Goal: Task Accomplishment & Management: Manage account settings

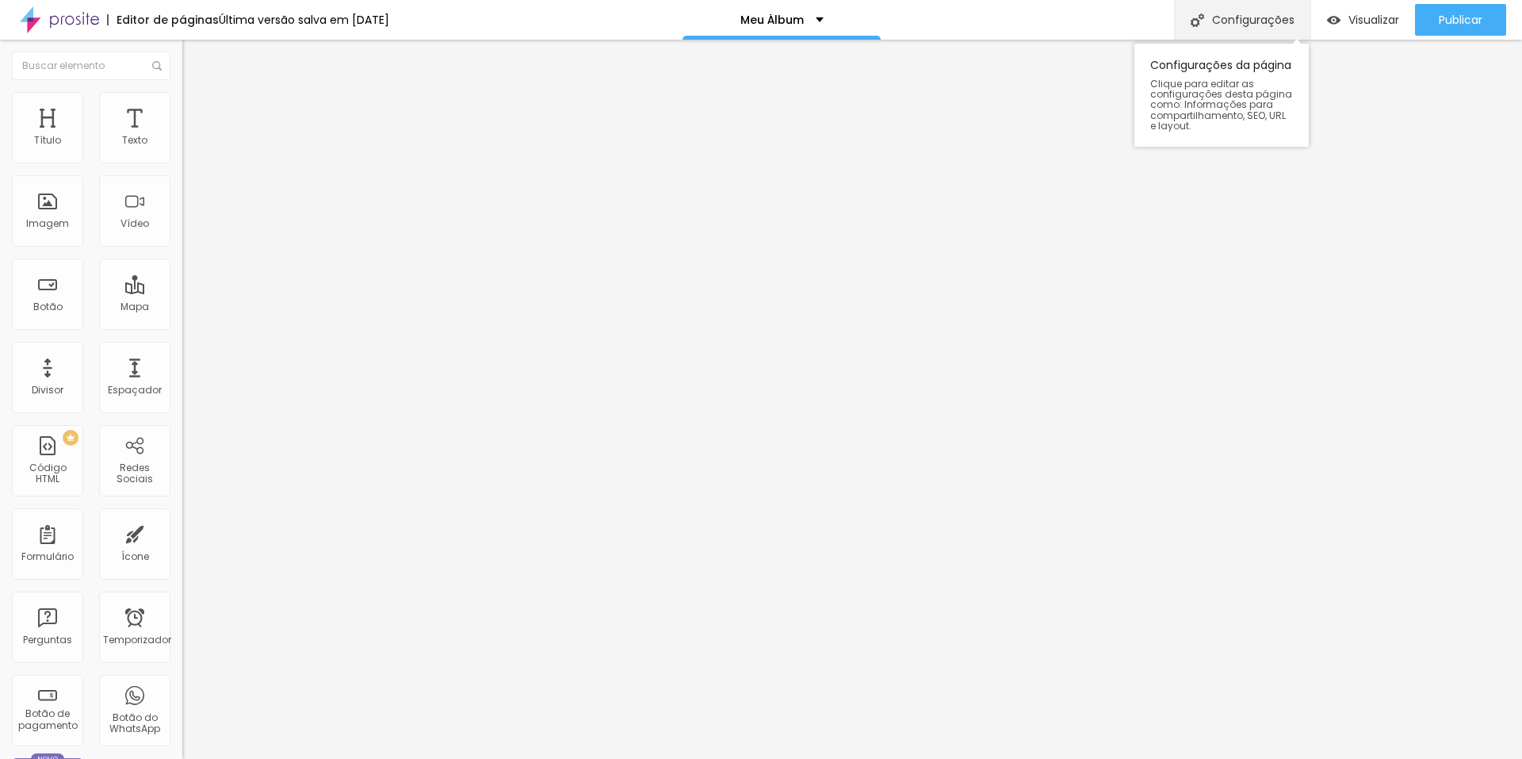
click at [1219, 15] on font "Configurações" at bounding box center [1253, 20] width 82 height 16
drag, startPoint x: 721, startPoint y: 212, endPoint x: 575, endPoint y: 212, distance: 145.8
type input "Retratos"
drag, startPoint x: 685, startPoint y: 266, endPoint x: 621, endPoint y: 276, distance: 64.9
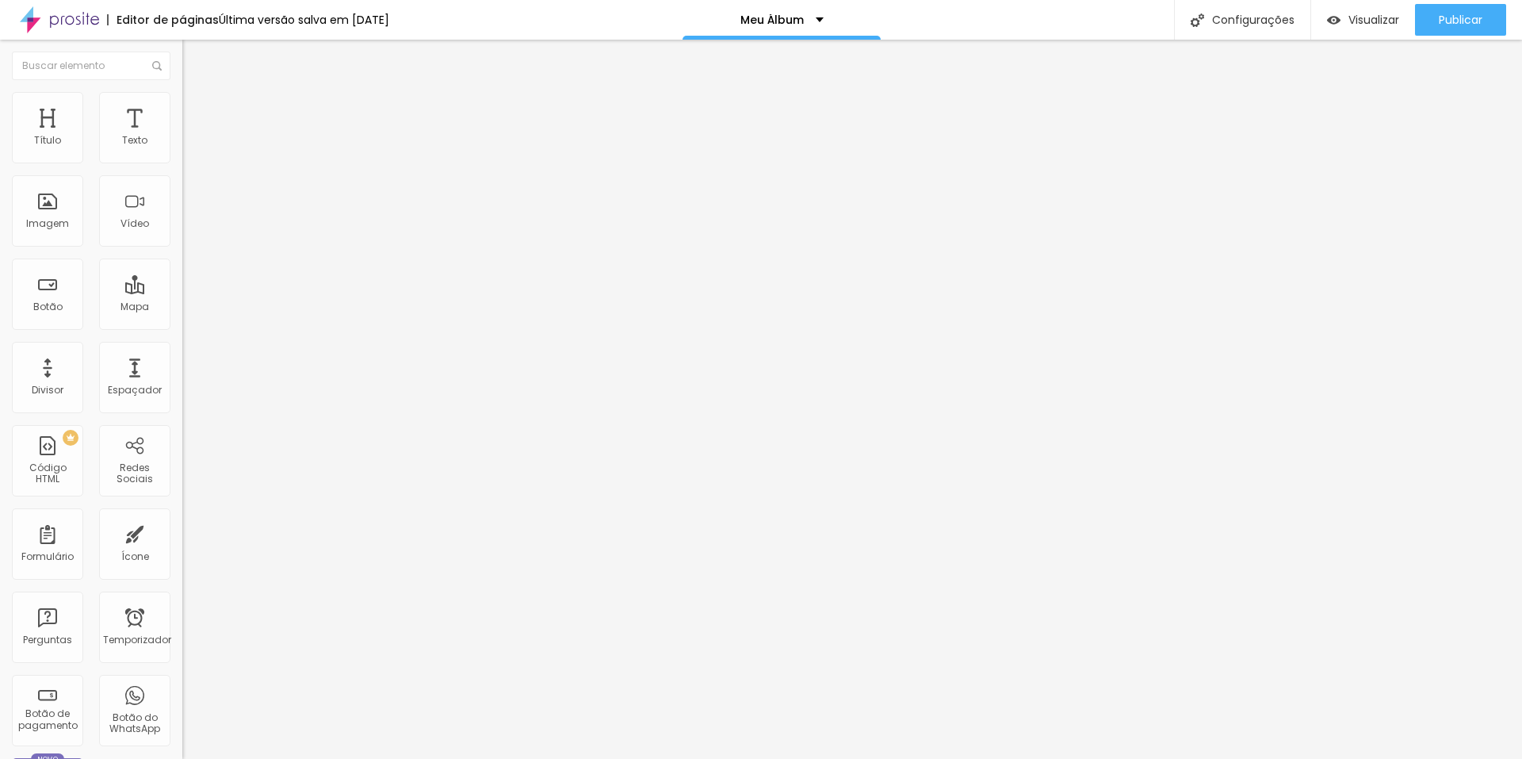
type input "/retratos"
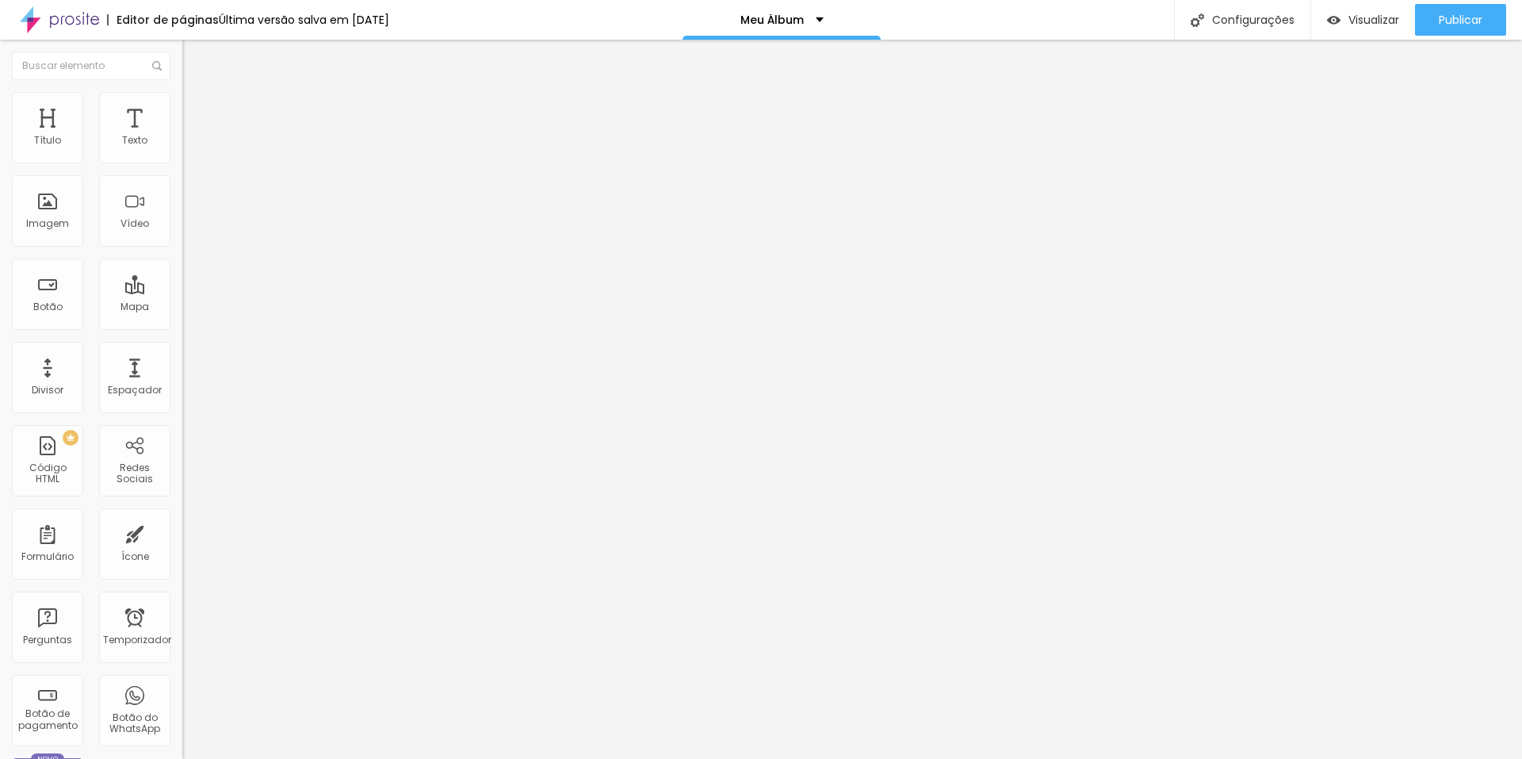
type input "0.9"
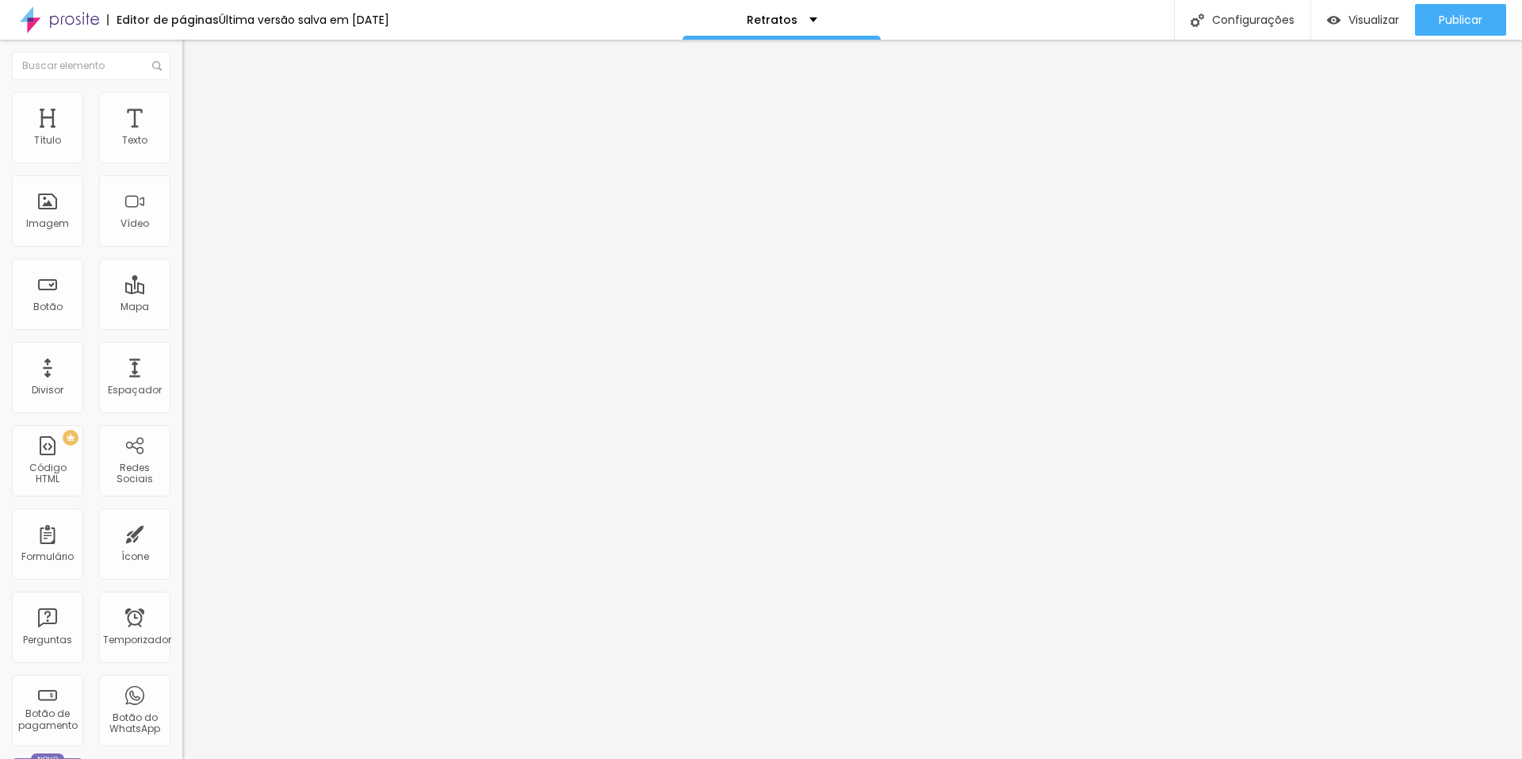
click at [194, 59] on div "Editar nulo" at bounding box center [235, 58] width 82 height 13
click at [194, 62] on img "button" at bounding box center [200, 58] width 13 height 13
click at [194, 60] on img "button" at bounding box center [200, 58] width 13 height 13
click at [71, 72] on input "text" at bounding box center [91, 66] width 159 height 29
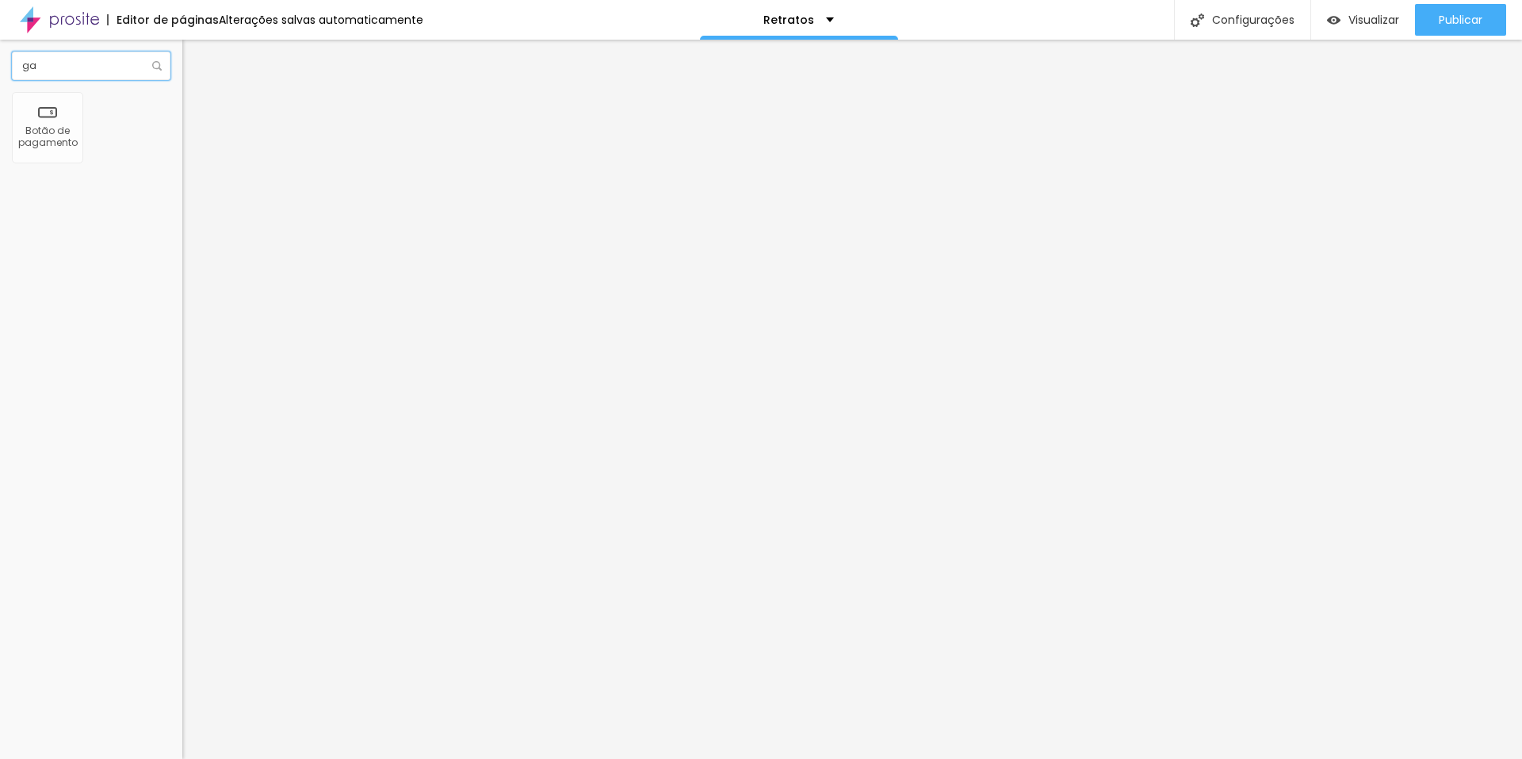
type input "g"
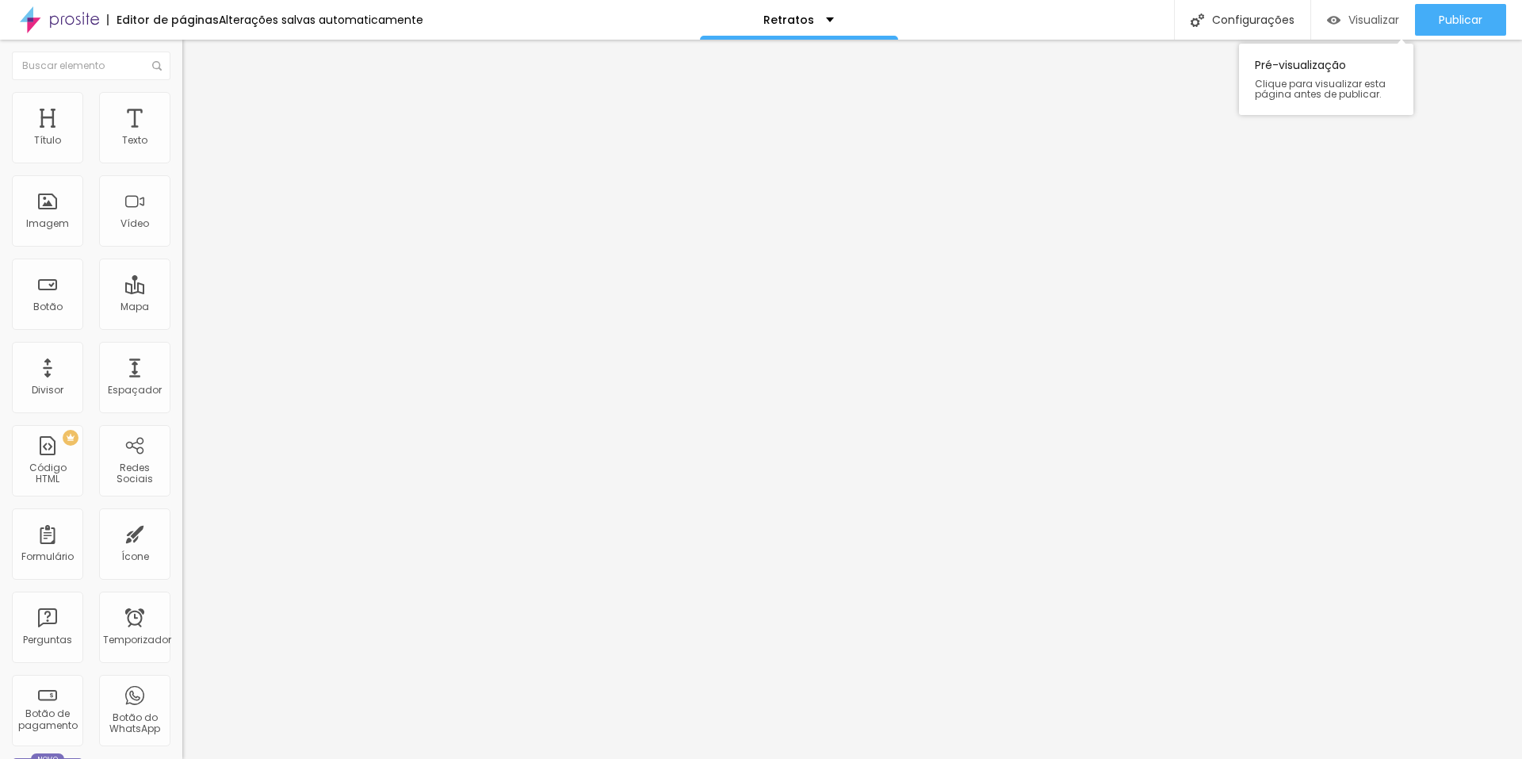
click at [1378, 23] on font "Visualizar" at bounding box center [1373, 20] width 51 height 16
click at [82, 66] on input "text" at bounding box center [91, 66] width 159 height 29
click at [834, 19] on div "Retratos" at bounding box center [799, 20] width 198 height 40
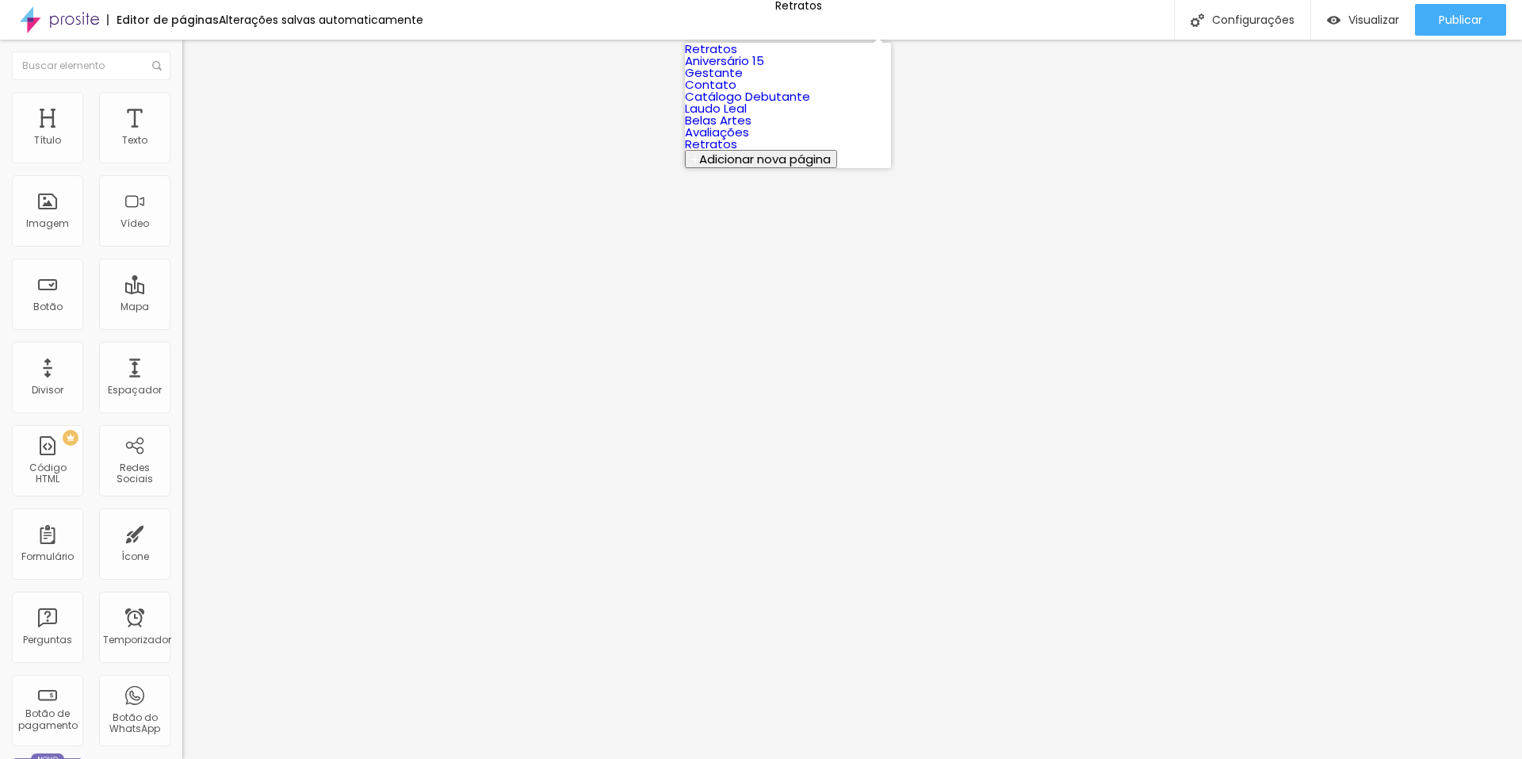
click at [747, 117] on link "Laudo Leal" at bounding box center [716, 108] width 62 height 17
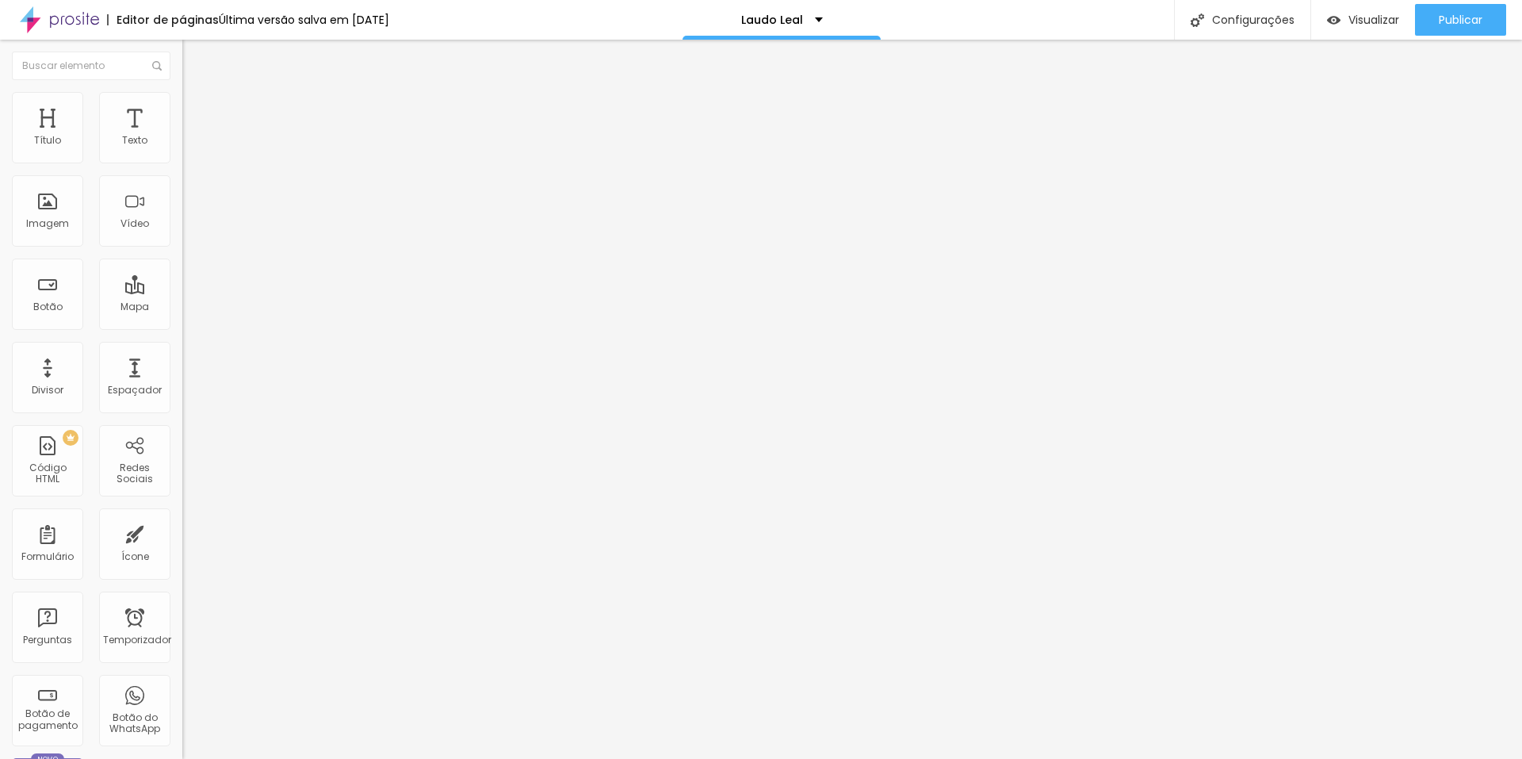
click at [59, 16] on img at bounding box center [59, 20] width 79 height 40
click at [1233, 17] on font "Configurações" at bounding box center [1253, 20] width 82 height 16
type input "Retrato-teste"
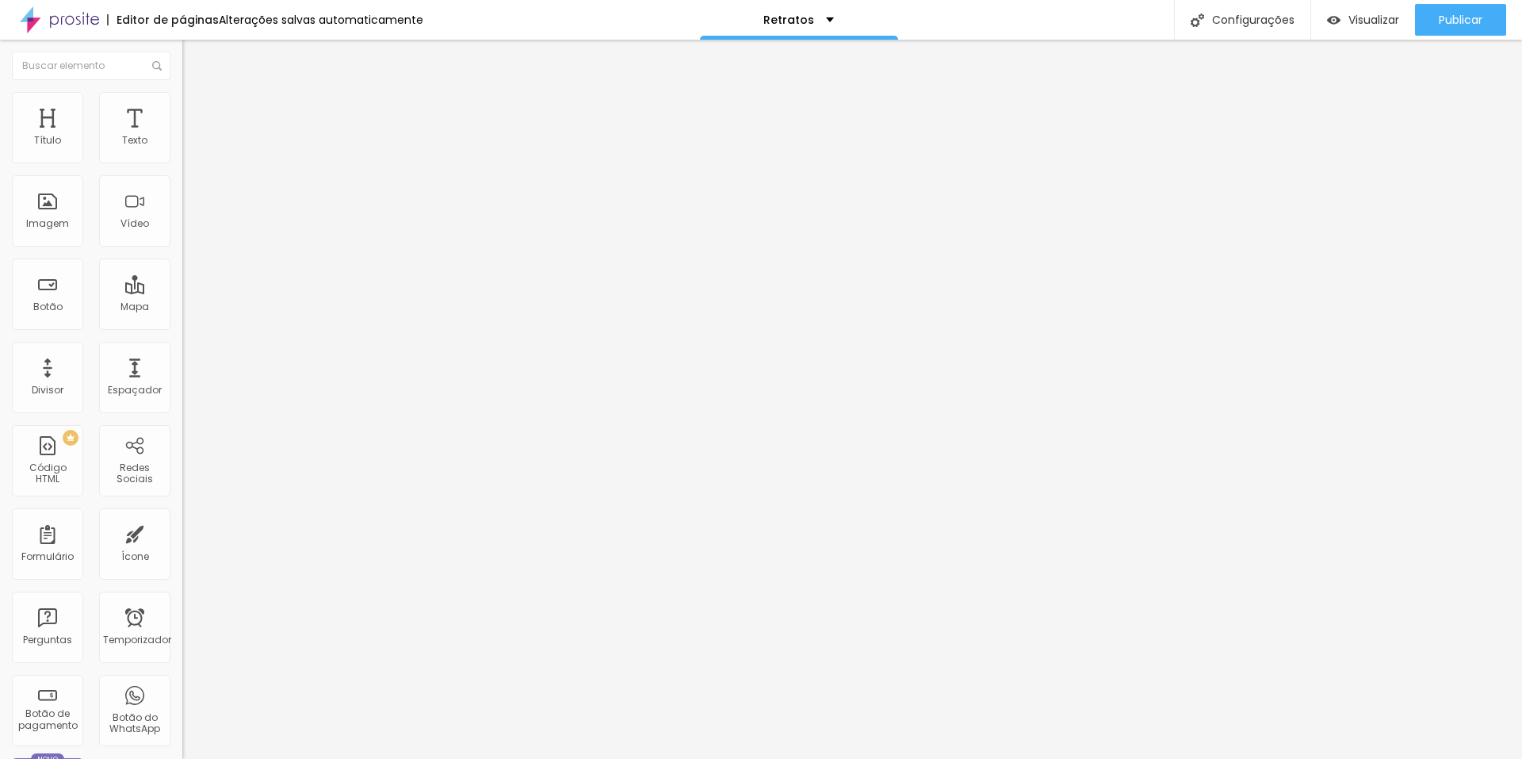
type input "/retratos-teste"
click at [1225, 13] on font "Configurações" at bounding box center [1253, 20] width 82 height 16
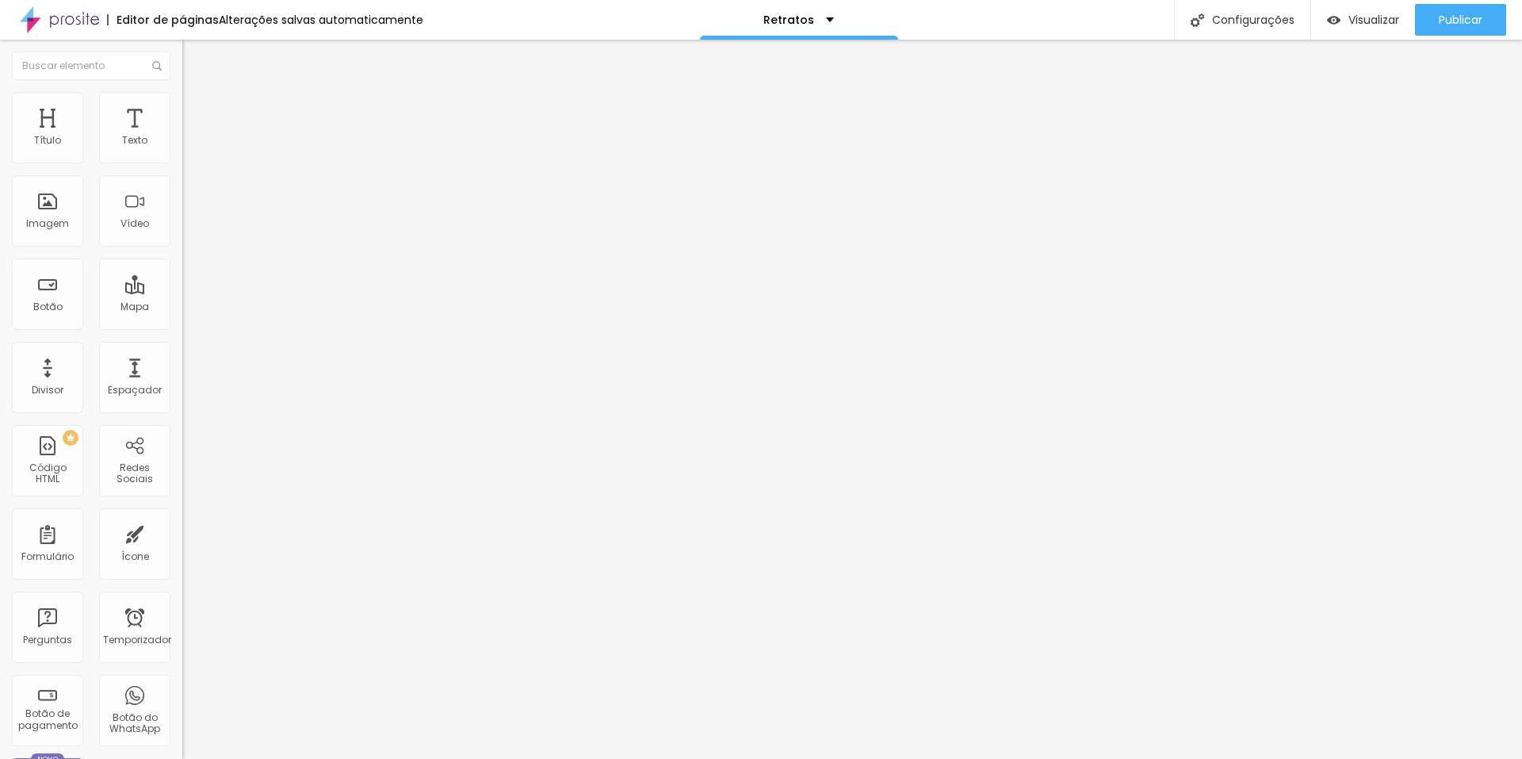
type input "/retratos"
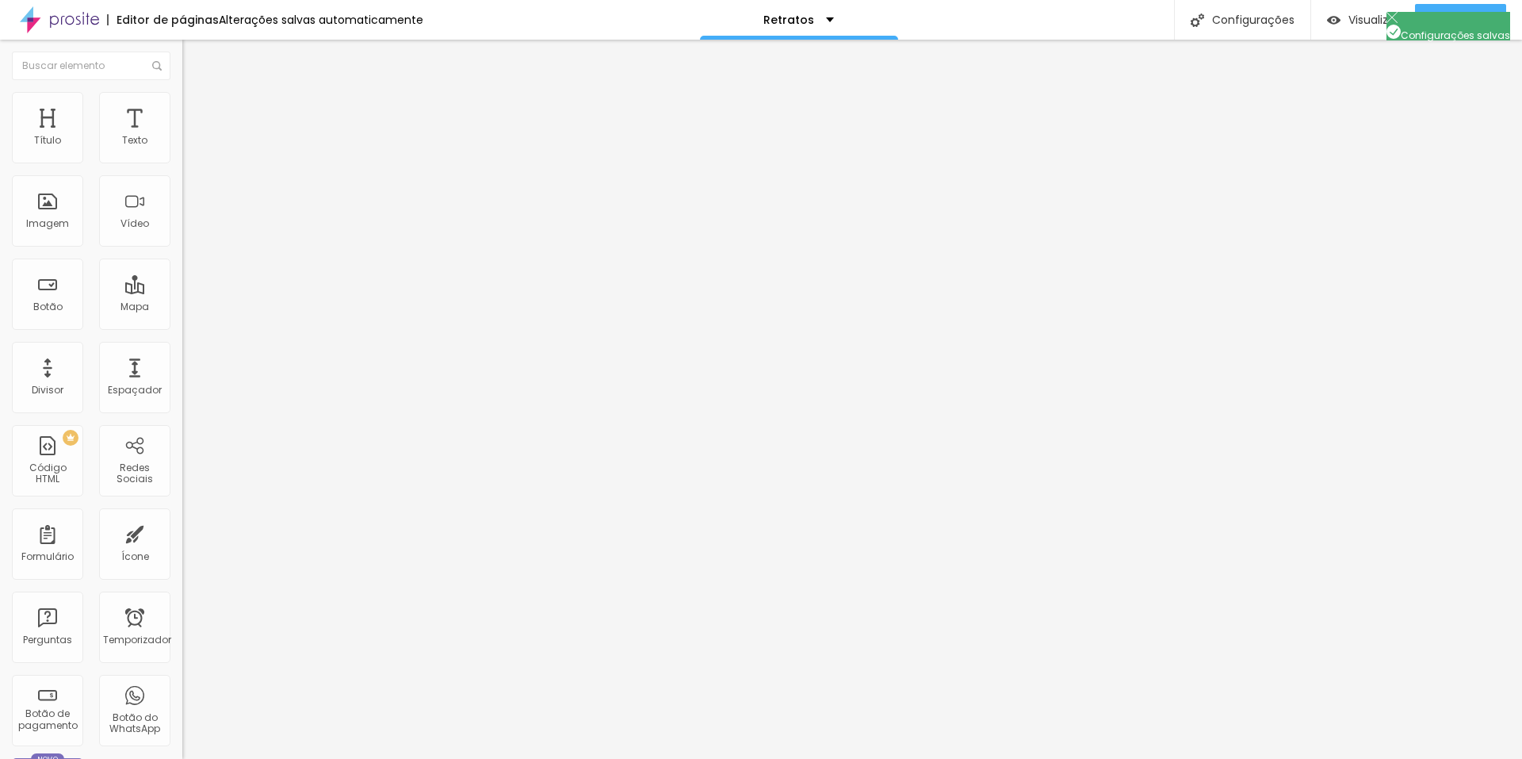
click at [194, 55] on img "button" at bounding box center [200, 58] width 13 height 13
click at [194, 62] on div "Editar nulo" at bounding box center [235, 58] width 82 height 13
click at [192, 136] on font "Trocar imagem" at bounding box center [230, 129] width 77 height 13
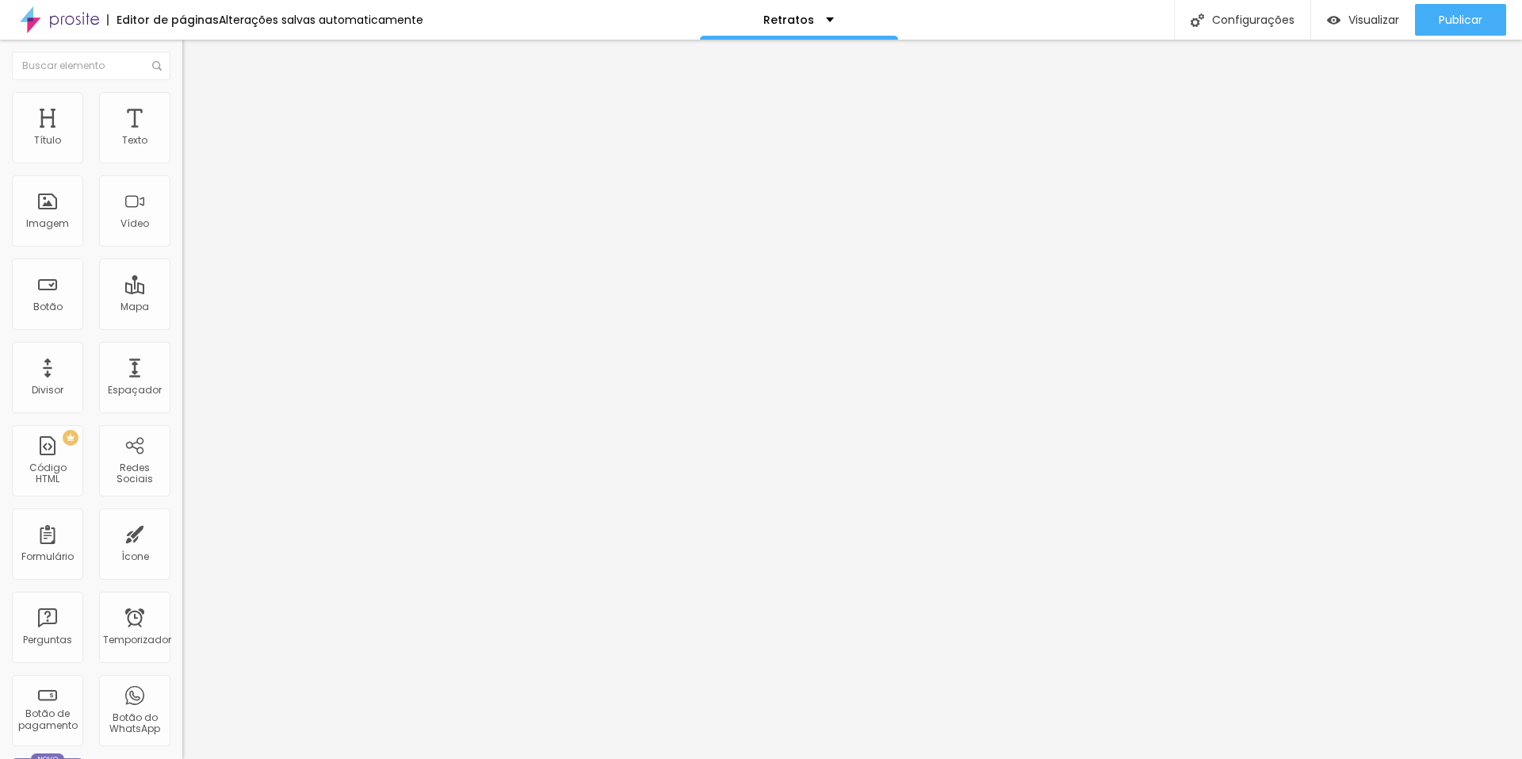
click at [192, 136] on font "Trocar imagem" at bounding box center [230, 129] width 77 height 13
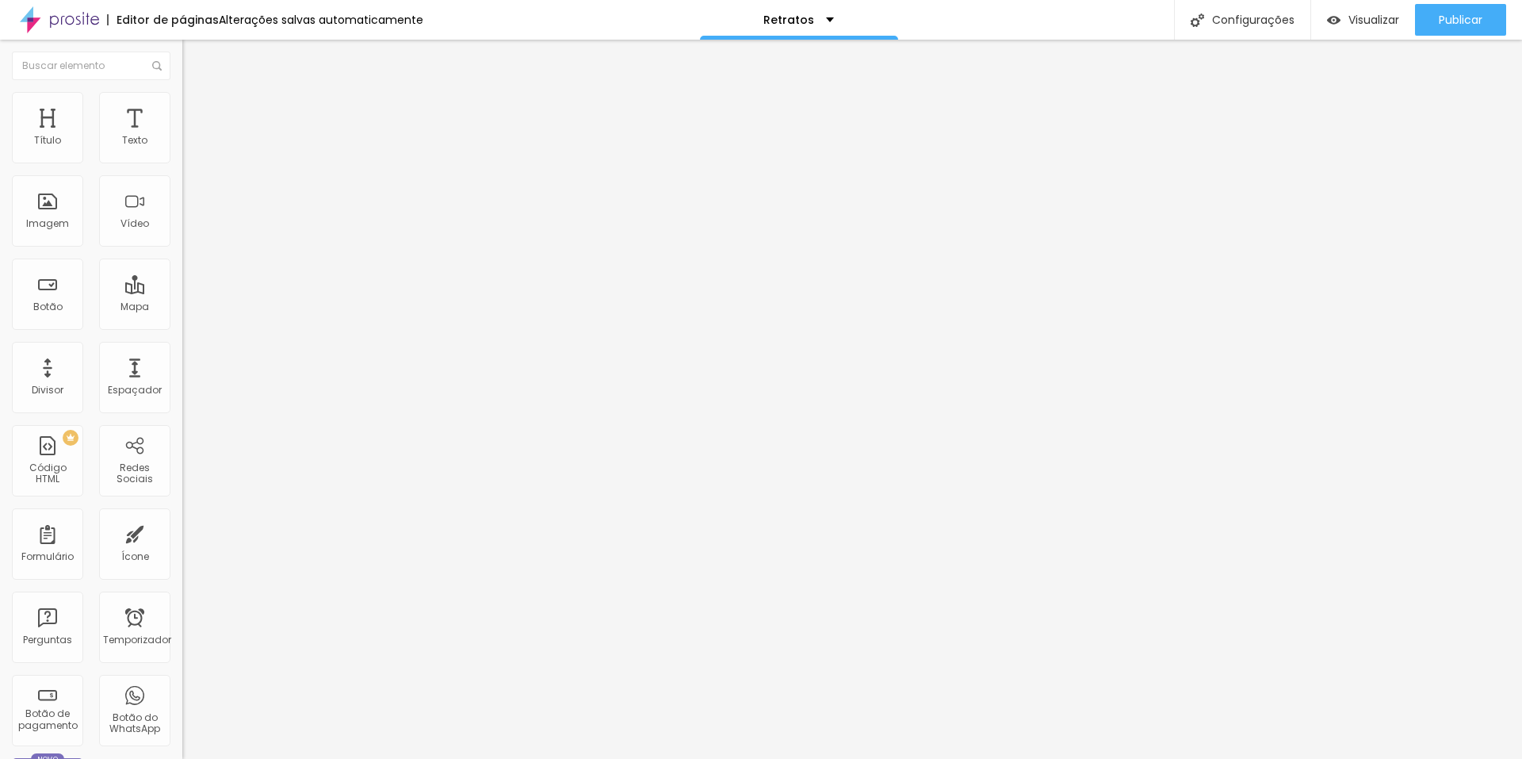
click at [192, 136] on font "Trocar imagem" at bounding box center [230, 129] width 77 height 13
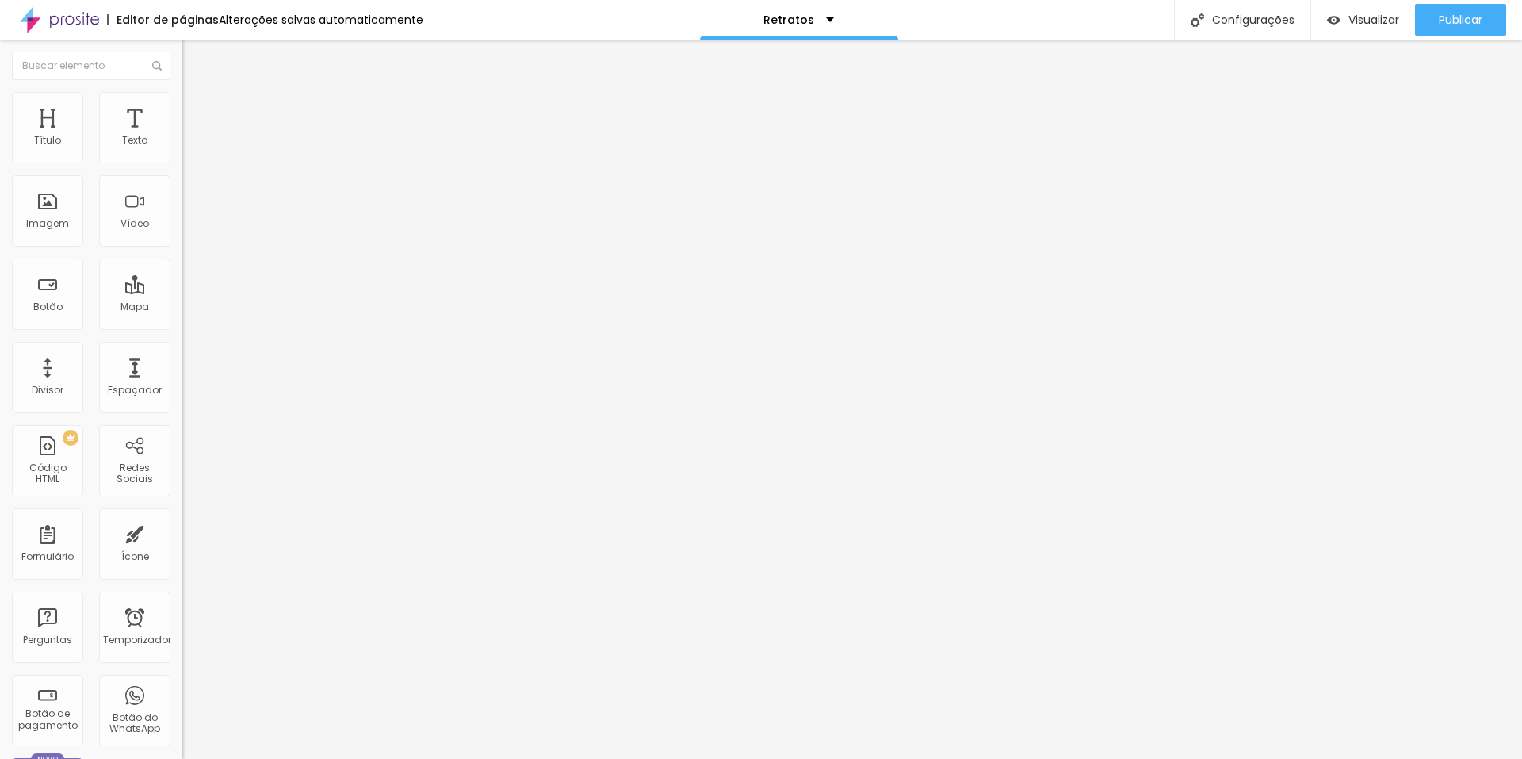
click at [182, 135] on div "Trocar imagem" at bounding box center [273, 129] width 182 height 11
click at [192, 136] on font "Trocar imagem" at bounding box center [230, 129] width 77 height 13
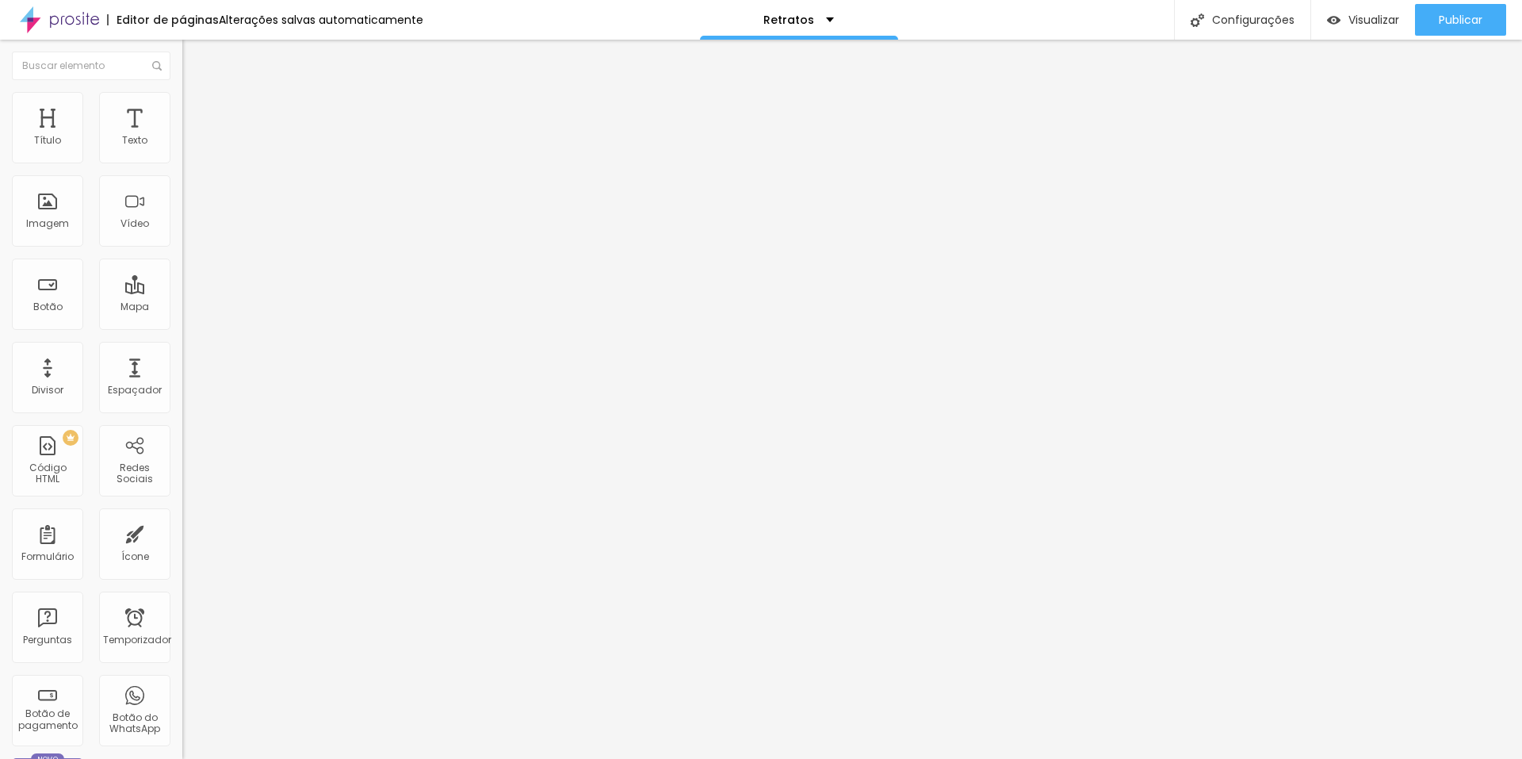
click at [192, 136] on font "Trocar imagem" at bounding box center [230, 129] width 77 height 13
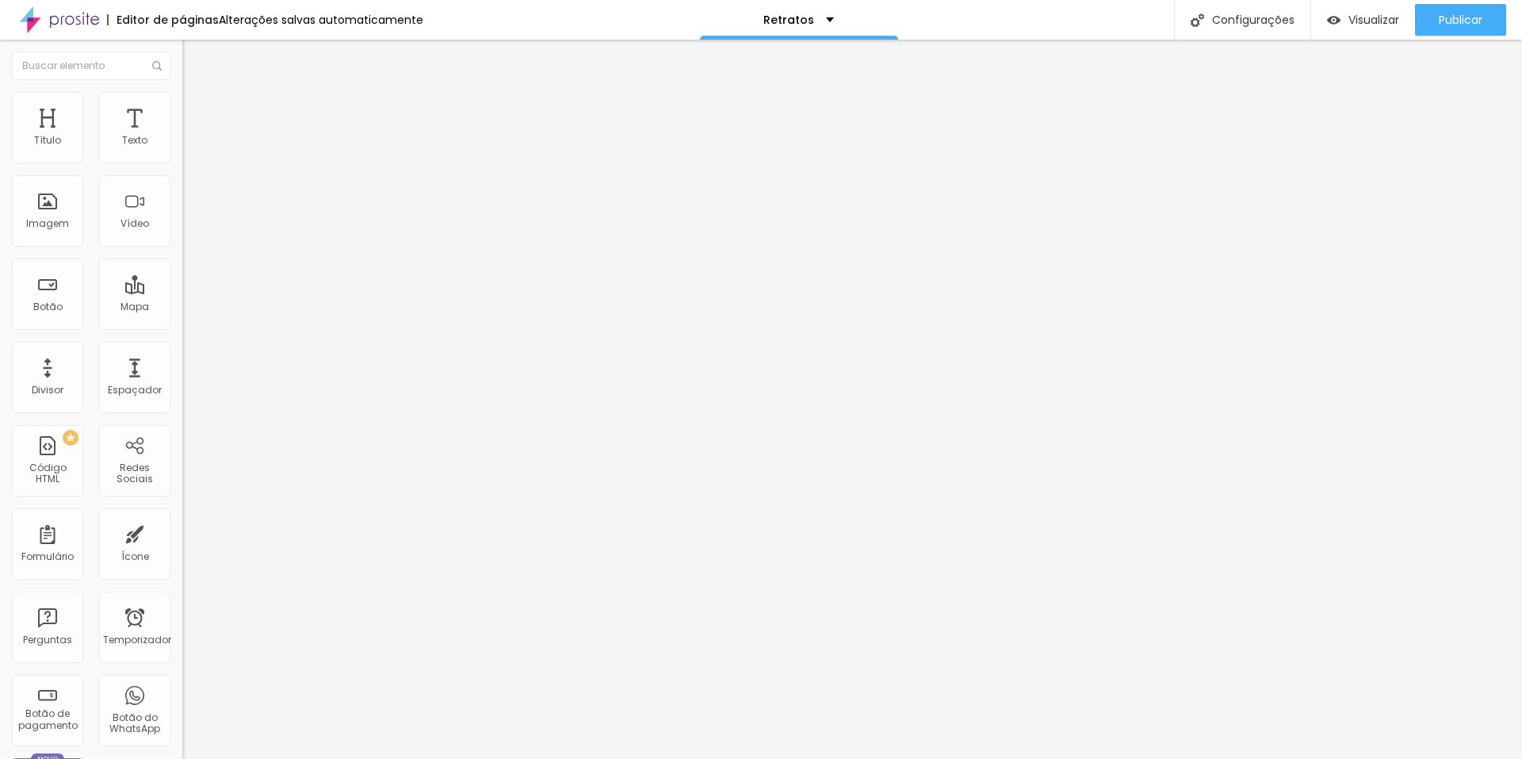
click at [192, 136] on font "Trocar imagem" at bounding box center [230, 129] width 77 height 13
click at [182, 248] on span "Cinema 16:9" at bounding box center [212, 241] width 60 height 13
click at [182, 273] on span "Padrão" at bounding box center [200, 265] width 36 height 13
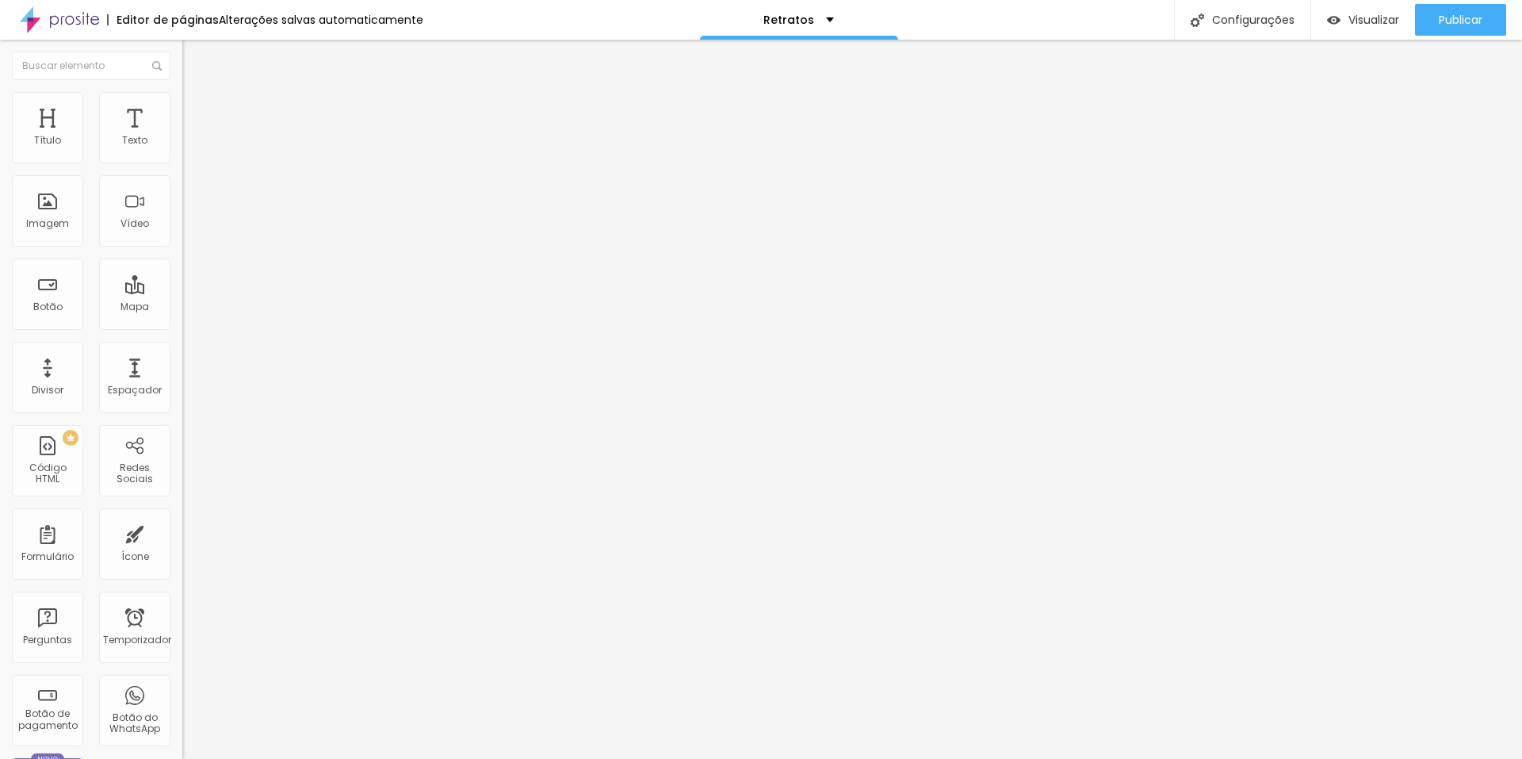
click at [222, 258] on font "16:9" at bounding box center [231, 250] width 18 height 13
click at [192, 136] on font "Trocar imagem" at bounding box center [230, 129] width 77 height 13
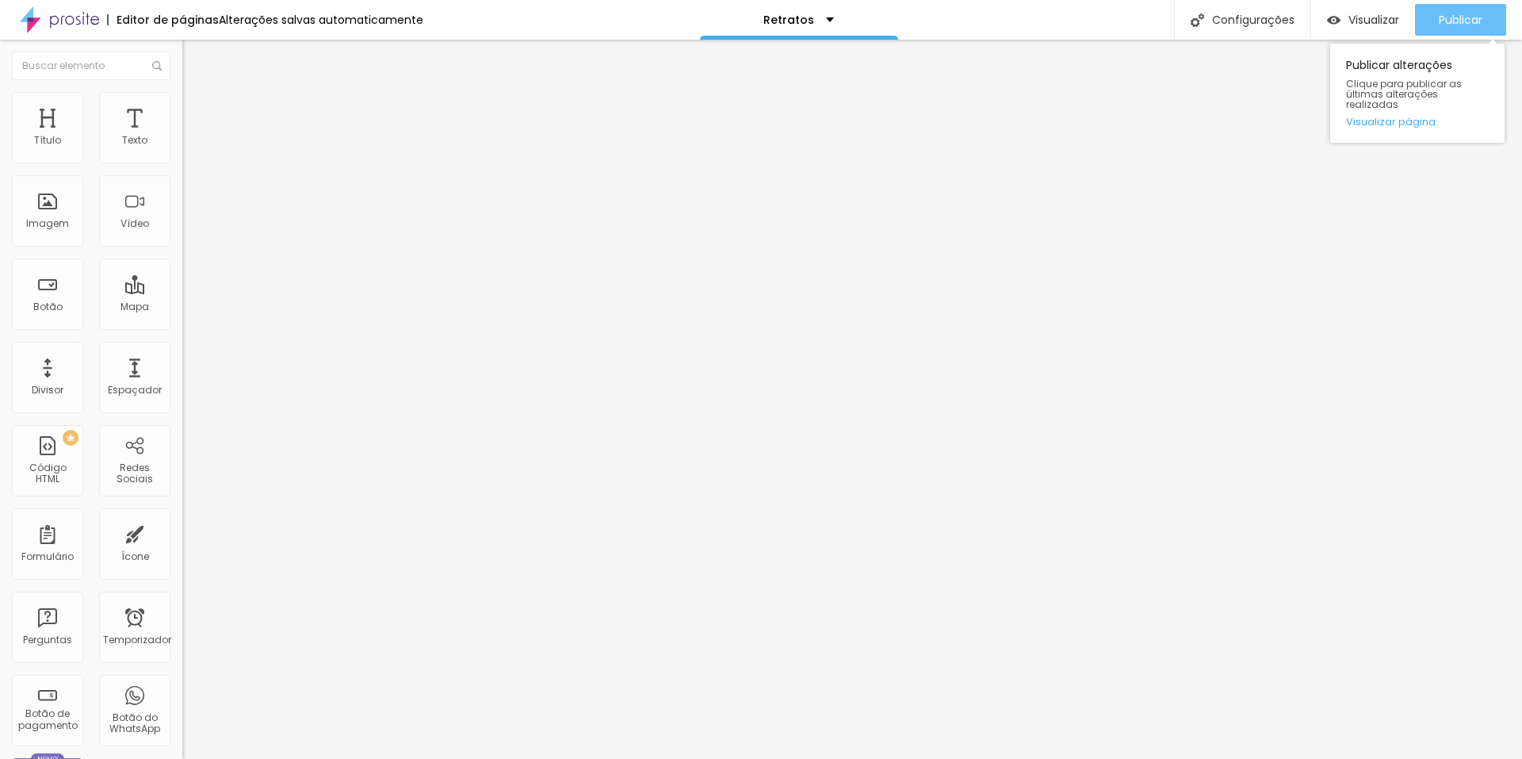
click at [1473, 16] on font "Publicar" at bounding box center [1461, 20] width 44 height 16
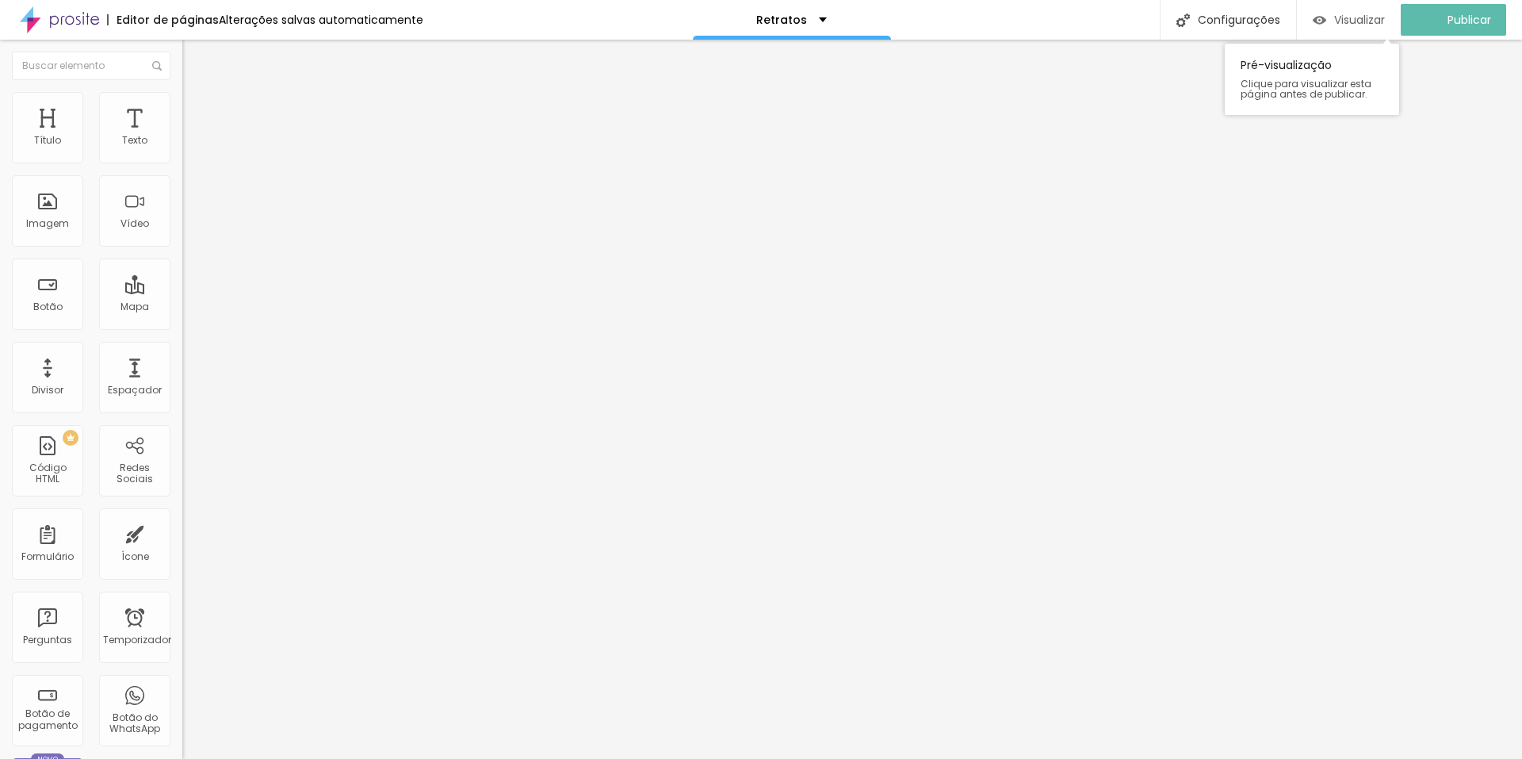
click at [1383, 18] on font "Visualizar" at bounding box center [1359, 20] width 51 height 16
click at [182, 97] on img at bounding box center [189, 99] width 14 height 14
click at [182, 108] on img at bounding box center [189, 115] width 14 height 14
click at [182, 99] on img at bounding box center [189, 99] width 14 height 14
click at [182, 103] on li "Estilo" at bounding box center [273, 100] width 182 height 16
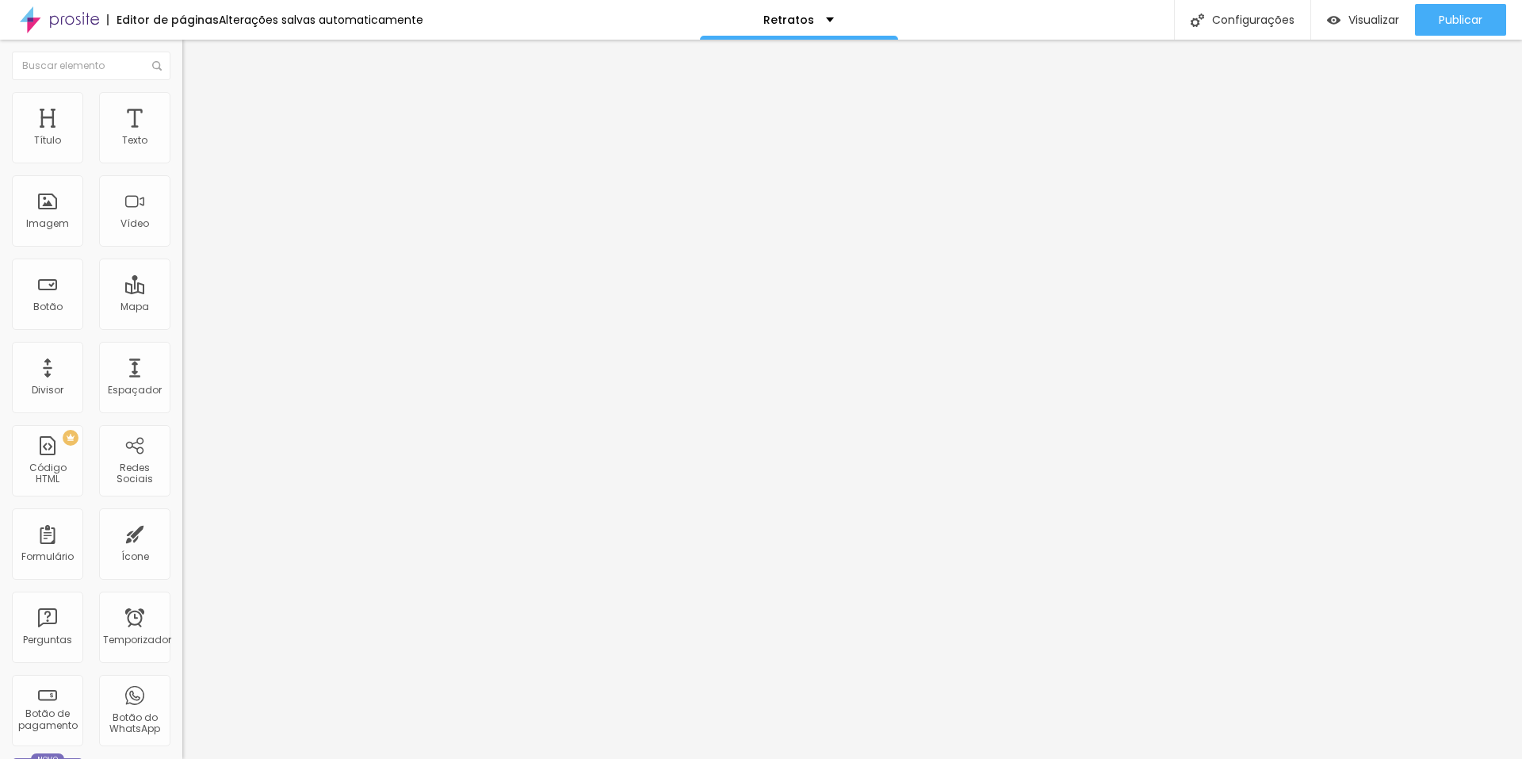
click at [182, 90] on img at bounding box center [189, 83] width 14 height 14
click at [182, 301] on font "Link" at bounding box center [190, 294] width 17 height 13
click at [192, 136] on font "Trocar imagem" at bounding box center [230, 129] width 77 height 13
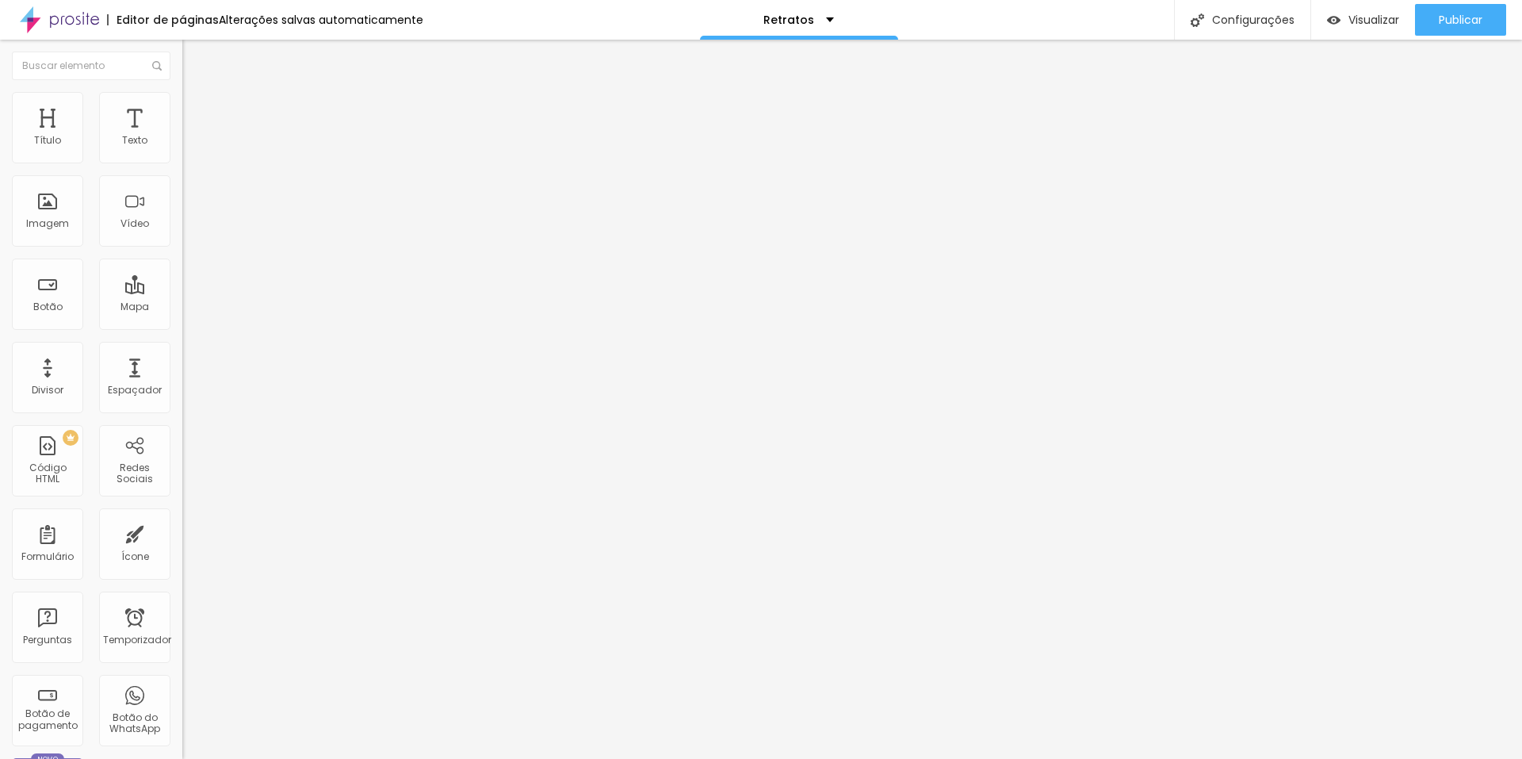
click at [192, 136] on font "Trocar imagem" at bounding box center [230, 129] width 77 height 13
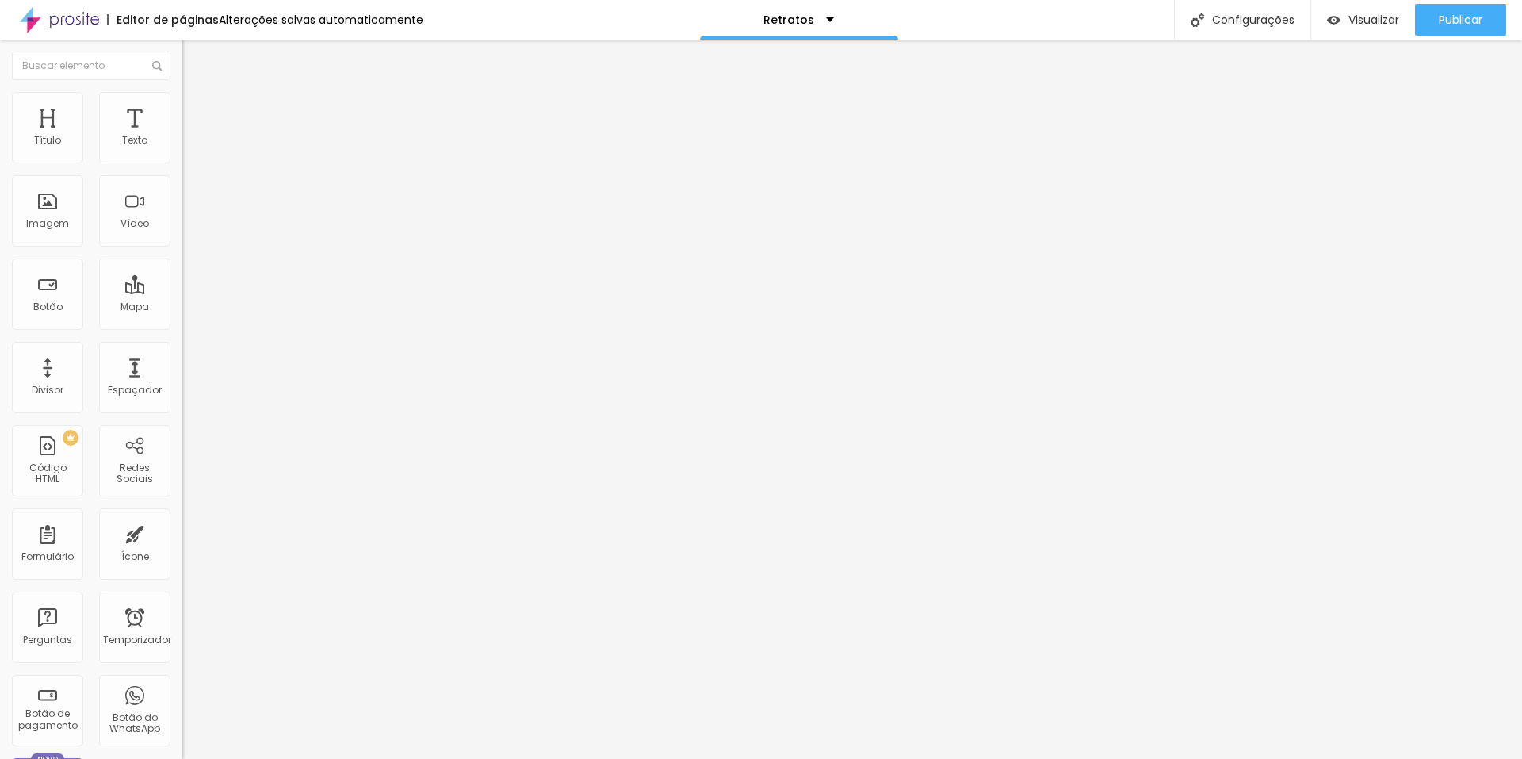
click at [182, 248] on font "1:1 Quadrado" at bounding box center [213, 241] width 63 height 13
click at [182, 290] on div "Original" at bounding box center [273, 286] width 182 height 10
click at [182, 248] on span "1:1 Quadrado" at bounding box center [213, 241] width 63 height 13
click at [182, 267] on span "Padrão" at bounding box center [200, 260] width 36 height 13
click at [182, 248] on font "Padrão 4:3" at bounding box center [208, 241] width 52 height 13
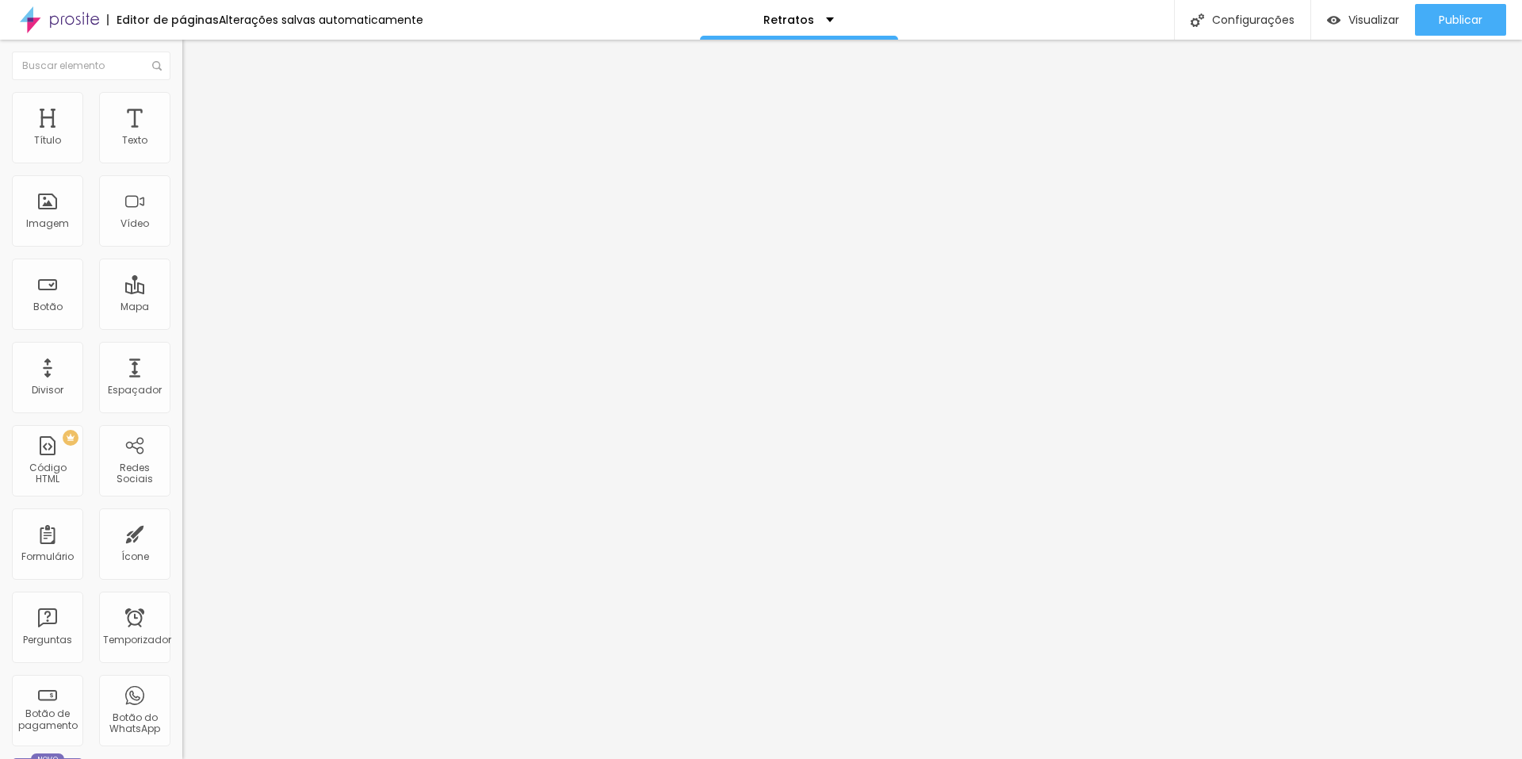
click at [182, 256] on div "Cinema 16:9" at bounding box center [273, 252] width 182 height 10
click at [182, 273] on span "Padrão" at bounding box center [200, 265] width 36 height 13
click at [182, 282] on span "Quadrado" at bounding box center [208, 275] width 52 height 13
click at [182, 248] on span "1:1 Quadrado" at bounding box center [213, 241] width 63 height 13
click at [182, 292] on font "Original" at bounding box center [201, 284] width 38 height 13
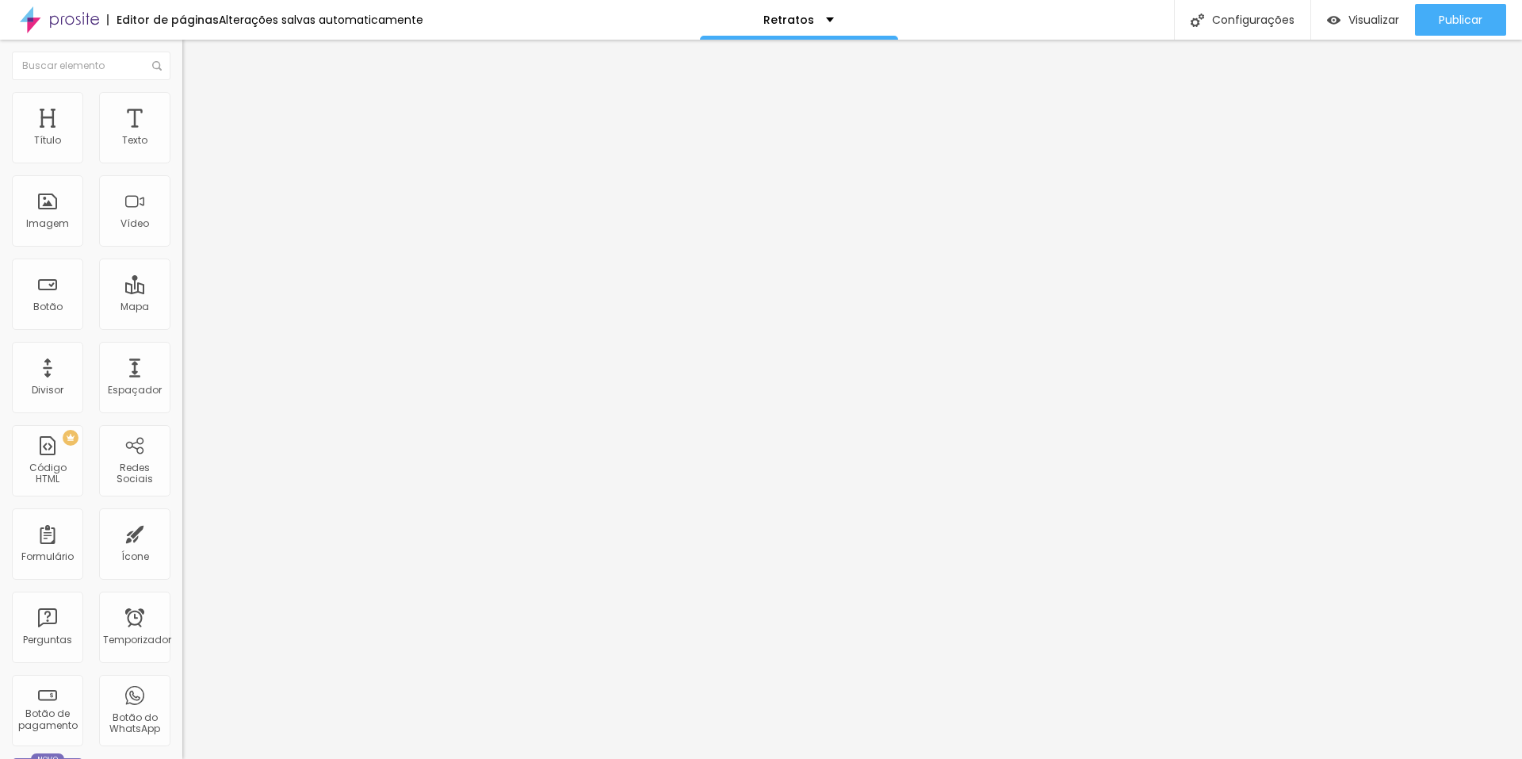
click at [192, 136] on font "Trocar imagem" at bounding box center [230, 129] width 77 height 13
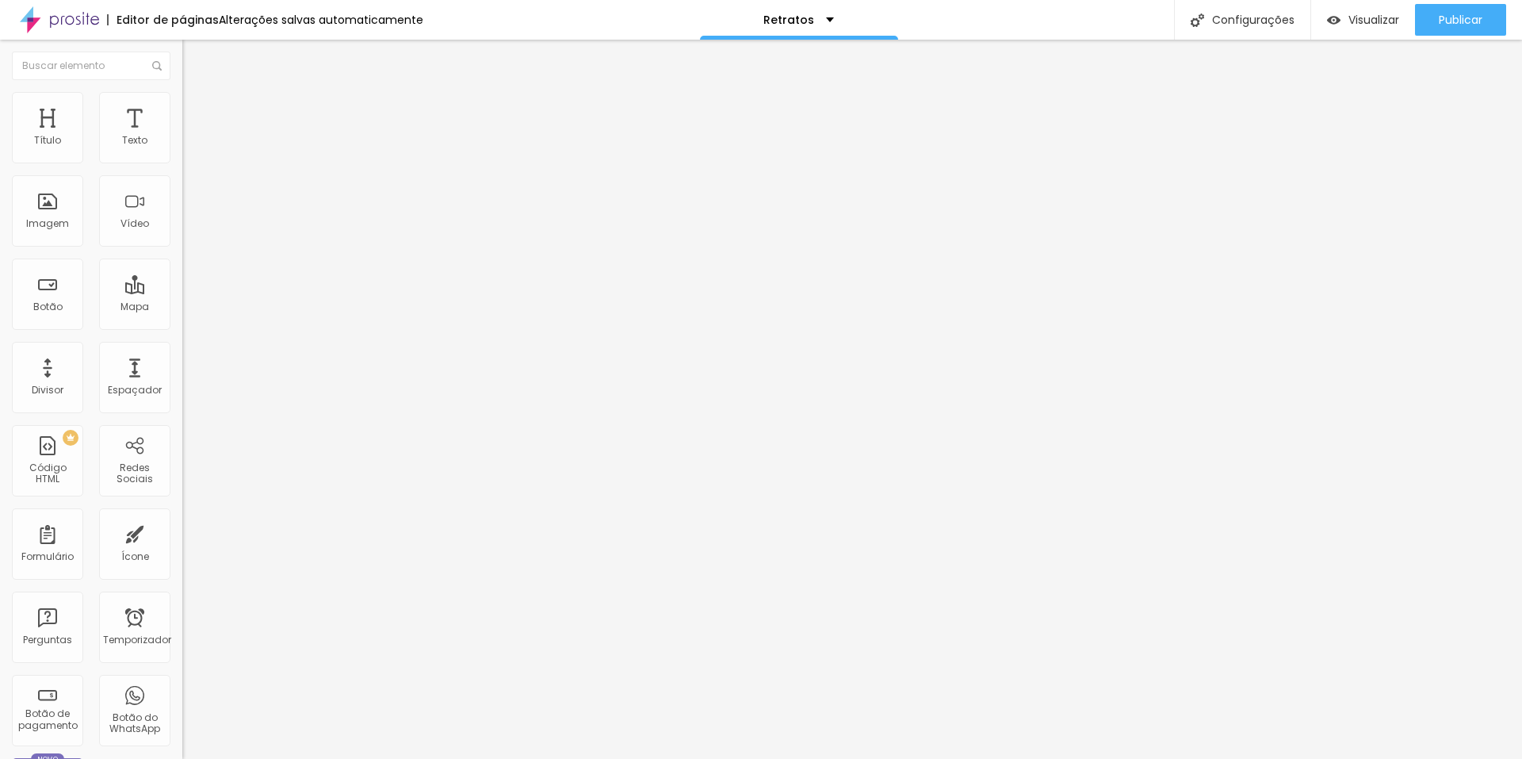
click at [162, 350] on div "Título Texto Imagem Vídeo Botão Mapa Divisor Espaçador PREMIUM Código HTML Rede…" at bounding box center [91, 466] width 182 height 749
click at [182, 248] on font "Original" at bounding box center [201, 241] width 38 height 13
click at [182, 258] on span "Cinema" at bounding box center [202, 250] width 40 height 13
click at [192, 136] on font "Trocar imagem" at bounding box center [230, 129] width 77 height 13
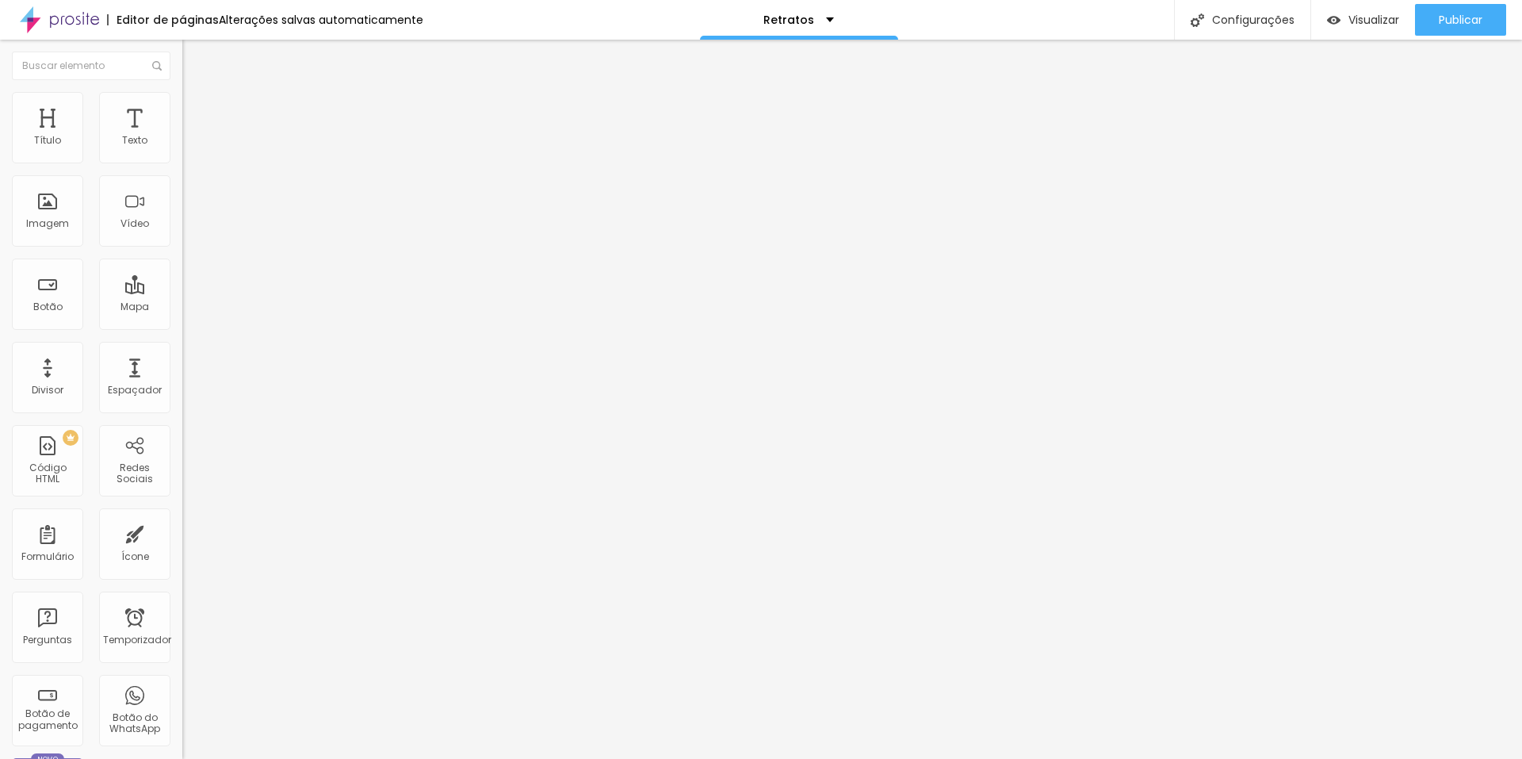
click at [182, 248] on span "Cinema 16:9" at bounding box center [212, 241] width 60 height 13
click at [182, 271] on div "Padrão 4:3" at bounding box center [273, 267] width 182 height 10
click at [192, 136] on font "Trocar imagem" at bounding box center [230, 129] width 77 height 13
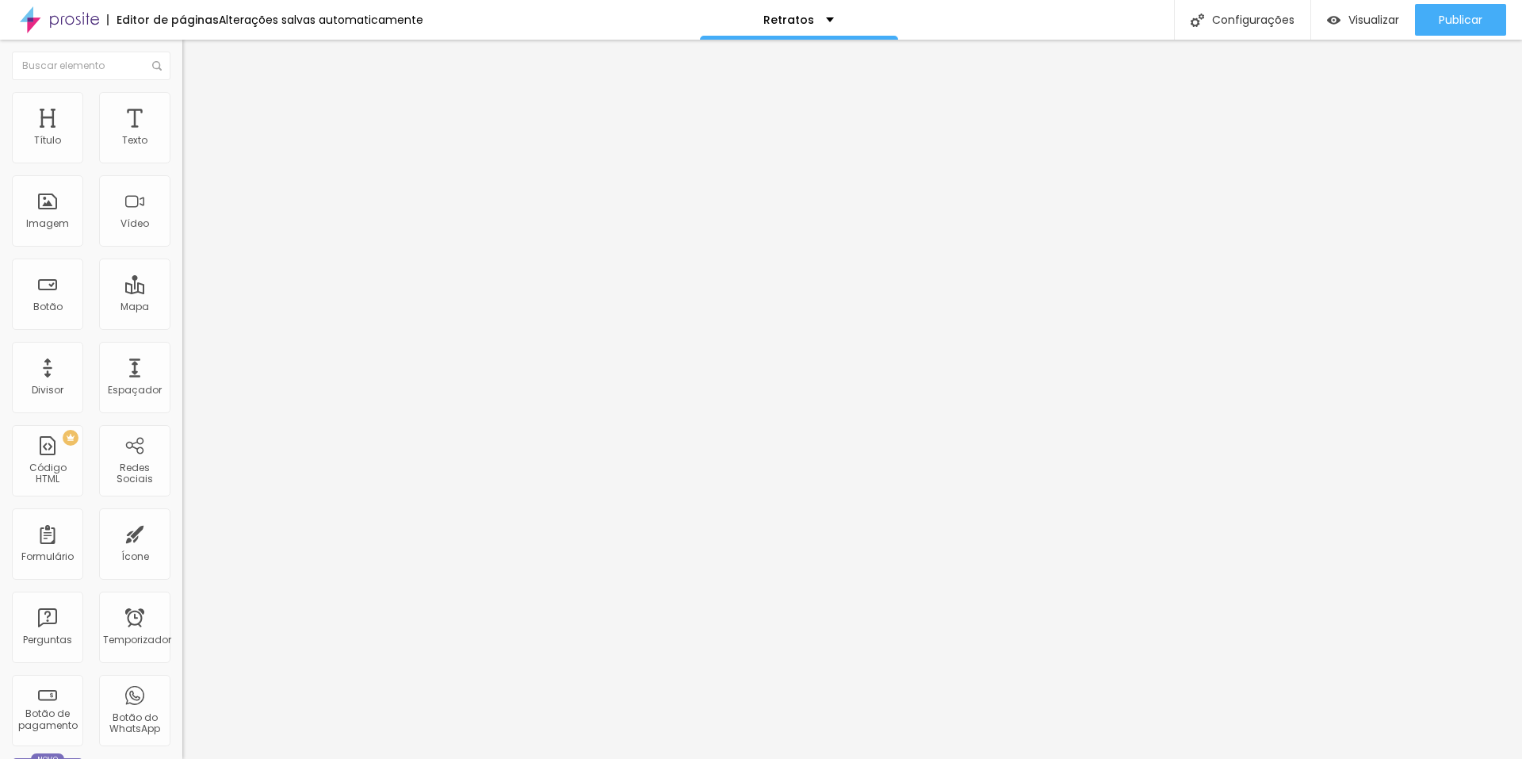
click at [234, 282] on font "1:1" at bounding box center [238, 275] width 9 height 13
click at [182, 248] on font "Original" at bounding box center [201, 241] width 38 height 13
click at [182, 267] on span "Padrão" at bounding box center [200, 260] width 36 height 13
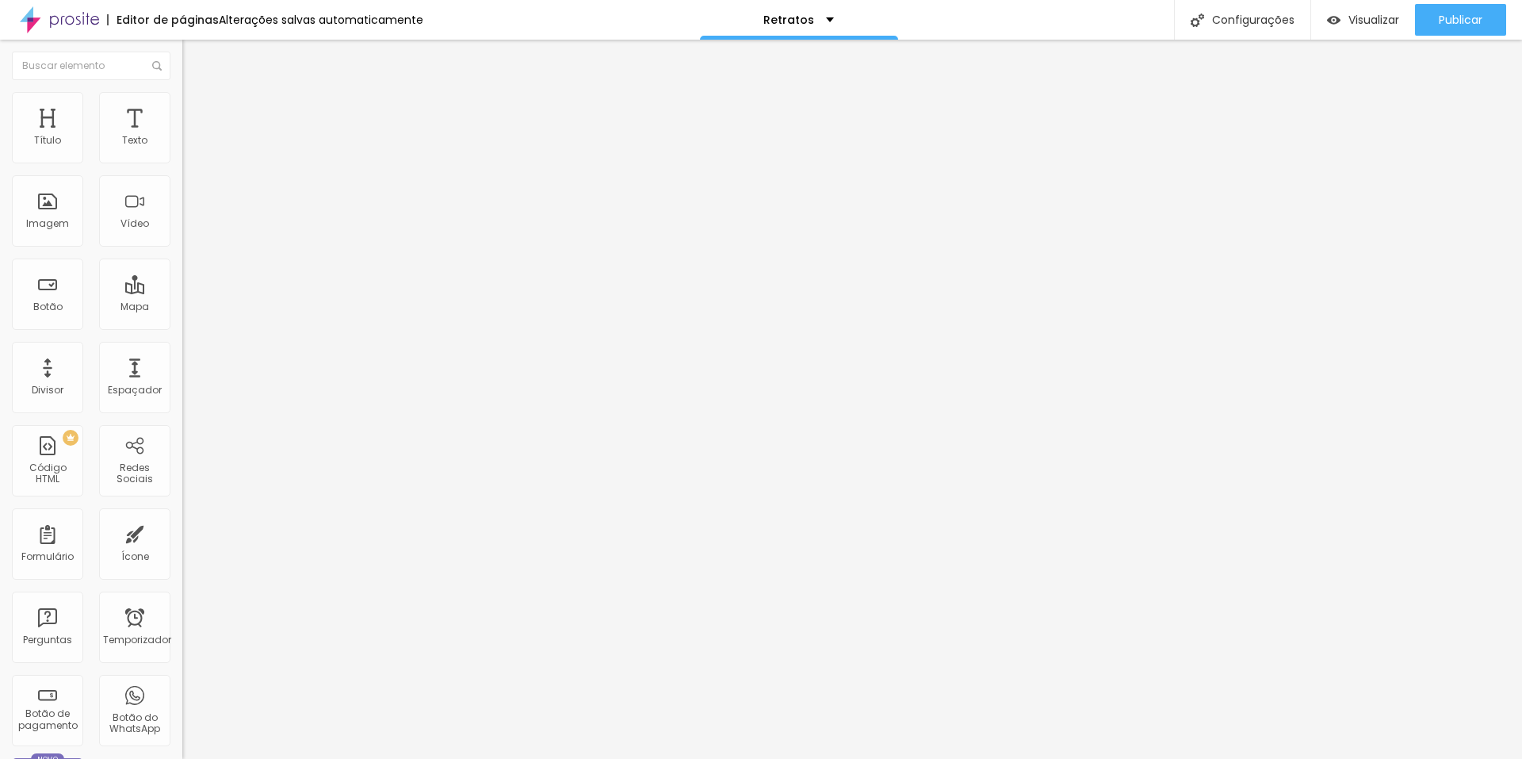
click at [192, 136] on font "Trocar imagem" at bounding box center [230, 129] width 77 height 13
click at [182, 282] on span "Quadrado" at bounding box center [208, 275] width 52 height 13
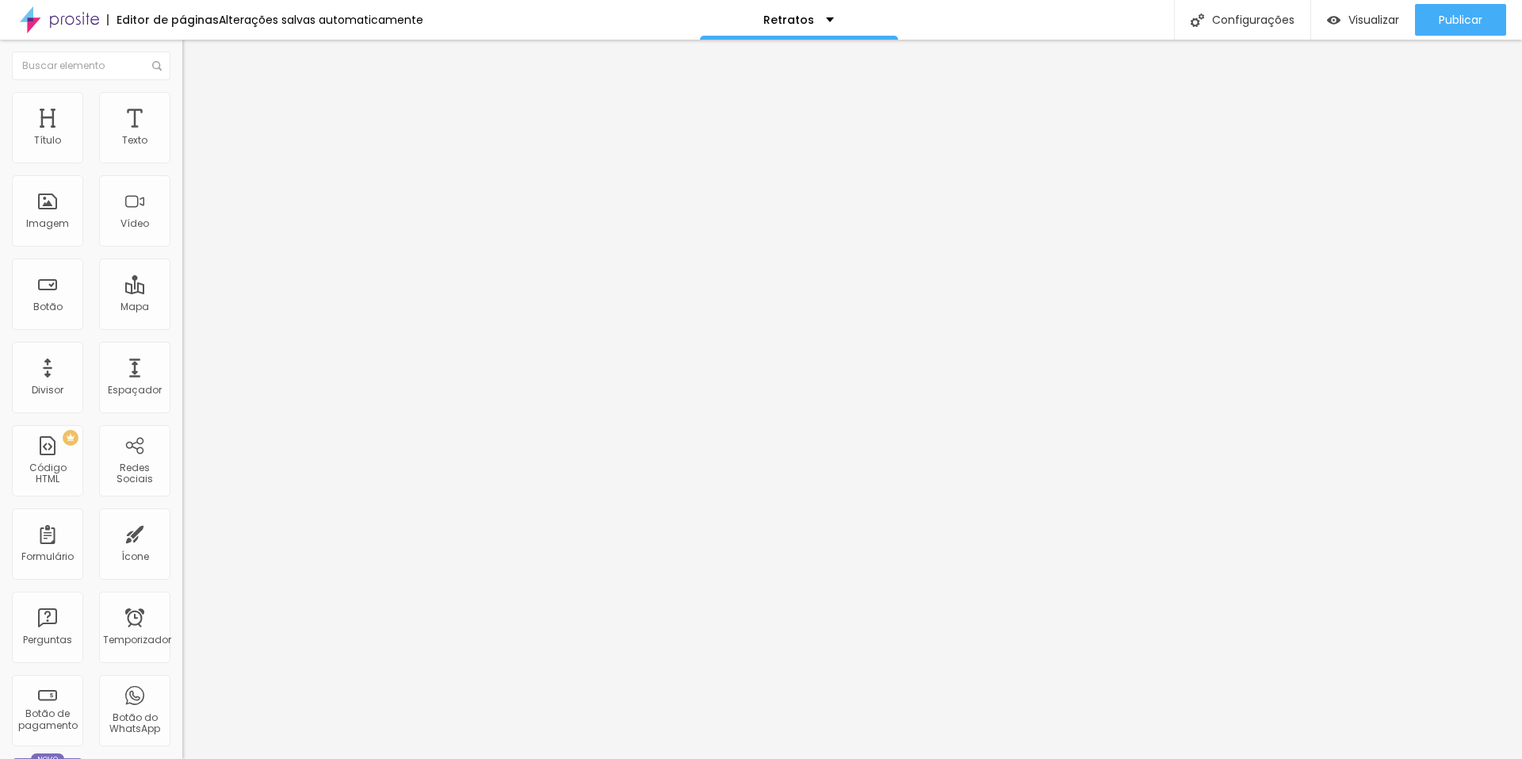
click at [182, 290] on div "Original" at bounding box center [273, 286] width 182 height 10
click at [182, 248] on font "1:1 Quadrado" at bounding box center [213, 241] width 63 height 13
click at [182, 267] on span "Padrão" at bounding box center [200, 260] width 36 height 13
click at [192, 136] on font "Trocar imagem" at bounding box center [230, 129] width 77 height 13
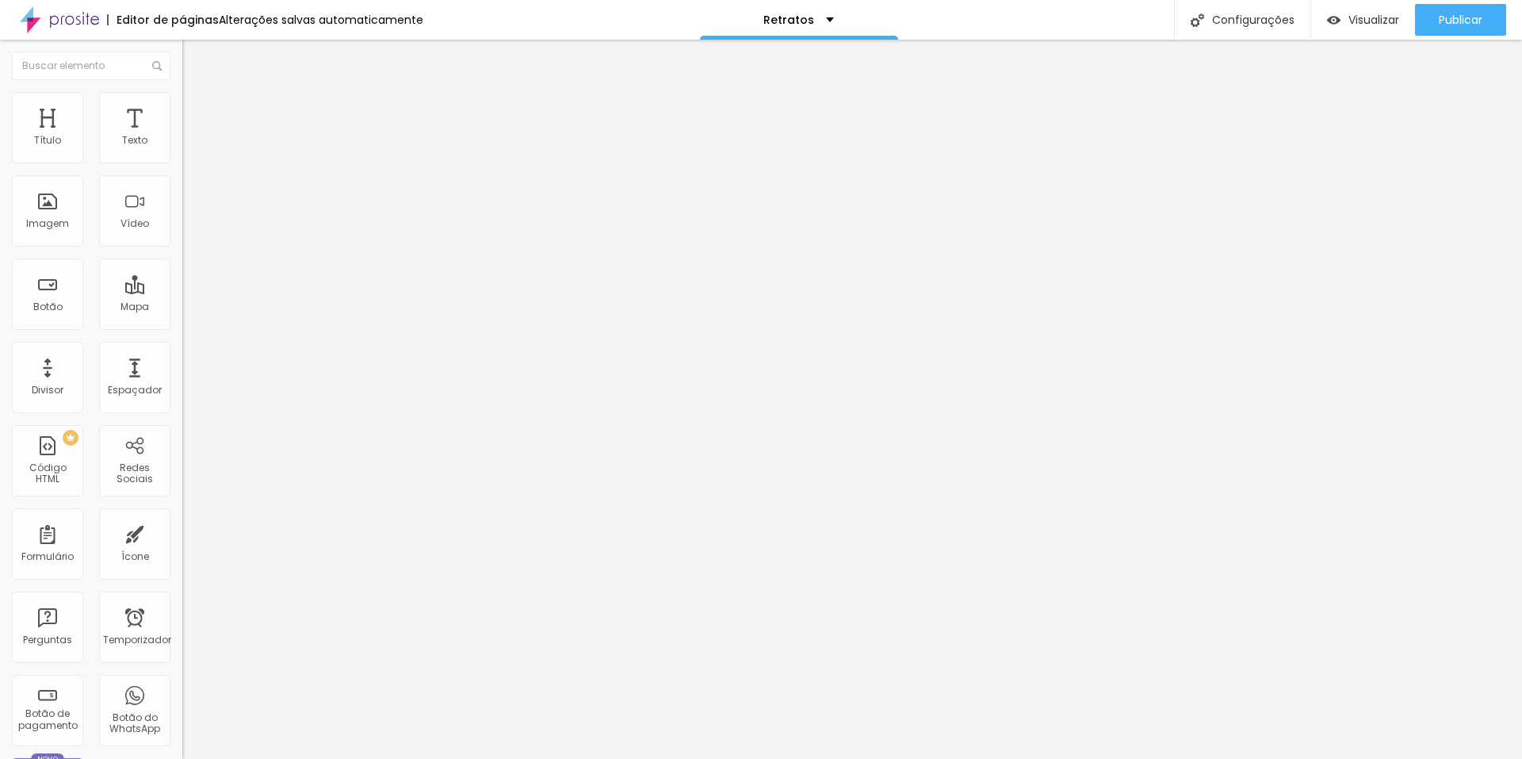
click at [192, 136] on font "Trocar imagem" at bounding box center [230, 129] width 77 height 13
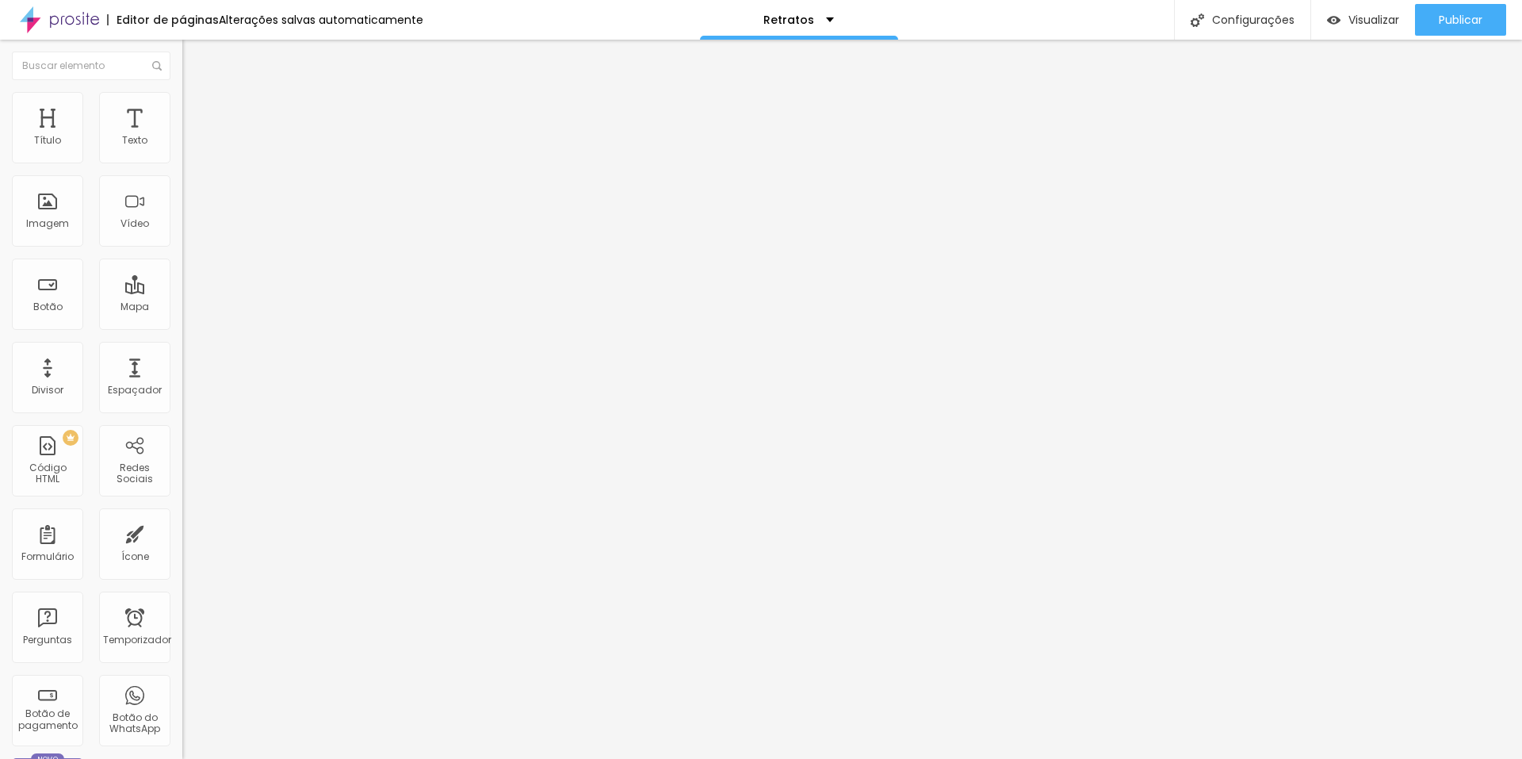
click at [182, 248] on span "Padrão 4:3" at bounding box center [208, 241] width 52 height 13
click at [182, 282] on span "Quadrado" at bounding box center [208, 275] width 52 height 13
click at [182, 258] on span "Cinema" at bounding box center [202, 250] width 40 height 13
click at [182, 292] on span "Original" at bounding box center [201, 284] width 38 height 13
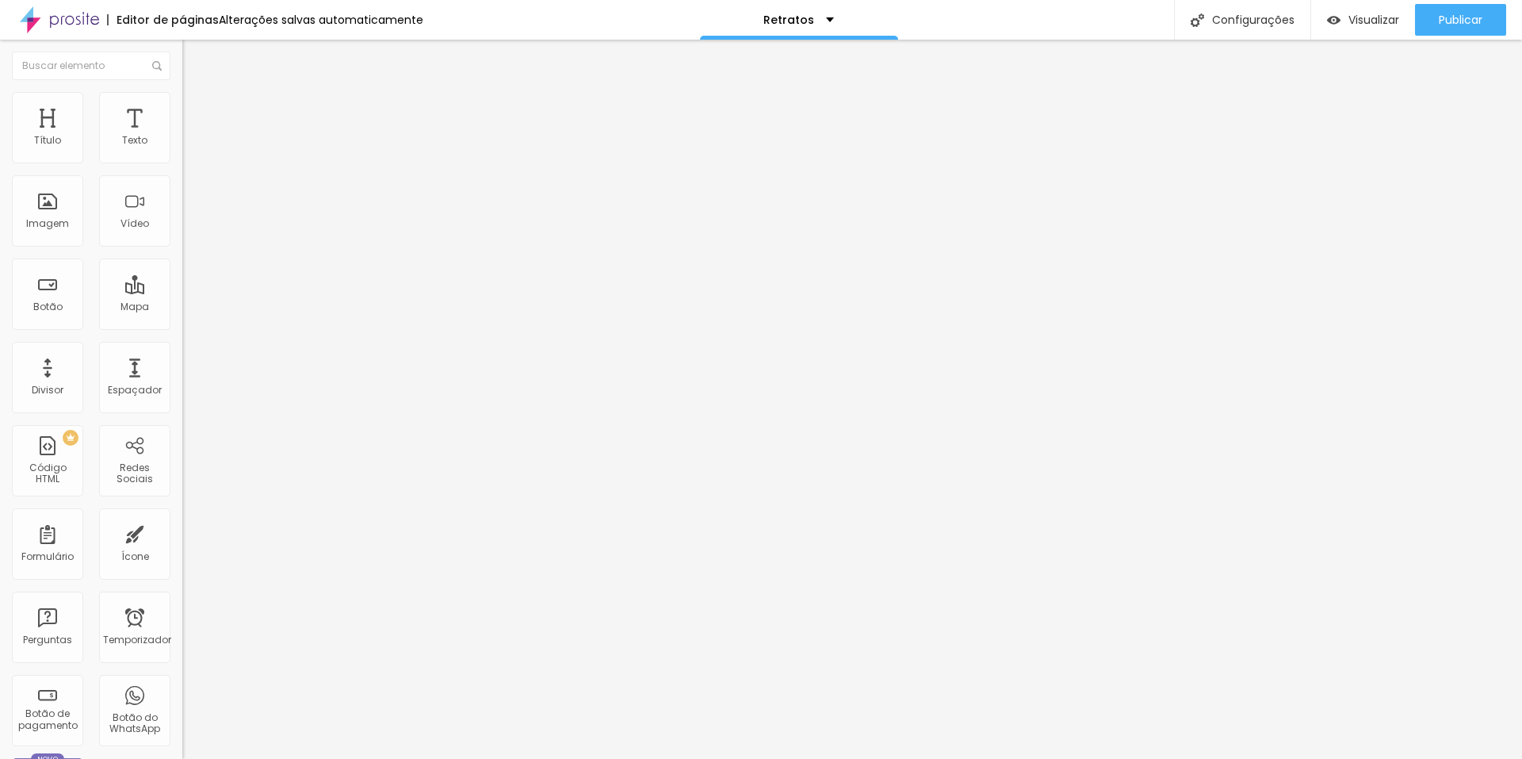
click at [192, 136] on font "Trocar imagem" at bounding box center [230, 129] width 77 height 13
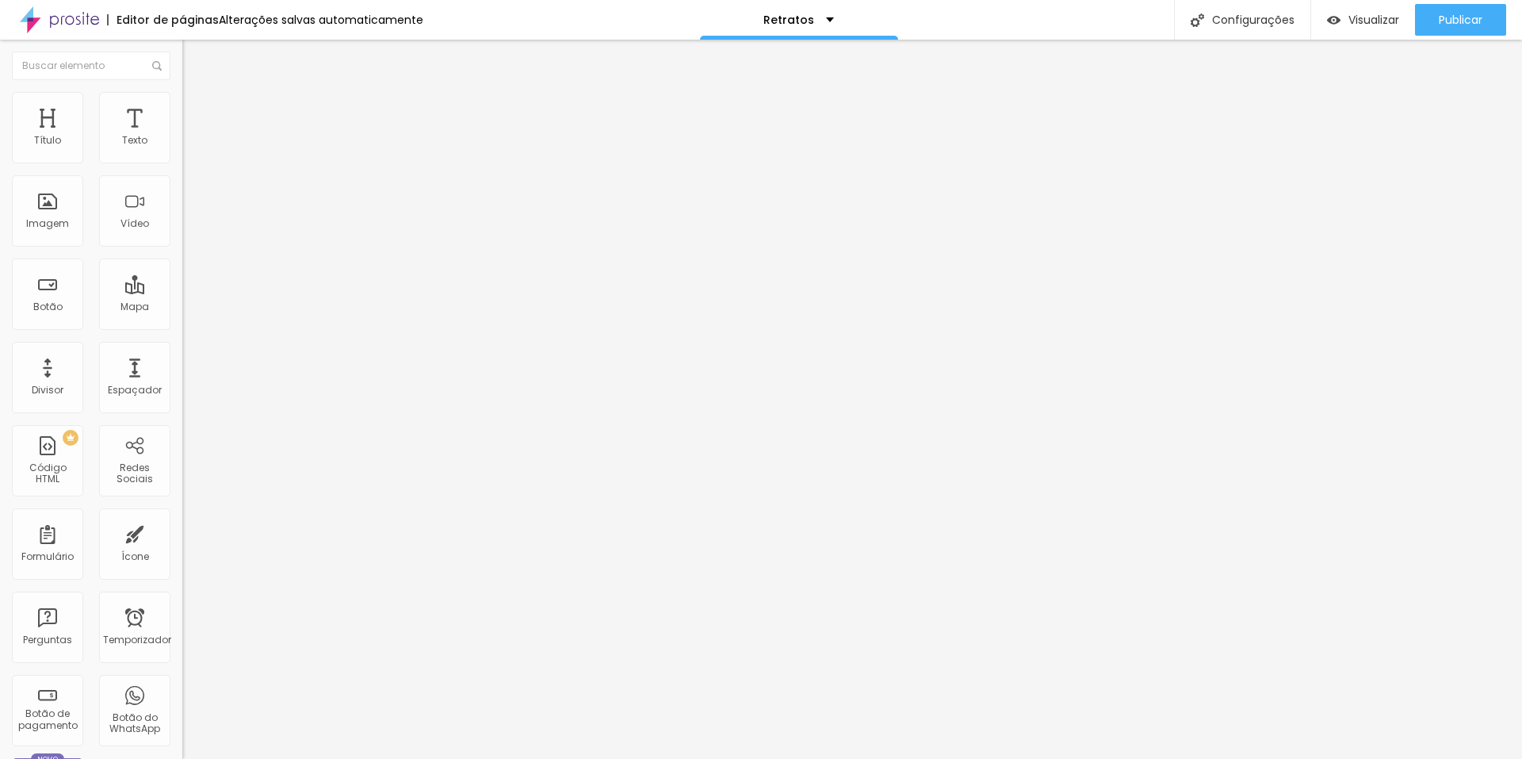
click at [182, 248] on span "Original" at bounding box center [201, 241] width 38 height 13
click at [182, 258] on span "Cinema" at bounding box center [202, 250] width 40 height 13
click at [182, 271] on div "Padrão 4:3" at bounding box center [273, 267] width 182 height 10
click at [192, 136] on font "Trocar imagem" at bounding box center [230, 129] width 77 height 13
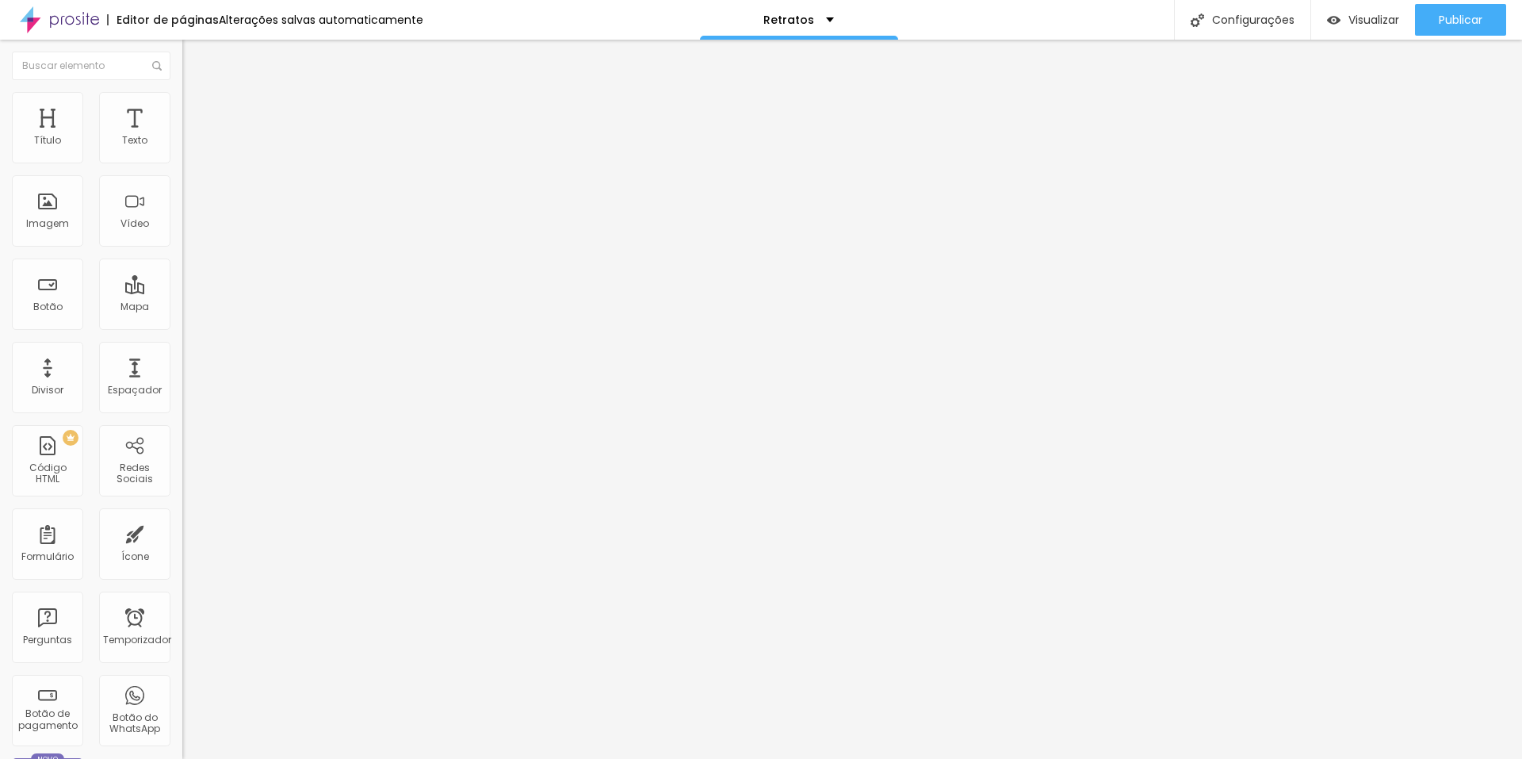
scroll to position [607, 0]
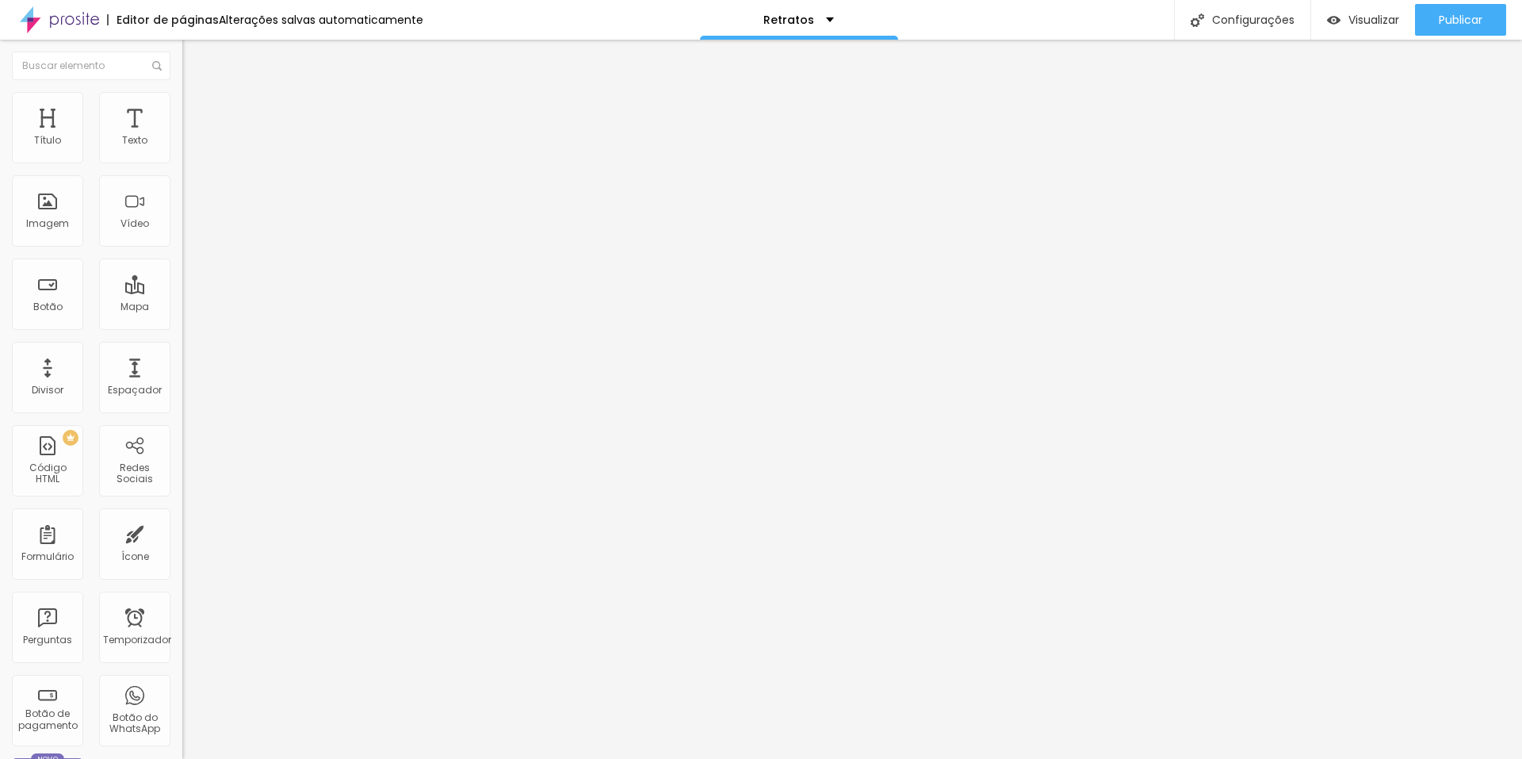
click at [182, 248] on font "Original" at bounding box center [201, 241] width 38 height 13
click at [218, 267] on font "4:3" at bounding box center [225, 260] width 14 height 13
click at [182, 136] on span "Trocar imagem" at bounding box center [225, 129] width 86 height 13
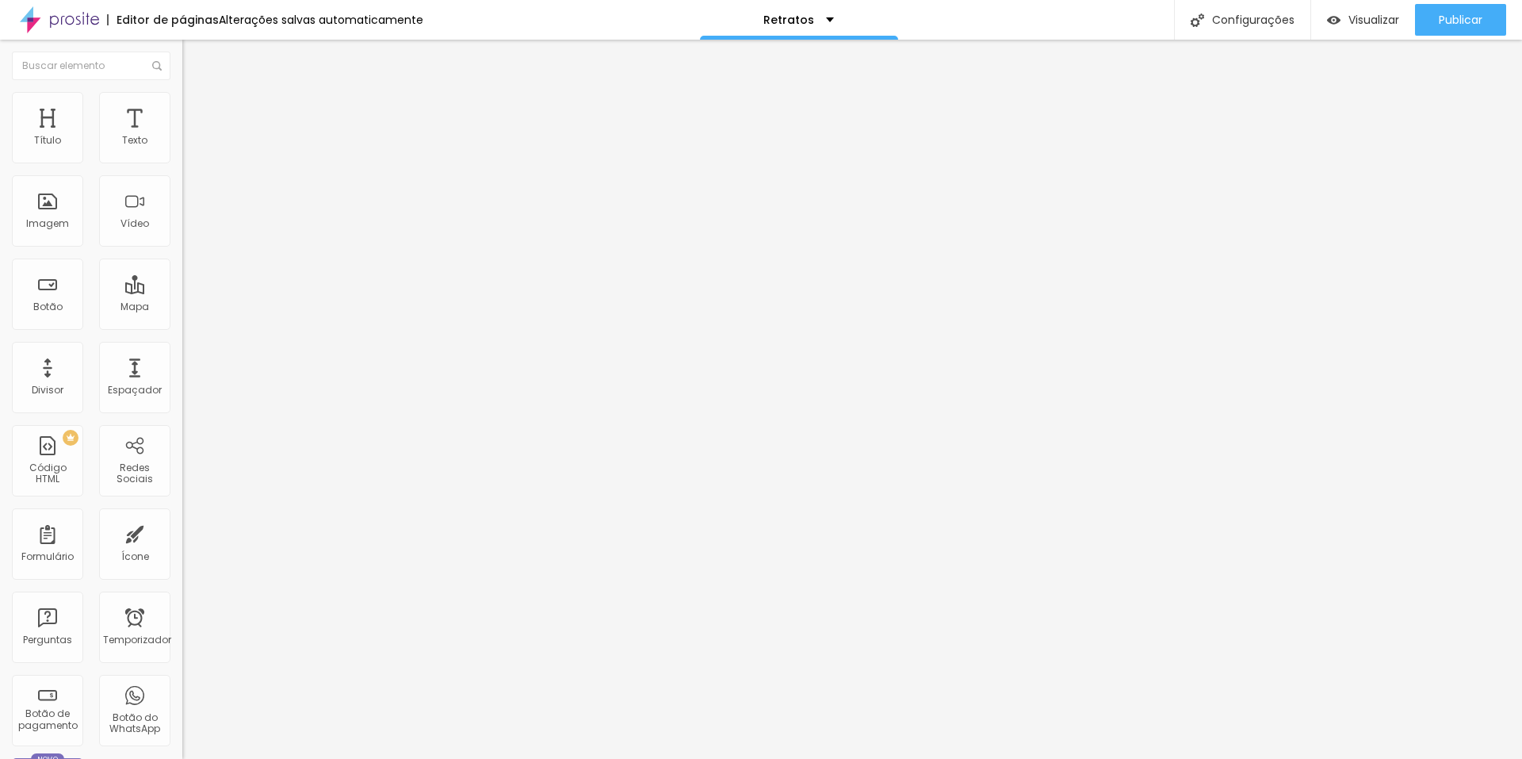
click at [192, 136] on font "Trocar imagem" at bounding box center [230, 129] width 77 height 13
click at [182, 248] on span "Cinema 16:9" at bounding box center [212, 241] width 60 height 13
click at [182, 271] on div "Padrão 4:3" at bounding box center [273, 267] width 182 height 10
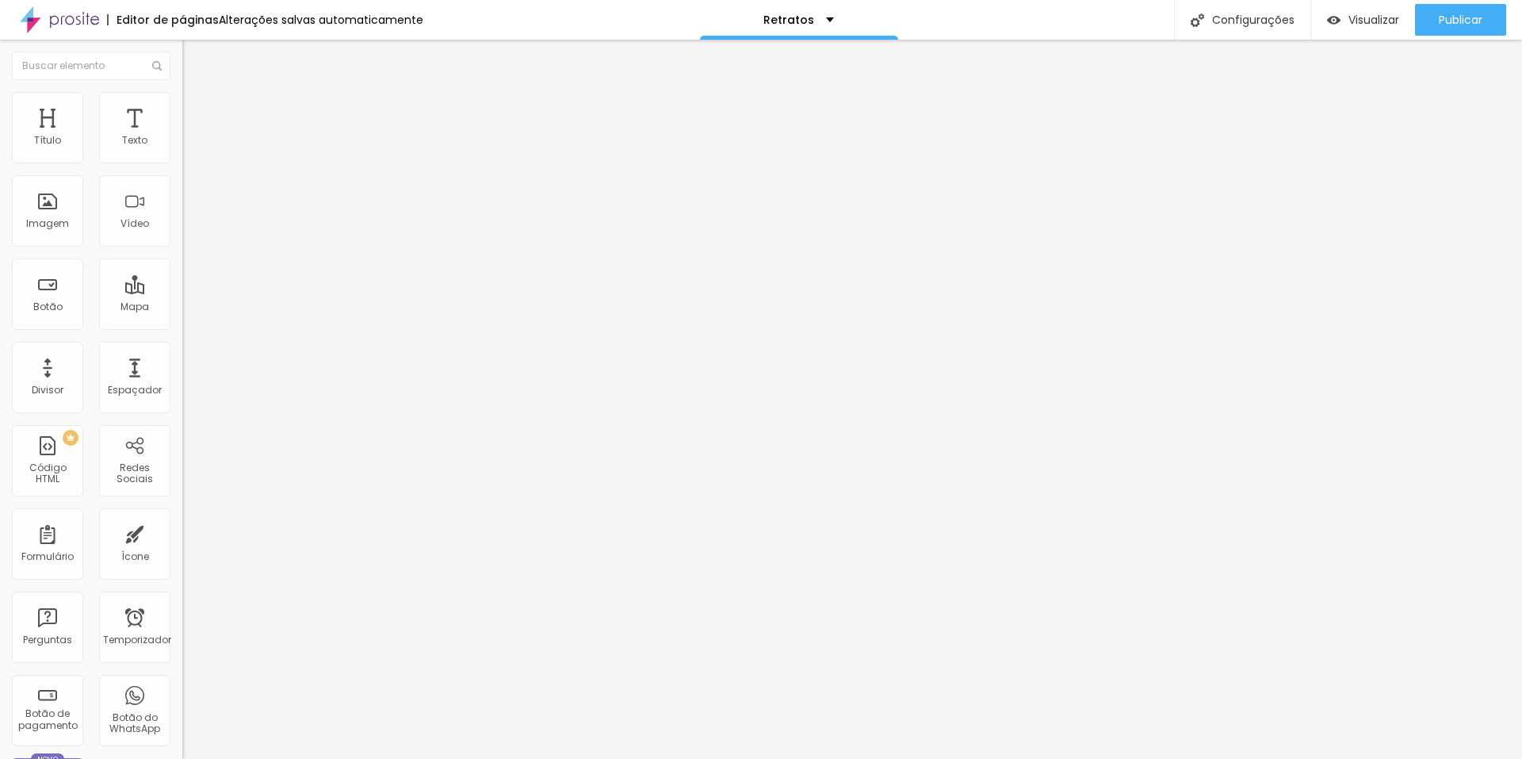
click at [182, 282] on span "Quadrado" at bounding box center [208, 275] width 52 height 13
click at [182, 292] on span "Original" at bounding box center [201, 284] width 38 height 13
click at [182, 258] on span "Cinema" at bounding box center [202, 250] width 40 height 13
click at [182, 281] on div "Quadrado 1:1" at bounding box center [273, 276] width 182 height 10
click at [192, 136] on font "Trocar imagem" at bounding box center [230, 129] width 77 height 13
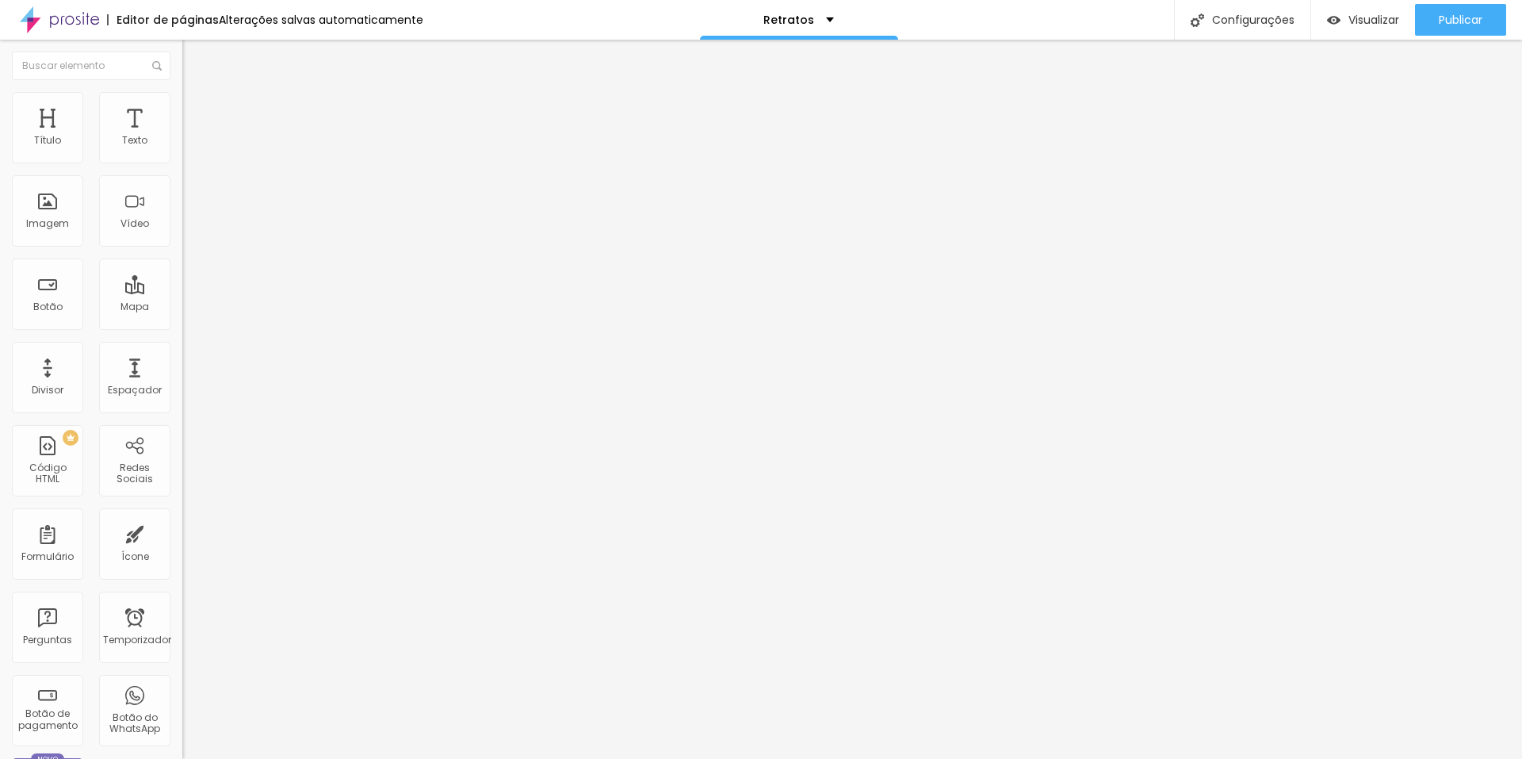
click at [222, 258] on font "16:9" at bounding box center [231, 250] width 18 height 13
click at [1361, 9] on div "Visualizar" at bounding box center [1363, 20] width 72 height 32
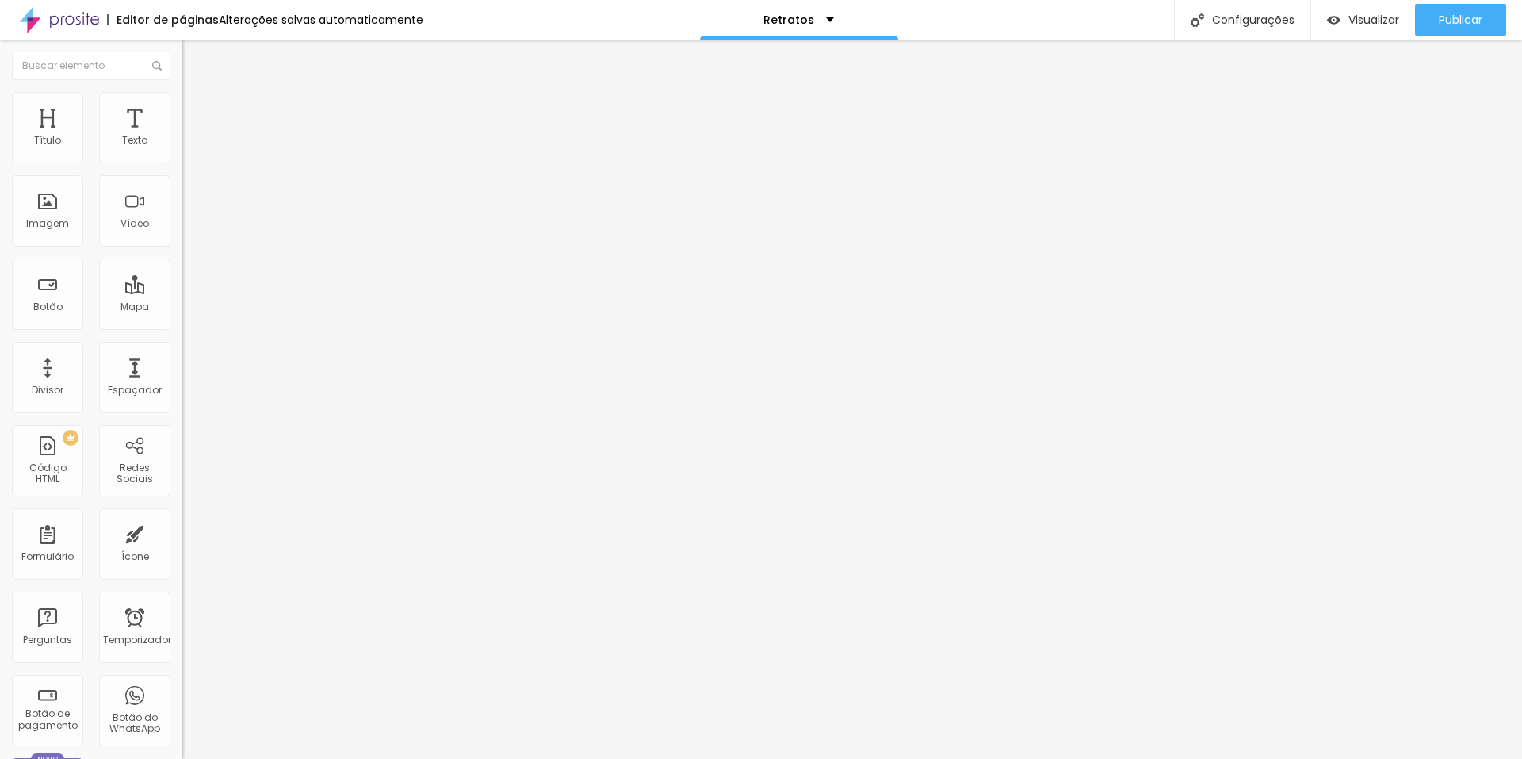
click at [194, 55] on img "button" at bounding box center [200, 58] width 13 height 13
click at [194, 52] on img "button" at bounding box center [200, 58] width 13 height 13
click at [1378, 22] on font "Visualizar" at bounding box center [1373, 20] width 51 height 16
click at [189, 230] on icon "button" at bounding box center [194, 225] width 10 height 10
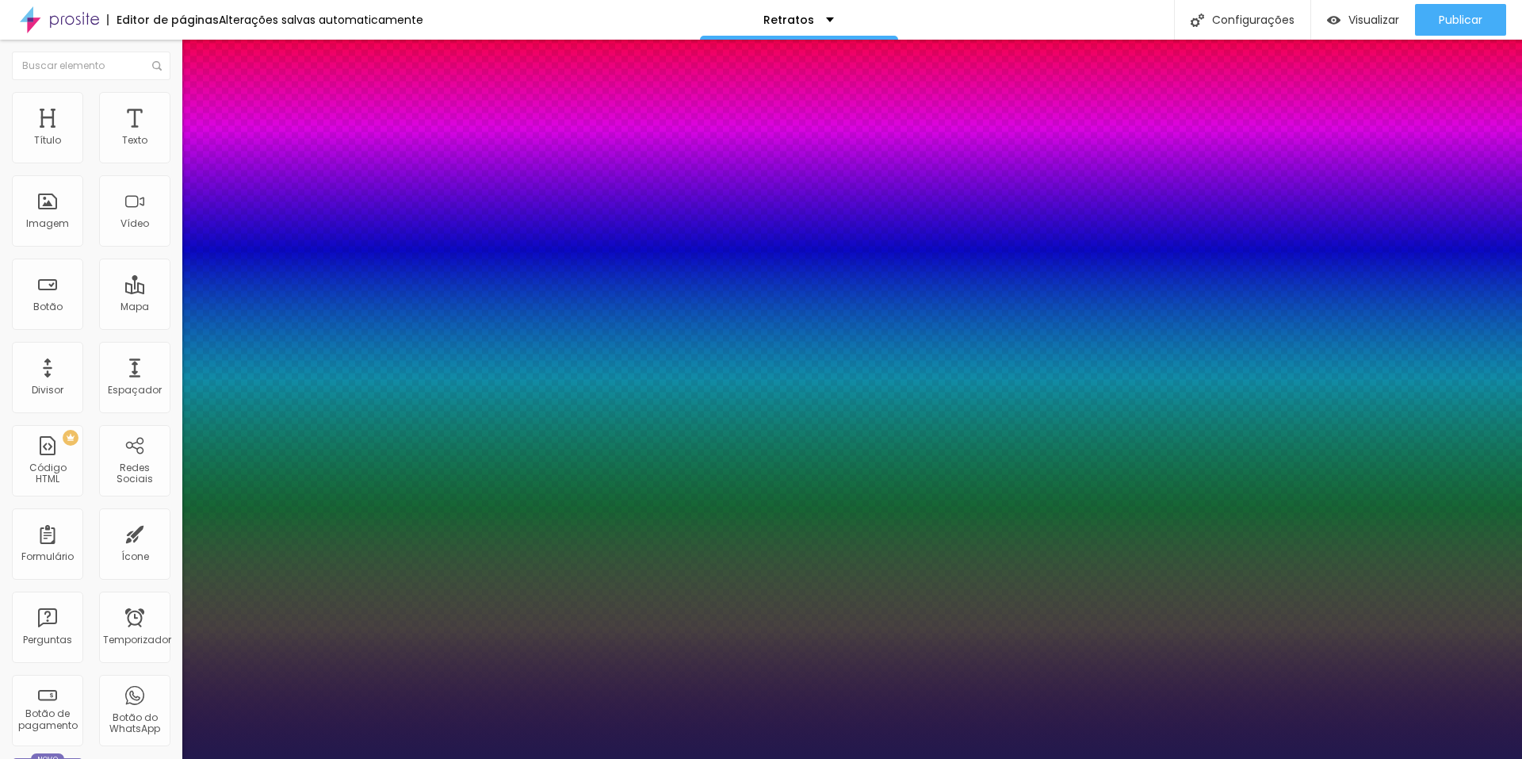
type input "1"
drag, startPoint x: 345, startPoint y: 446, endPoint x: 362, endPoint y: 446, distance: 17.4
type input "8"
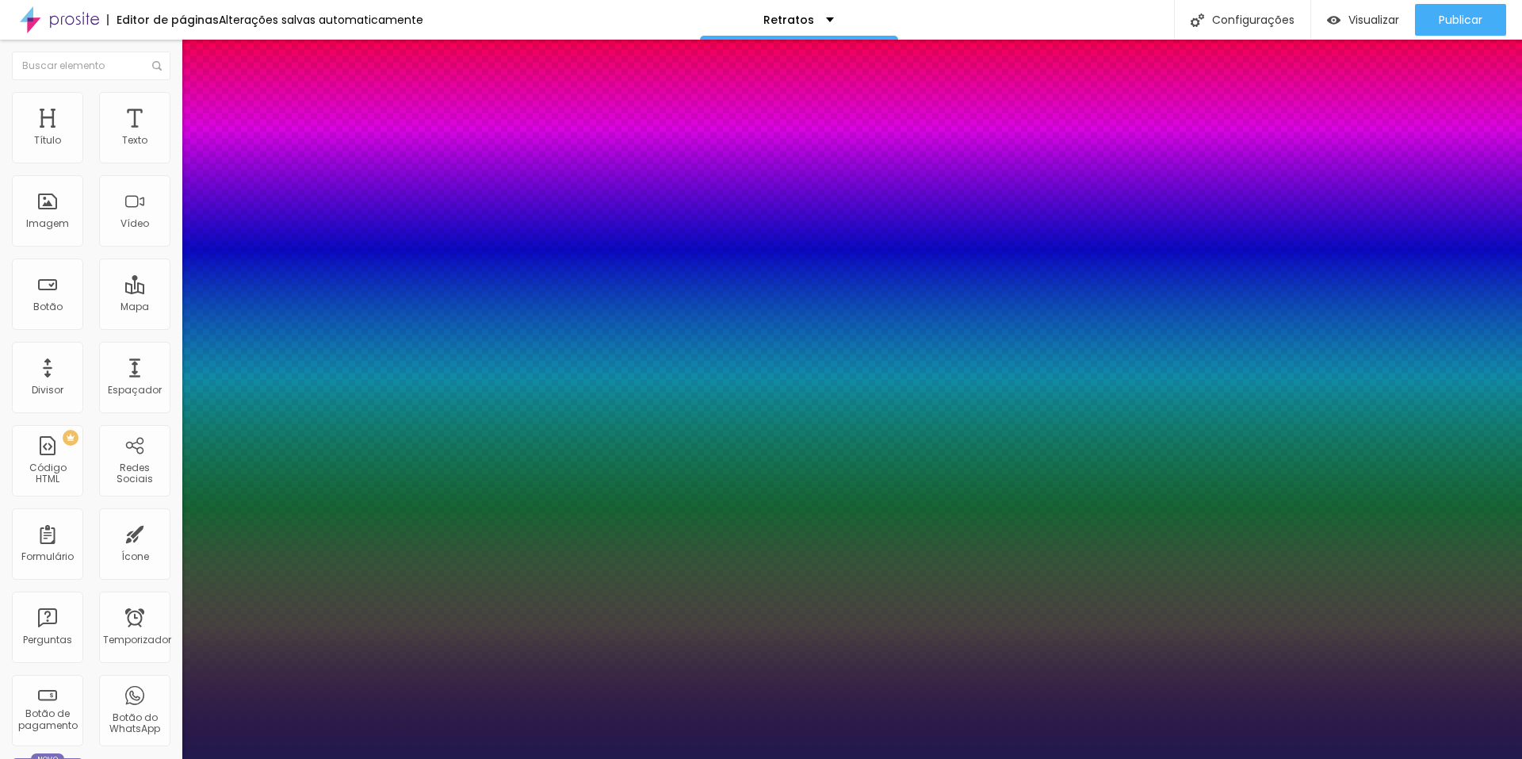
type input "3"
type input "1"
type input "30"
type input "1"
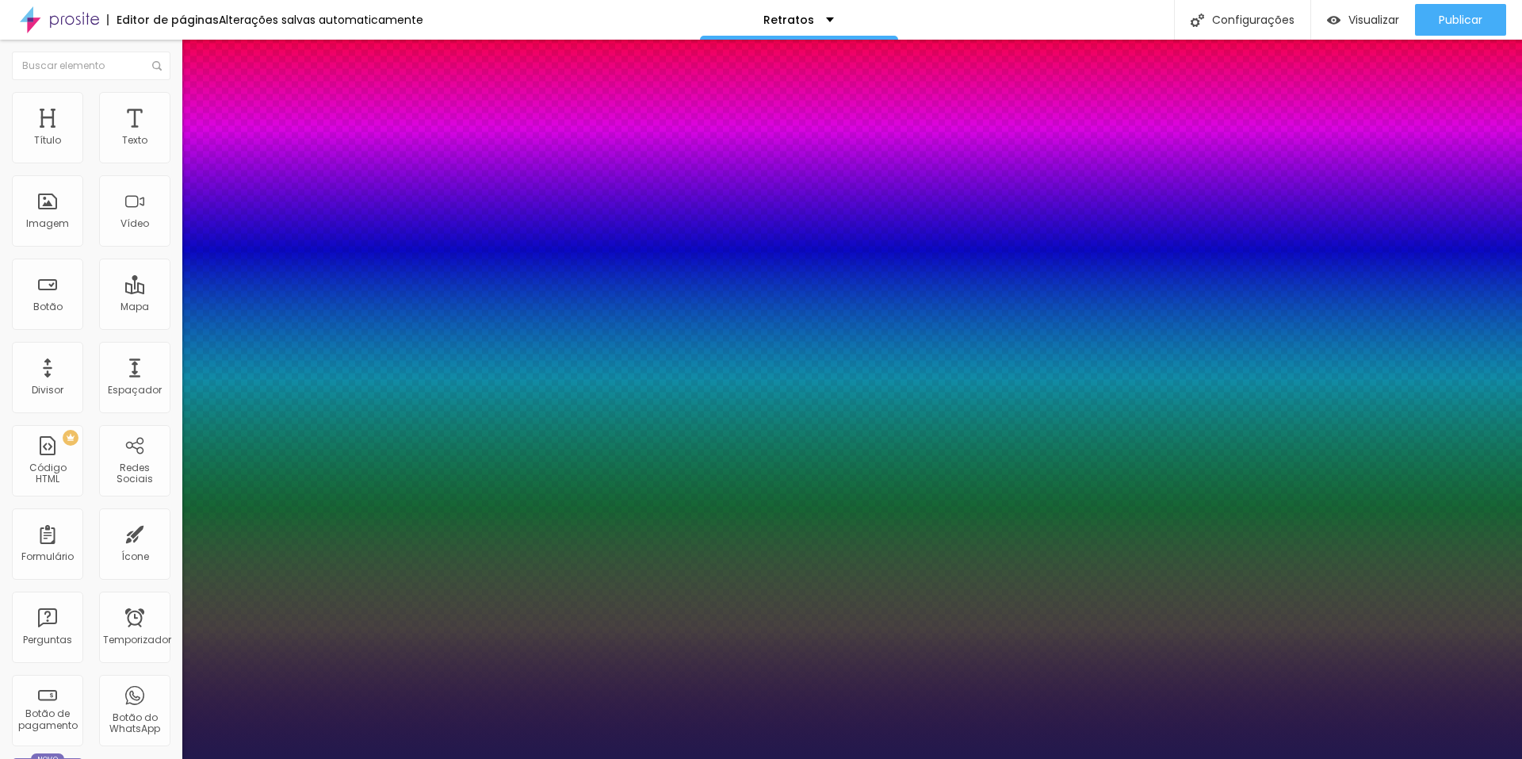
type input "30"
click at [504, 758] on div at bounding box center [761, 759] width 1522 height 0
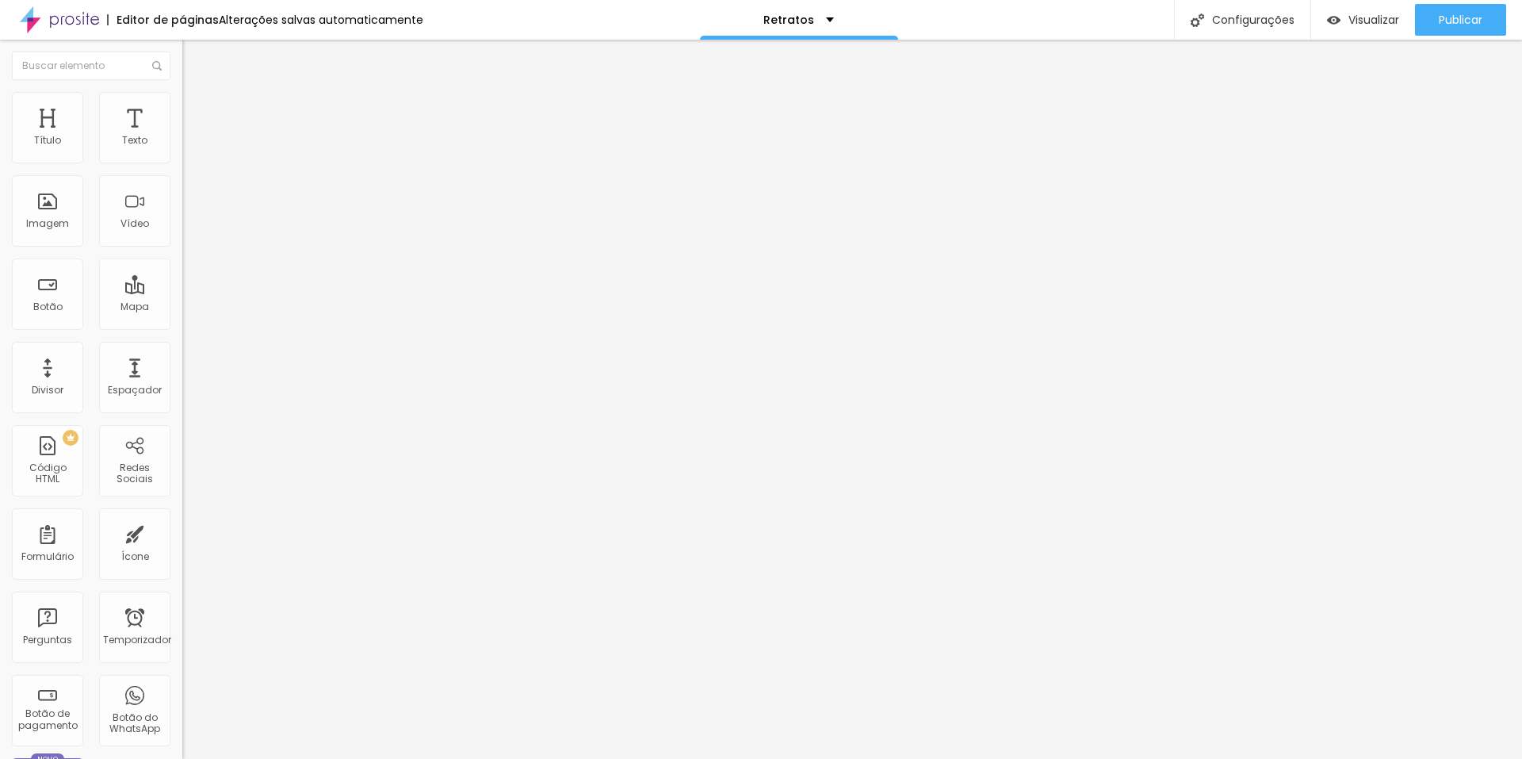
click at [190, 146] on icon "button" at bounding box center [193, 143] width 6 height 6
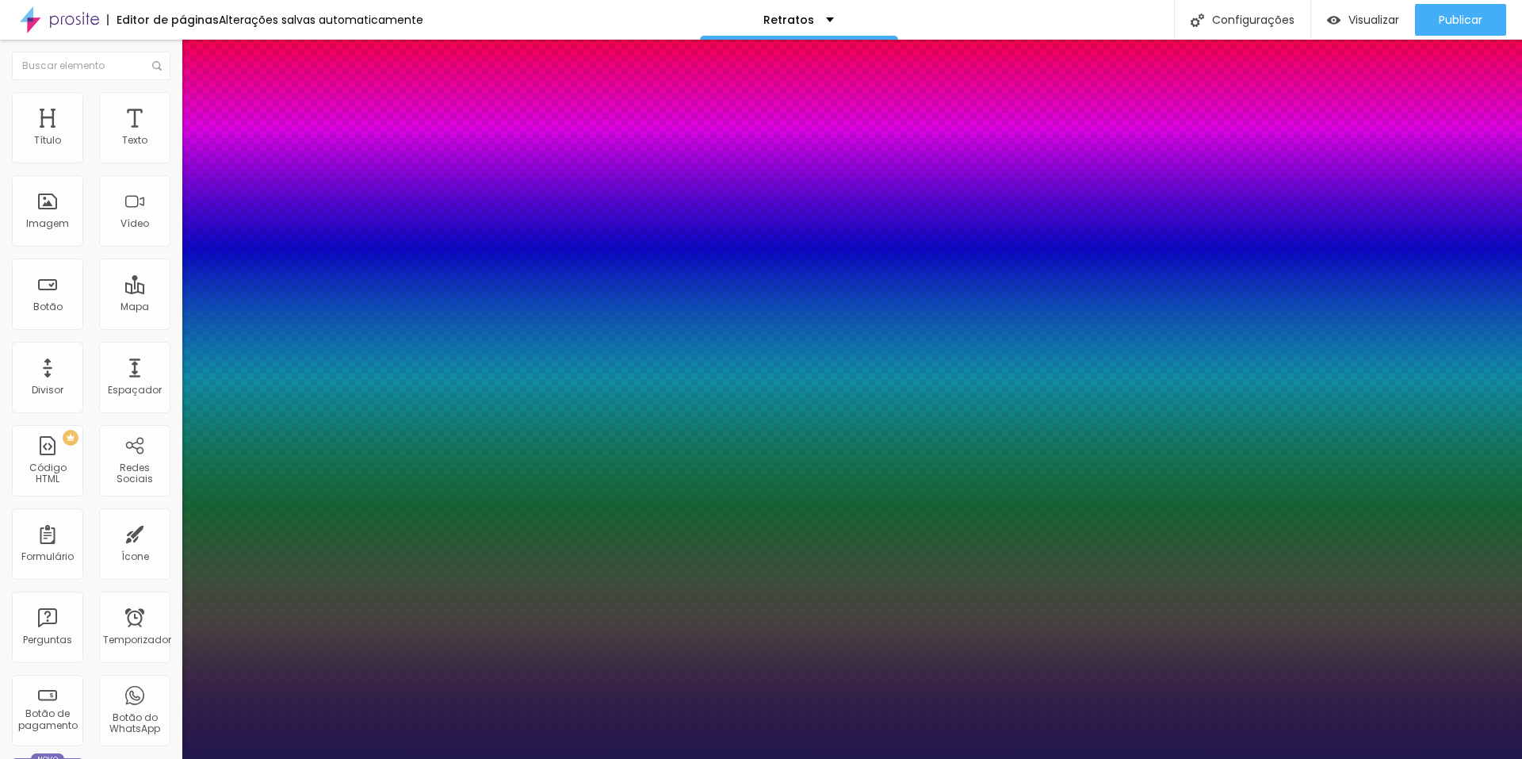
type input "1"
click at [468, 758] on div at bounding box center [761, 759] width 1522 height 0
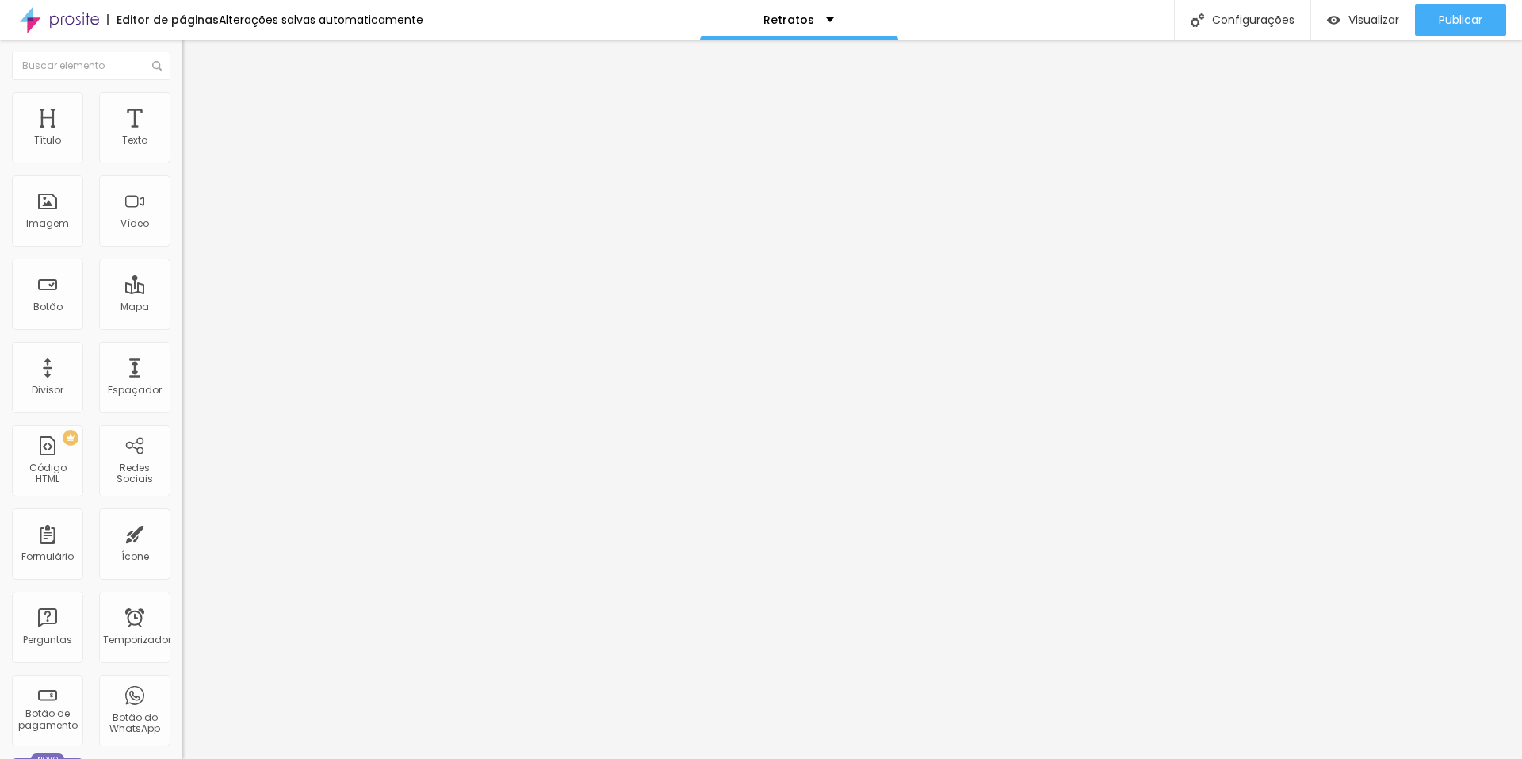
click at [190, 146] on icon "button" at bounding box center [193, 143] width 6 height 6
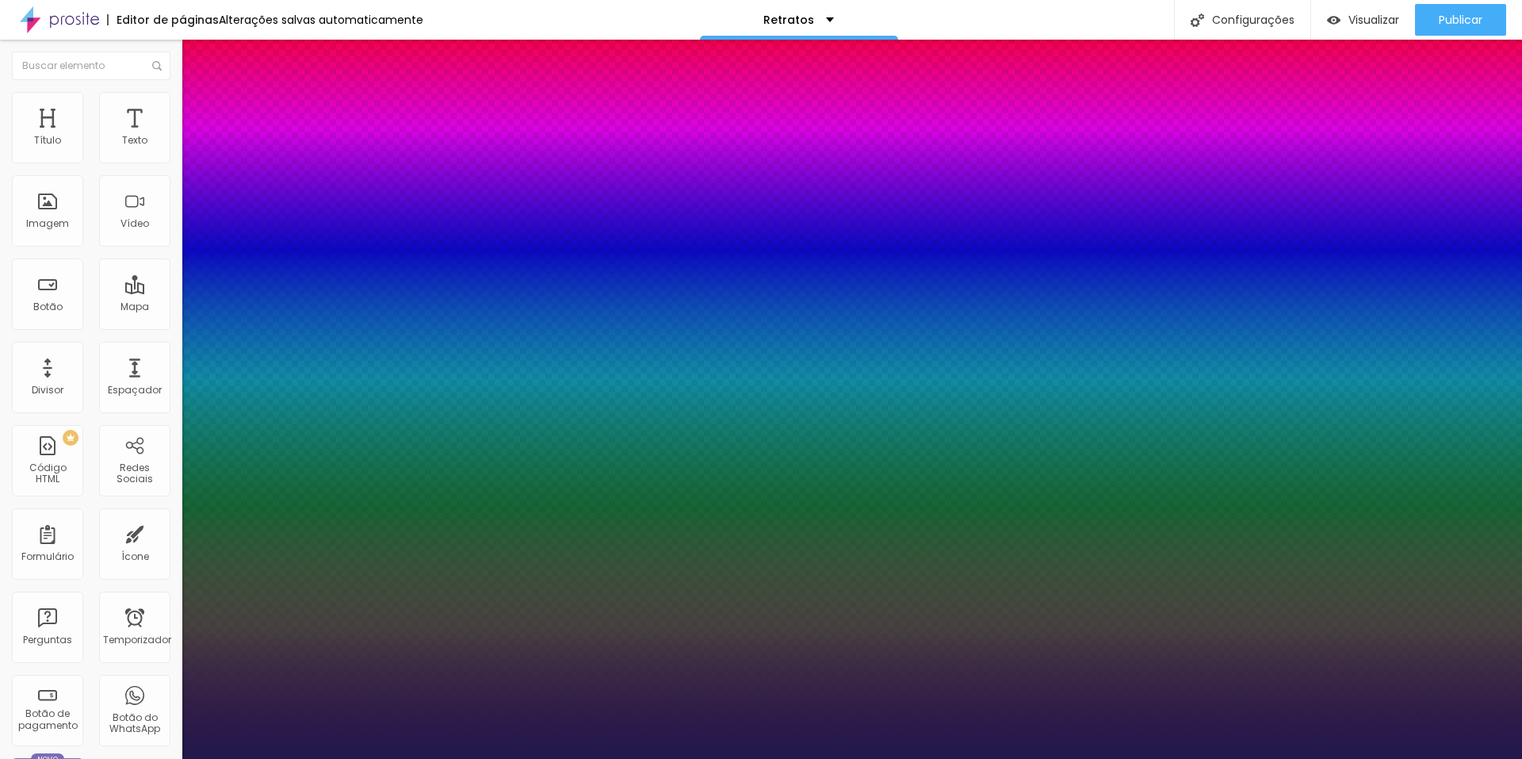
type input "1"
drag, startPoint x: 344, startPoint y: 270, endPoint x: 367, endPoint y: 274, distance: 23.5
type input "8"
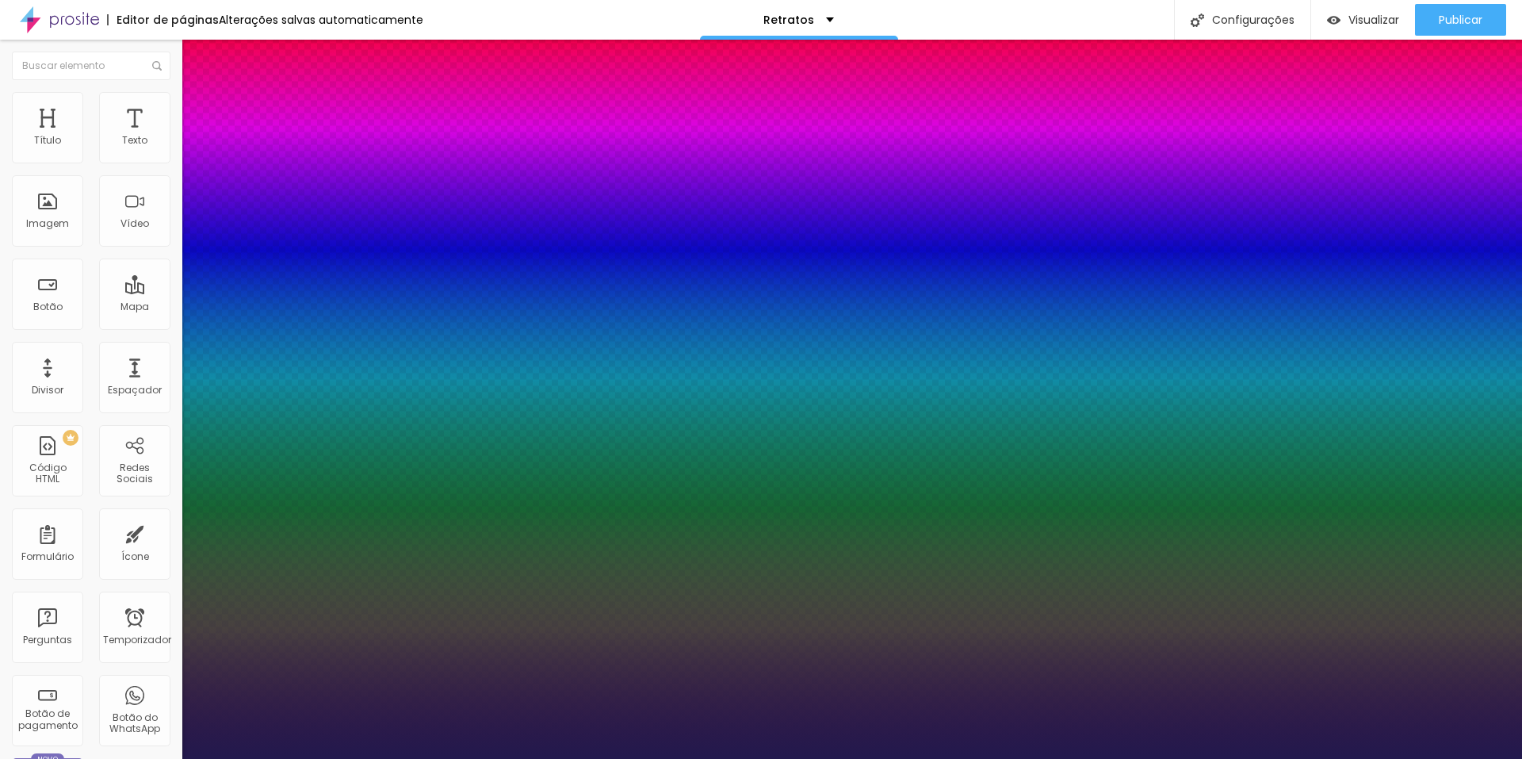
type input "1"
type input "19"
type input "1"
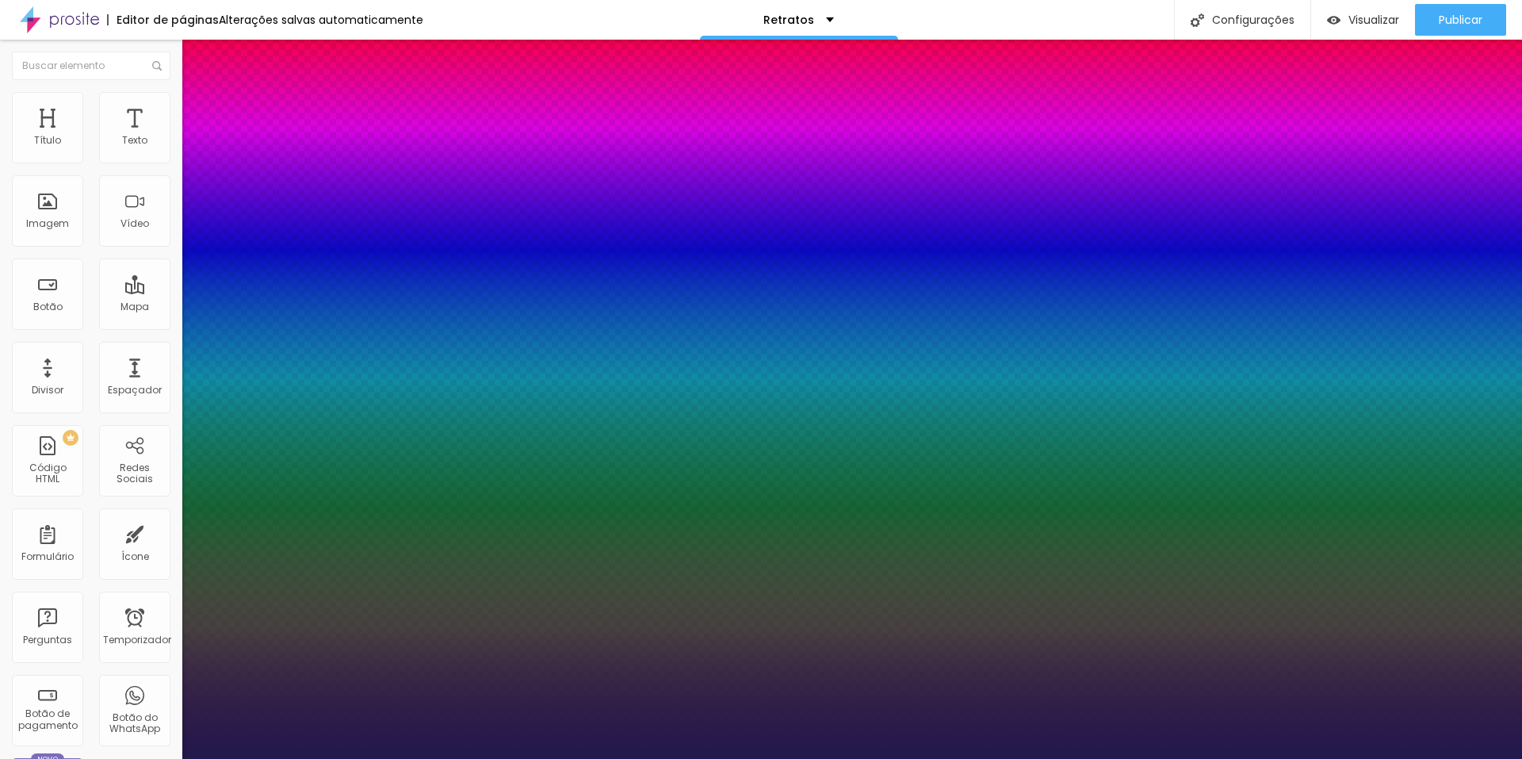
type input "19"
type input "1"
click at [724, 758] on div at bounding box center [761, 759] width 1522 height 0
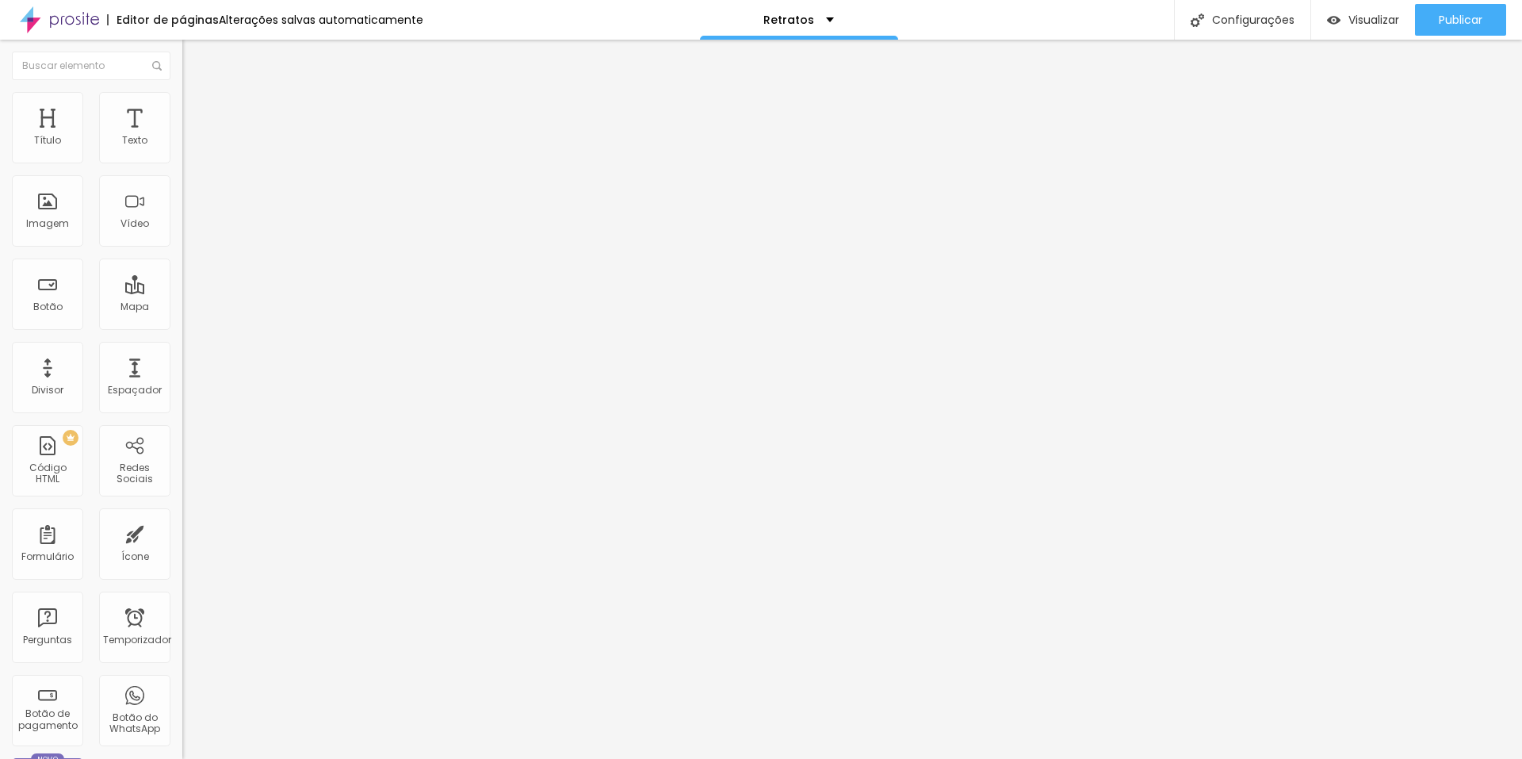
click at [189, 147] on icon "button" at bounding box center [194, 143] width 10 height 10
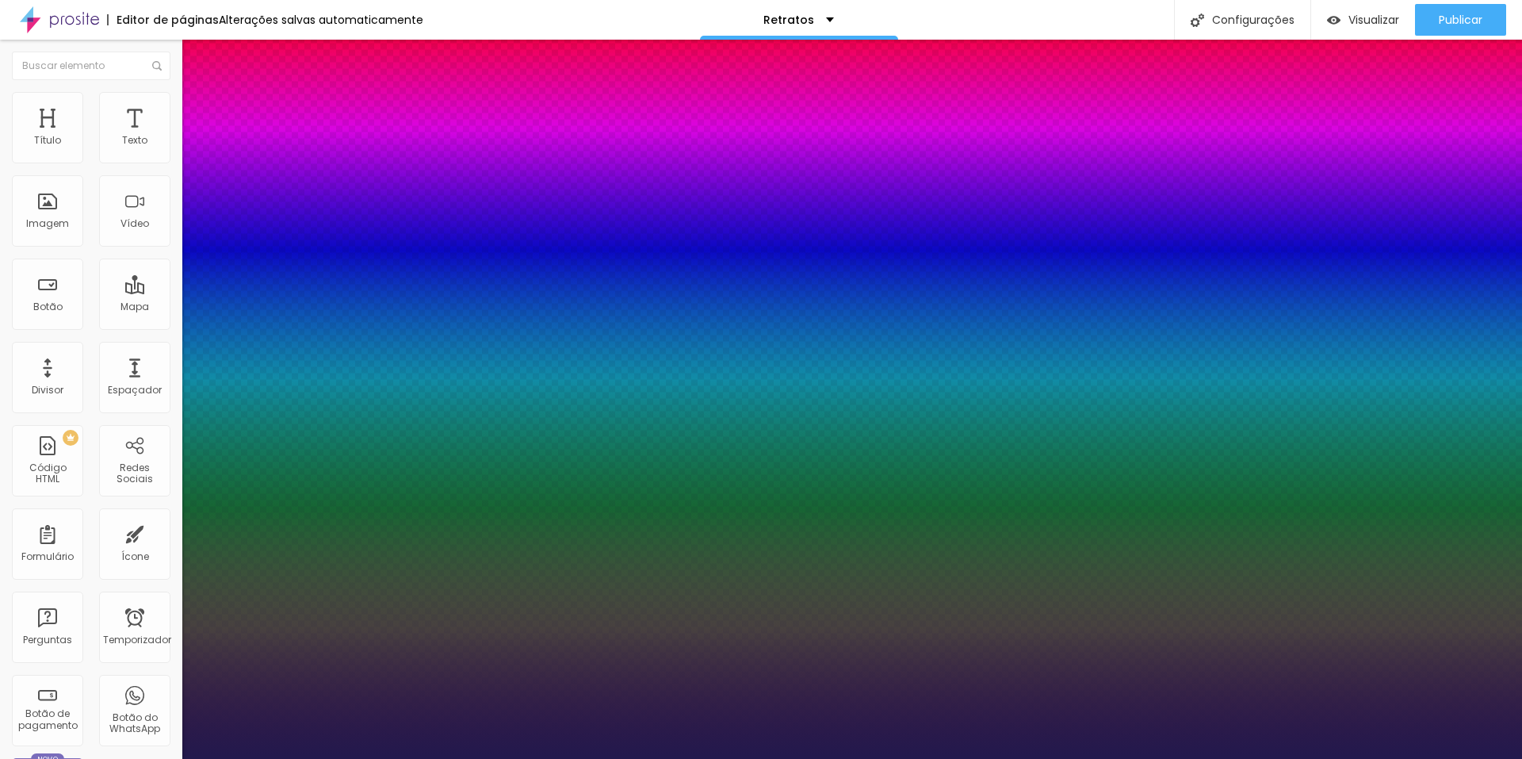
type input "1"
click at [490, 758] on div at bounding box center [761, 759] width 1522 height 0
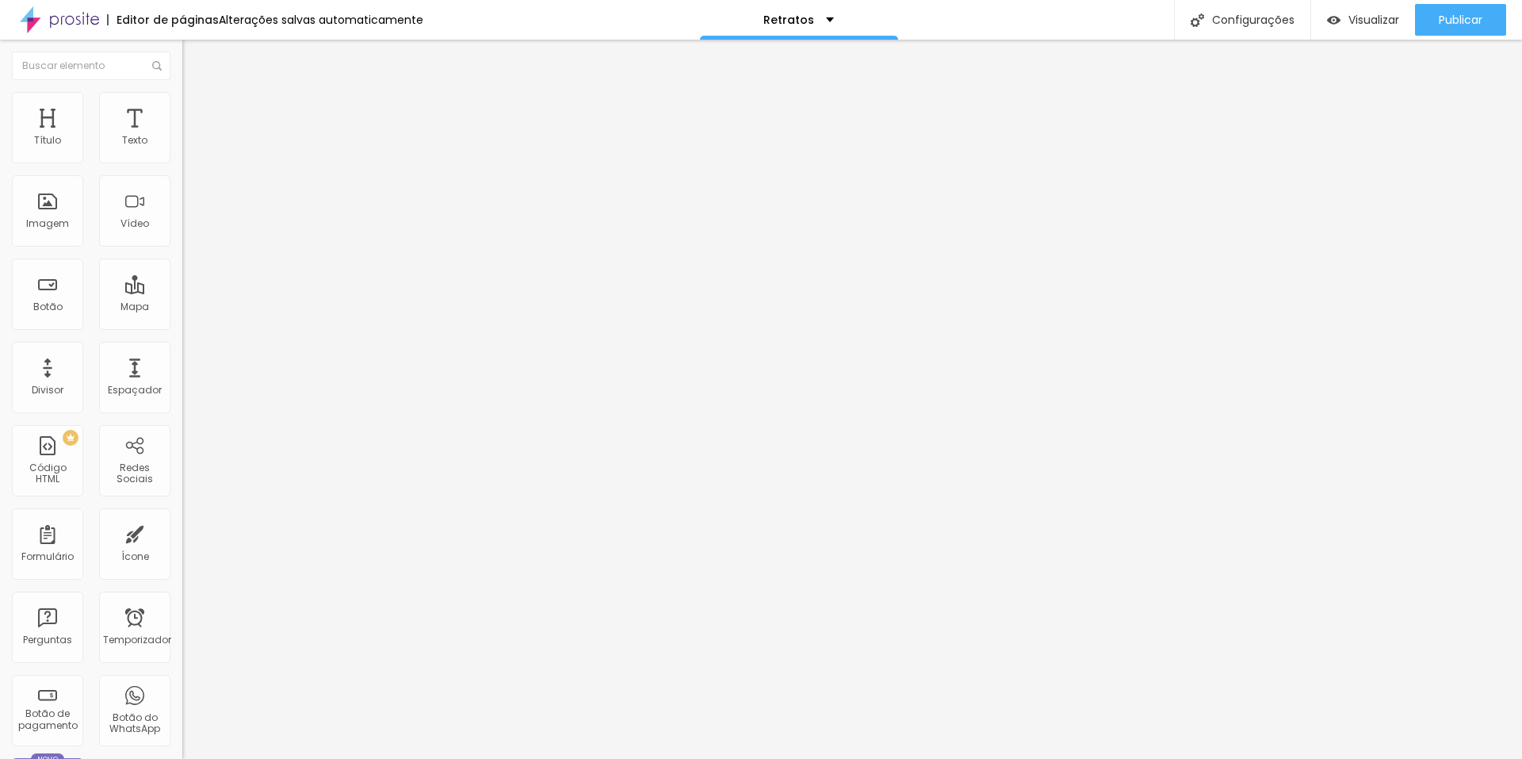
click at [189, 230] on icon "button" at bounding box center [194, 225] width 10 height 10
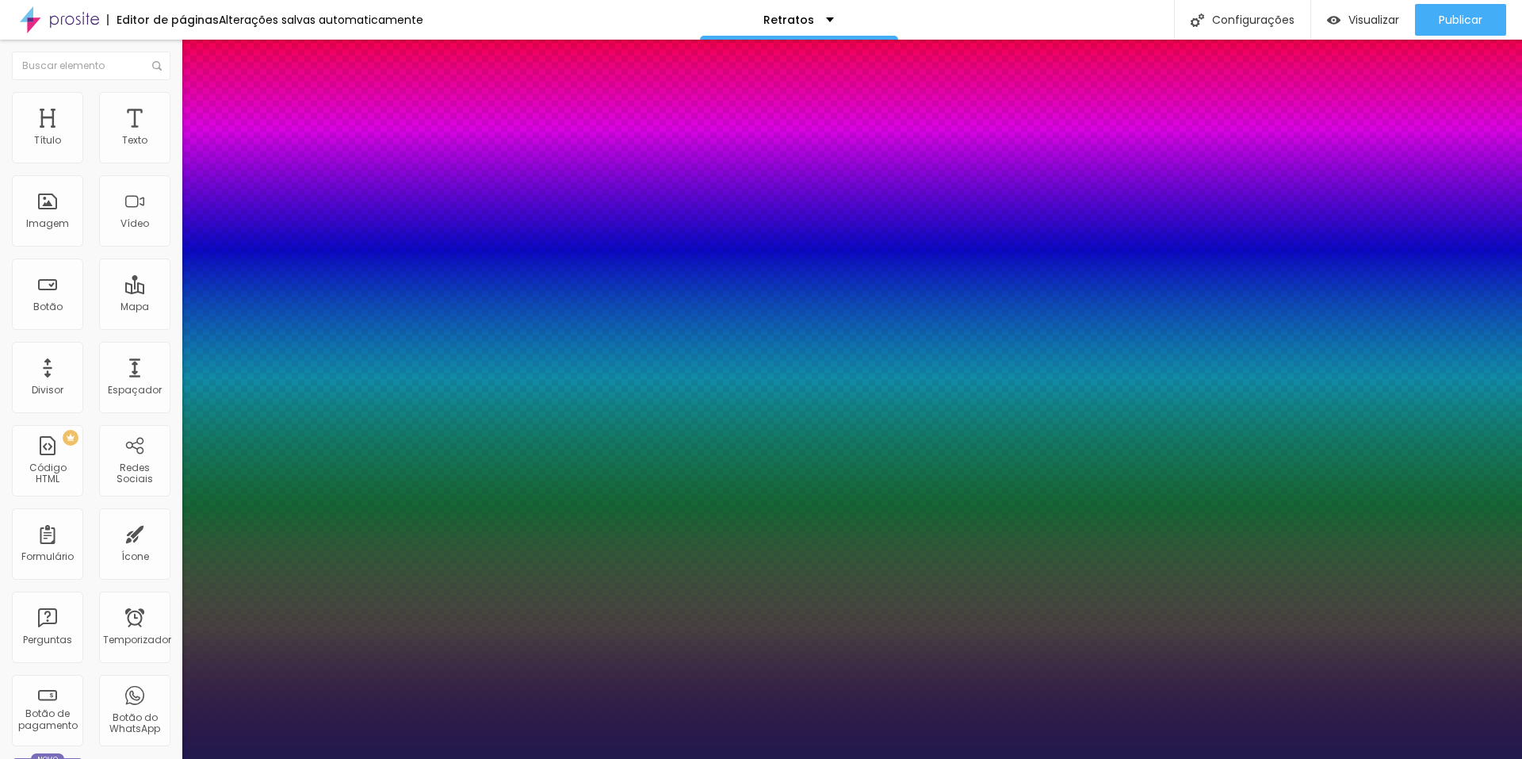
type input "1"
click at [514, 758] on div at bounding box center [761, 759] width 1522 height 0
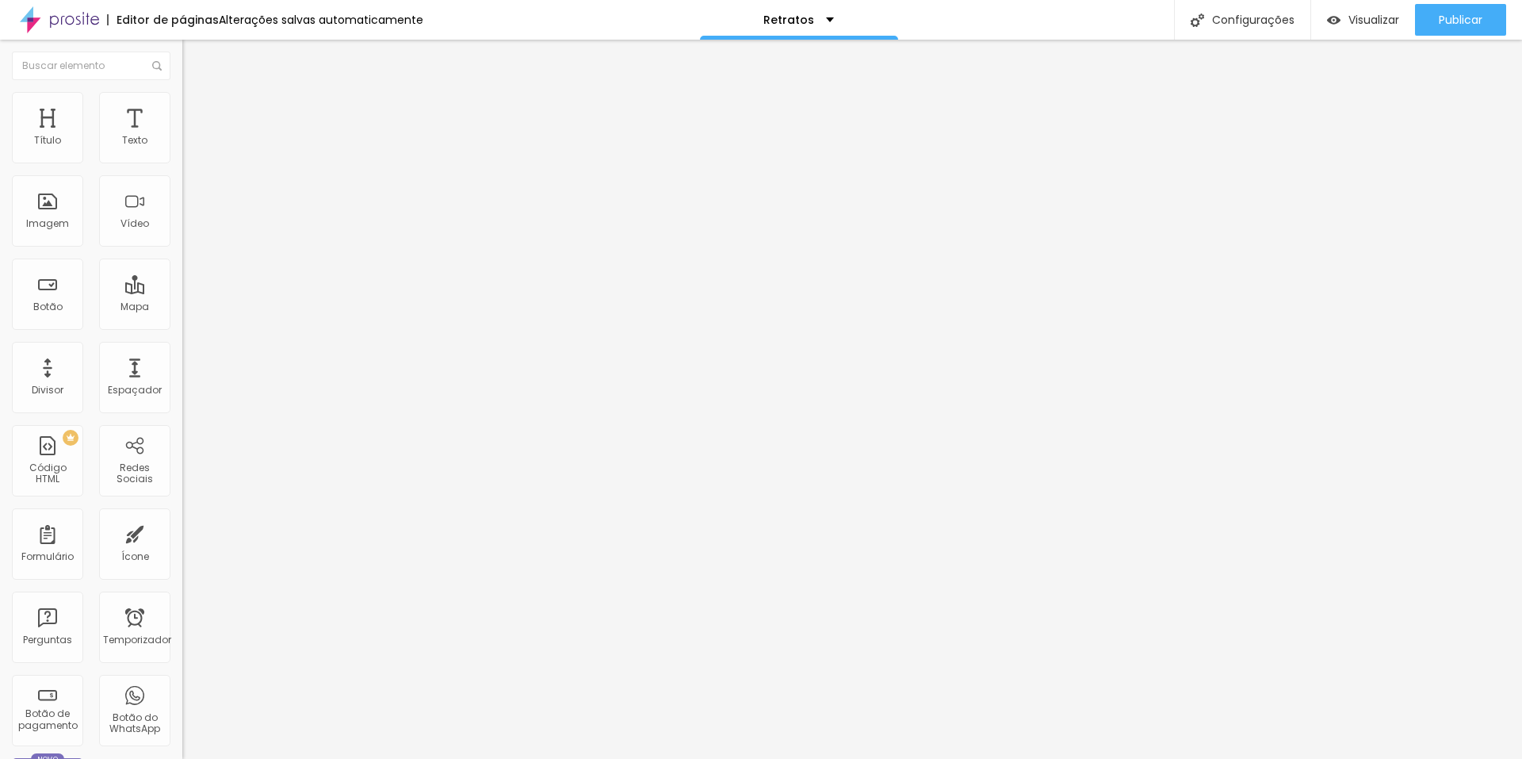
click at [189, 147] on icon "button" at bounding box center [194, 143] width 10 height 10
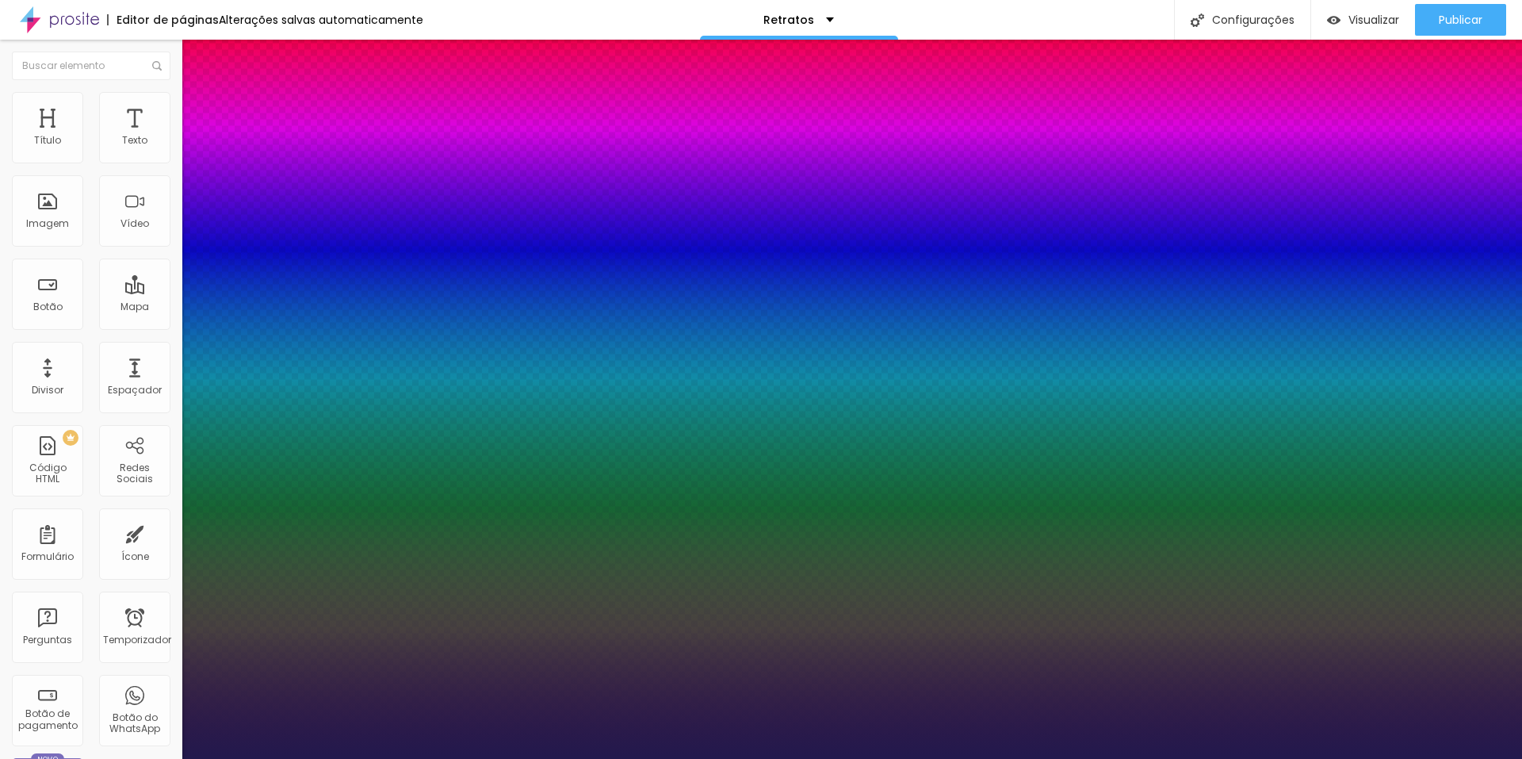
type input "1"
drag, startPoint x: 342, startPoint y: 272, endPoint x: 363, endPoint y: 272, distance: 20.6
type input "8"
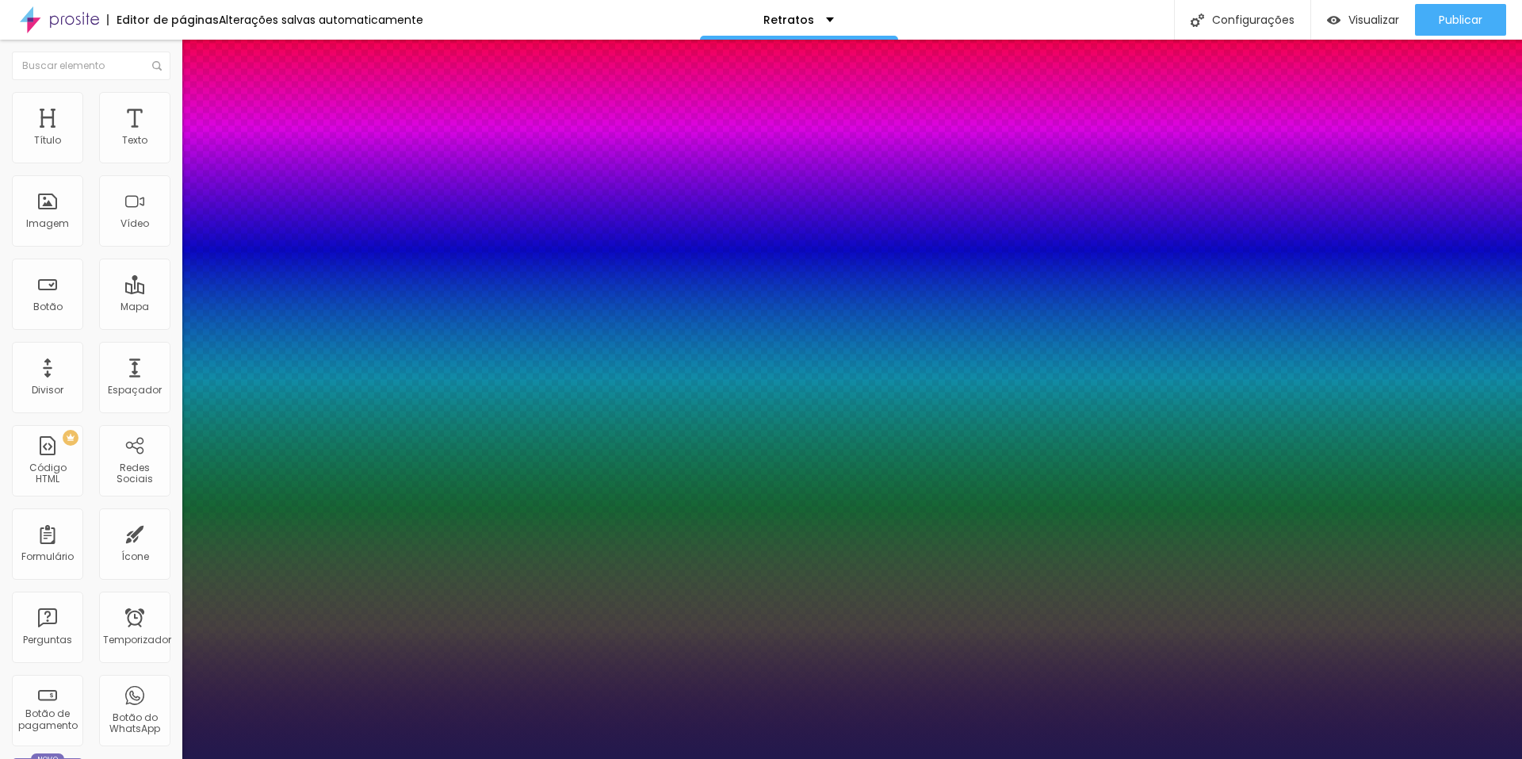
type input "3"
type input "1"
type input "30"
type input "1"
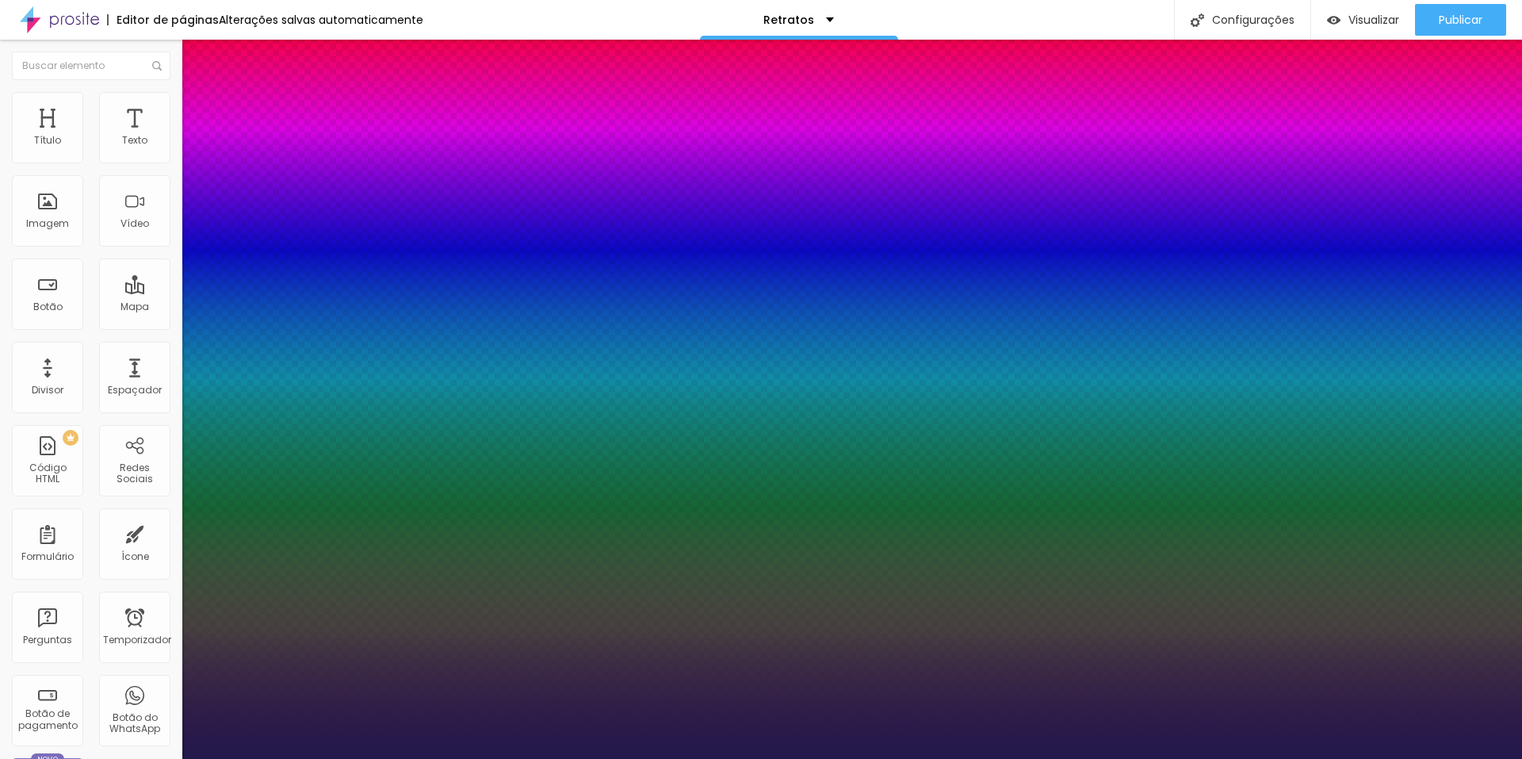
type input "19"
type input "1"
click at [803, 758] on div at bounding box center [761, 759] width 1522 height 0
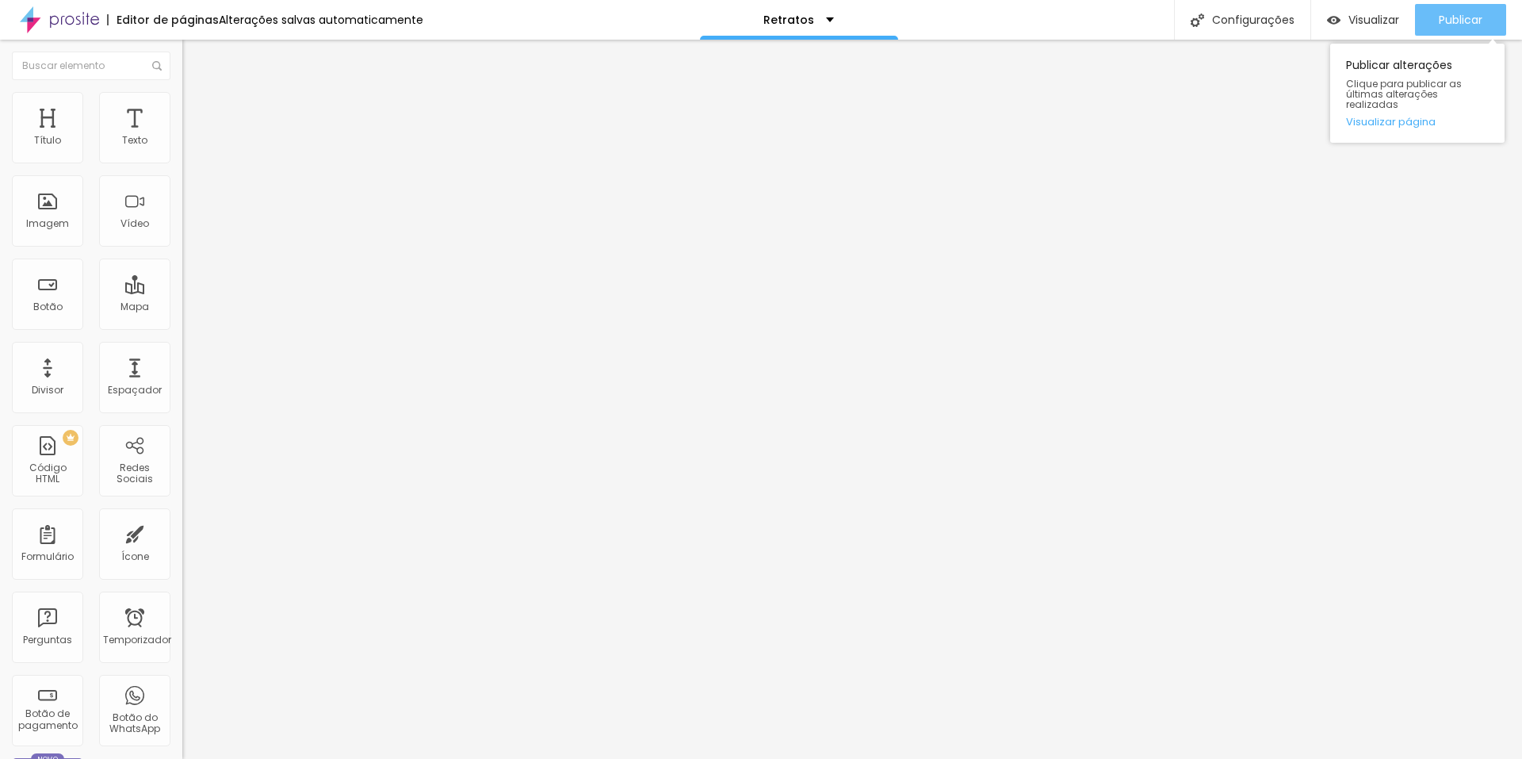
click at [1458, 8] on div "Publicar" at bounding box center [1461, 20] width 44 height 32
click at [182, 98] on img at bounding box center [189, 99] width 14 height 14
click at [206, 166] on font "Conectar" at bounding box center [234, 158] width 57 height 17
click at [182, 320] on div "Facebook" at bounding box center [273, 325] width 182 height 10
click at [182, 539] on input "https://" at bounding box center [277, 547] width 190 height 16
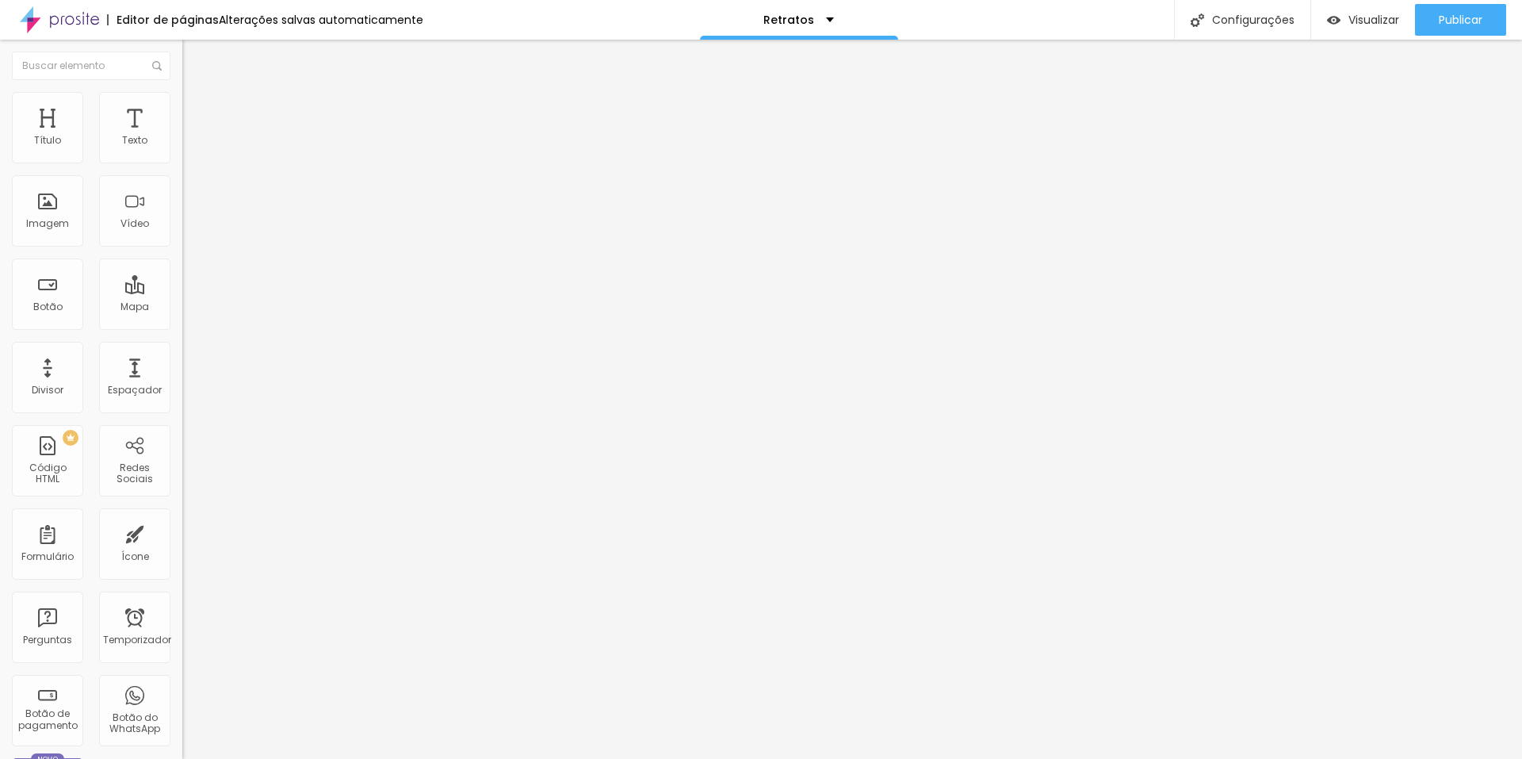
click at [182, 539] on input "https://" at bounding box center [277, 547] width 190 height 16
paste input "https://www.facebook.com/laudolealfoto/"
type input "https://https://www.facebook.com/laudolealfoto/"
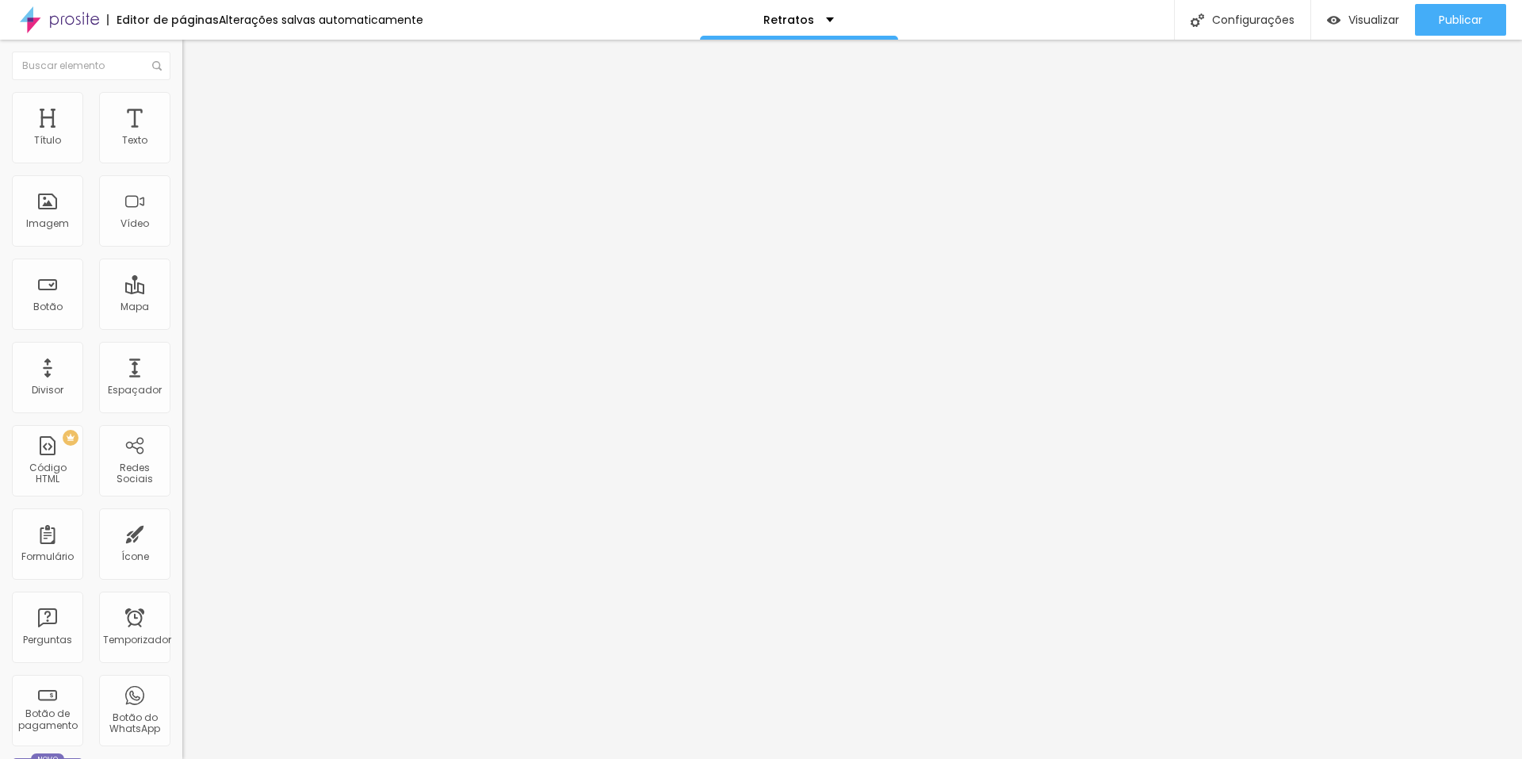
scroll to position [0, 0]
paste input "https://www.instagram.com/laudolealfotografia/"
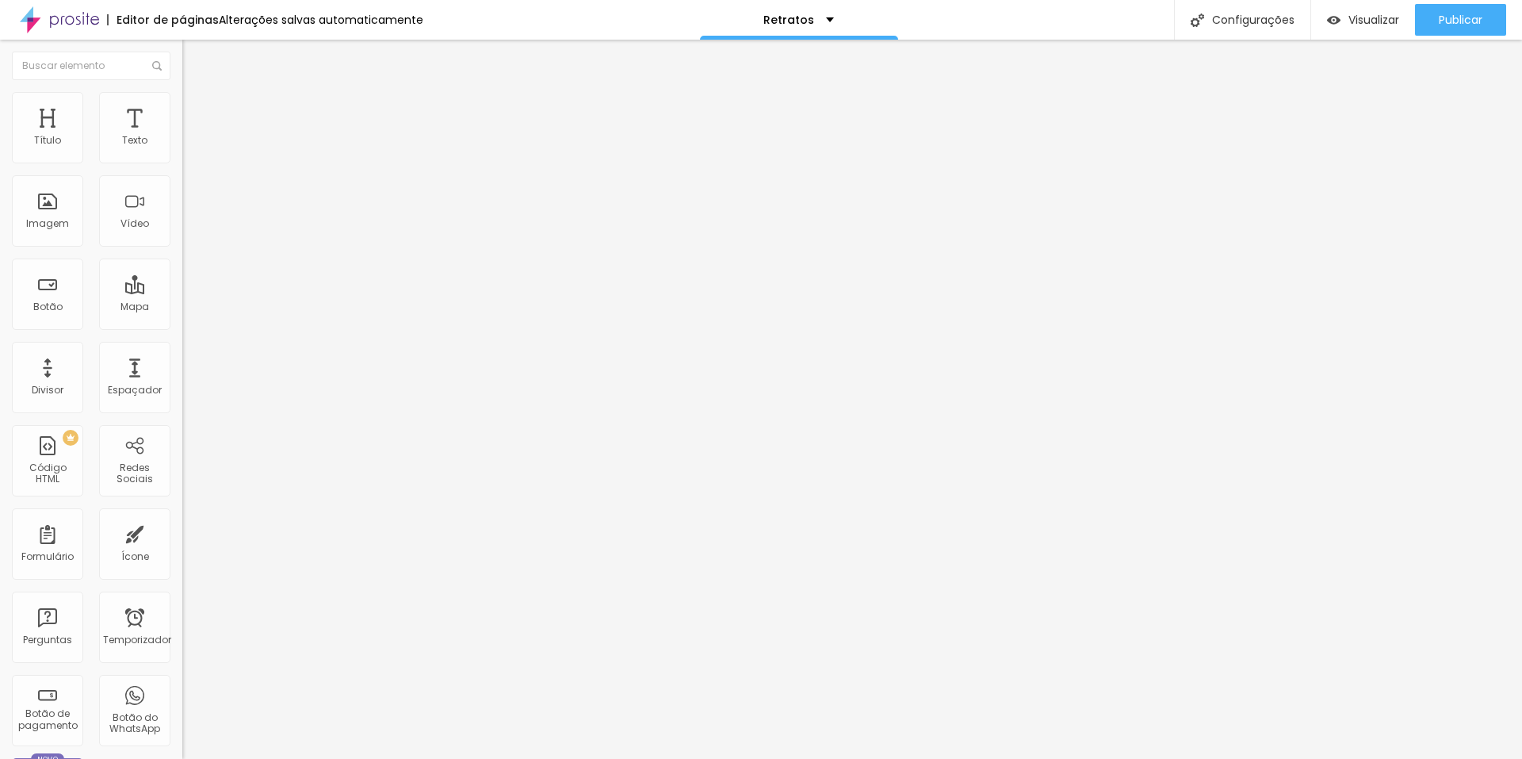
scroll to position [0, 146]
type input "https://https://www.instagram.com/laudolealfotografia/"
click at [182, 436] on div "Editar nulo Conteúdo Estilo Avançado Facebook Rede social Facebook Endereço URL…" at bounding box center [273, 399] width 182 height 719
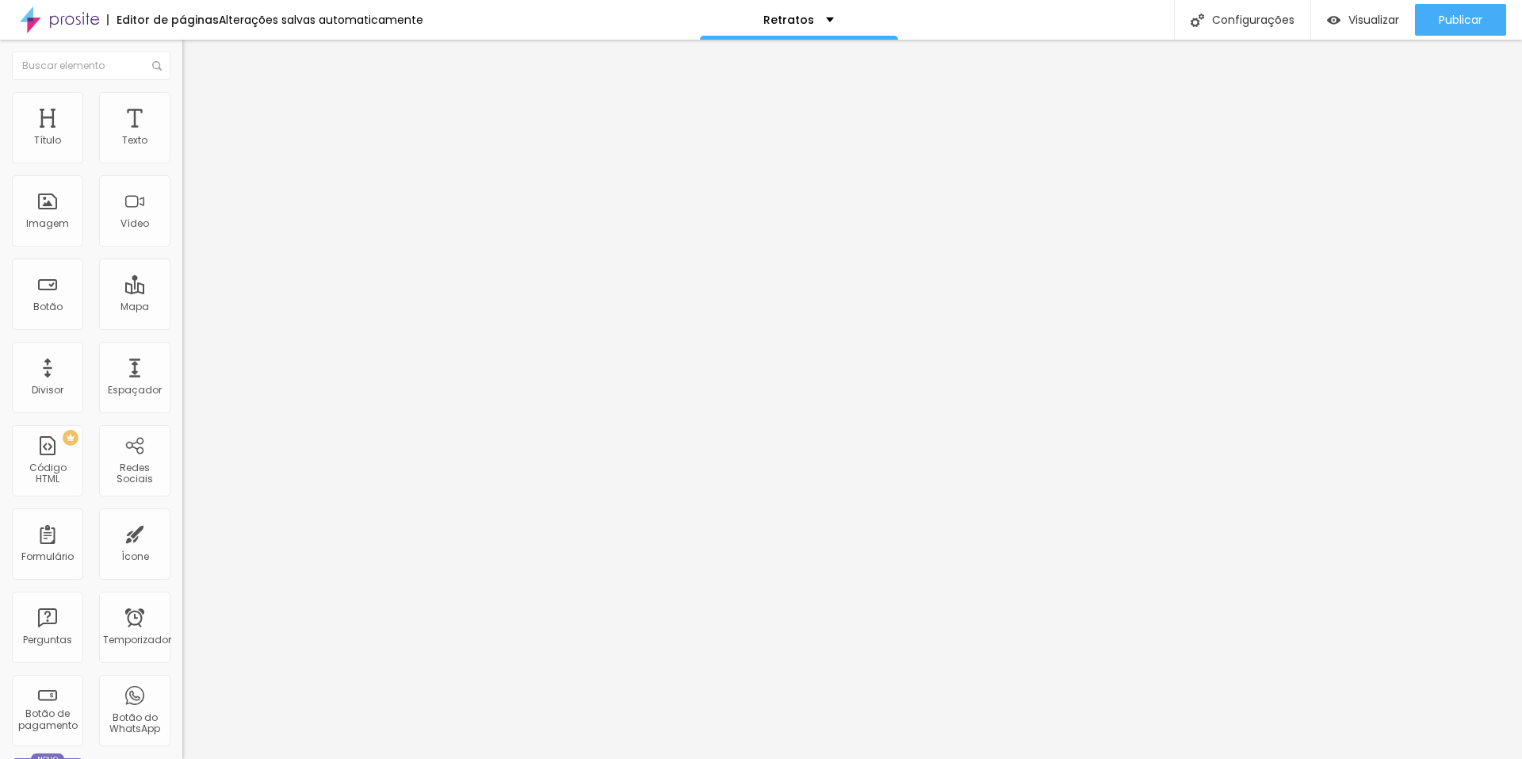
click at [182, 321] on input "https://" at bounding box center [277, 319] width 190 height 16
paste input "https://api.whatsapp.com/send?phone=5514981288884&text=Ol%C3%A1%2C+estava+visit…"
type input "https://api.whatsapp.com/send?phone=5514981288884&text=Ol%C3%A1%2C+estava+visit…"
click at [182, 346] on div at bounding box center [273, 346] width 182 height 0
click at [182, 104] on li "Estilo" at bounding box center [273, 100] width 182 height 16
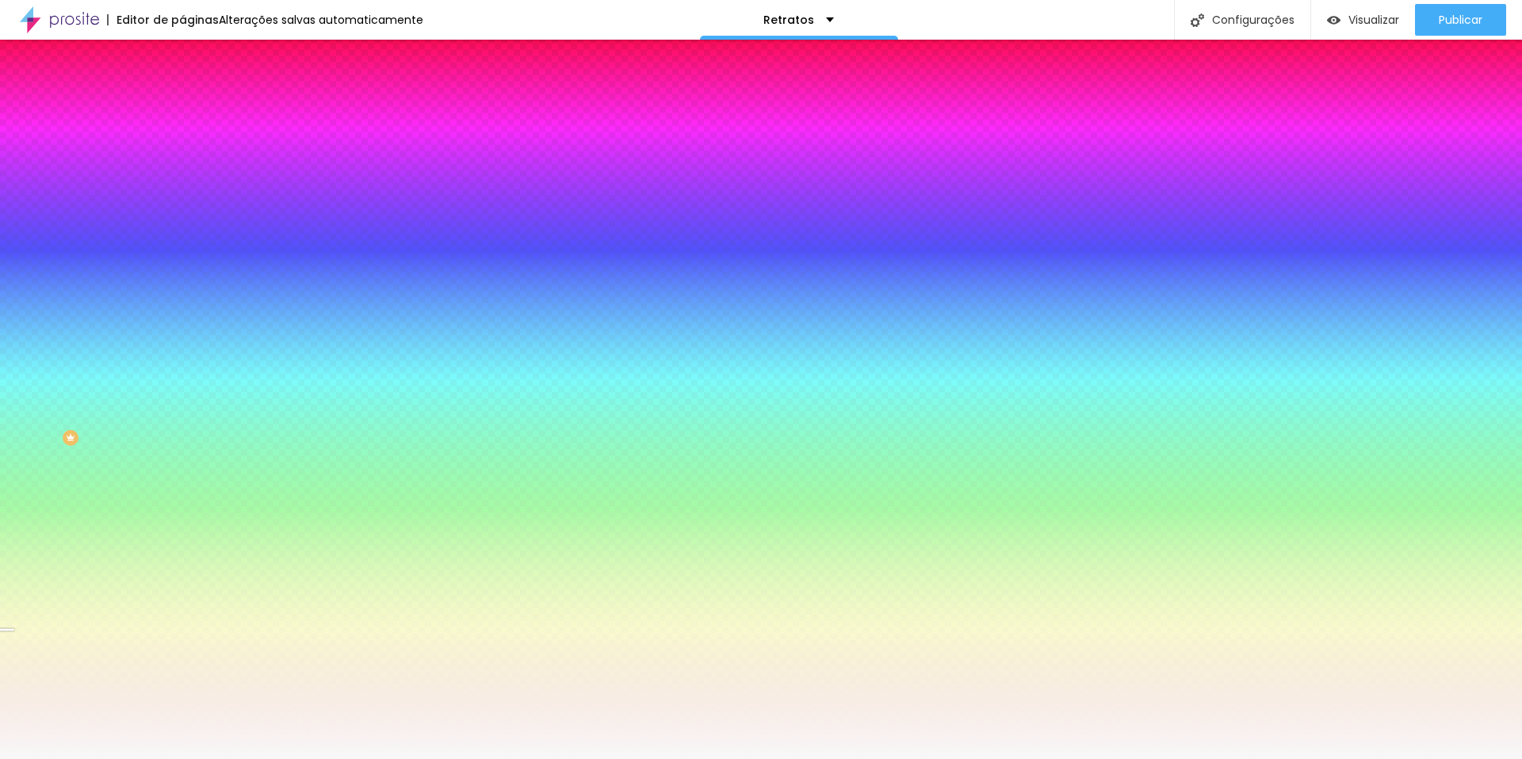
click at [192, 146] on font "Trocar imagem" at bounding box center [230, 138] width 77 height 13
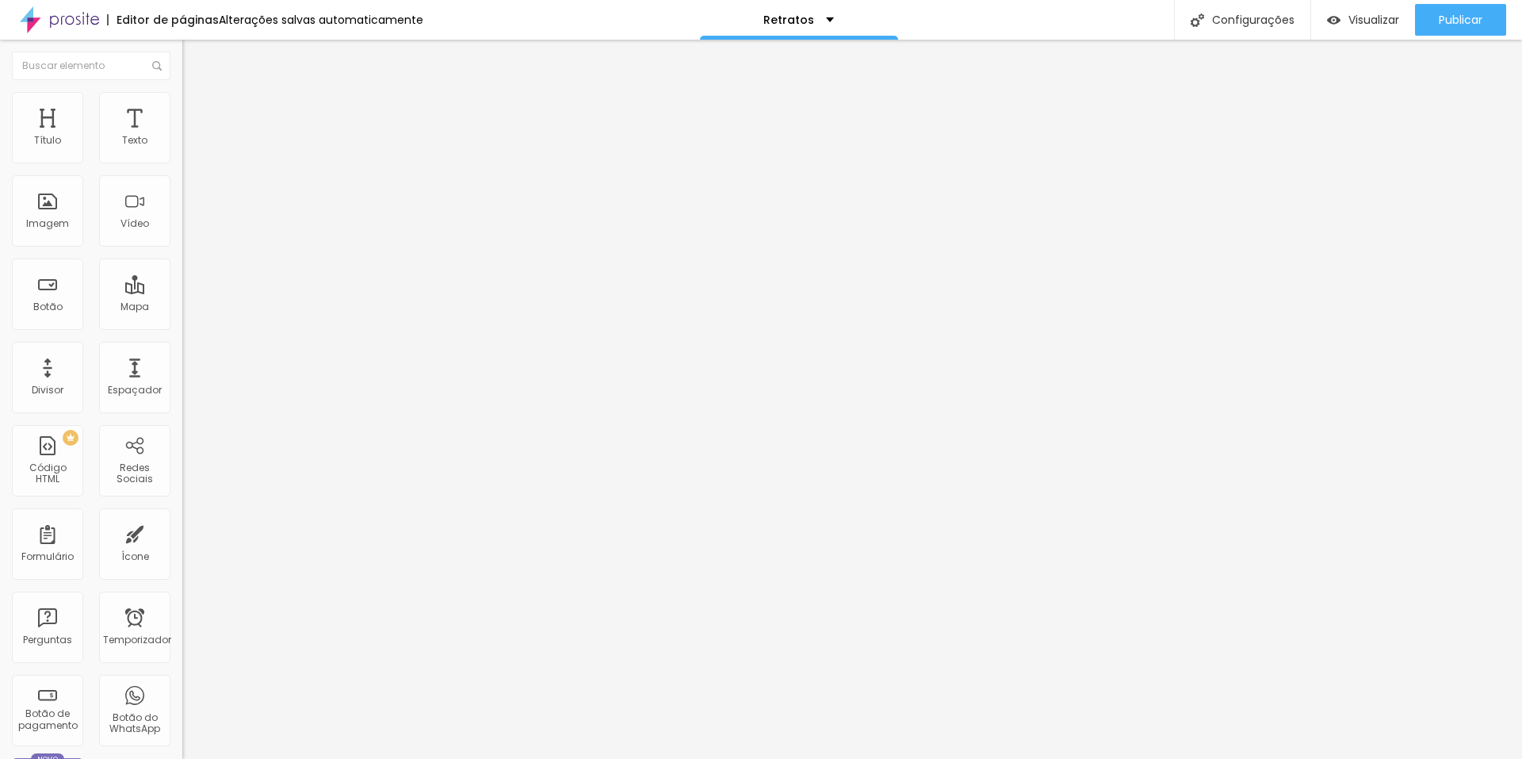
click at [182, 95] on li "Estilo" at bounding box center [273, 100] width 182 height 16
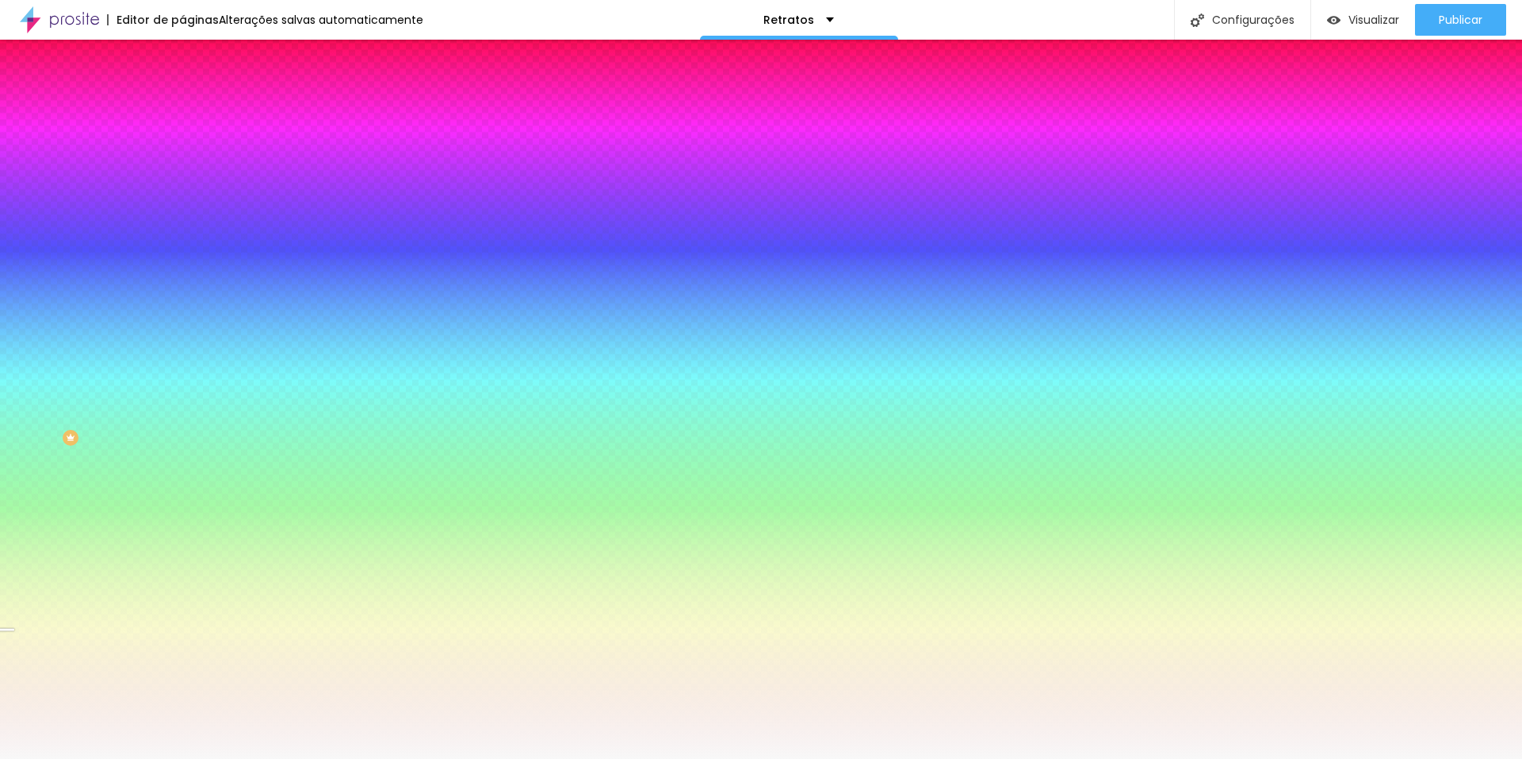
click at [182, 108] on img at bounding box center [189, 115] width 14 height 14
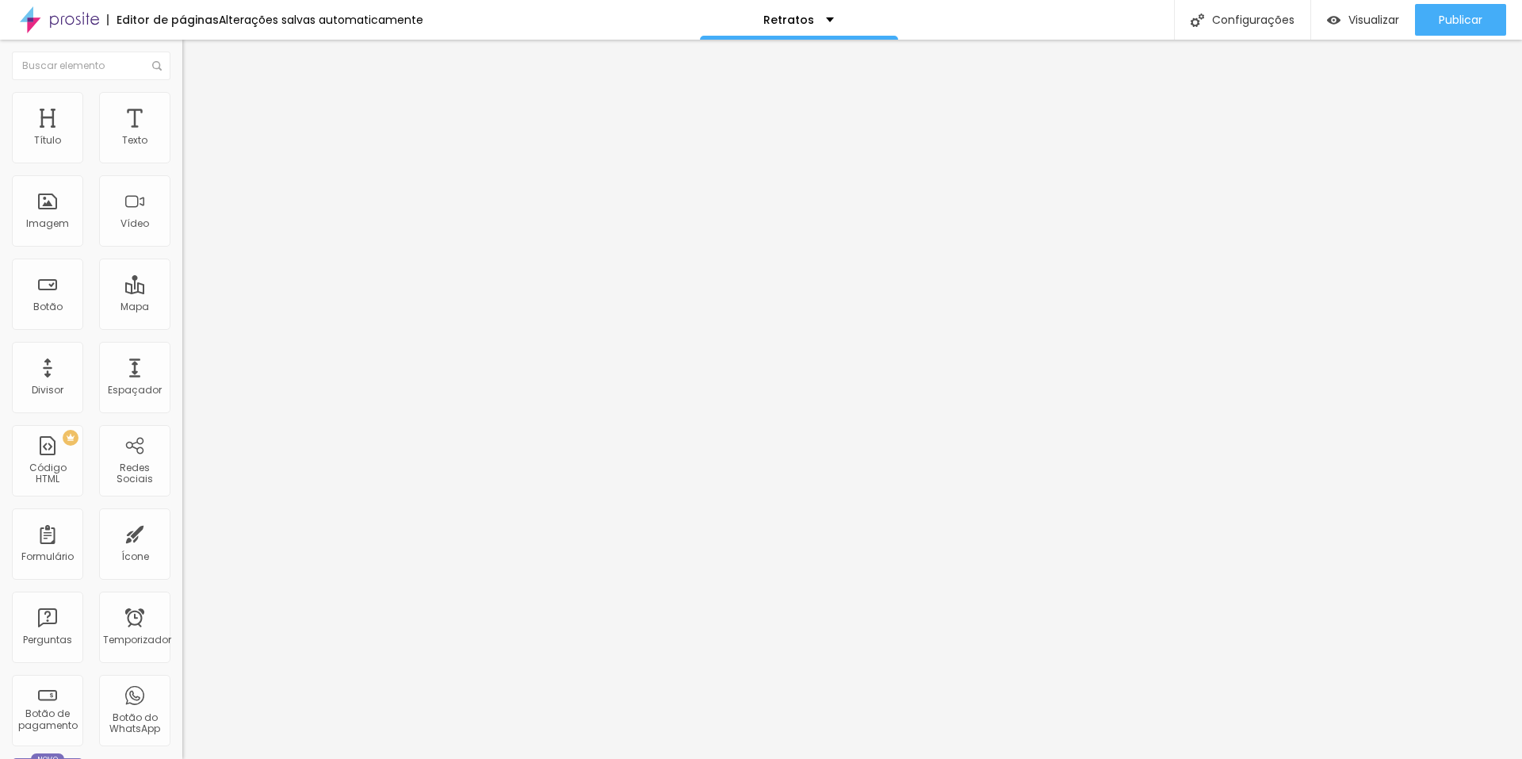
click at [182, 92] on img at bounding box center [189, 99] width 14 height 14
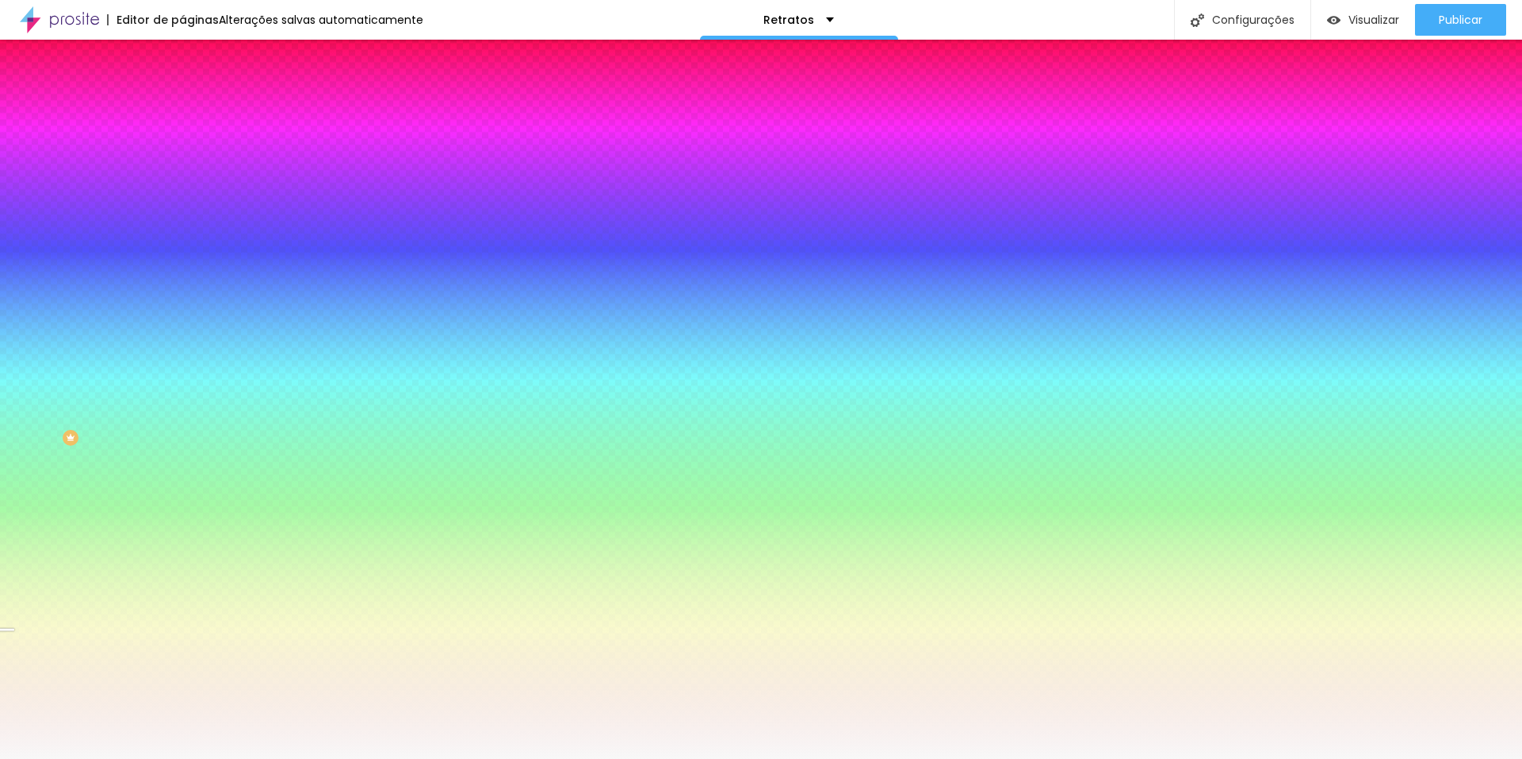
click at [182, 92] on li "Conteúdo" at bounding box center [273, 84] width 182 height 16
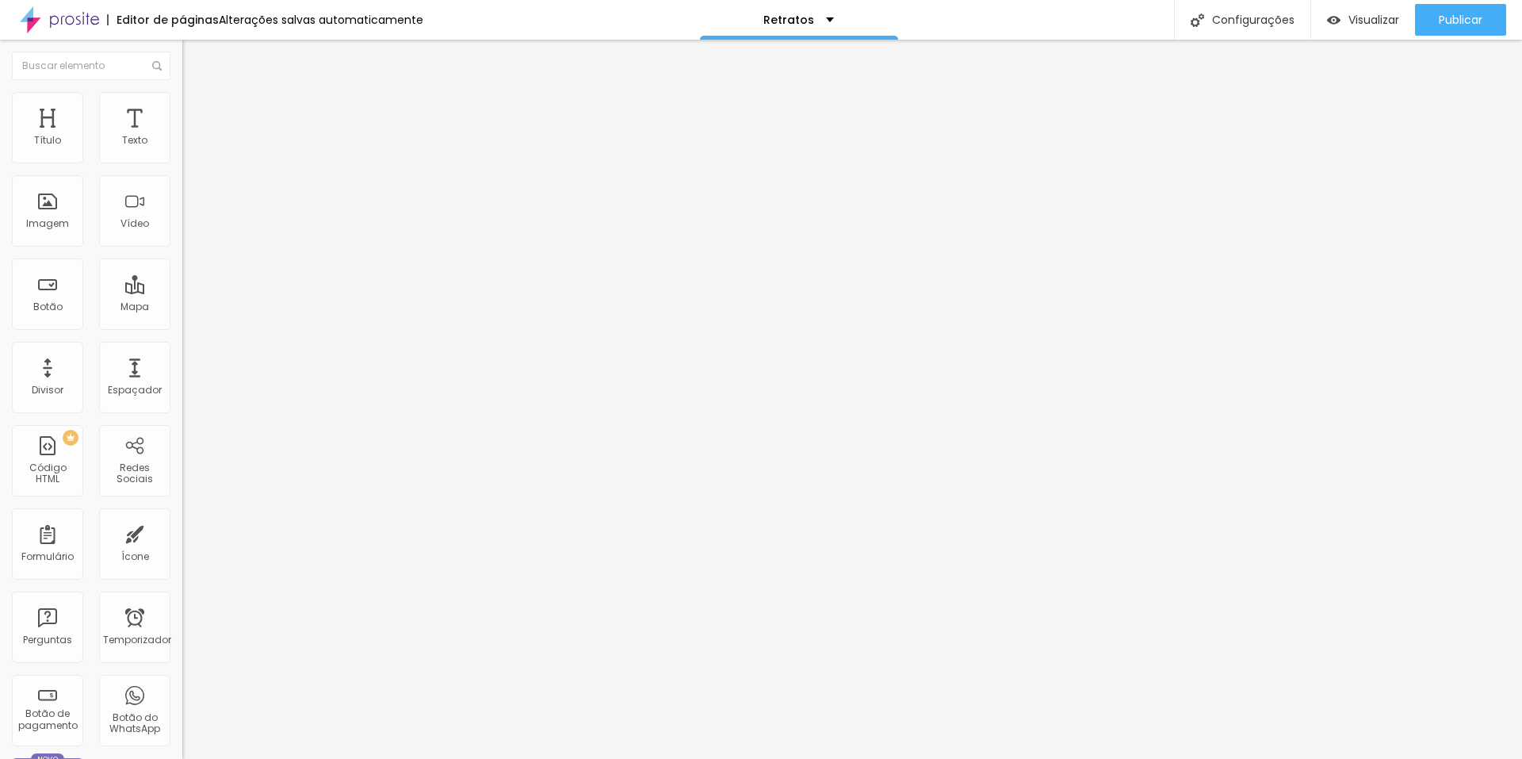
click at [182, 144] on span "Encaixotado" at bounding box center [213, 137] width 62 height 13
click at [182, 169] on font "Completo" at bounding box center [206, 161] width 48 height 13
click at [182, 94] on img at bounding box center [189, 99] width 14 height 14
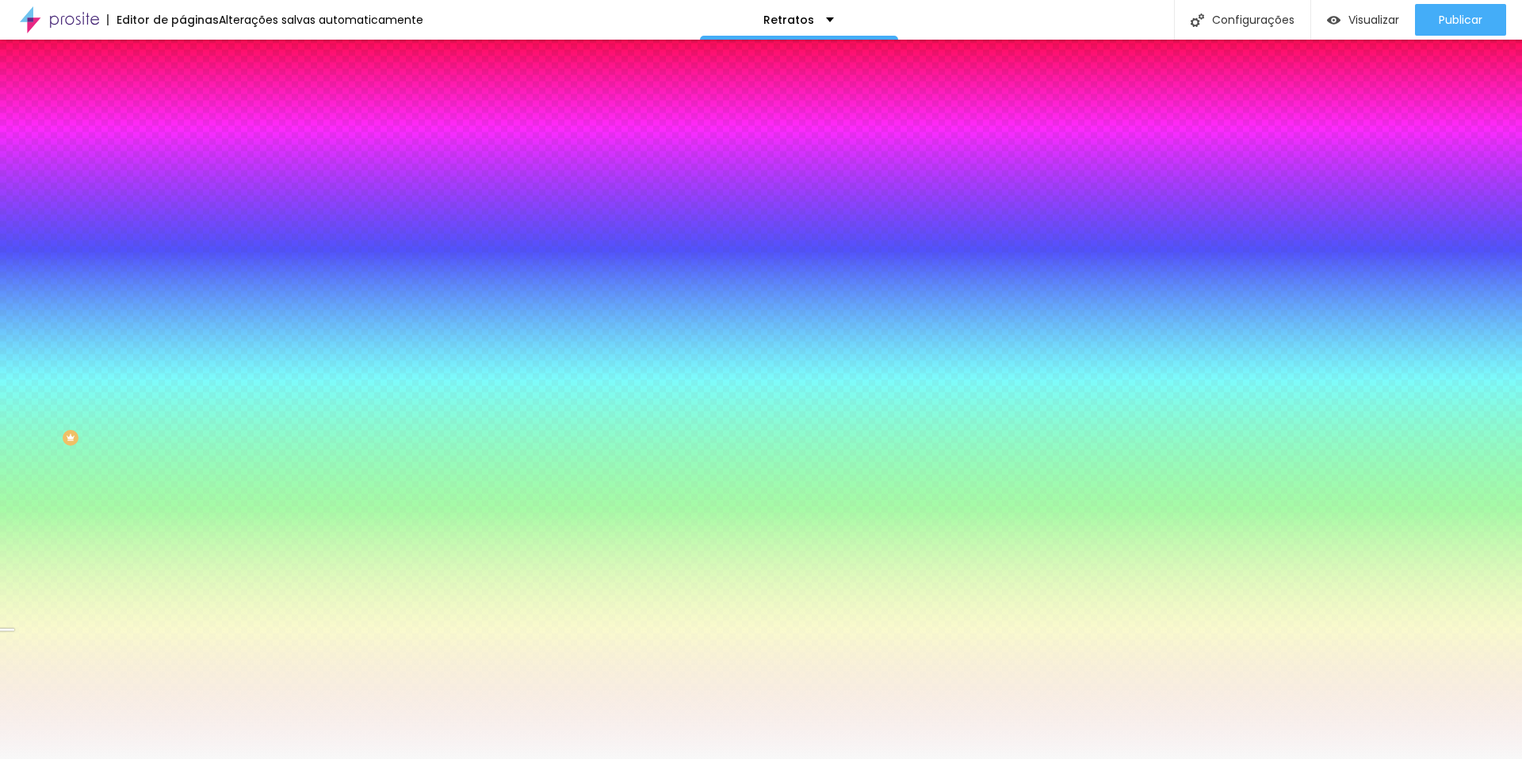
click at [182, 146] on span "Trocar imagem" at bounding box center [225, 138] width 86 height 13
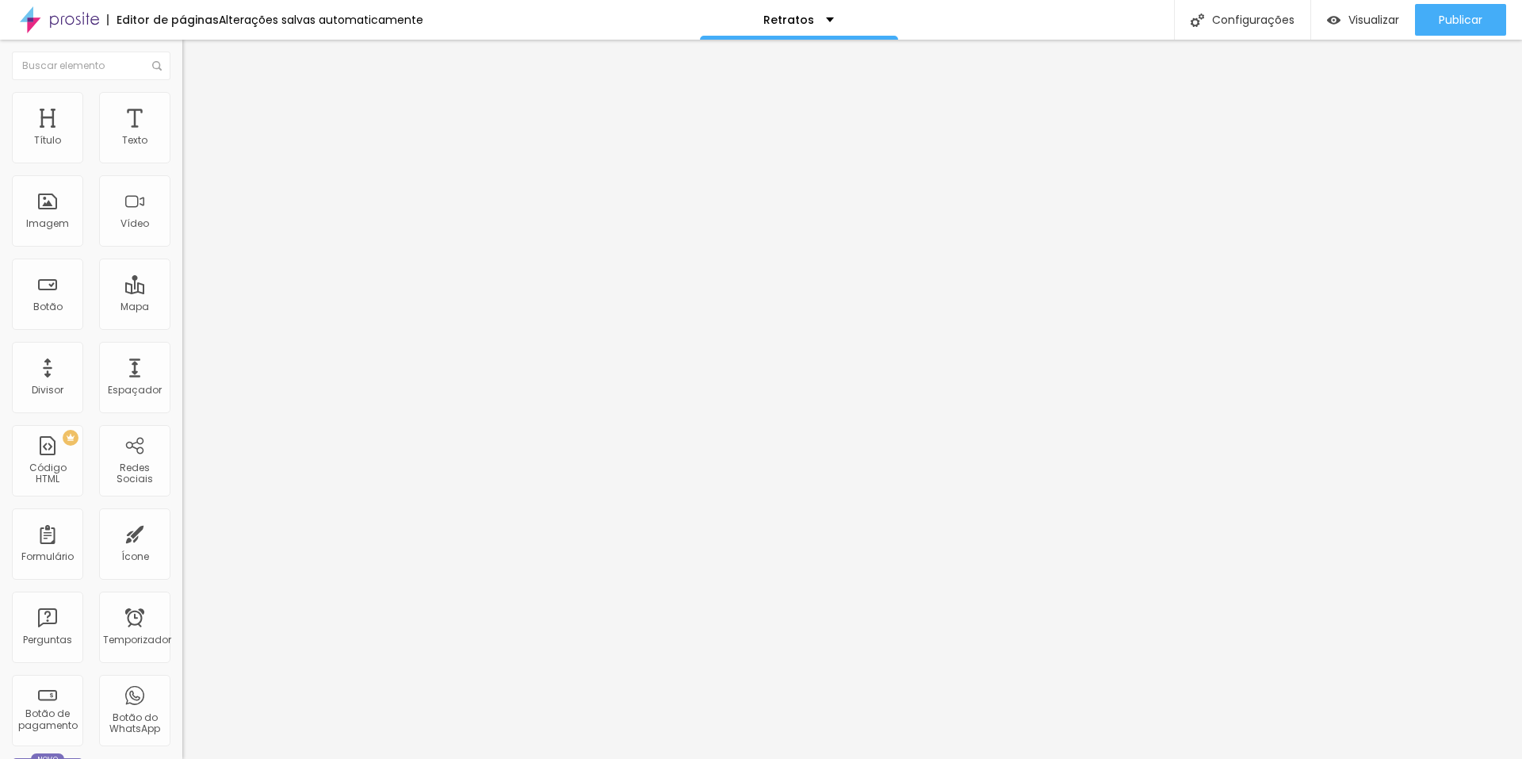
click at [182, 105] on li "Estilo" at bounding box center [273, 100] width 182 height 16
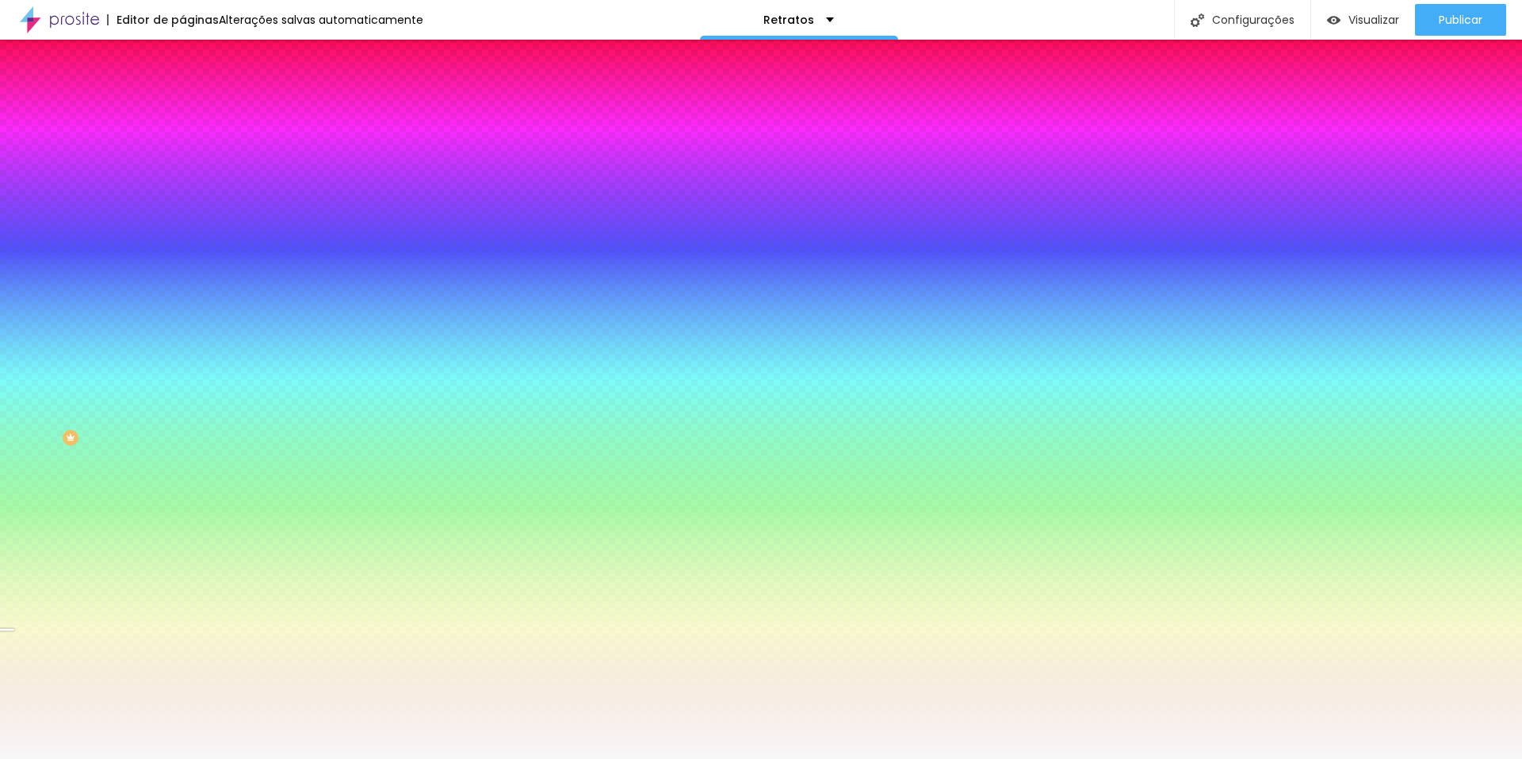
click at [182, 92] on li "Conteúdo" at bounding box center [273, 84] width 182 height 16
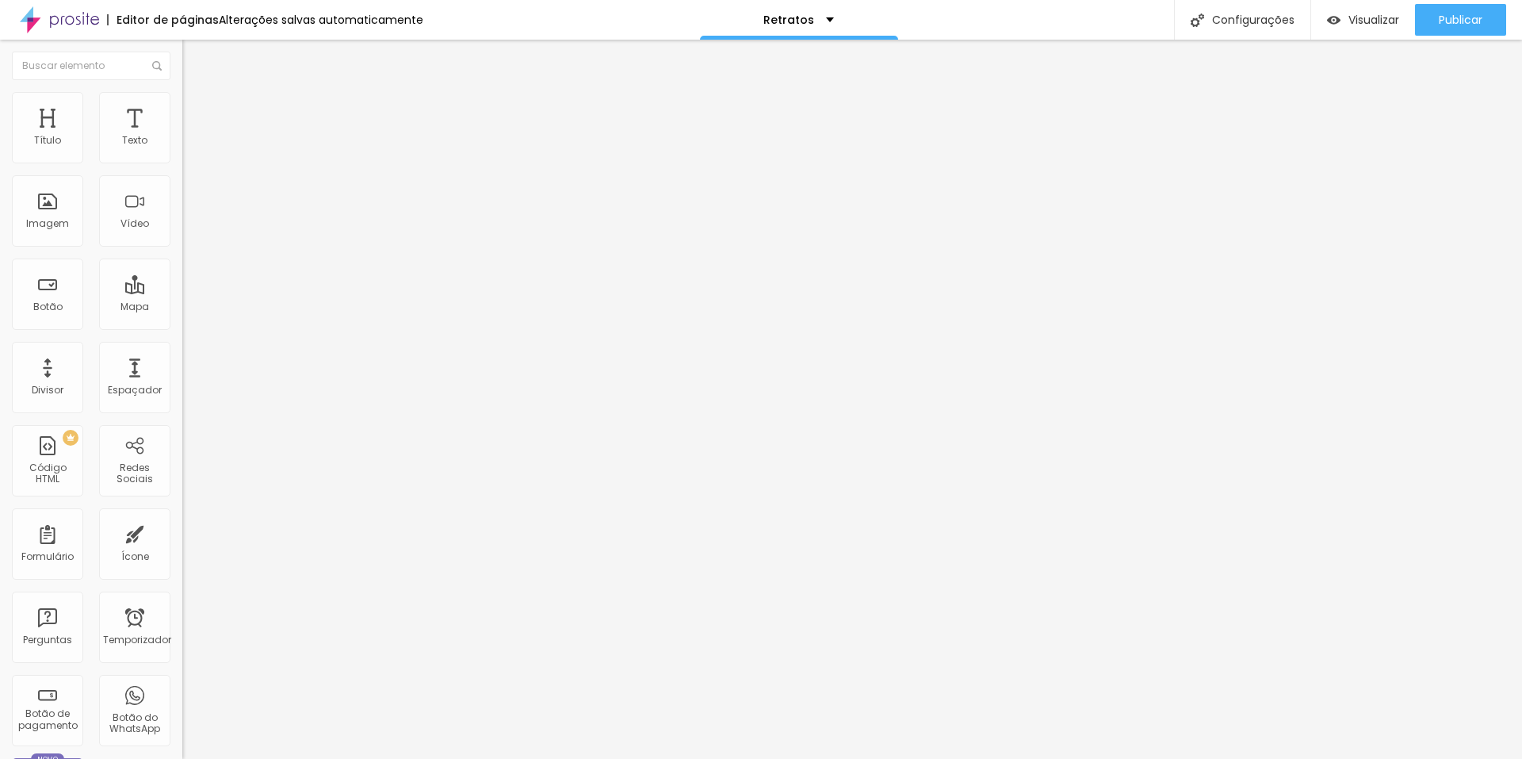
click at [182, 144] on font "Completo" at bounding box center [206, 137] width 48 height 13
click at [182, 154] on span "Encaixotado" at bounding box center [213, 146] width 62 height 13
click at [182, 103] on li "Estilo" at bounding box center [273, 100] width 182 height 16
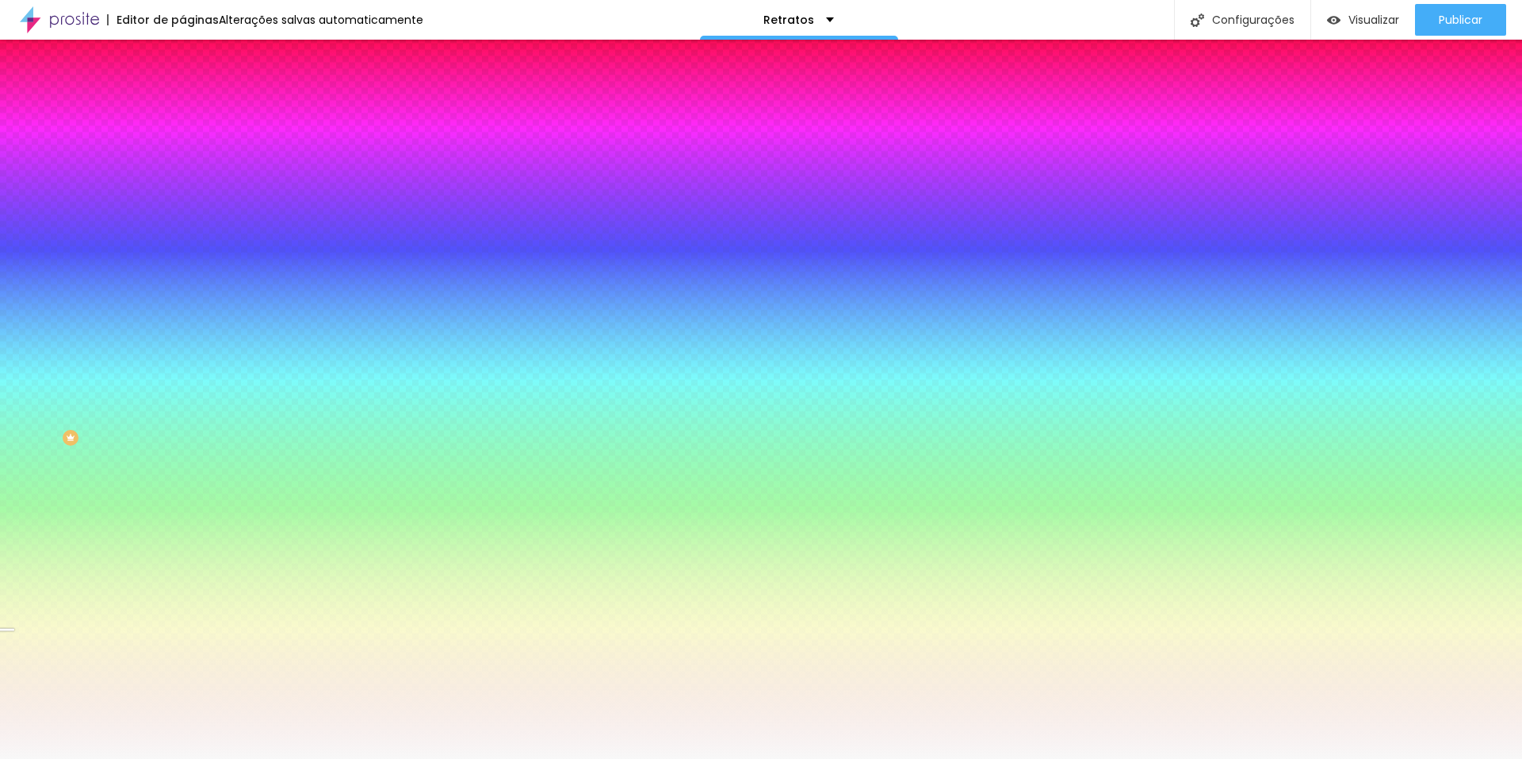
click at [182, 165] on font "Nenhum" at bounding box center [202, 157] width 41 height 13
click at [182, 188] on div "Paralaxe" at bounding box center [273, 183] width 182 height 10
click at [182, 216] on div at bounding box center [273, 216] width 182 height 0
drag, startPoint x: 23, startPoint y: 360, endPoint x: 32, endPoint y: 370, distance: 13.5
click at [182, 231] on div at bounding box center [273, 231] width 182 height 0
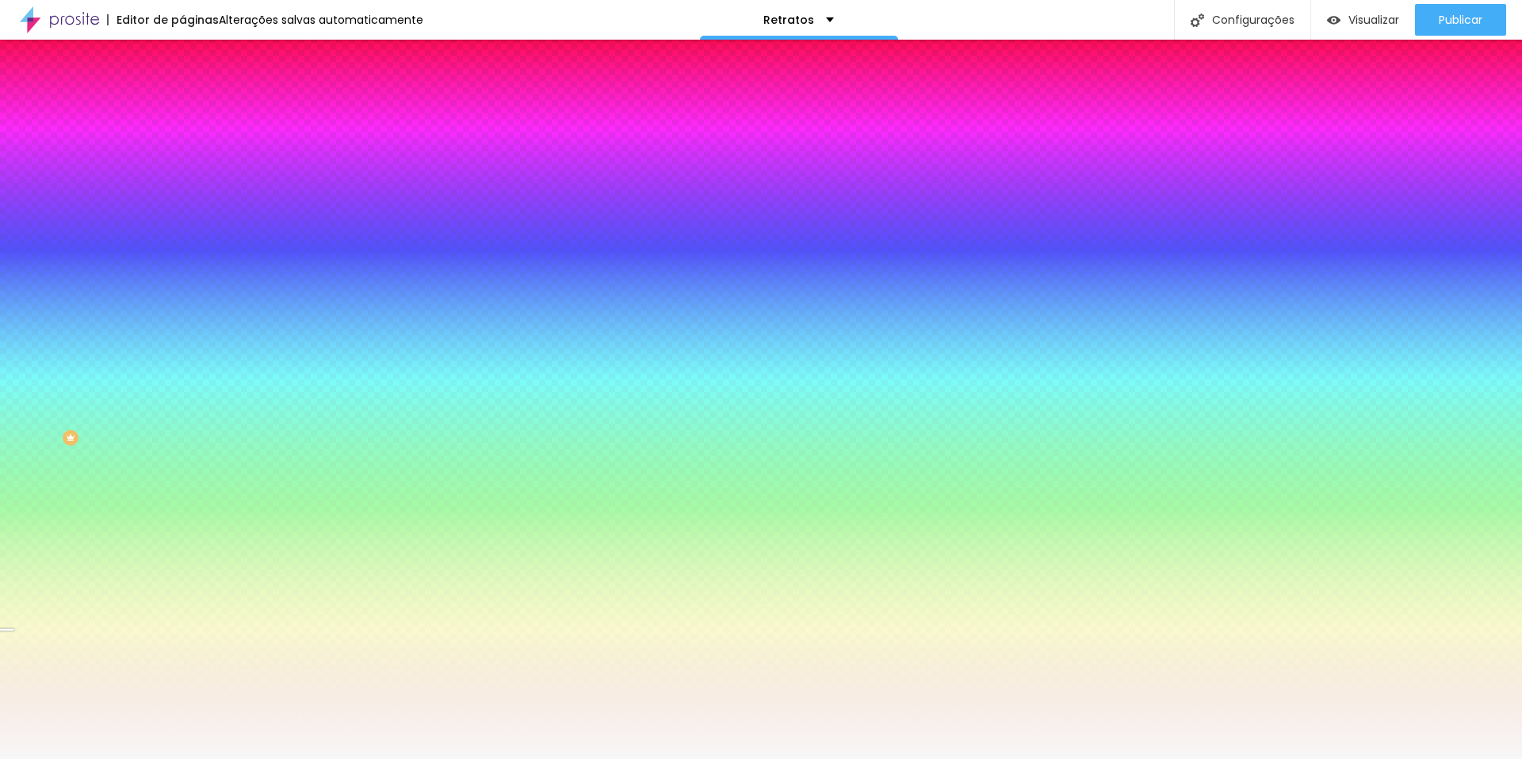
click at [182, 216] on div at bounding box center [273, 216] width 182 height 0
click at [28, 370] on div at bounding box center [761, 379] width 1522 height 759
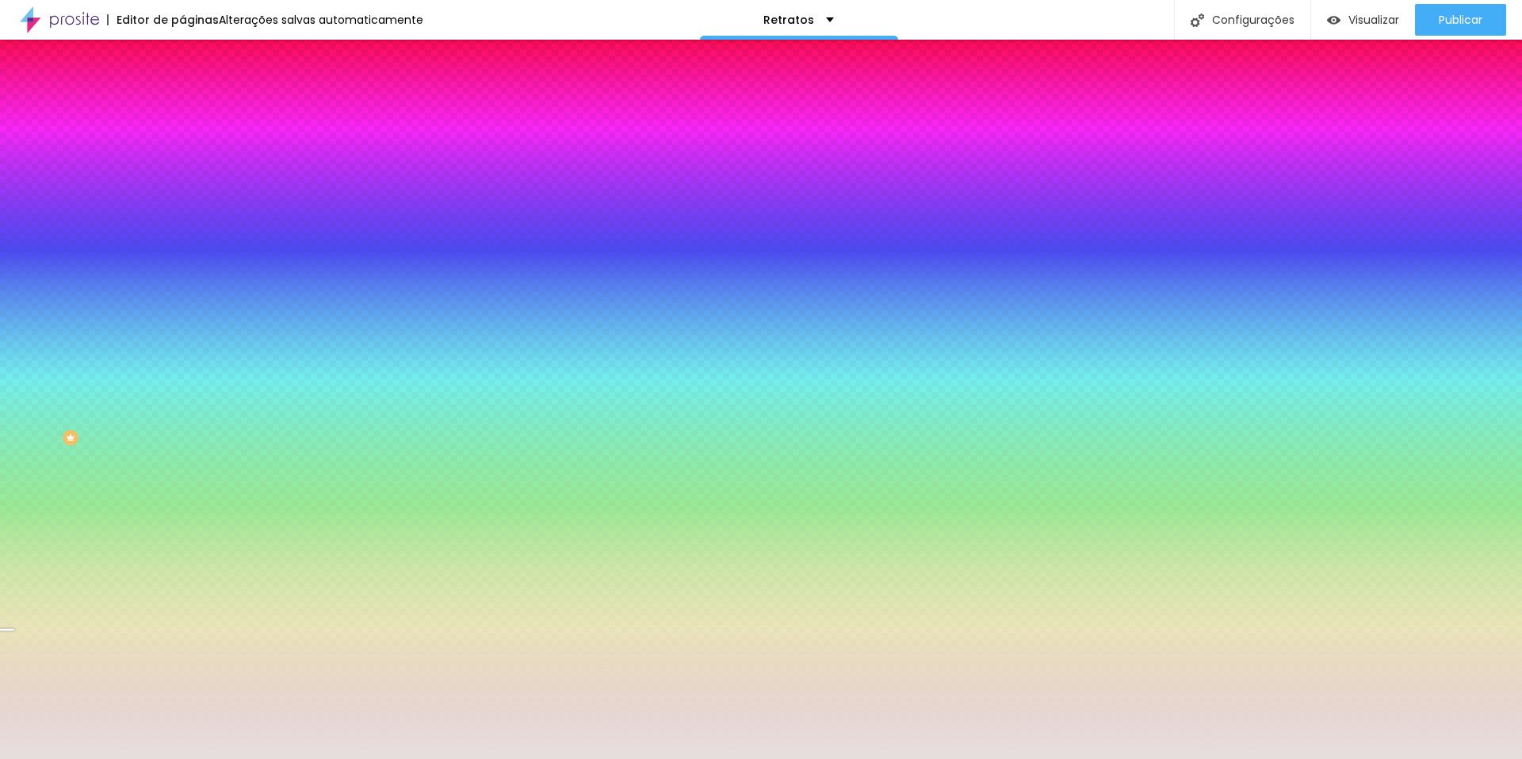
click at [33, 365] on div at bounding box center [761, 379] width 1522 height 759
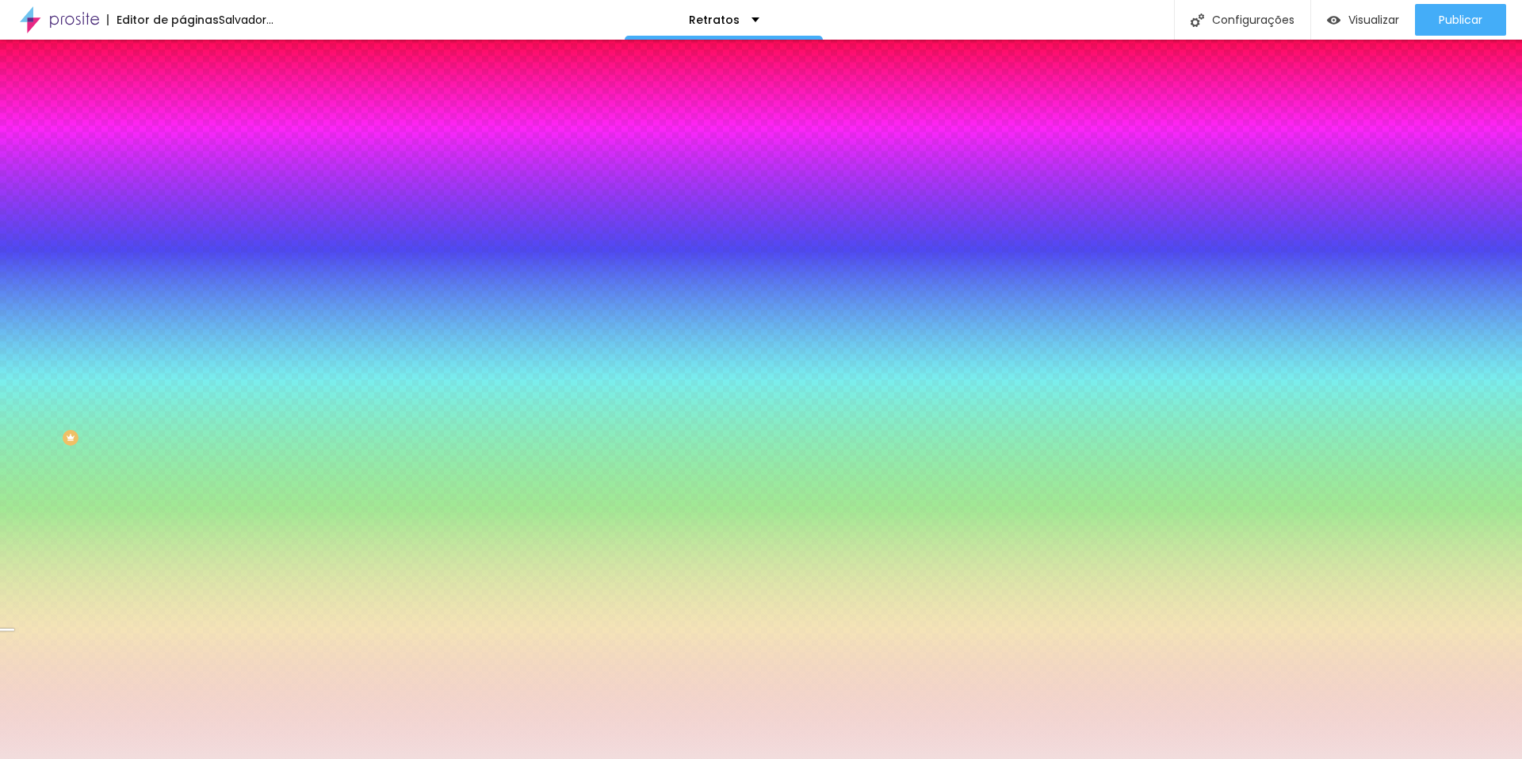
click at [27, 377] on div at bounding box center [761, 379] width 1522 height 759
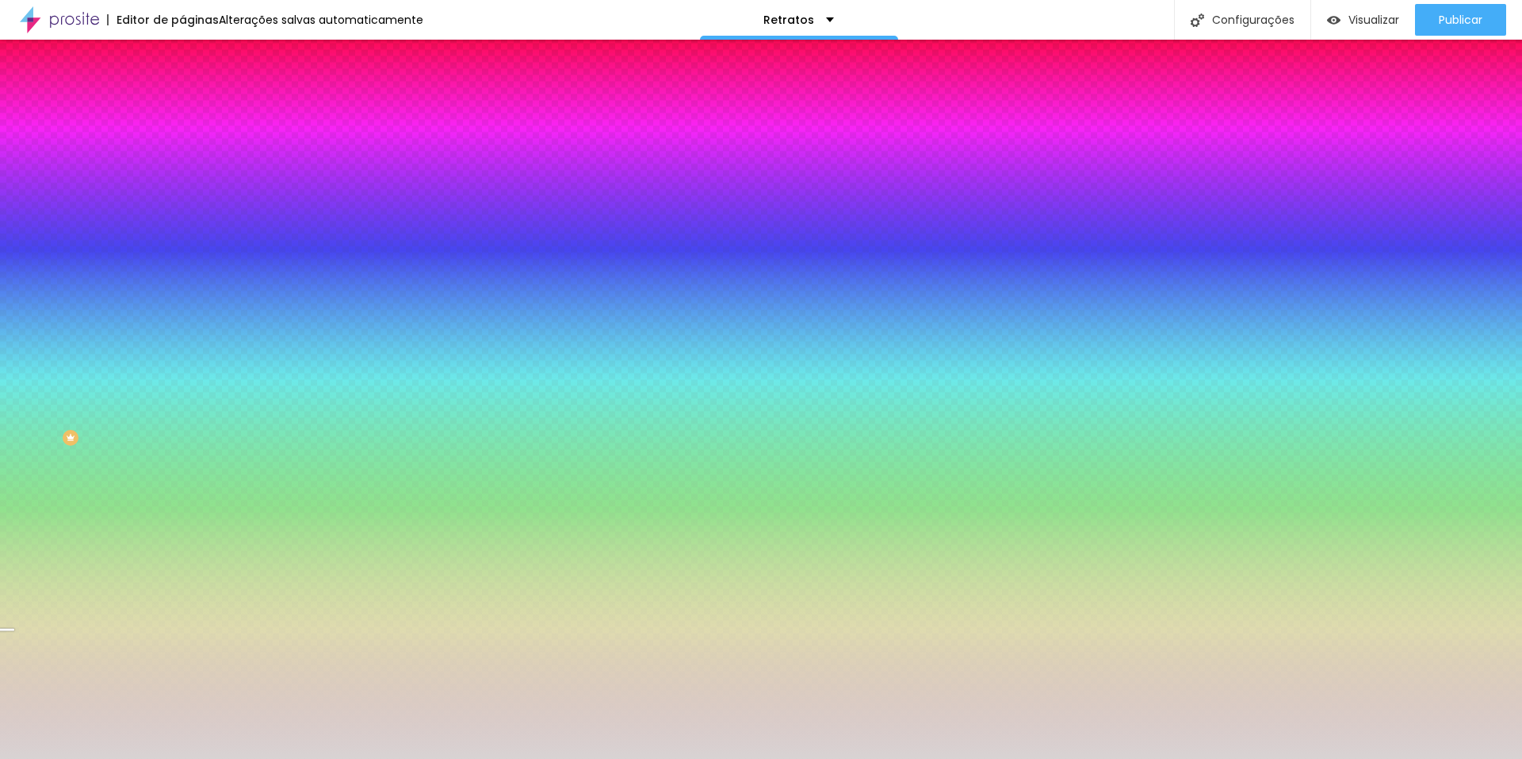
type input "#D8D3D3"
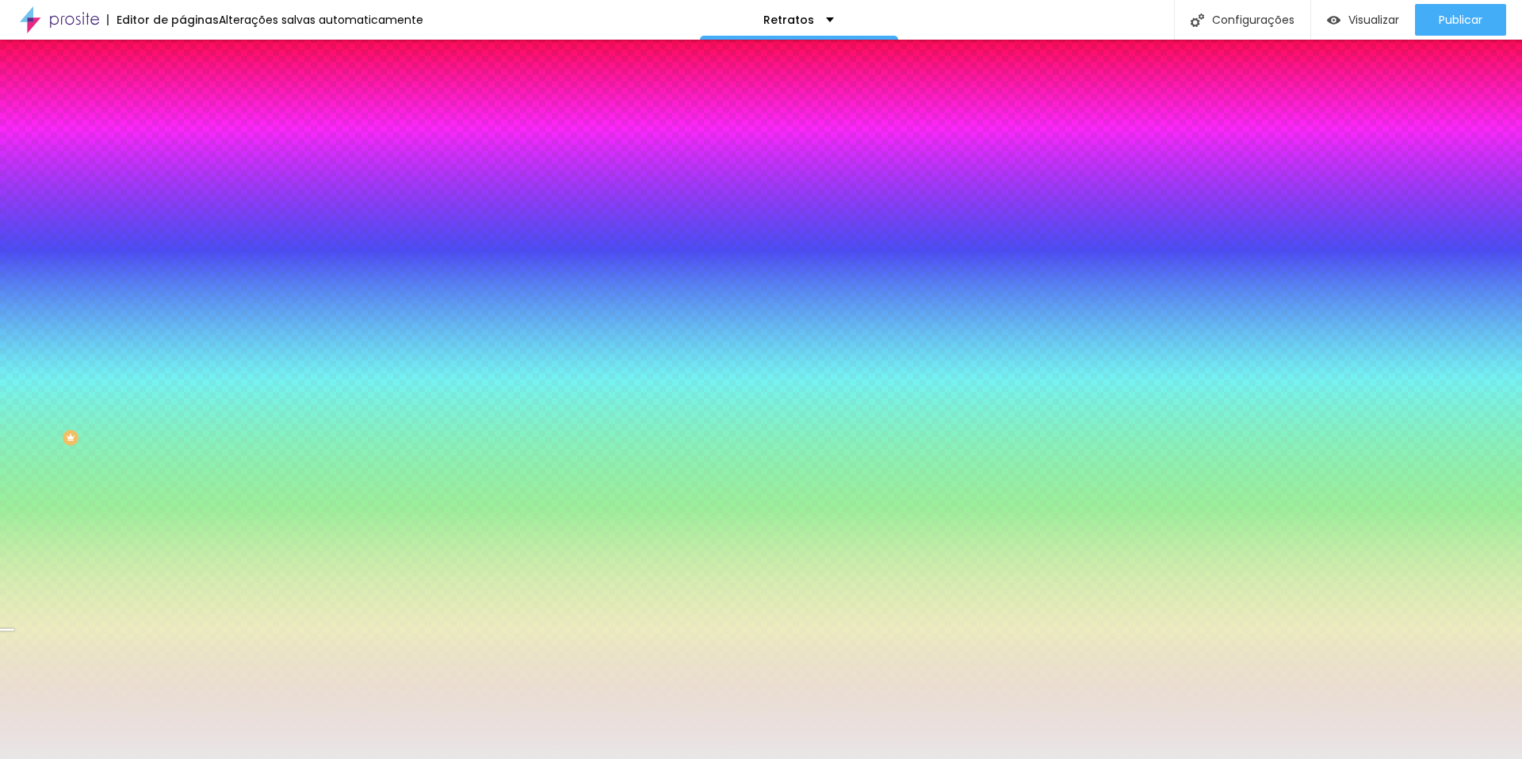
click at [25, 369] on div at bounding box center [761, 379] width 1522 height 759
click at [182, 594] on div "Editar nulo Conteúdo Estilo Avançado Imagem de fundo Trocar imagem Efeito da Im…" at bounding box center [273, 399] width 182 height 719
click at [182, 108] on li "Avançado" at bounding box center [273, 116] width 182 height 16
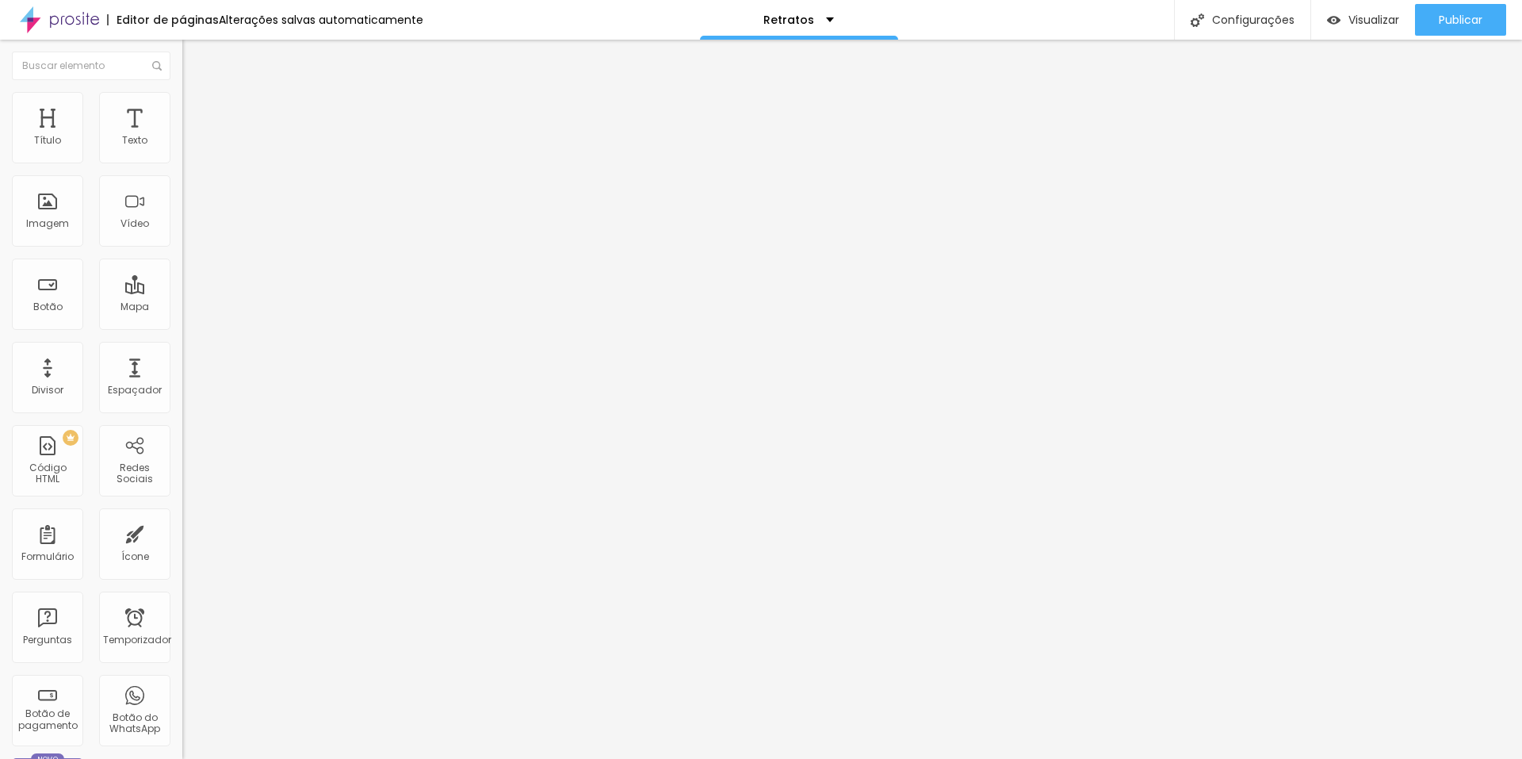
click at [182, 90] on img at bounding box center [189, 83] width 14 height 14
click at [182, 92] on li "Estilo" at bounding box center [273, 100] width 182 height 16
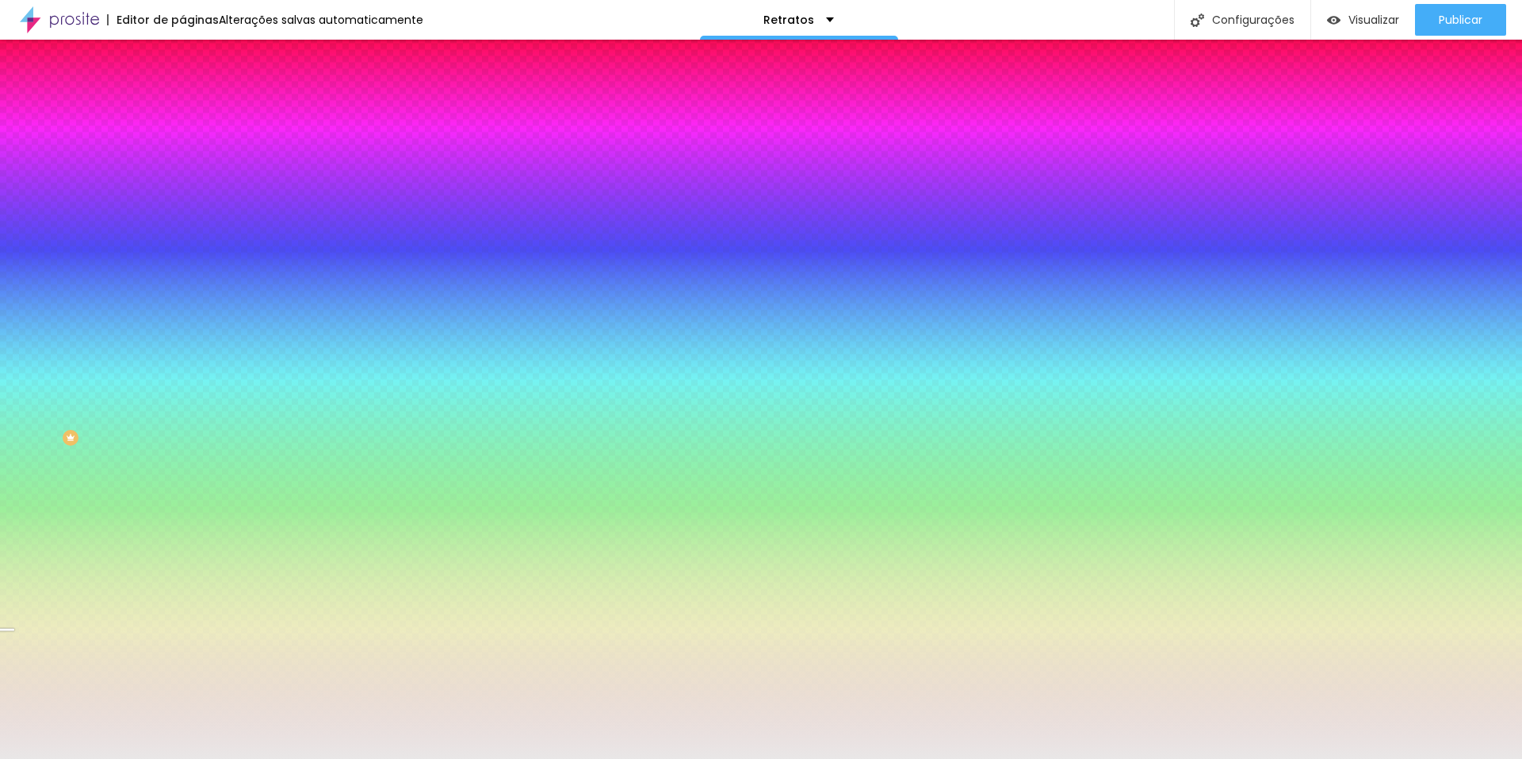
click at [182, 520] on div "Editar nulo Conteúdo Estilo Avançado Imagem de fundo Trocar imagem Efeito da Im…" at bounding box center [273, 399] width 182 height 719
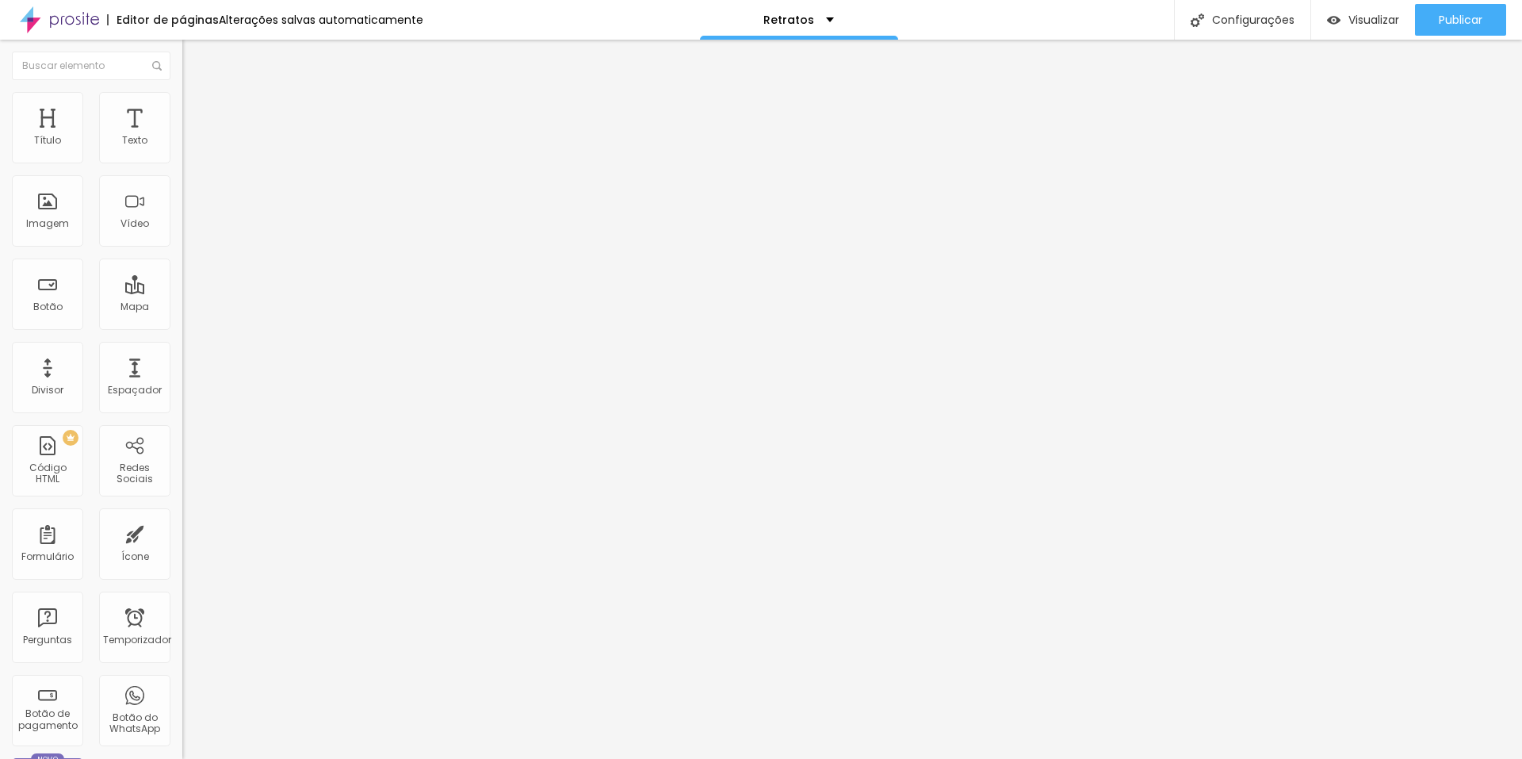
click at [192, 136] on font "Trocar imagem" at bounding box center [230, 129] width 77 height 13
click at [182, 248] on font "Original" at bounding box center [201, 241] width 38 height 13
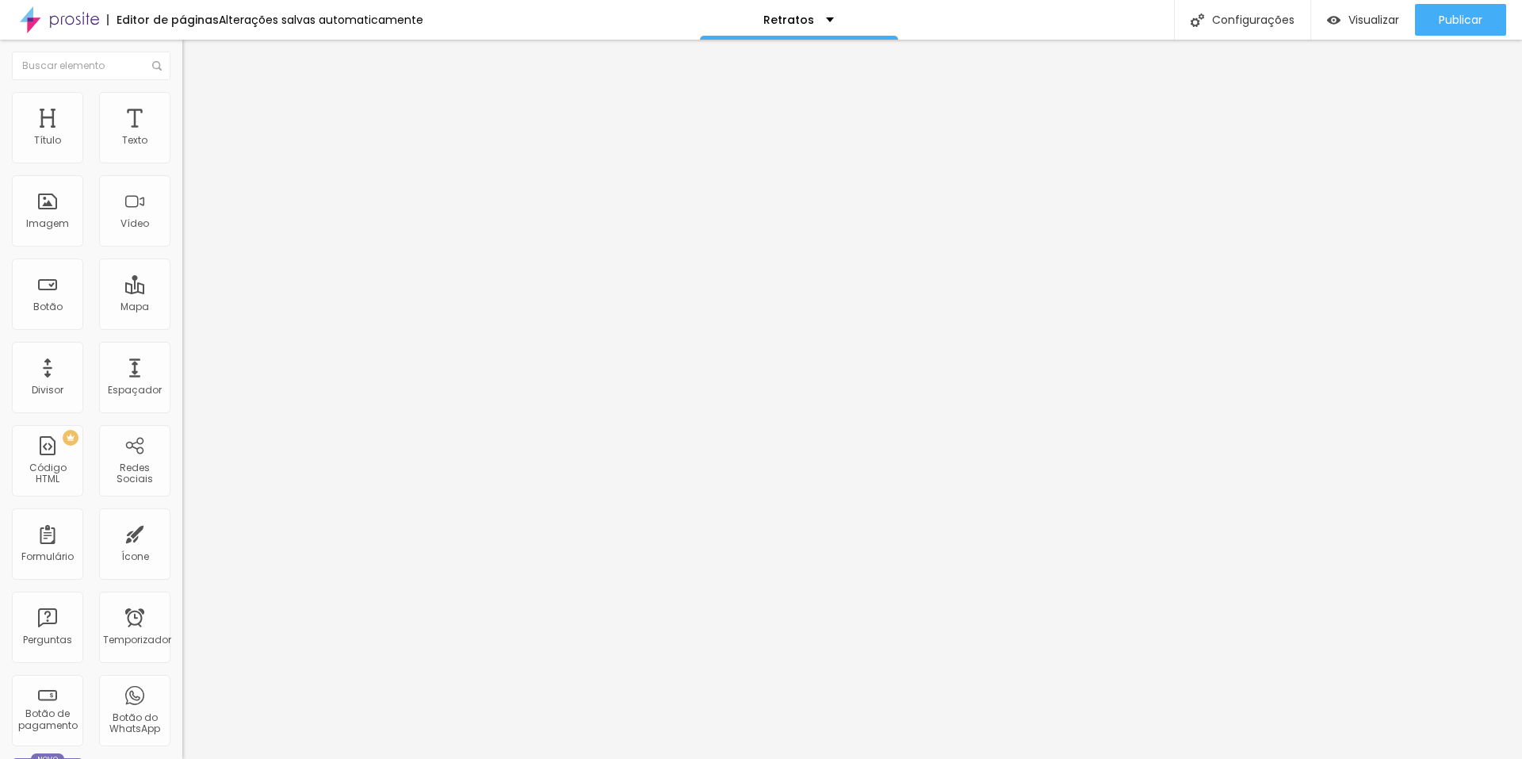
click at [222, 258] on font "16:9" at bounding box center [231, 250] width 18 height 13
click at [182, 273] on span "Padrão" at bounding box center [200, 265] width 36 height 13
click at [182, 281] on div "Quadrado 1:1" at bounding box center [273, 276] width 182 height 10
click at [182, 290] on div "Original" at bounding box center [273, 286] width 182 height 10
click at [182, 136] on span "Trocar imagem" at bounding box center [225, 129] width 86 height 13
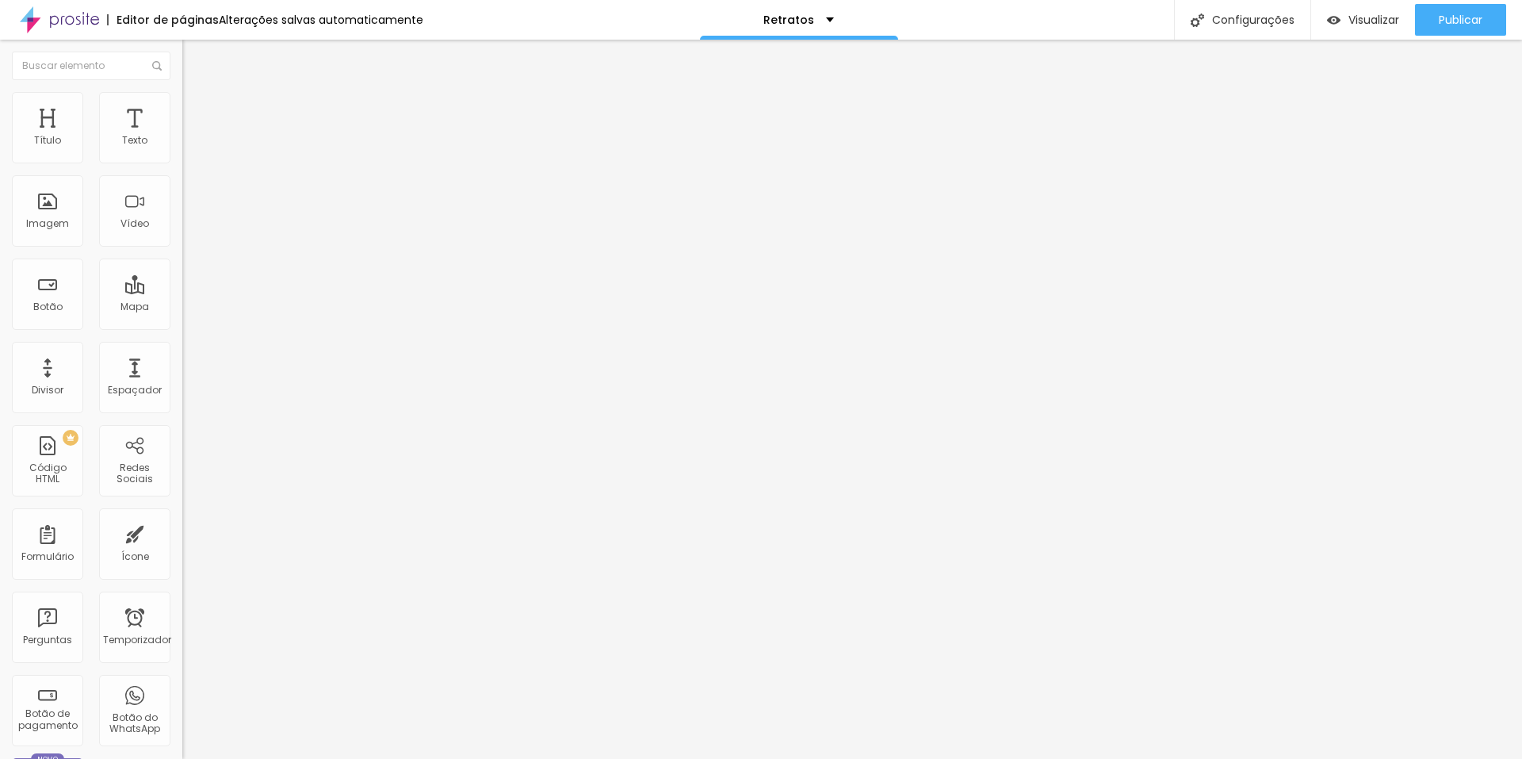
click at [1439, 758] on div "Nuvem Alboom" at bounding box center [761, 771] width 1522 height 24
click at [182, 152] on button "button" at bounding box center [193, 144] width 22 height 17
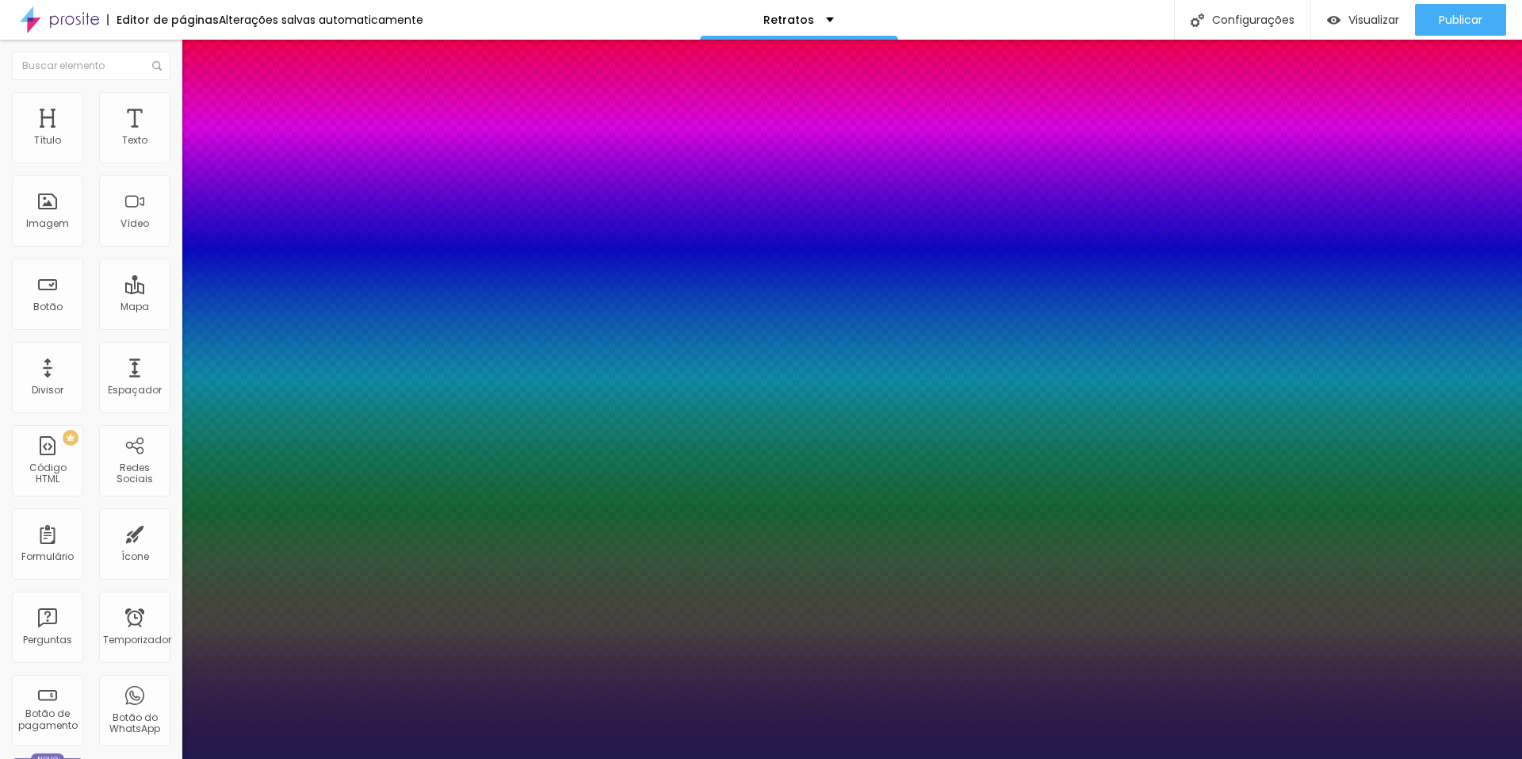
type input "1"
drag, startPoint x: 357, startPoint y: 275, endPoint x: 335, endPoint y: 276, distance: 23.0
type input "8"
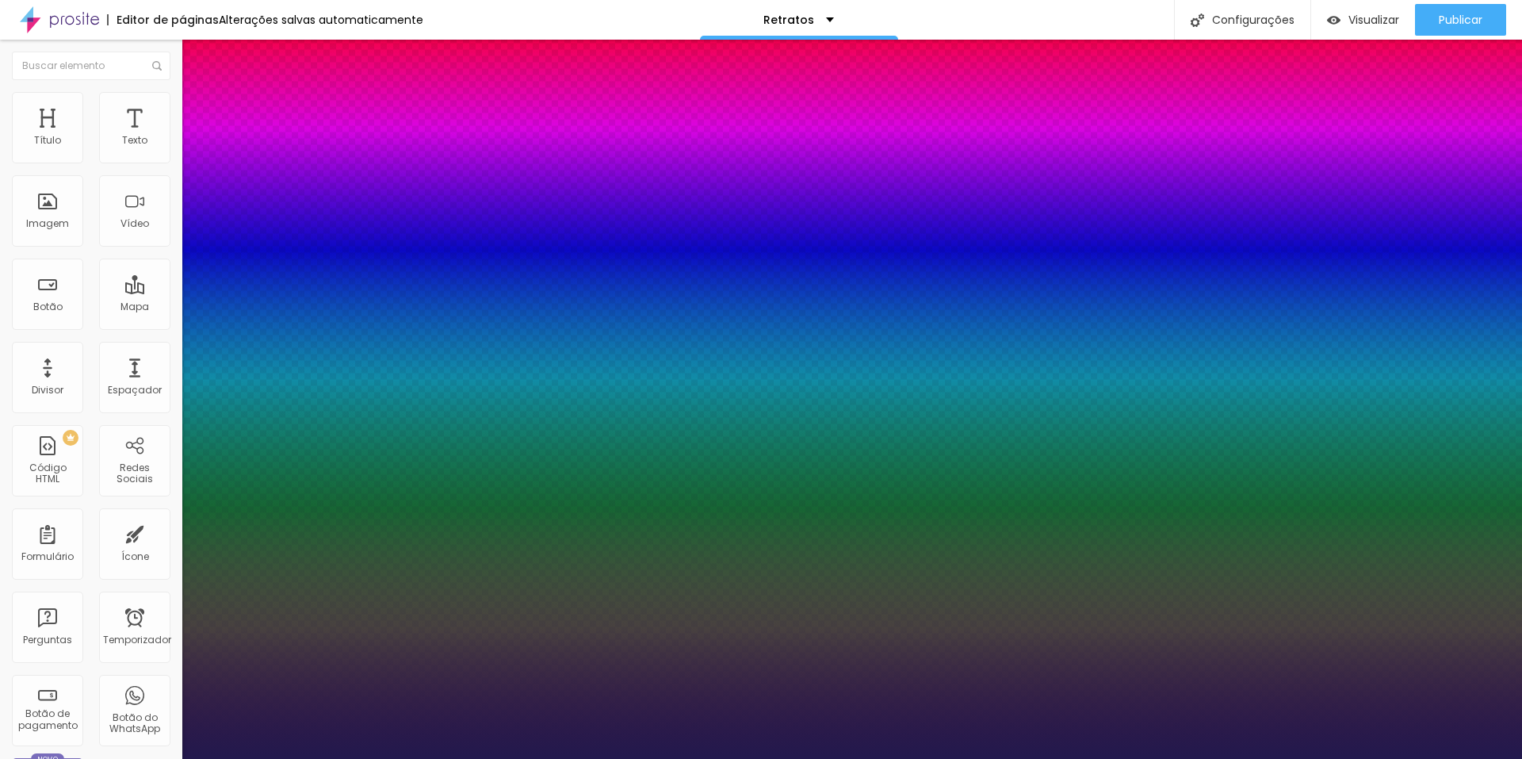
type input "1"
type input "19"
type input "1"
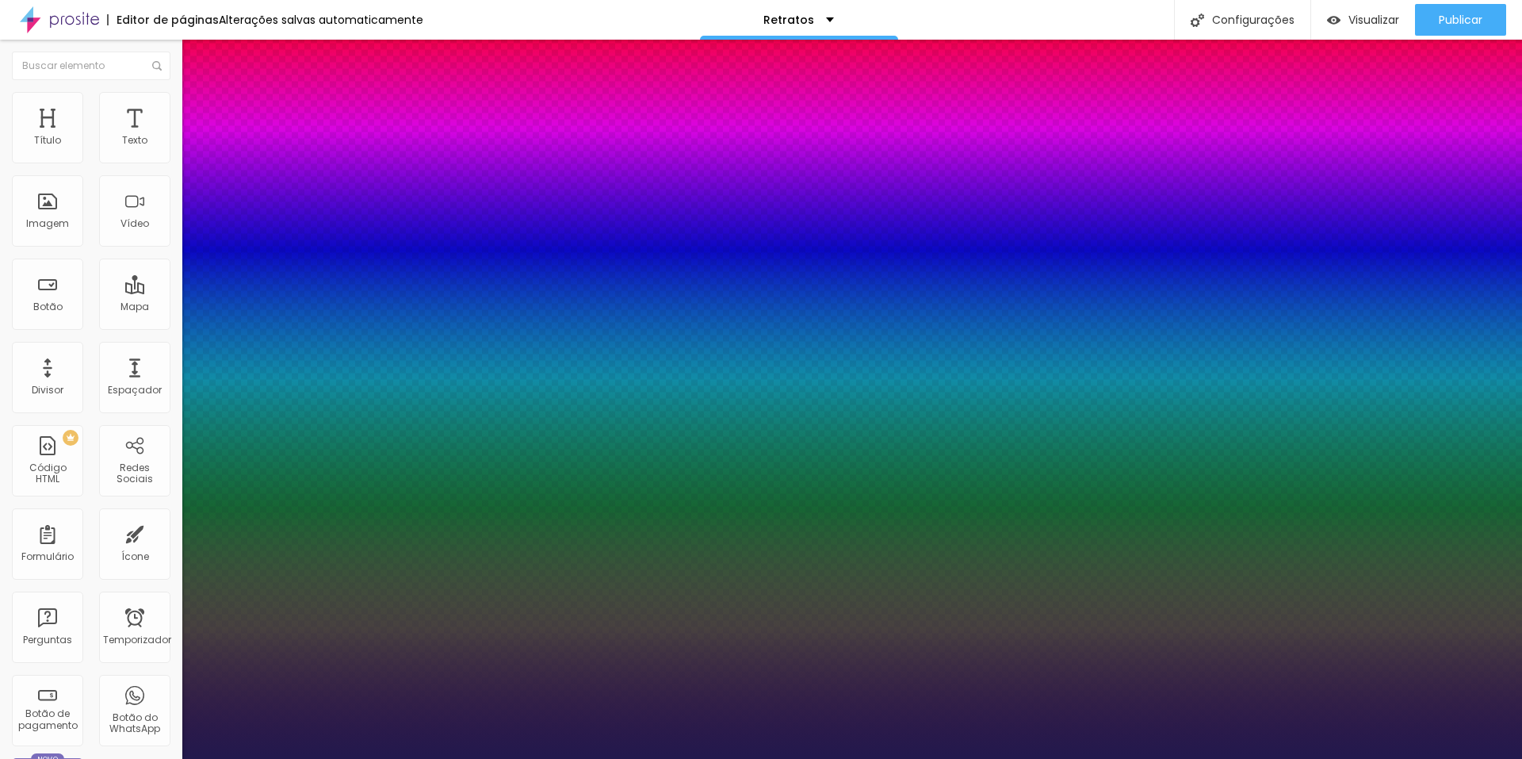
type input "19"
click at [89, 758] on div at bounding box center [761, 759] width 1522 height 0
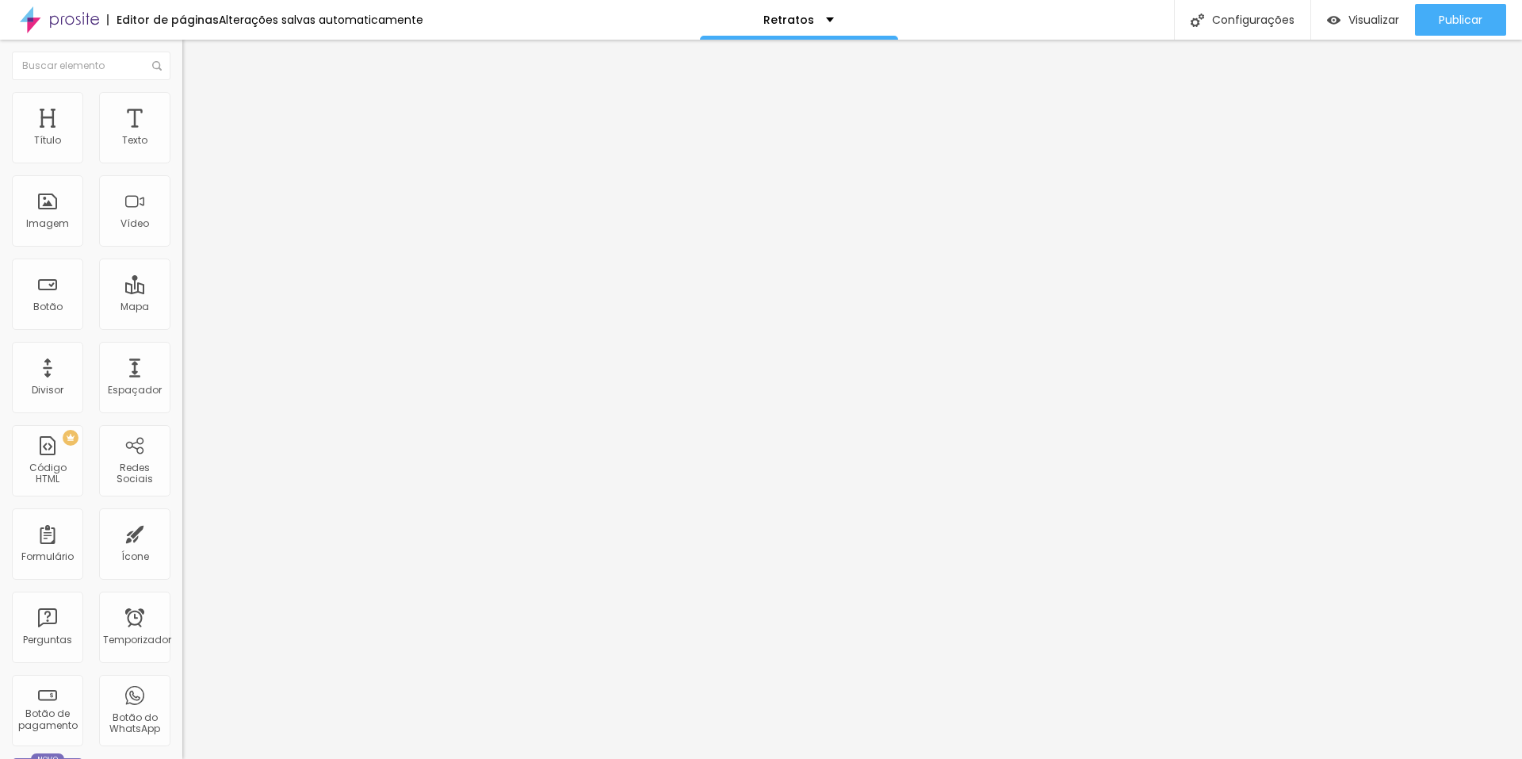
drag, startPoint x: 160, startPoint y: 154, endPoint x: 178, endPoint y: 158, distance: 18.7
click at [182, 158] on div "17 Tamanho do texto 0 Espaço entre letras 1.7 Altura da linha 0 Espaço entre pa…" at bounding box center [273, 556] width 182 height 897
type input "19"
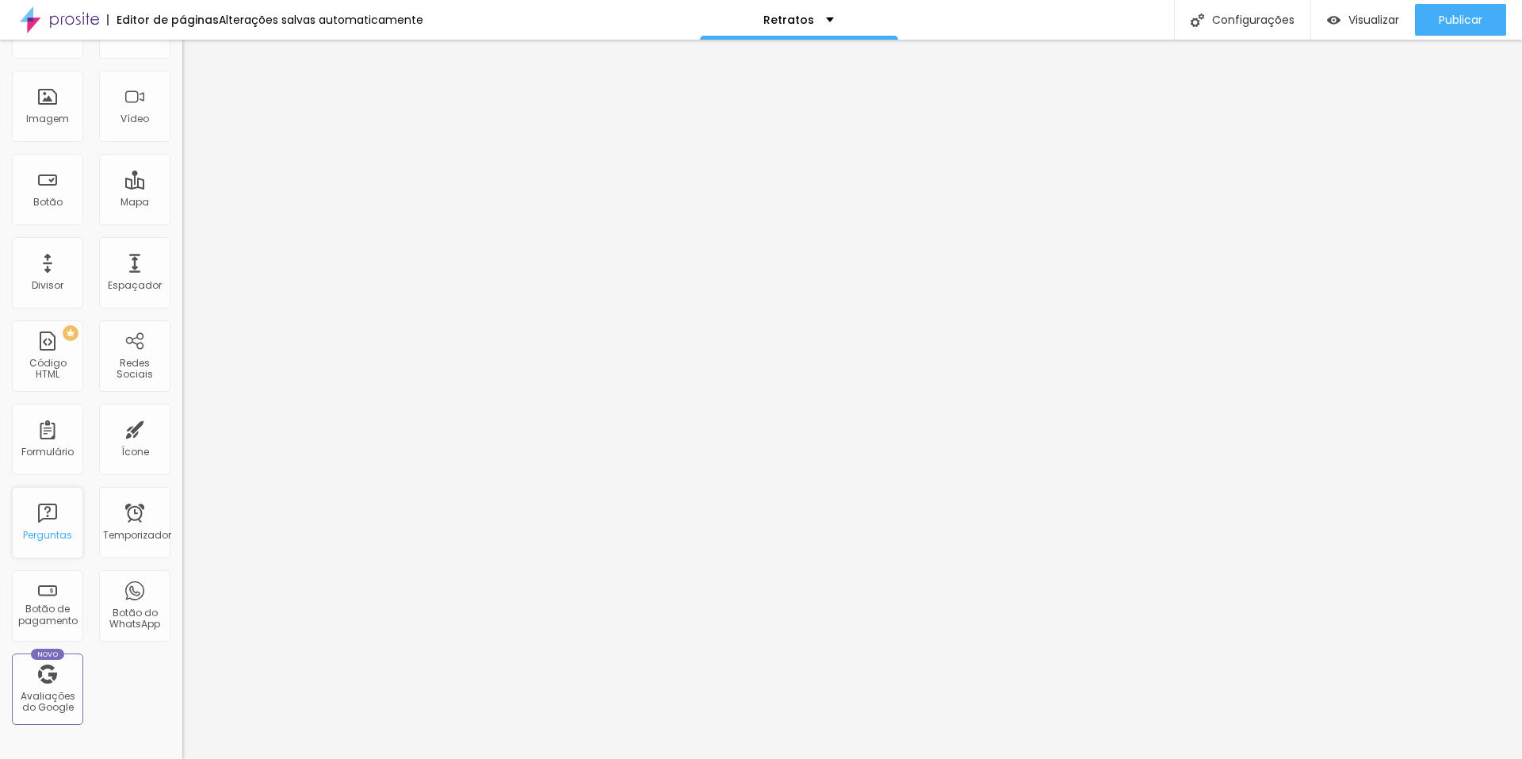
scroll to position [312, 0]
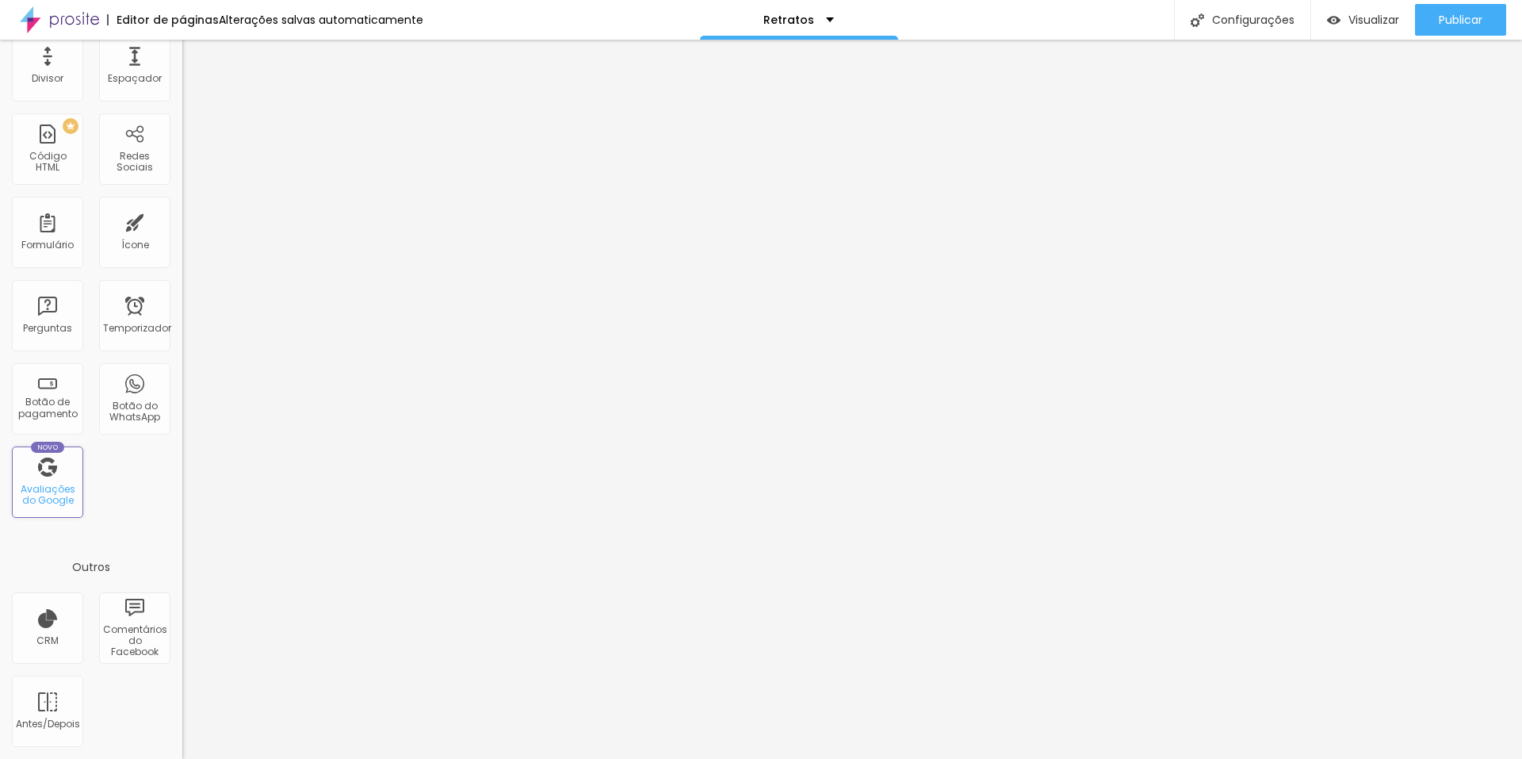
click at [44, 491] on font "Avaliações do Google" at bounding box center [48, 494] width 55 height 25
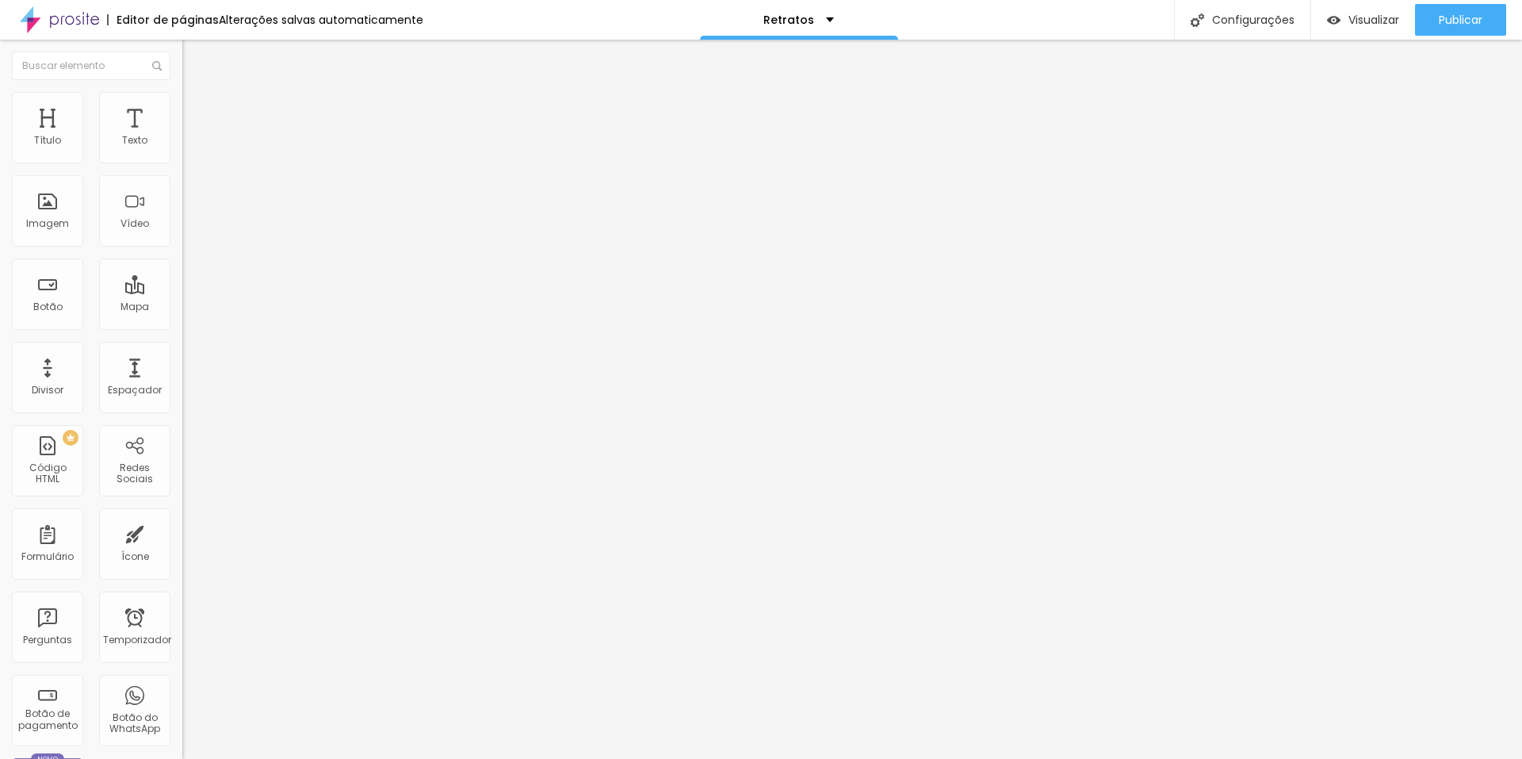
click at [182, 317] on input at bounding box center [290, 325] width 216 height 16
click at [182, 166] on img at bounding box center [273, 224] width 182 height 182
click at [182, 317] on input at bounding box center [290, 325] width 216 height 16
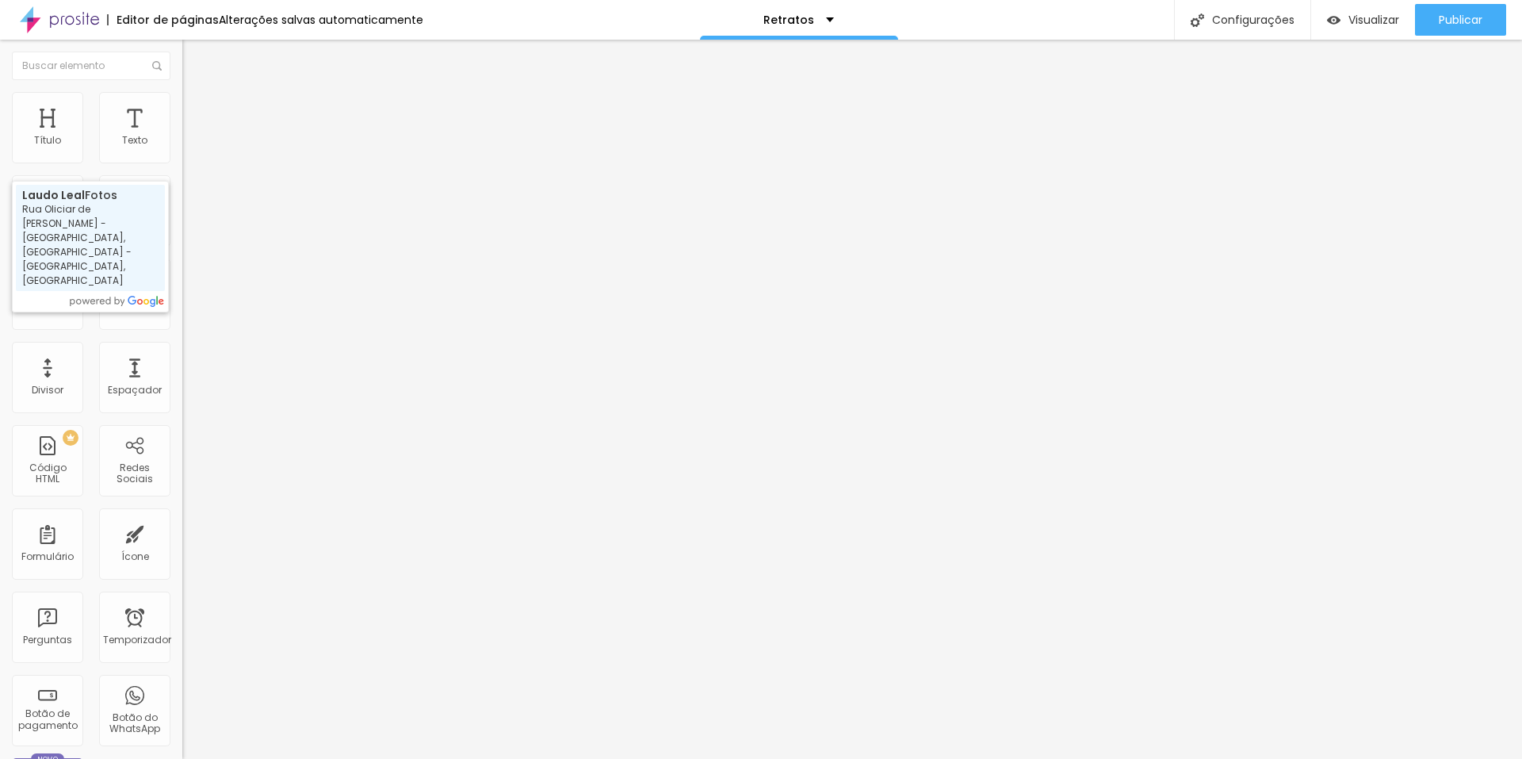
type input "Laudo Leal Fotos - Rua Oliciar de Oliveira Guimarães - Jardim America, Bauru - …"
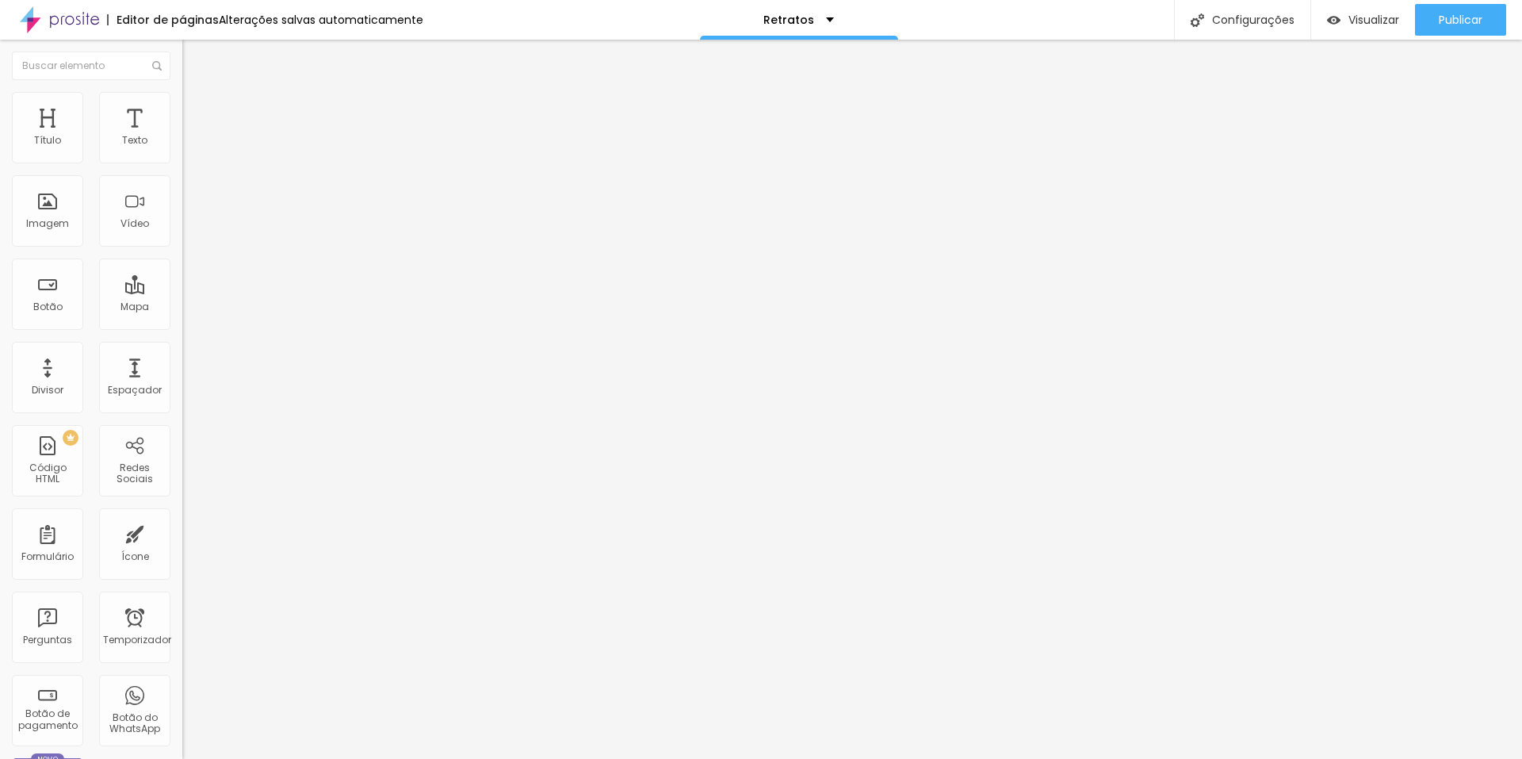
click at [182, 601] on div "Editar nulo Conteúdo Estilo Avançado Encontre sua empresa Laudo Leal Fotos - Ru…" at bounding box center [273, 399] width 182 height 719
click at [182, 493] on div "Editar nulo Conteúdo Estilo Avançado Encontre sua empresa Laudo Leal Fotos - Ru…" at bounding box center [273, 399] width 182 height 719
click at [182, 519] on div "Editar nulo Conteúdo Estilo Avançado Encontre sua empresa Laudo Leal Fotos - Ru…" at bounding box center [273, 399] width 182 height 719
click at [182, 412] on img at bounding box center [186, 416] width 8 height 8
click at [182, 412] on div at bounding box center [273, 412] width 182 height 0
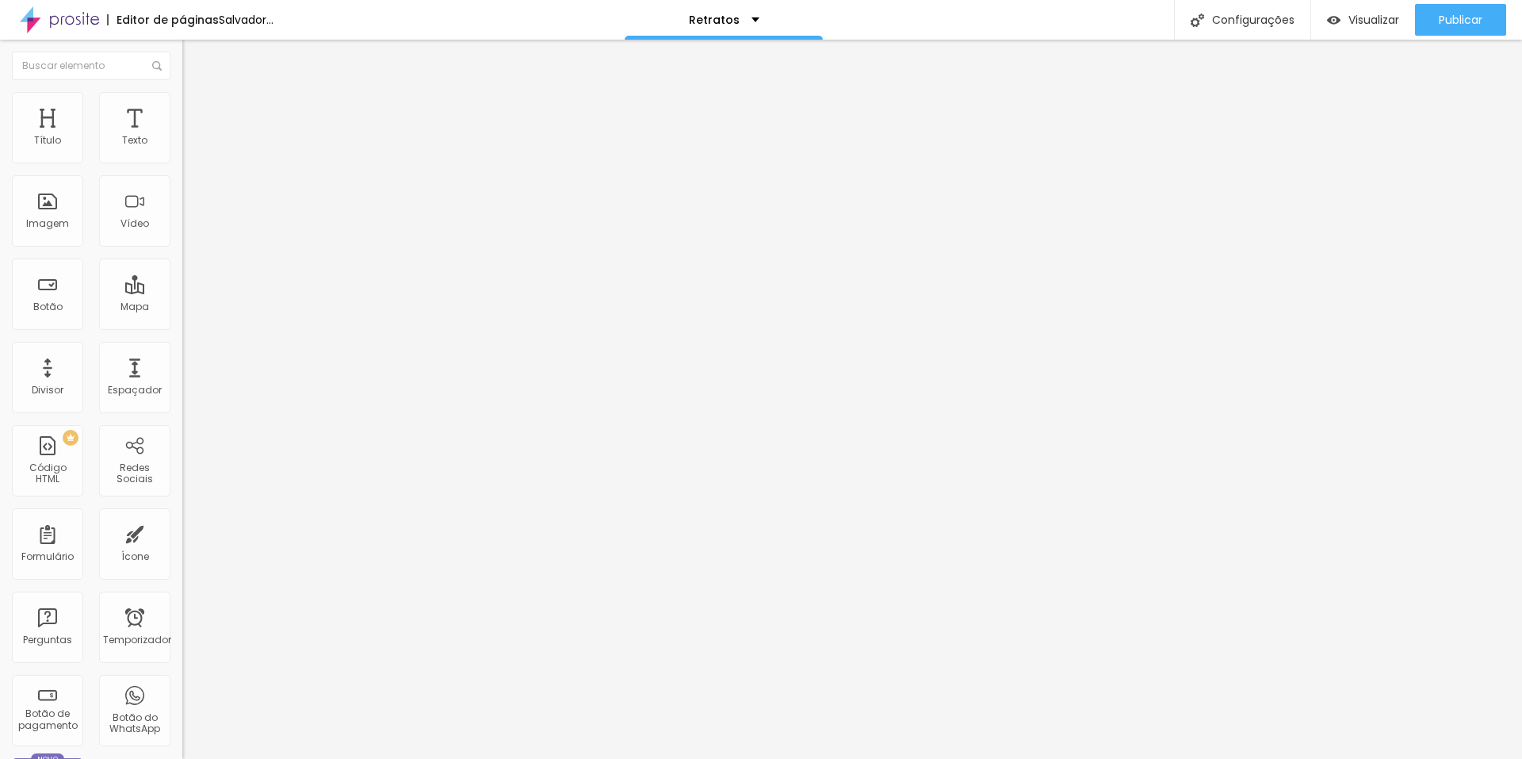
click at [182, 361] on img at bounding box center [186, 365] width 8 height 8
click at [182, 361] on div at bounding box center [273, 361] width 182 height 0
click at [182, 387] on img at bounding box center [186, 391] width 8 height 8
click at [182, 387] on div at bounding box center [273, 387] width 182 height 0
click at [182, 457] on img at bounding box center [186, 461] width 8 height 8
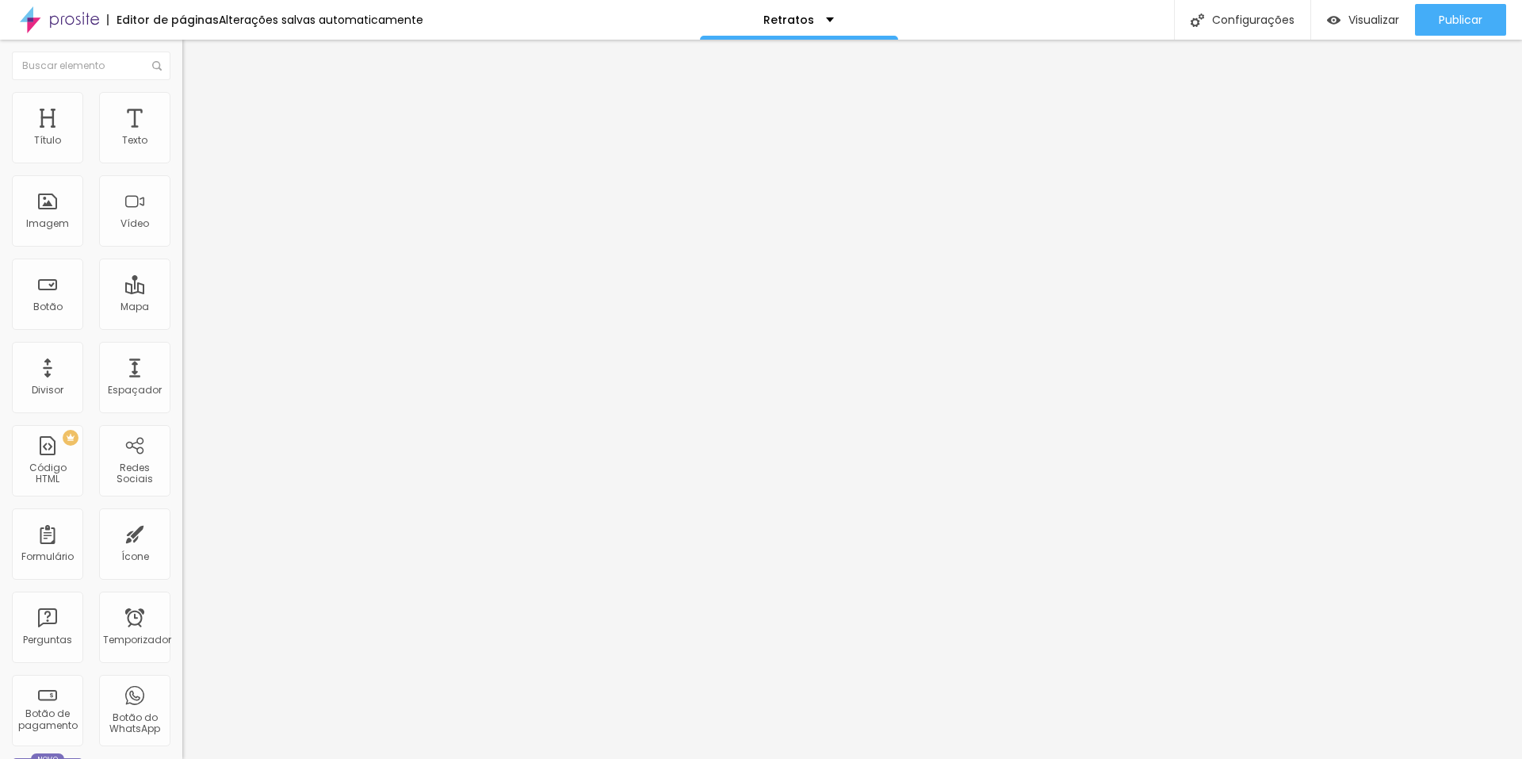
click at [182, 457] on div at bounding box center [273, 457] width 182 height 0
click at [182, 457] on img at bounding box center [186, 461] width 8 height 8
click at [182, 457] on div at bounding box center [273, 457] width 182 height 0
click at [182, 507] on img at bounding box center [186, 511] width 8 height 8
click at [182, 507] on div at bounding box center [273, 507] width 182 height 0
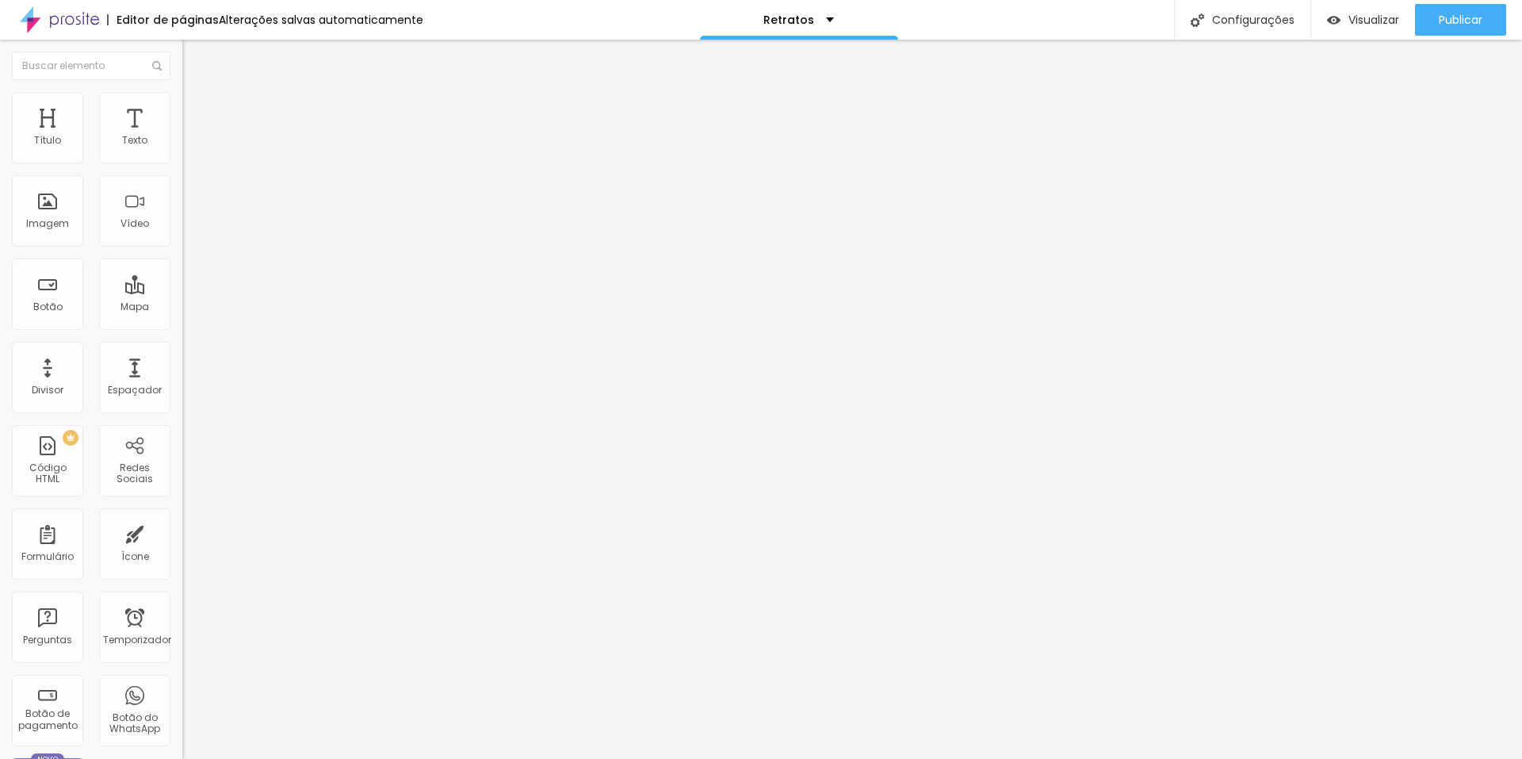
click at [197, 108] on font "Estilo" at bounding box center [209, 102] width 25 height 13
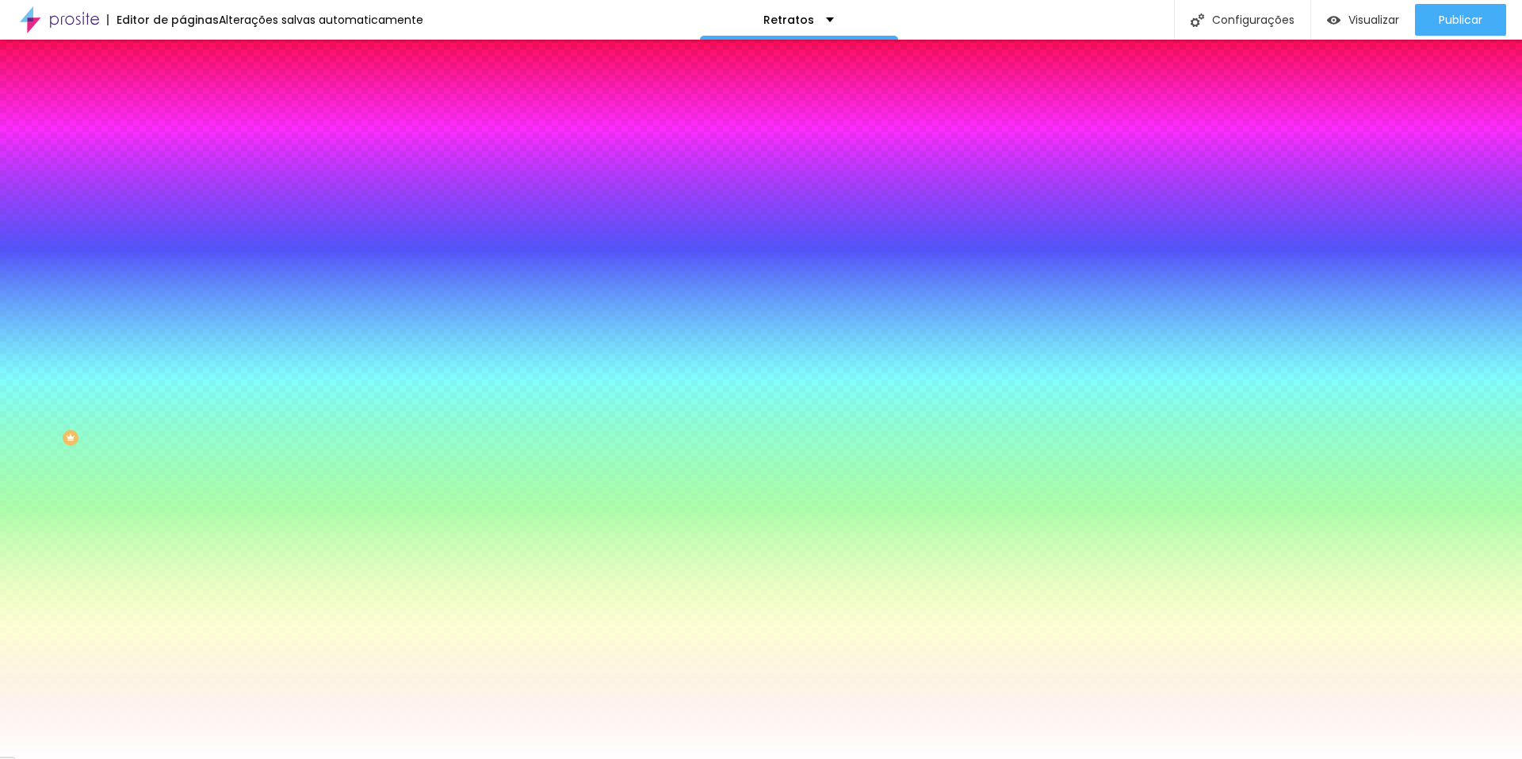
click at [189, 209] on img at bounding box center [194, 214] width 10 height 10
radio input "false"
click at [189, 209] on img at bounding box center [194, 214] width 10 height 10
radio input "false"
radio input "true"
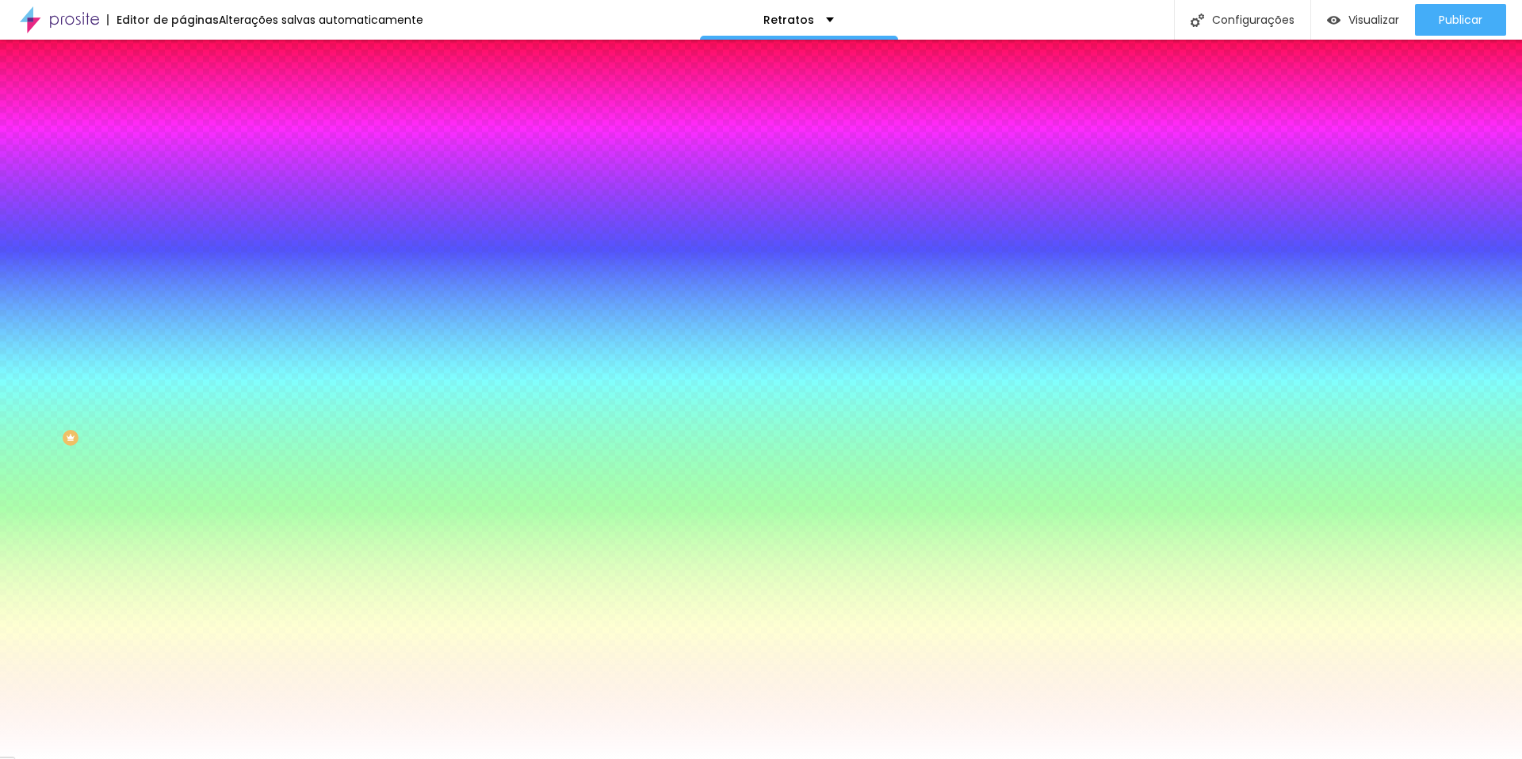
click at [182, 306] on div at bounding box center [273, 306] width 182 height 0
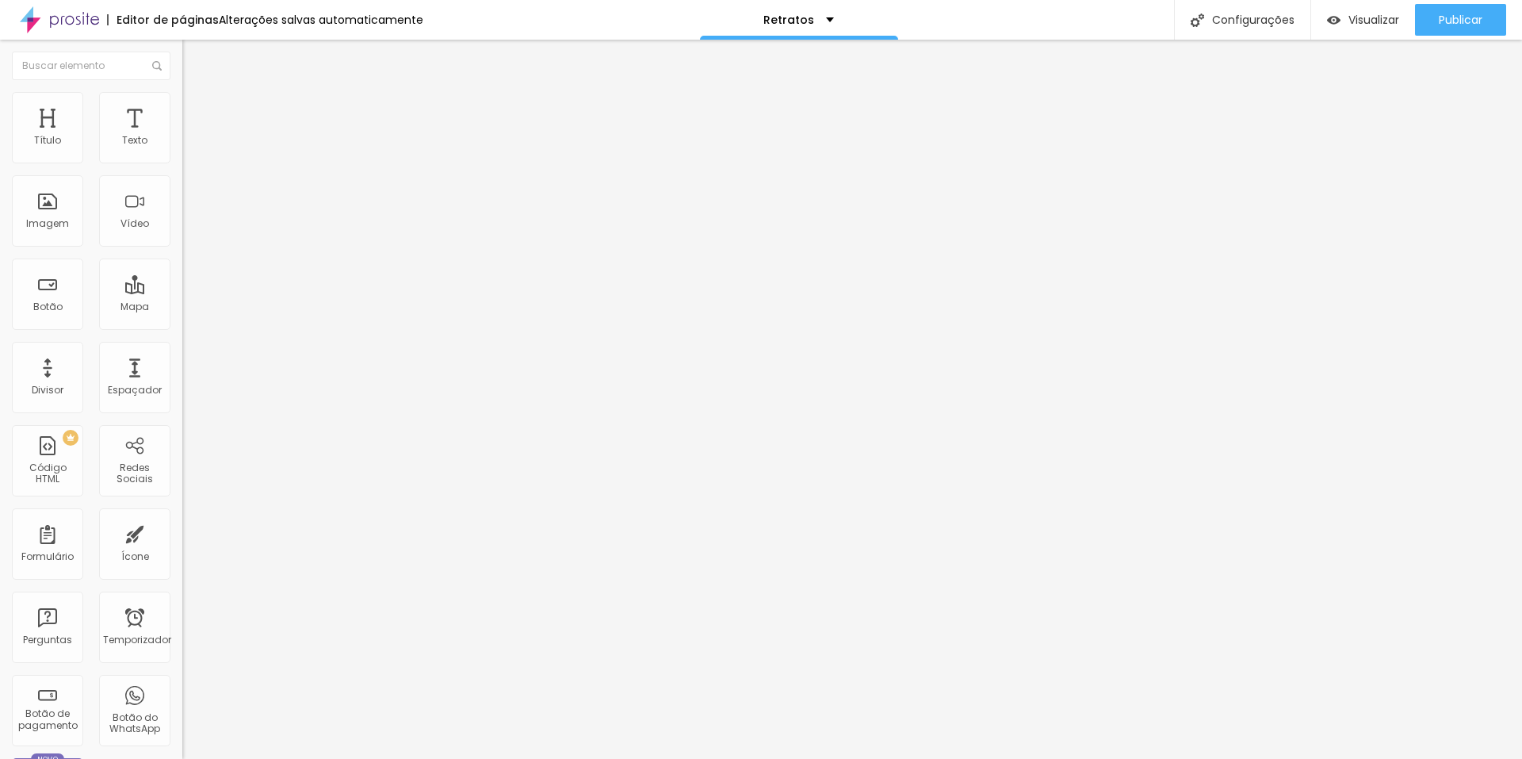
click at [182, 92] on img at bounding box center [189, 99] width 14 height 14
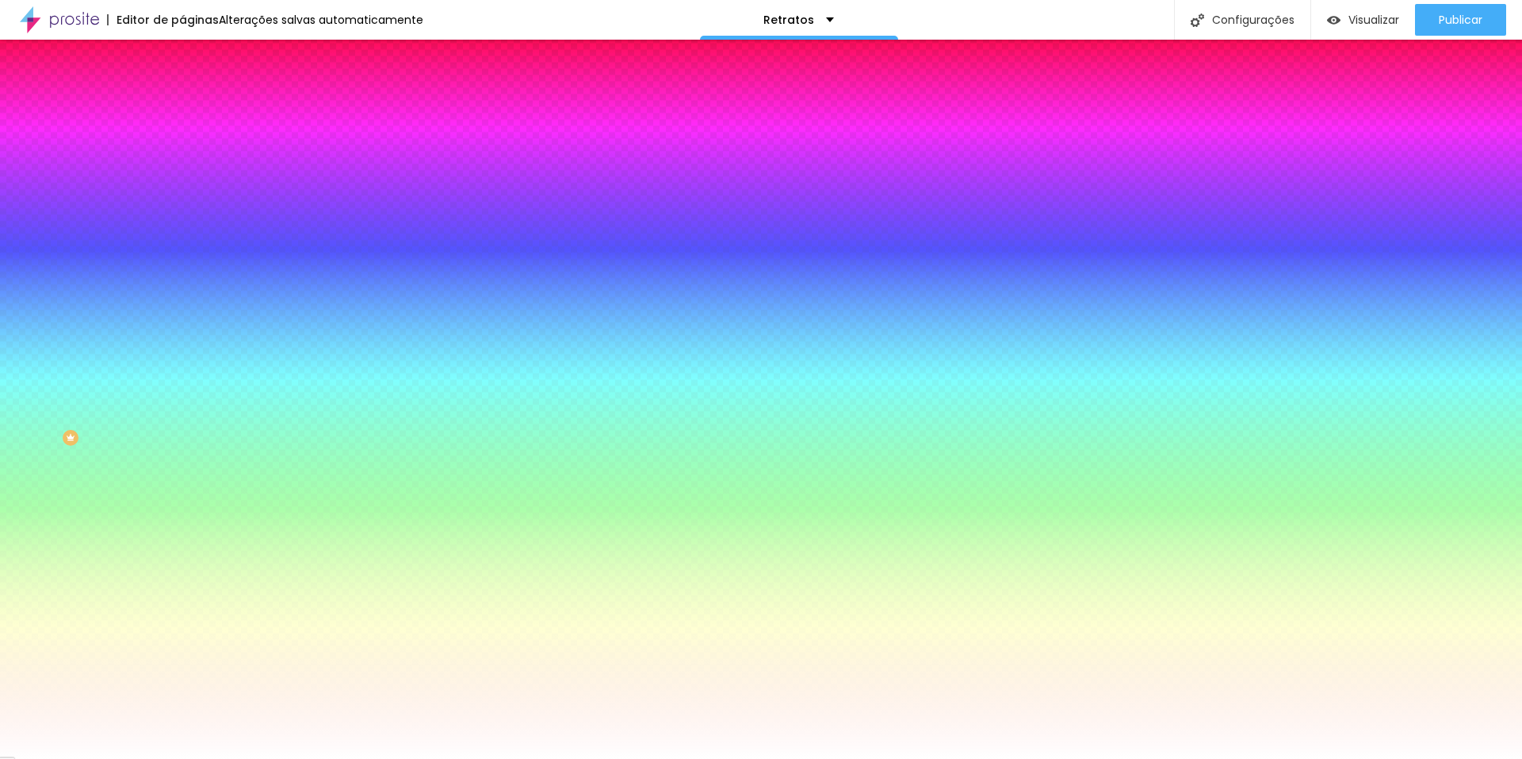
click at [182, 456] on div at bounding box center [273, 456] width 182 height 0
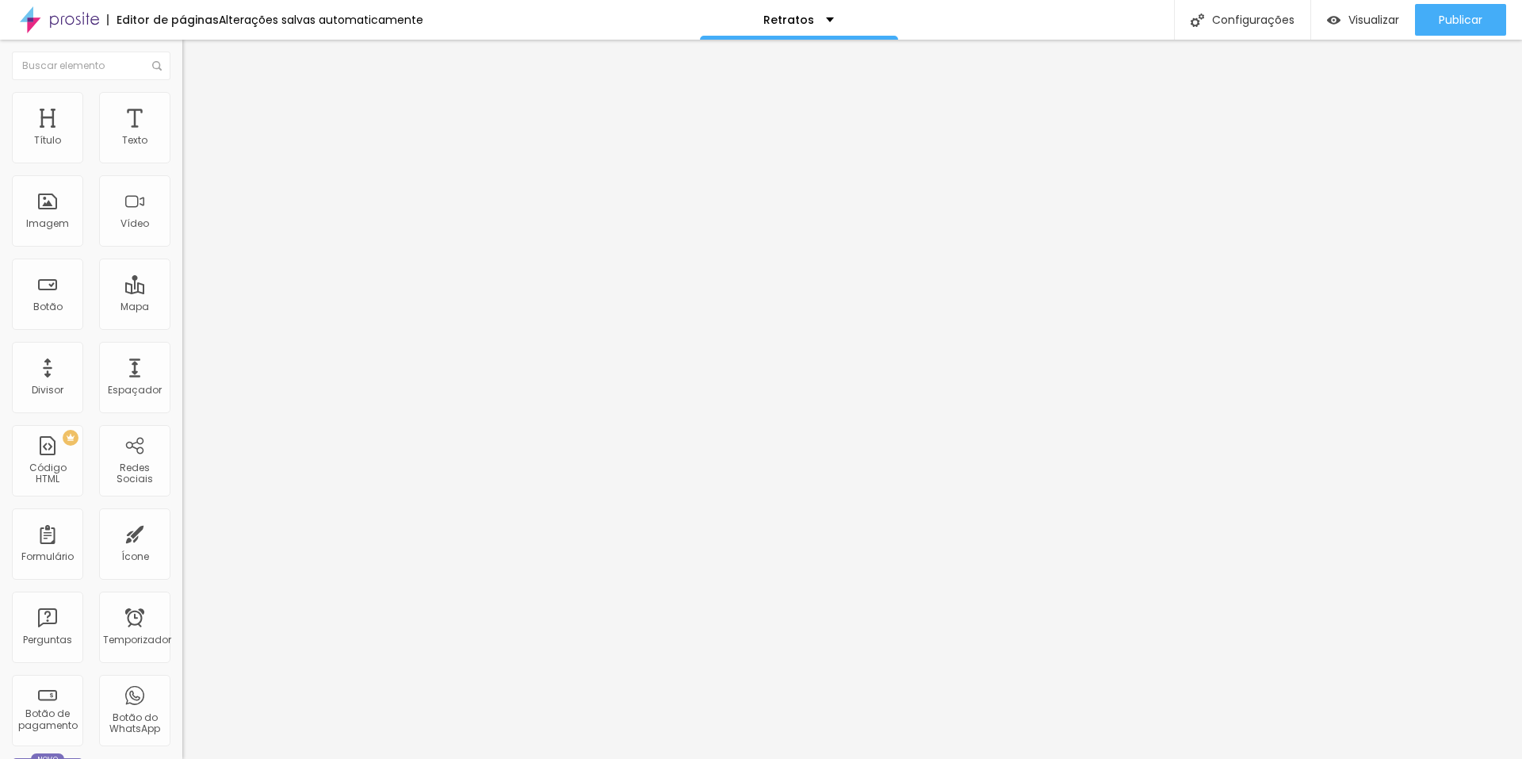
click at [182, 103] on li "Avançado" at bounding box center [273, 100] width 182 height 16
click at [182, 90] on img at bounding box center [189, 83] width 14 height 14
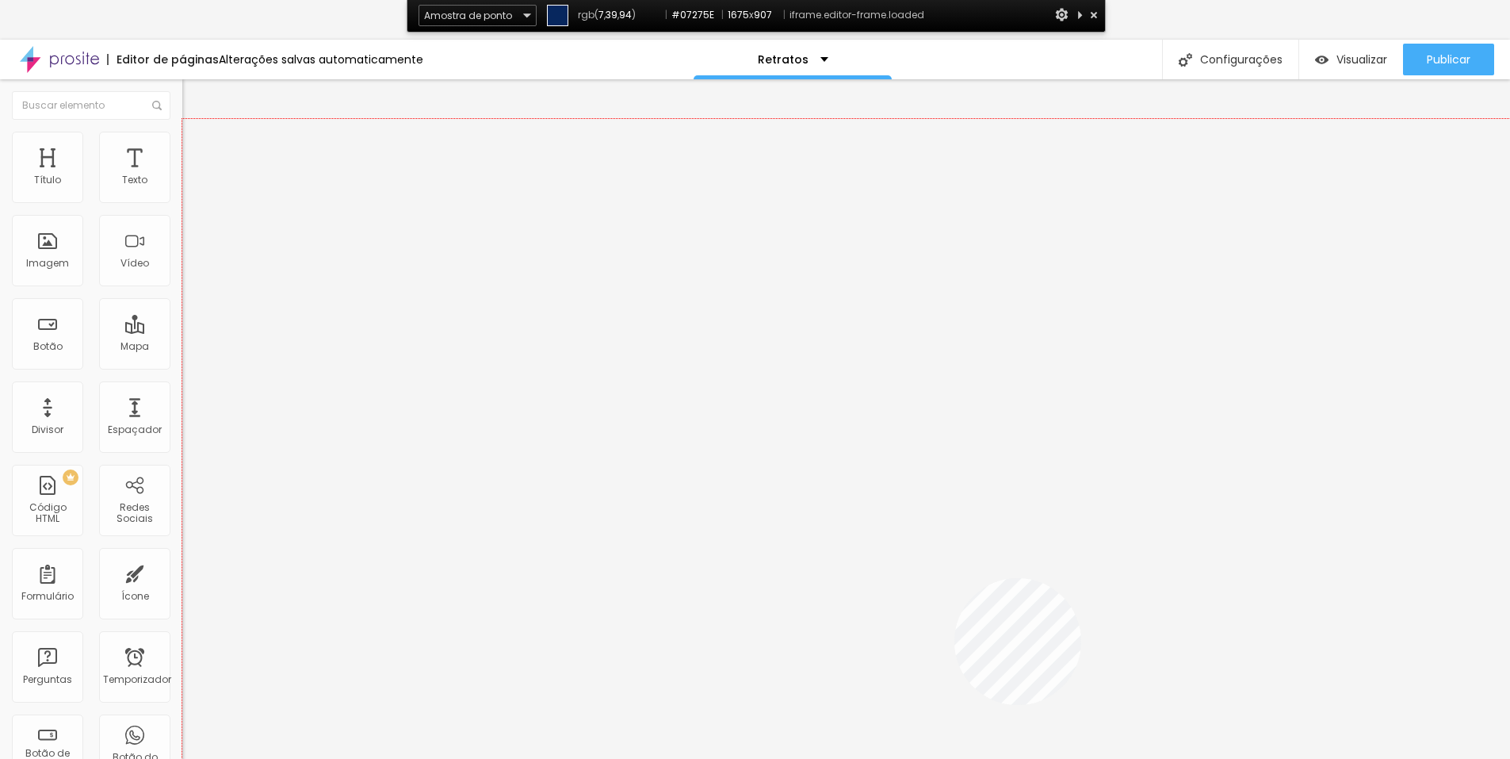
click at [954, 578] on div at bounding box center [846, 478] width 1328 height 719
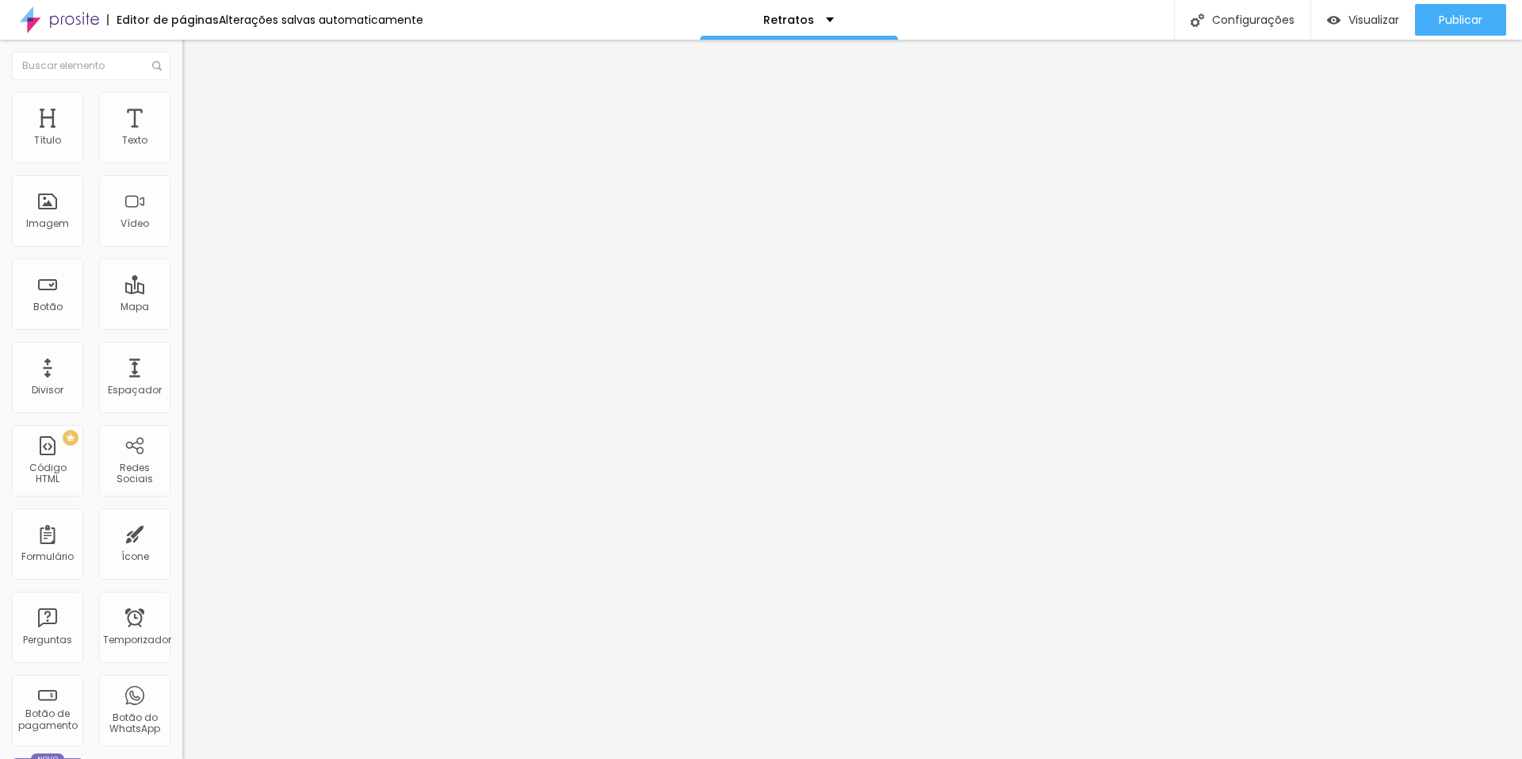
click at [182, 98] on img at bounding box center [189, 99] width 14 height 14
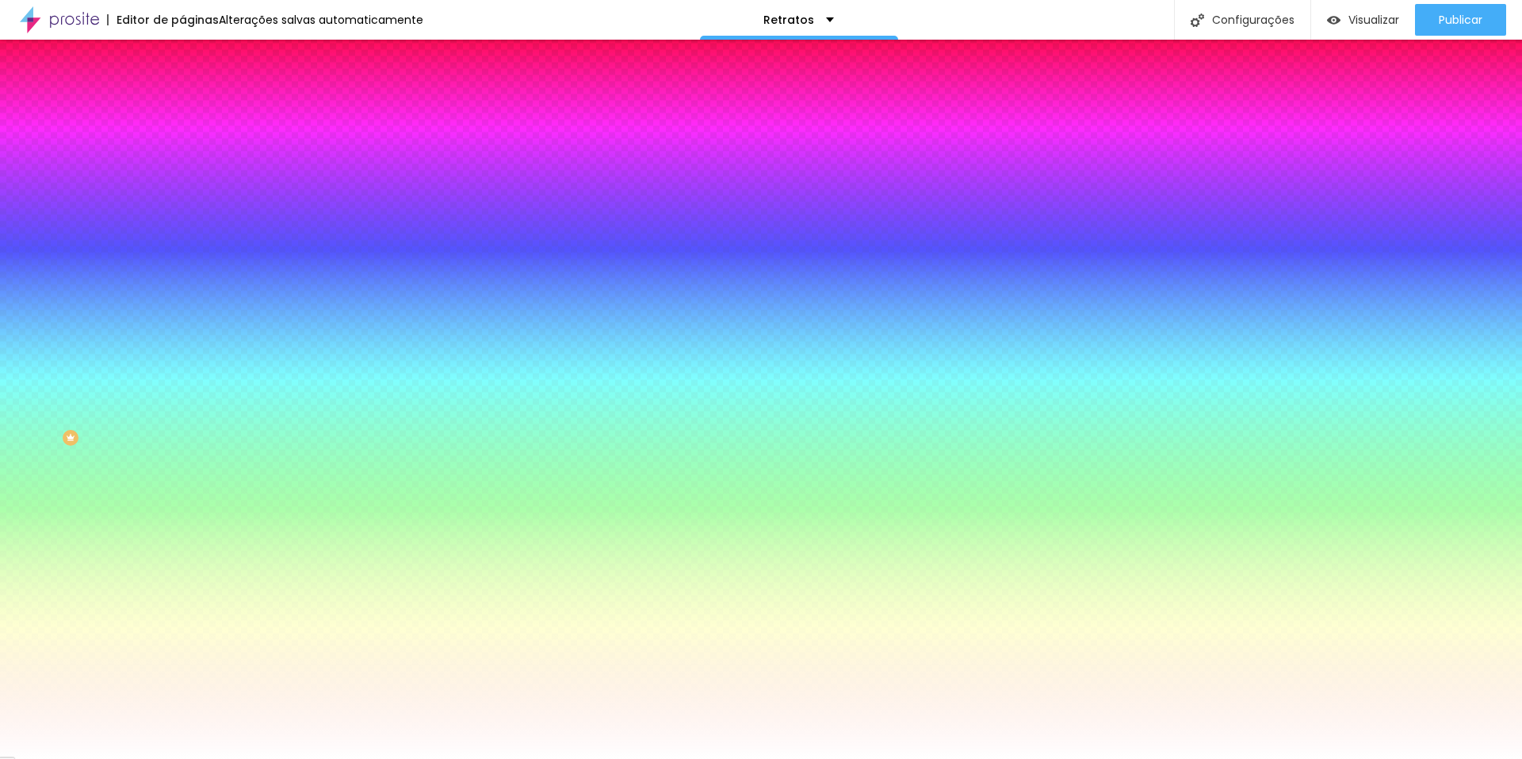
drag, startPoint x: 126, startPoint y: 461, endPoint x: 178, endPoint y: 470, distance: 53.0
click at [182, 470] on div "Visual Cor de fundo Voltar ao padrão #F4F3F4 Cor da fonte Voltar ao padrão #3E3…" at bounding box center [273, 319] width 182 height 391
paste input "07275E"
type input "#07275E"
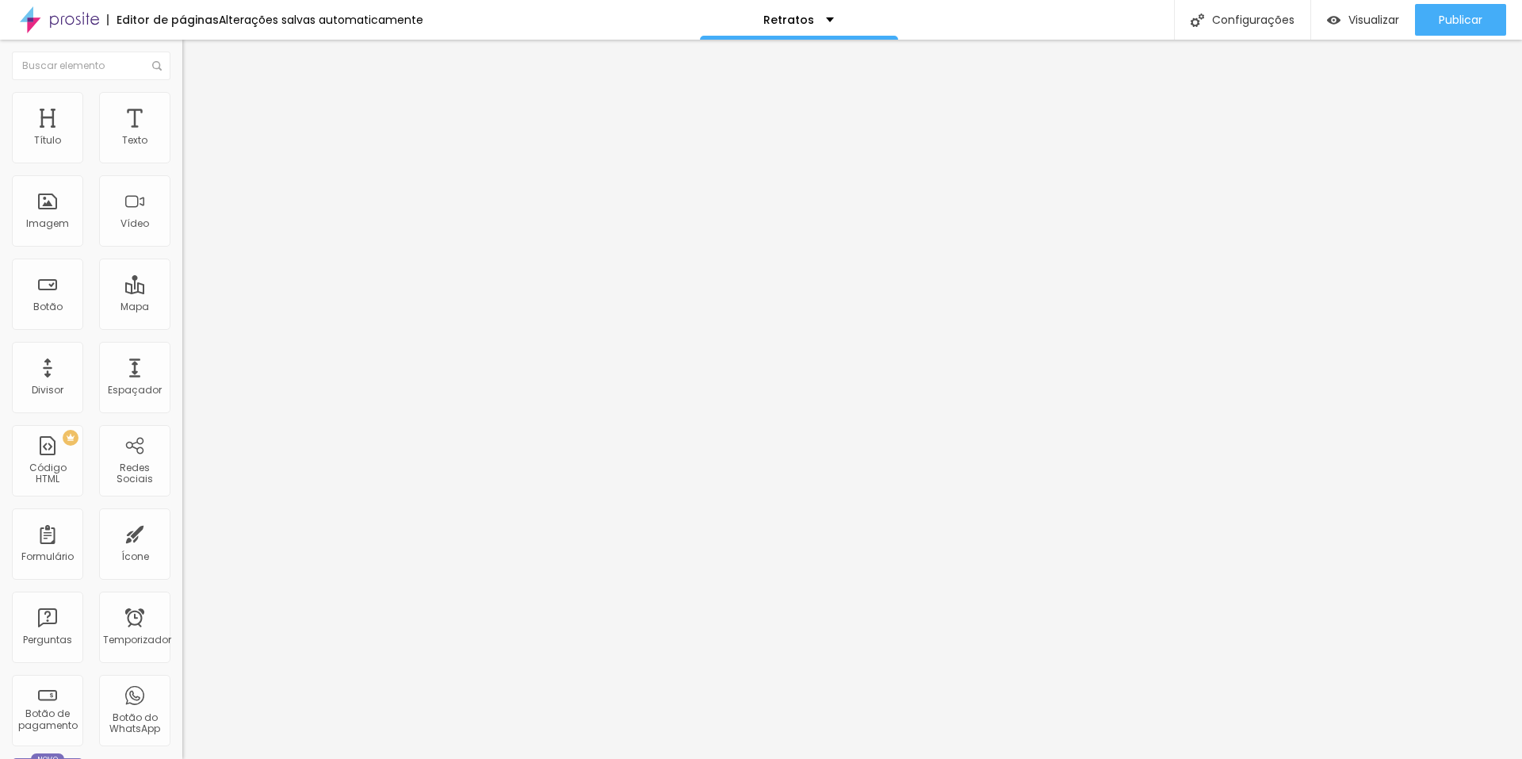
click at [197, 112] on font "Avançado" at bounding box center [223, 118] width 52 height 13
click at [182, 97] on img at bounding box center [189, 99] width 14 height 14
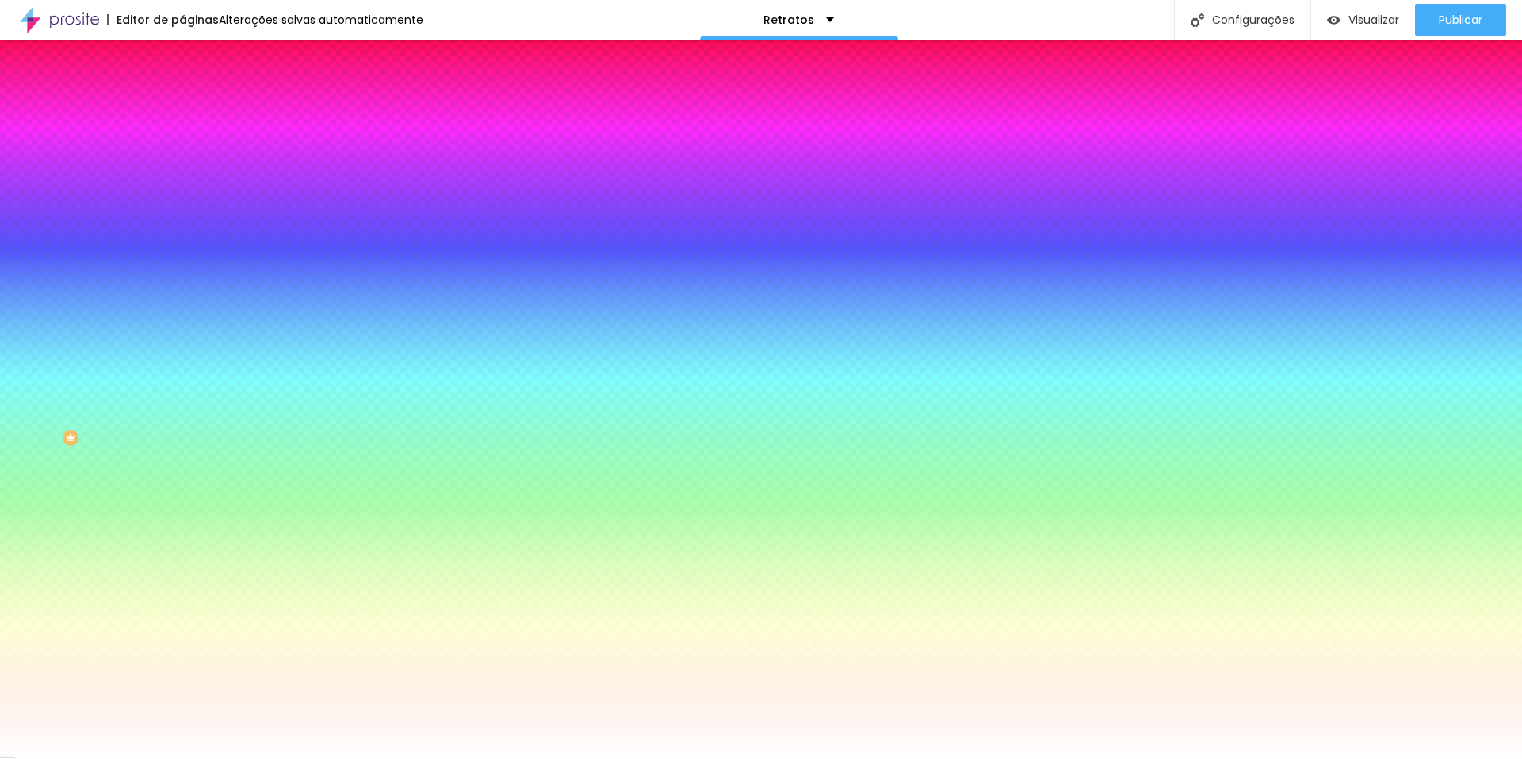
click at [189, 145] on img at bounding box center [194, 141] width 10 height 10
radio input "true"
radio input "false"
click at [189, 145] on img at bounding box center [194, 141] width 10 height 10
radio input "true"
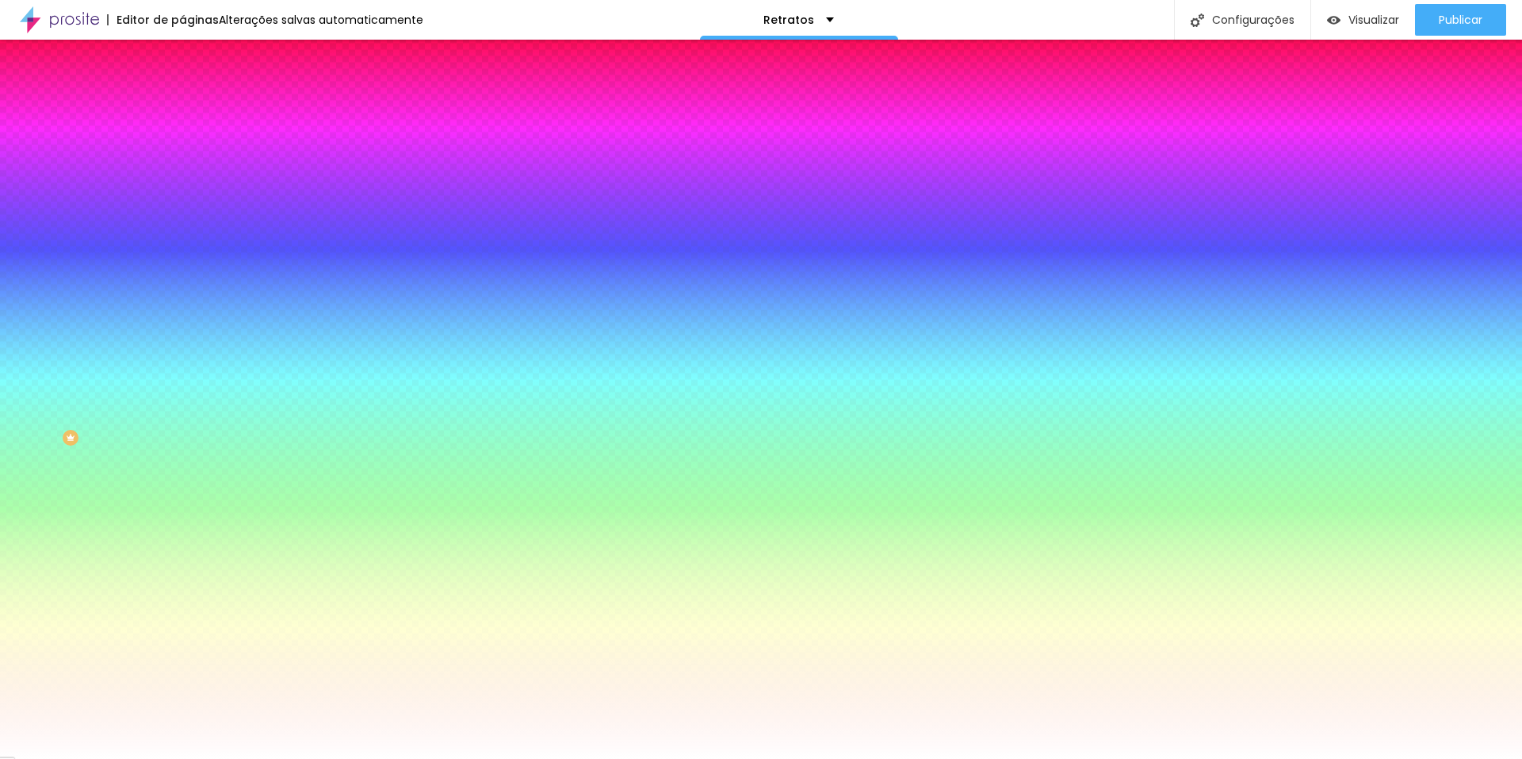
radio input "false"
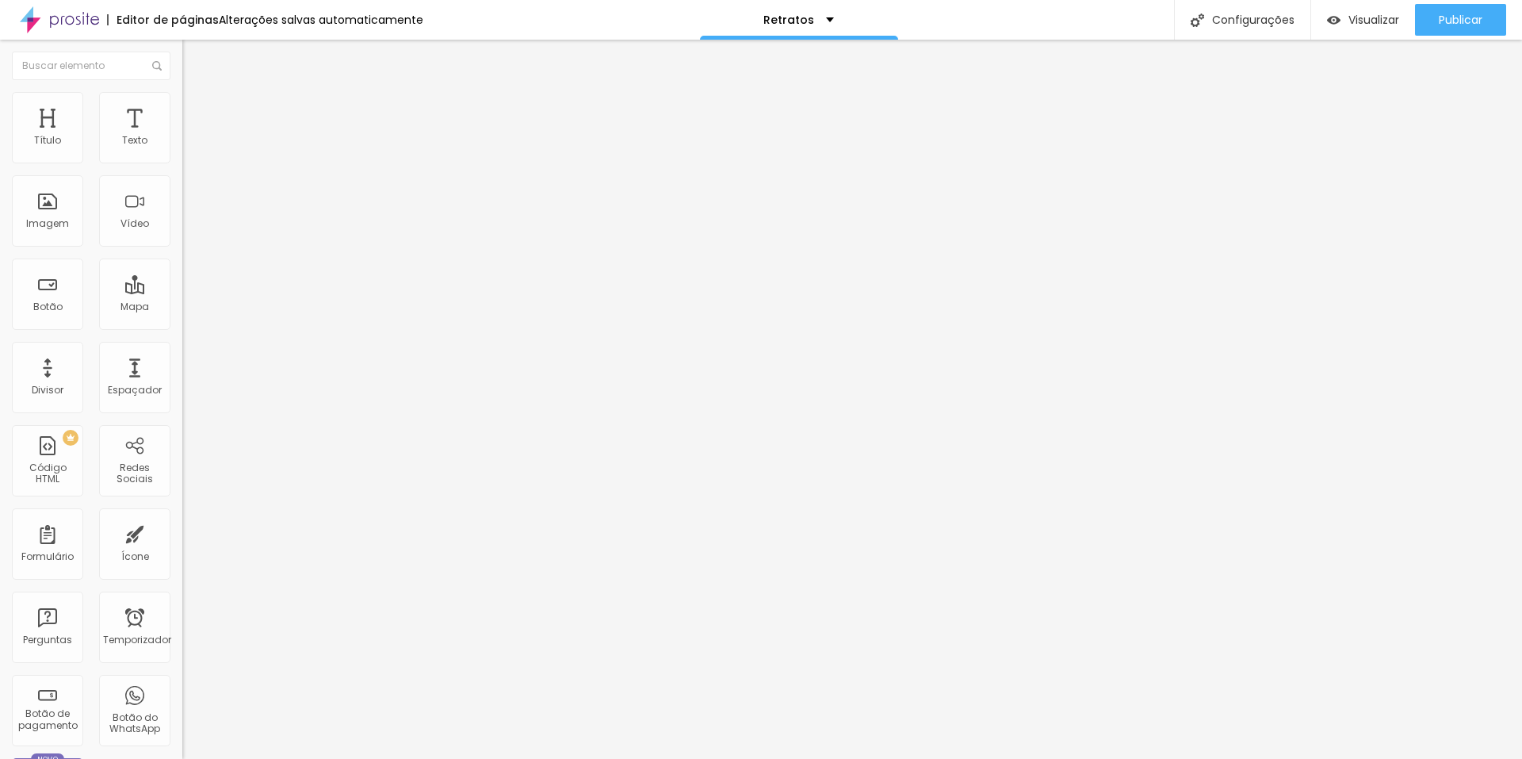
click at [192, 136] on font "Trocar imagem" at bounding box center [230, 129] width 77 height 13
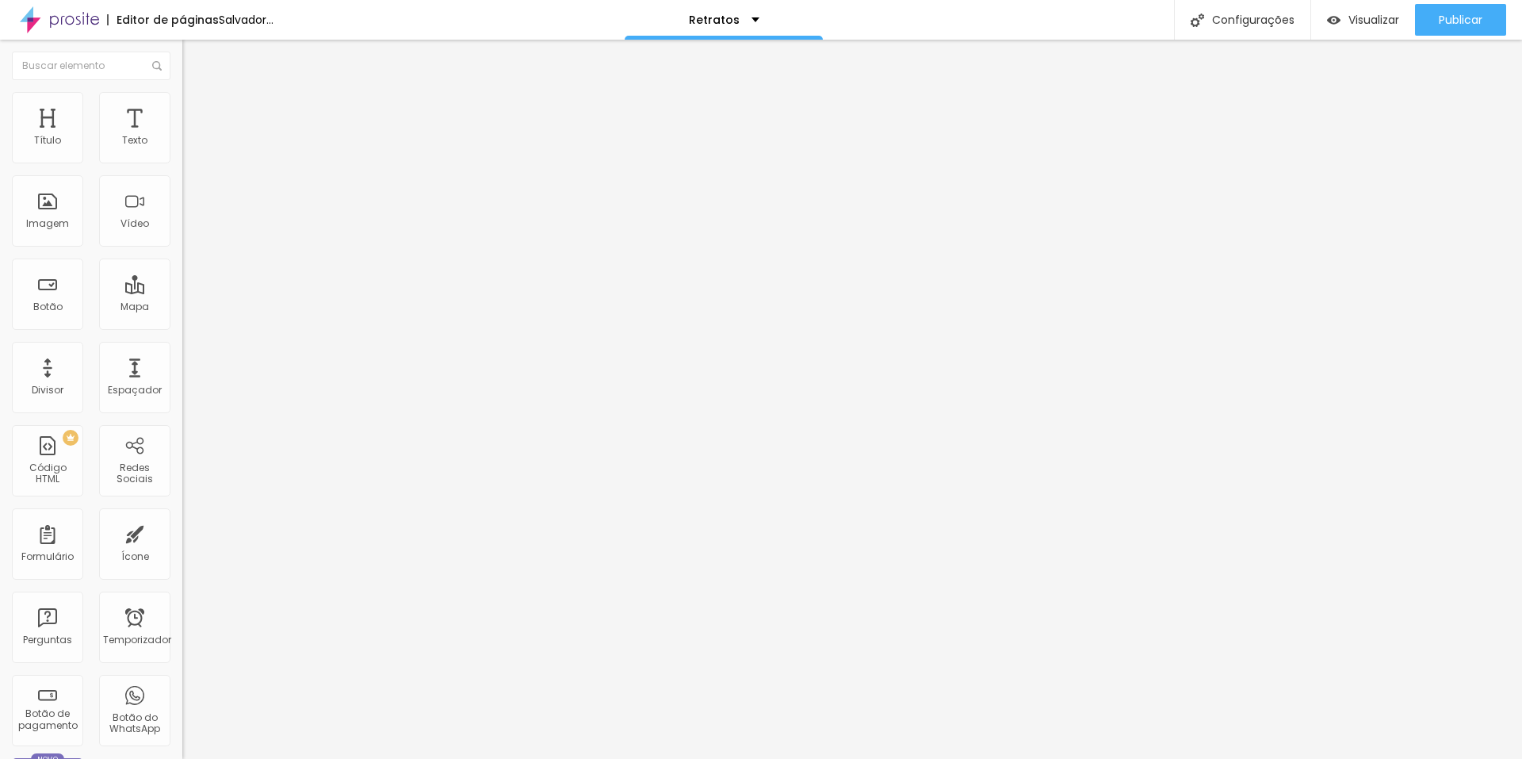
click at [182, 248] on span "Cinema 16:9" at bounding box center [212, 241] width 60 height 13
click at [182, 282] on span "Quadrado" at bounding box center [208, 275] width 52 height 13
click at [182, 292] on span "Original" at bounding box center [201, 284] width 38 height 13
click at [192, 136] on font "Trocar imagem" at bounding box center [230, 129] width 77 height 13
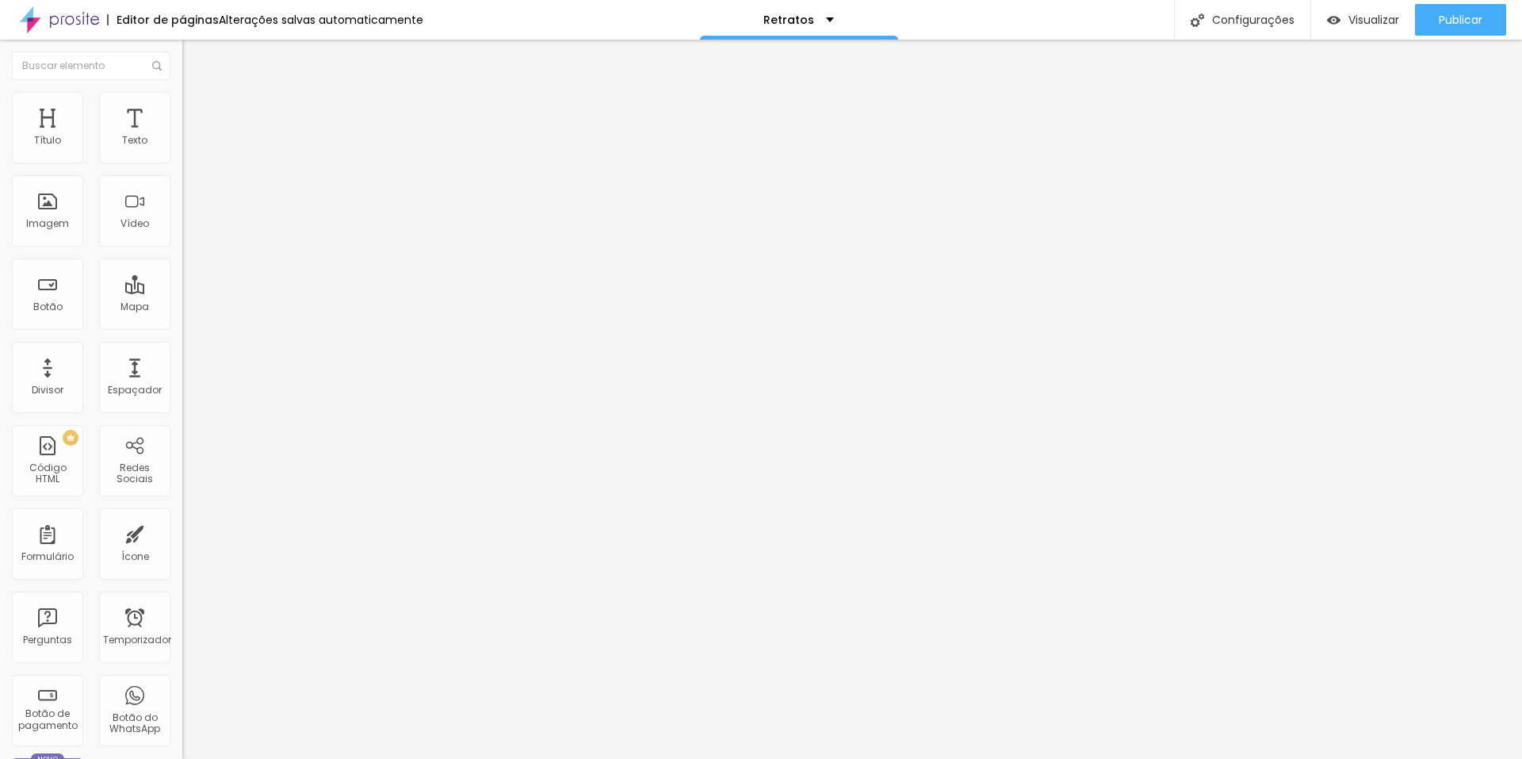
click at [192, 136] on font "Trocar imagem" at bounding box center [230, 129] width 77 height 13
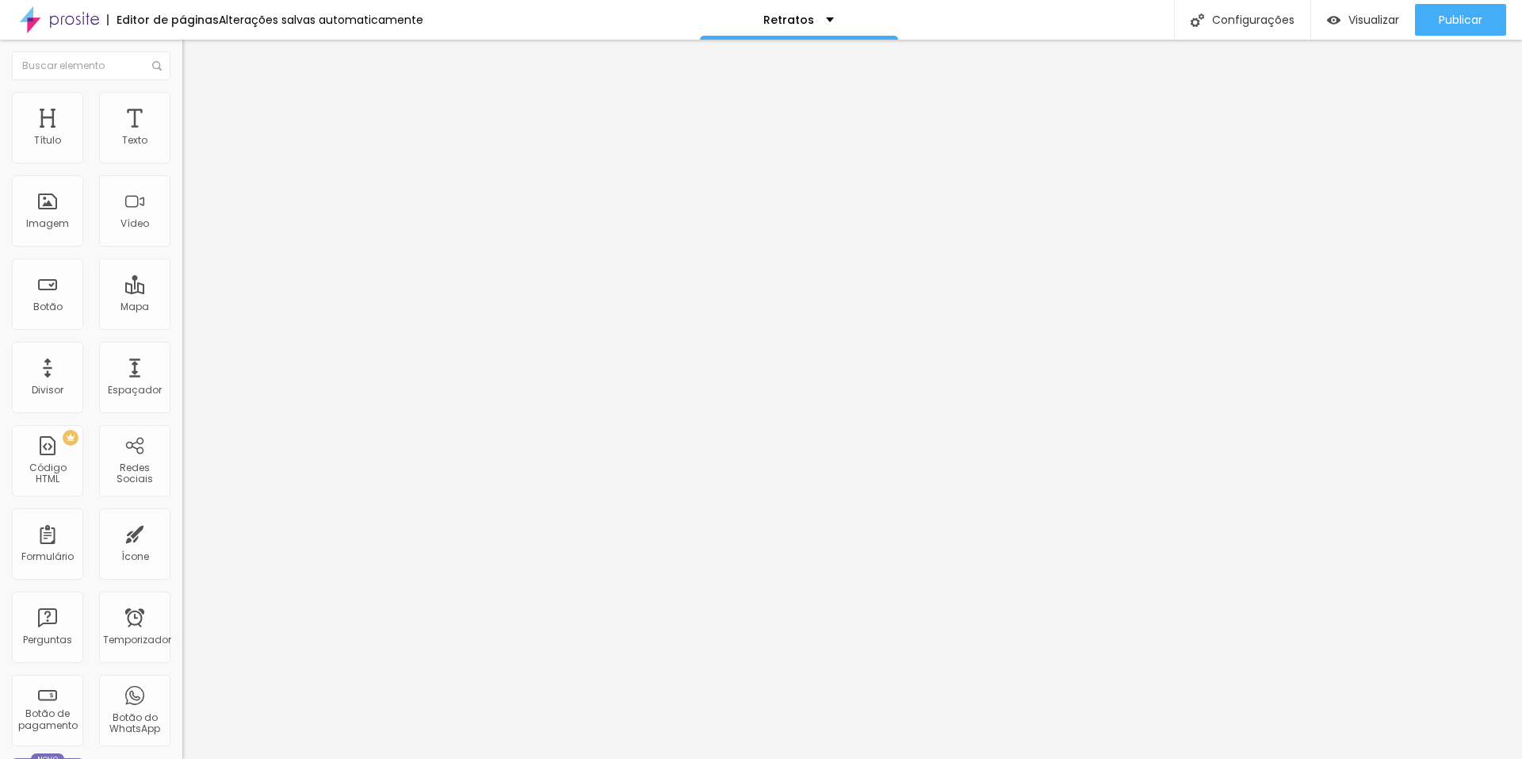
click at [1465, 17] on font "Publicar" at bounding box center [1461, 20] width 44 height 16
click at [1374, 17] on font "Visualizar" at bounding box center [1359, 20] width 51 height 16
click at [182, 248] on font "1:1 Quadrado" at bounding box center [213, 241] width 63 height 13
click at [182, 267] on span "Padrão" at bounding box center [200, 260] width 36 height 13
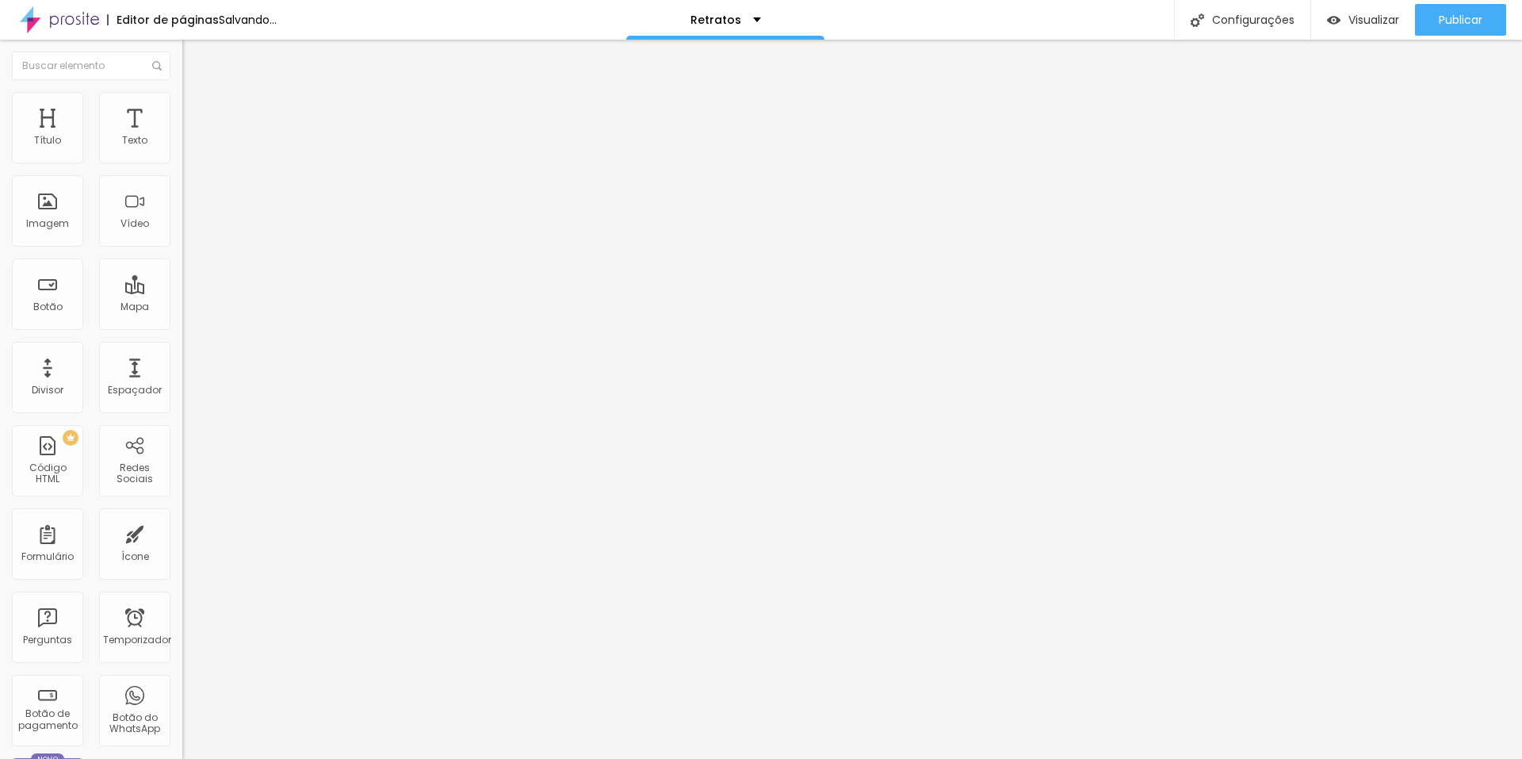
click at [182, 258] on span "Cinema" at bounding box center [202, 250] width 40 height 13
click at [182, 292] on span "Original" at bounding box center [201, 284] width 38 height 13
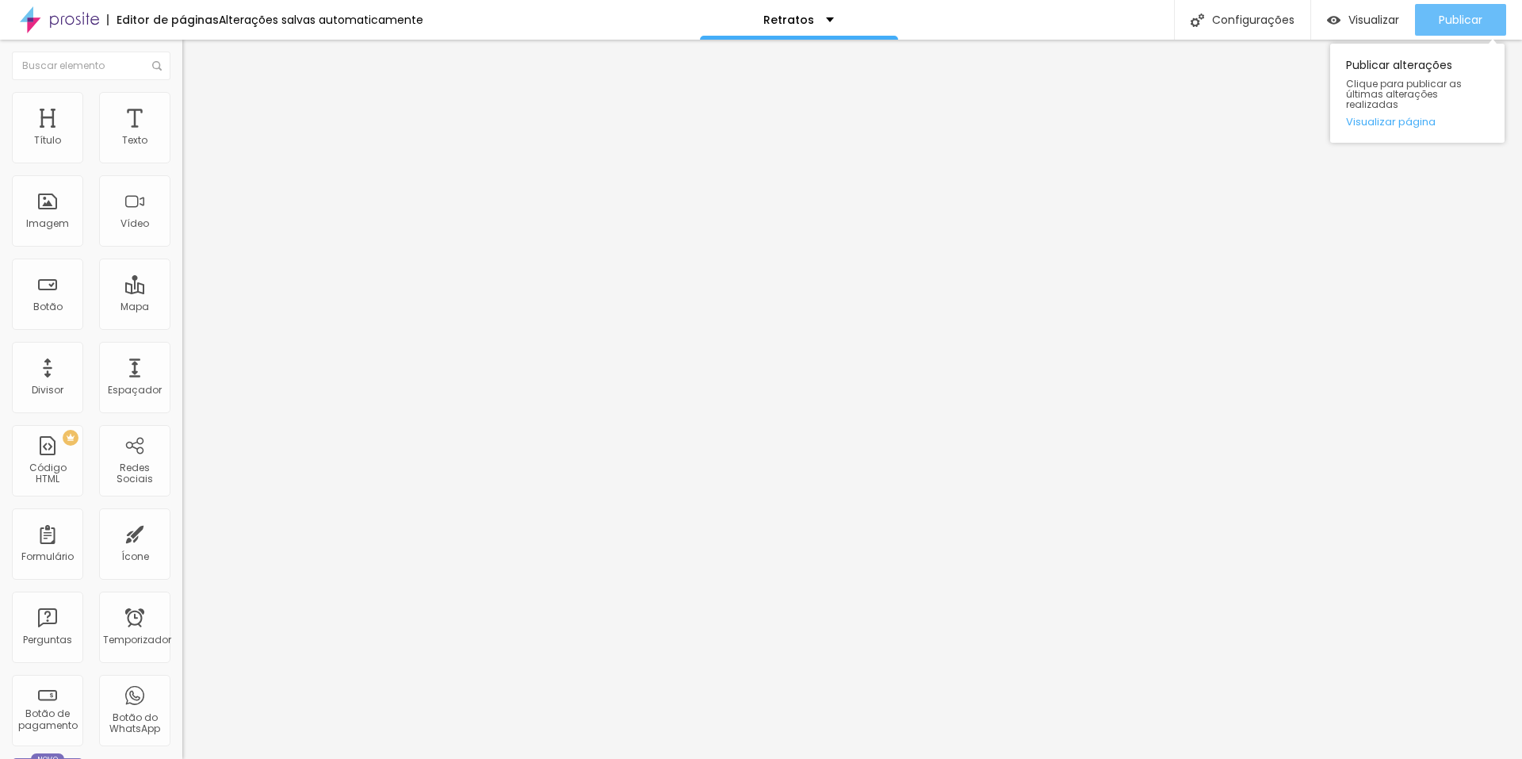
click at [1487, 20] on button "Publicar" at bounding box center [1460, 20] width 91 height 32
click at [1381, 17] on font "Visualizar" at bounding box center [1373, 20] width 51 height 16
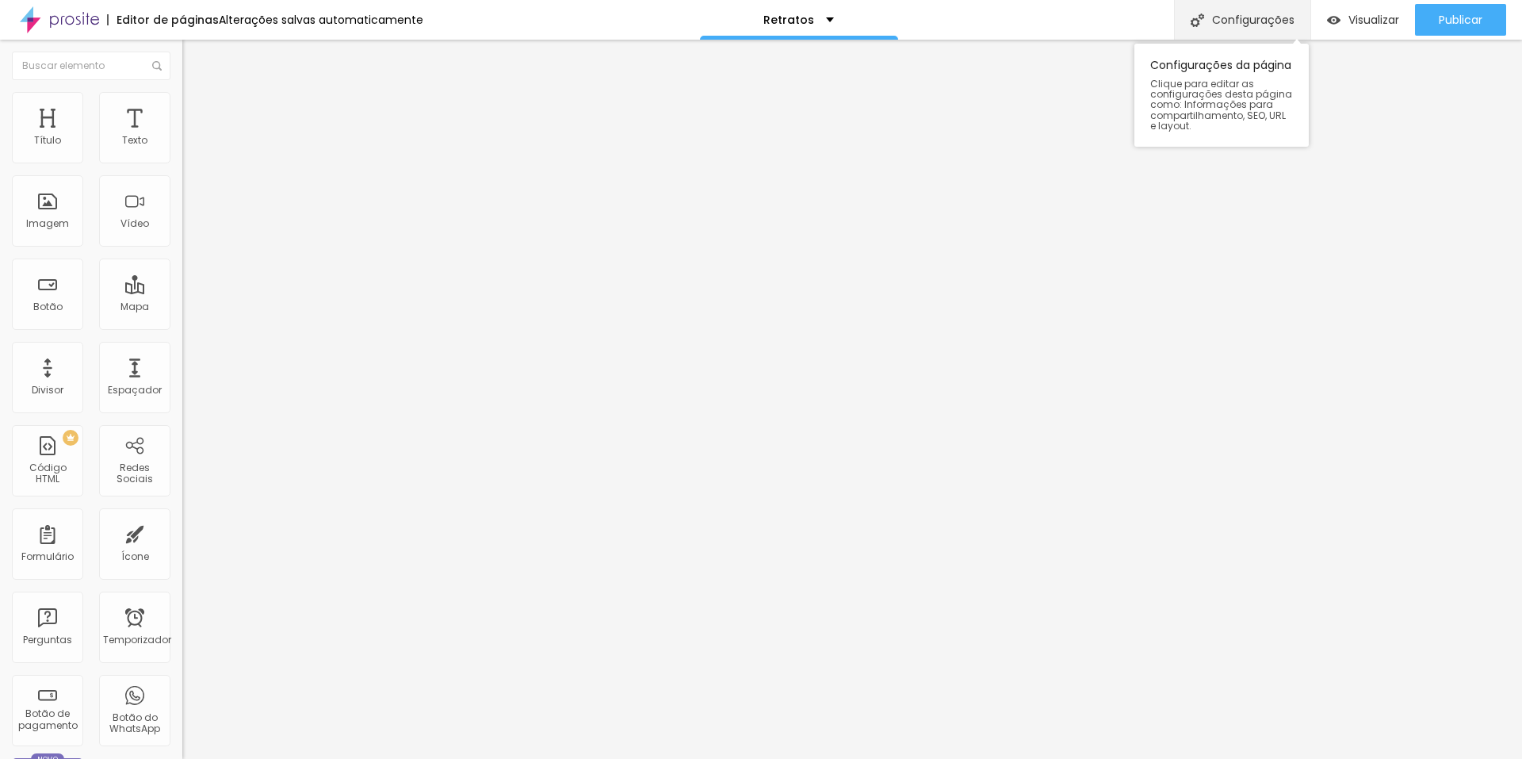
click at [1267, 13] on font "Configurações" at bounding box center [1253, 20] width 82 height 16
drag, startPoint x: 612, startPoint y: 568, endPoint x: 1019, endPoint y: 626, distance: 410.8
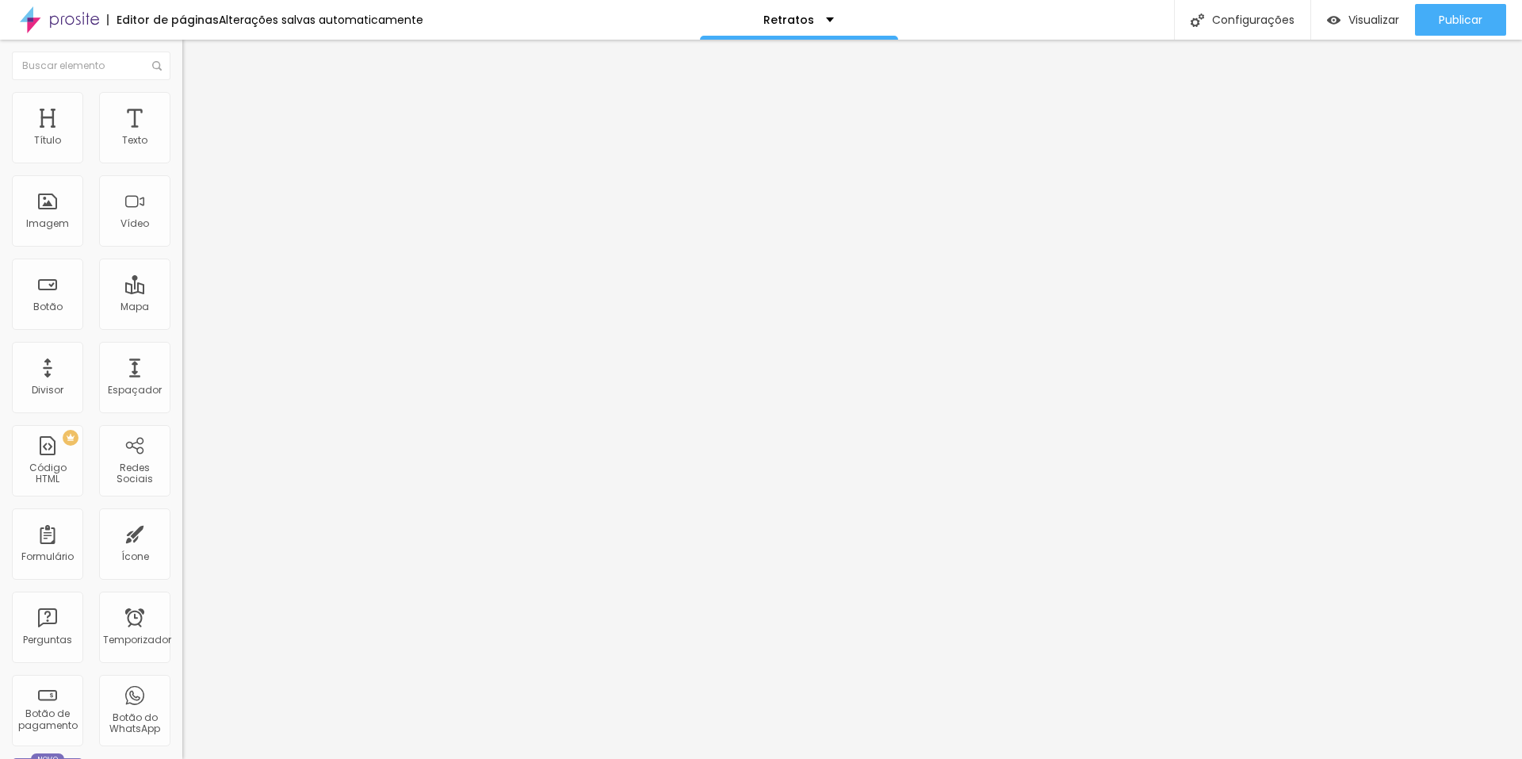
paste textarea "Pelas lentes sensíveis de Laudo Leal, cada clique é um gesto pensado para forta…"
type textarea "Pelas lentes sensíveis de Laudo Leal, cada clique é um gesto pensado para forta…"
drag, startPoint x: 675, startPoint y: 468, endPoint x: 733, endPoint y: 468, distance: 57.9
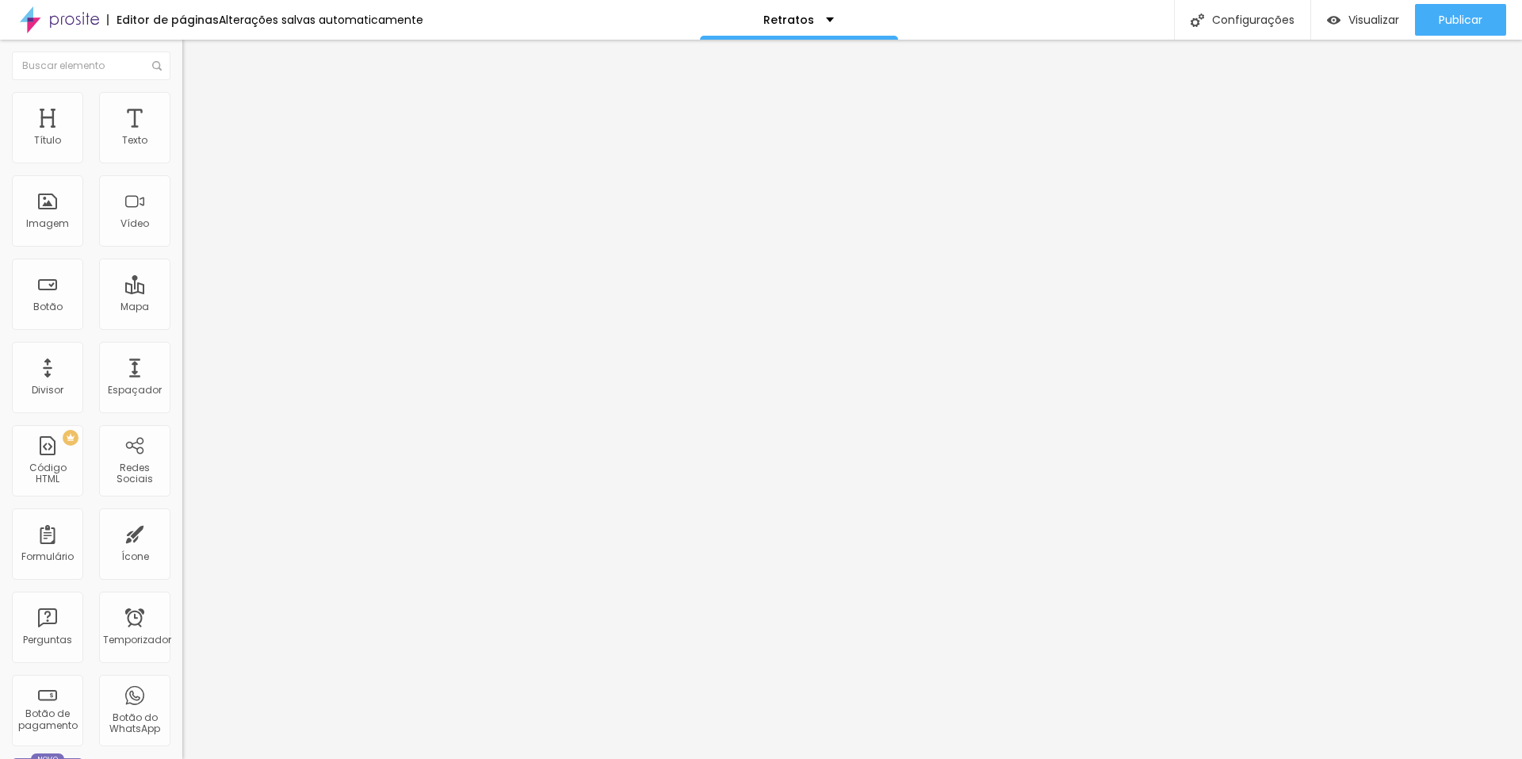
type input "Fotografo corporativo | Laudo Leal Fotografia"
drag, startPoint x: 818, startPoint y: 550, endPoint x: 596, endPoint y: 549, distance: 221.9
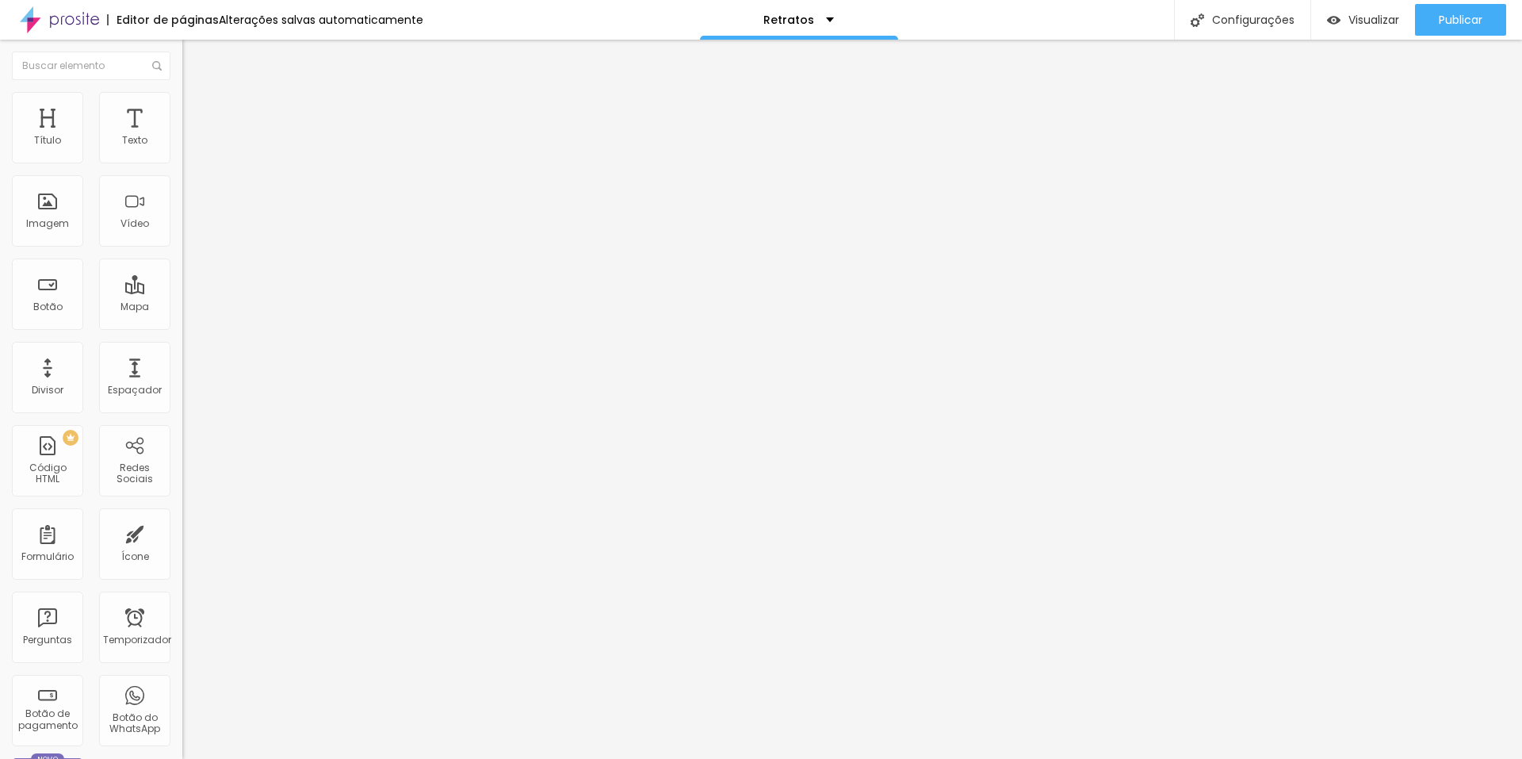
paste textarea "Pelas lentes sensíveis de Laudo Leal,"
type textarea "Cada clique é um gesto pensado para fortalecer sua identidade visual e criar co…"
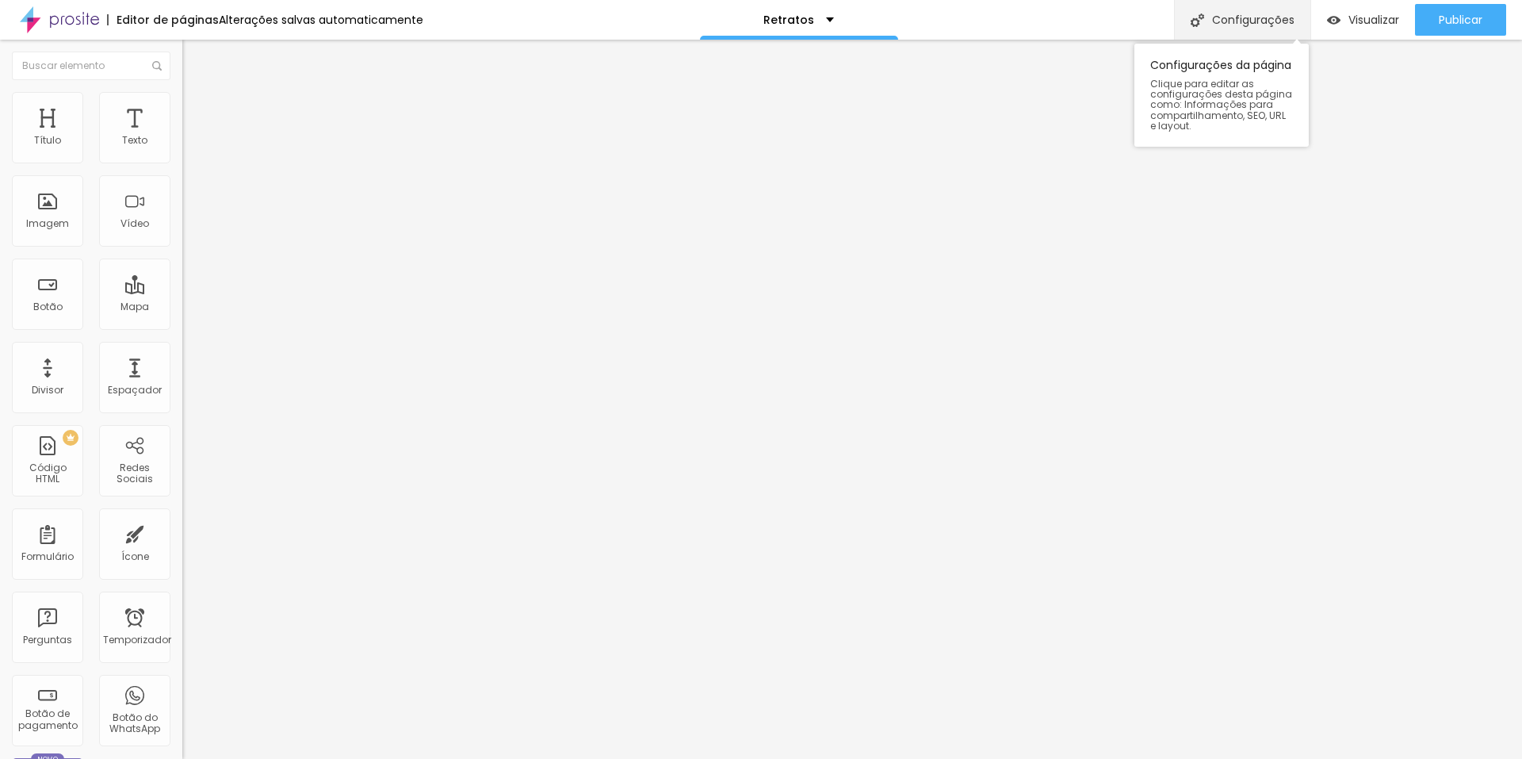
click at [1251, 19] on font "Configurações" at bounding box center [1253, 20] width 82 height 16
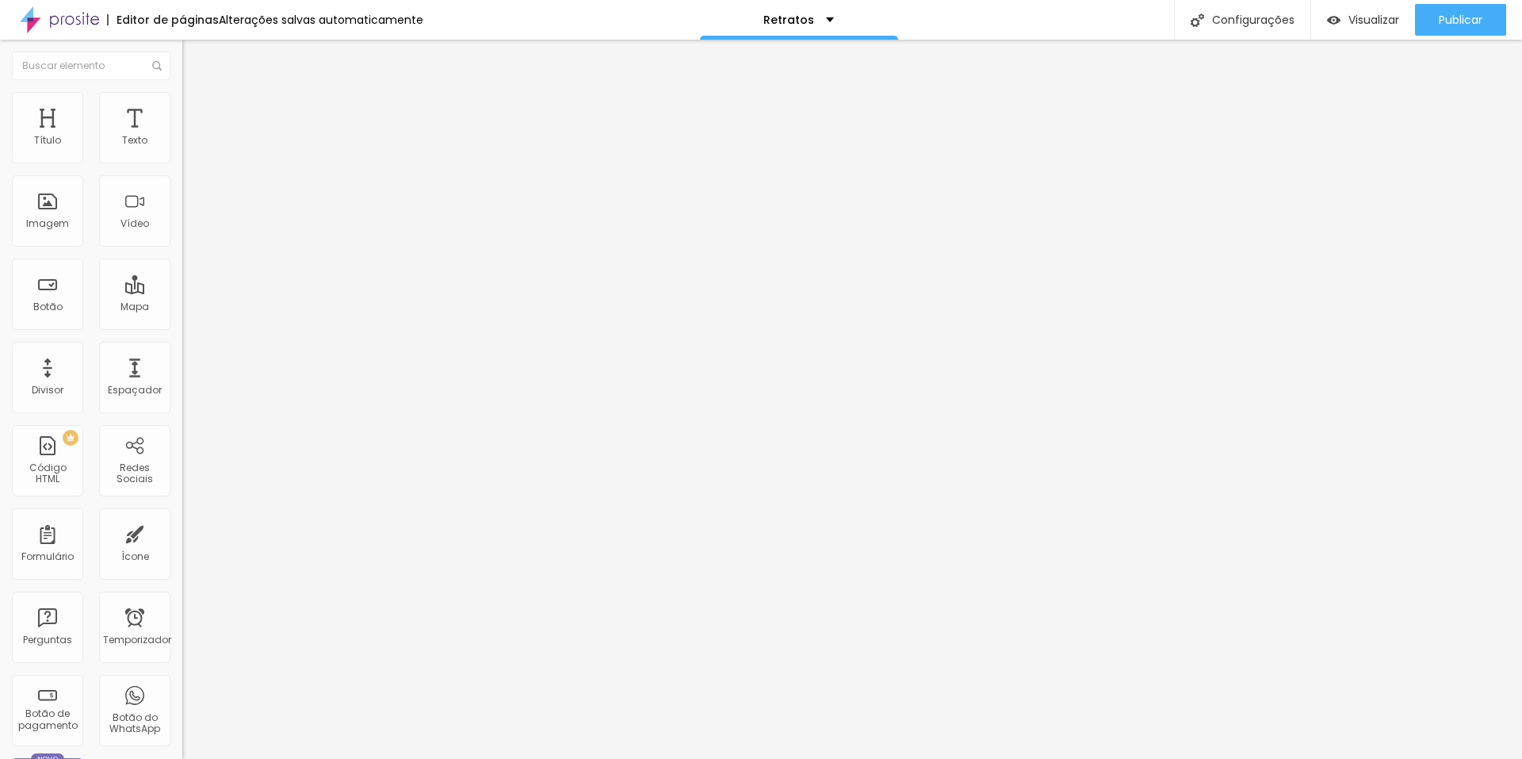
drag, startPoint x: 736, startPoint y: 374, endPoint x: 675, endPoint y: 373, distance: 60.2
type input "Fotografo corporativo | Laudo Leal Fotografia"
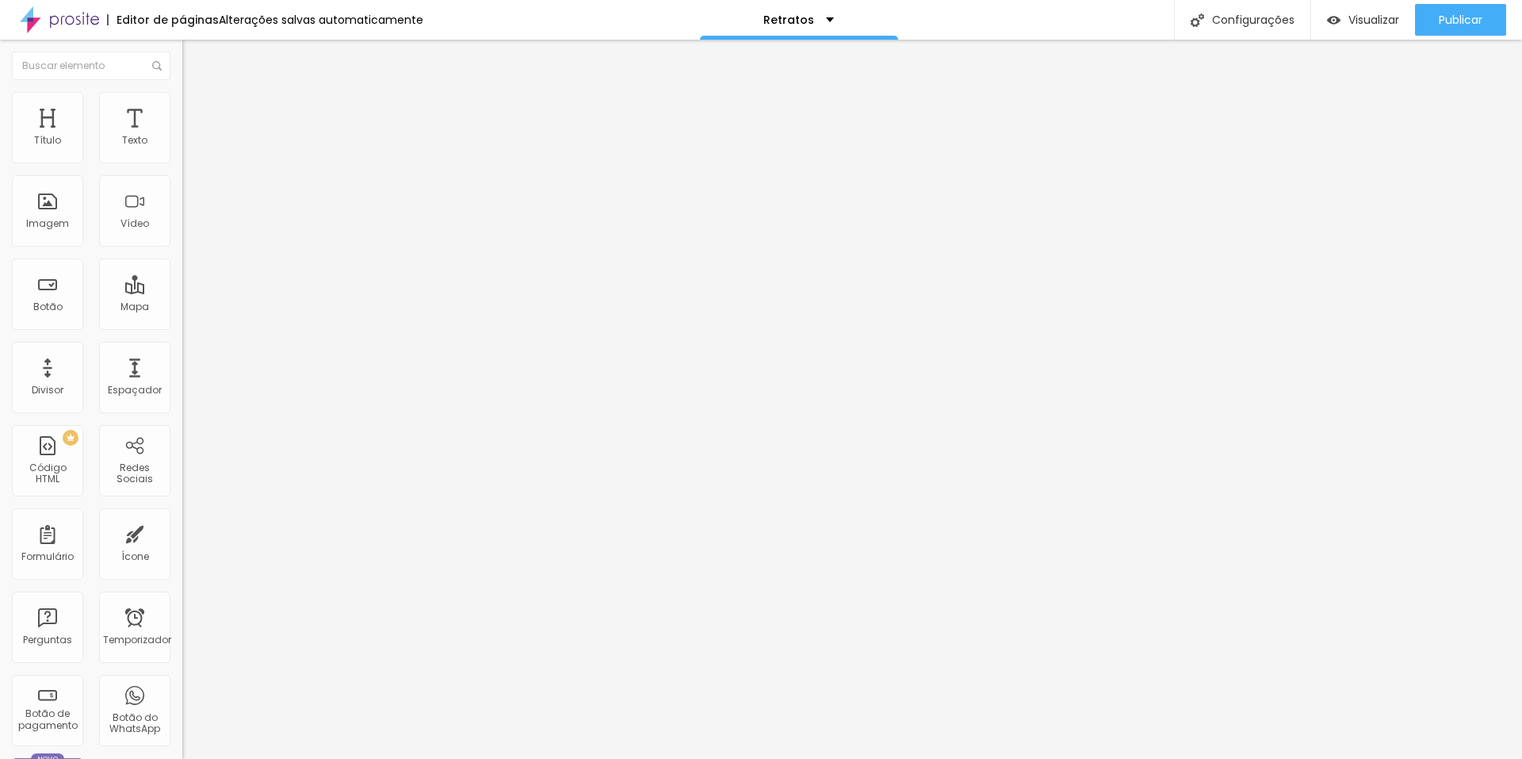
scroll to position [140, 0]
drag, startPoint x: 613, startPoint y: 450, endPoint x: 870, endPoint y: 510, distance: 263.8
paste textarea "retratos corporativos profissionais fotografia institucional ensaio de retrato …"
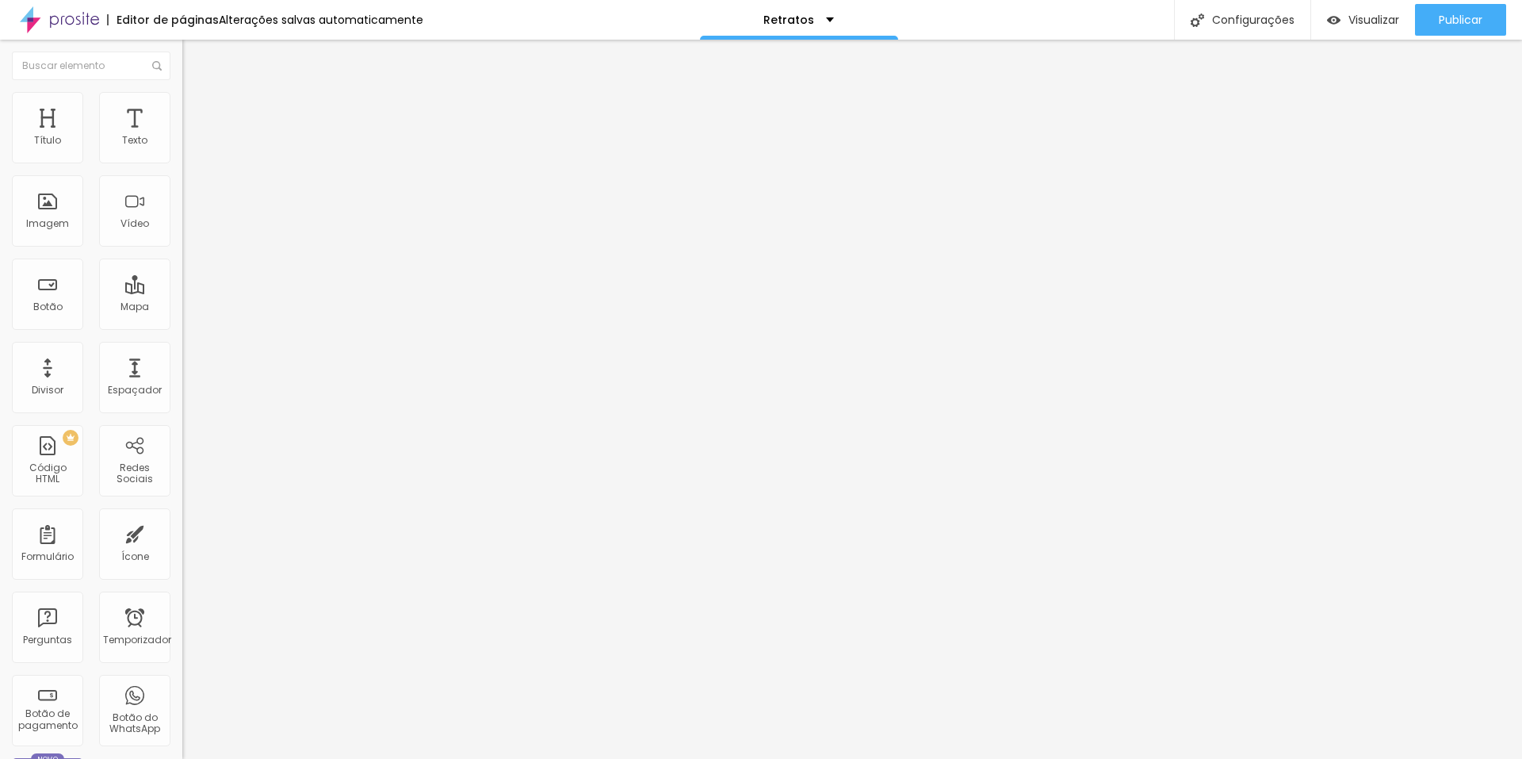
drag, startPoint x: 764, startPoint y: 509, endPoint x: 828, endPoint y: 507, distance: 63.4
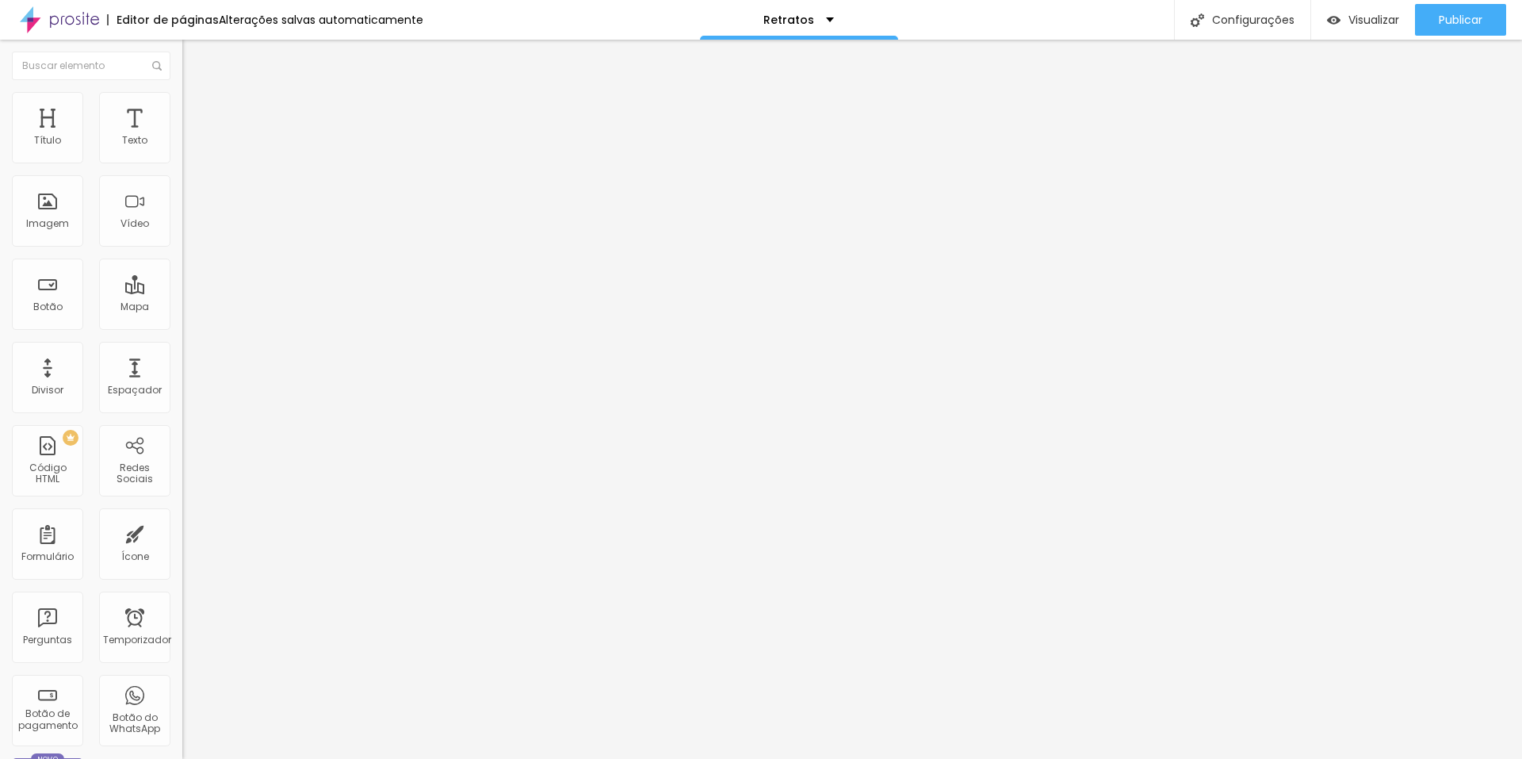
drag, startPoint x: 828, startPoint y: 505, endPoint x: 759, endPoint y: 505, distance: 69.8
drag, startPoint x: 993, startPoint y: 501, endPoint x: 794, endPoint y: 506, distance: 199.0
drag, startPoint x: 614, startPoint y: 510, endPoint x: 750, endPoint y: 511, distance: 136.3
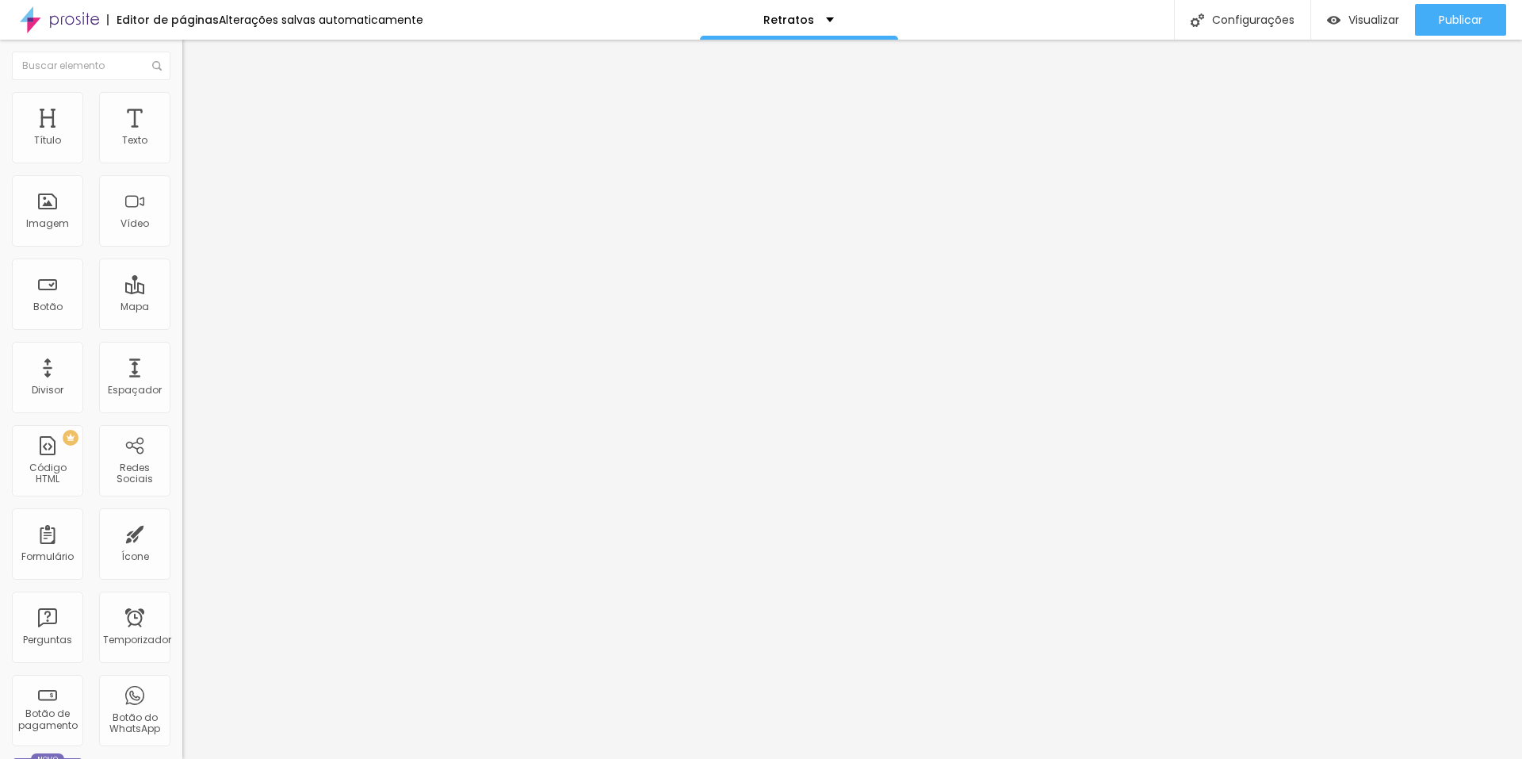
scroll to position [87, 0]
type textarea "retratos corporativos profissionais - fotografia institucional - ensaio de retr…"
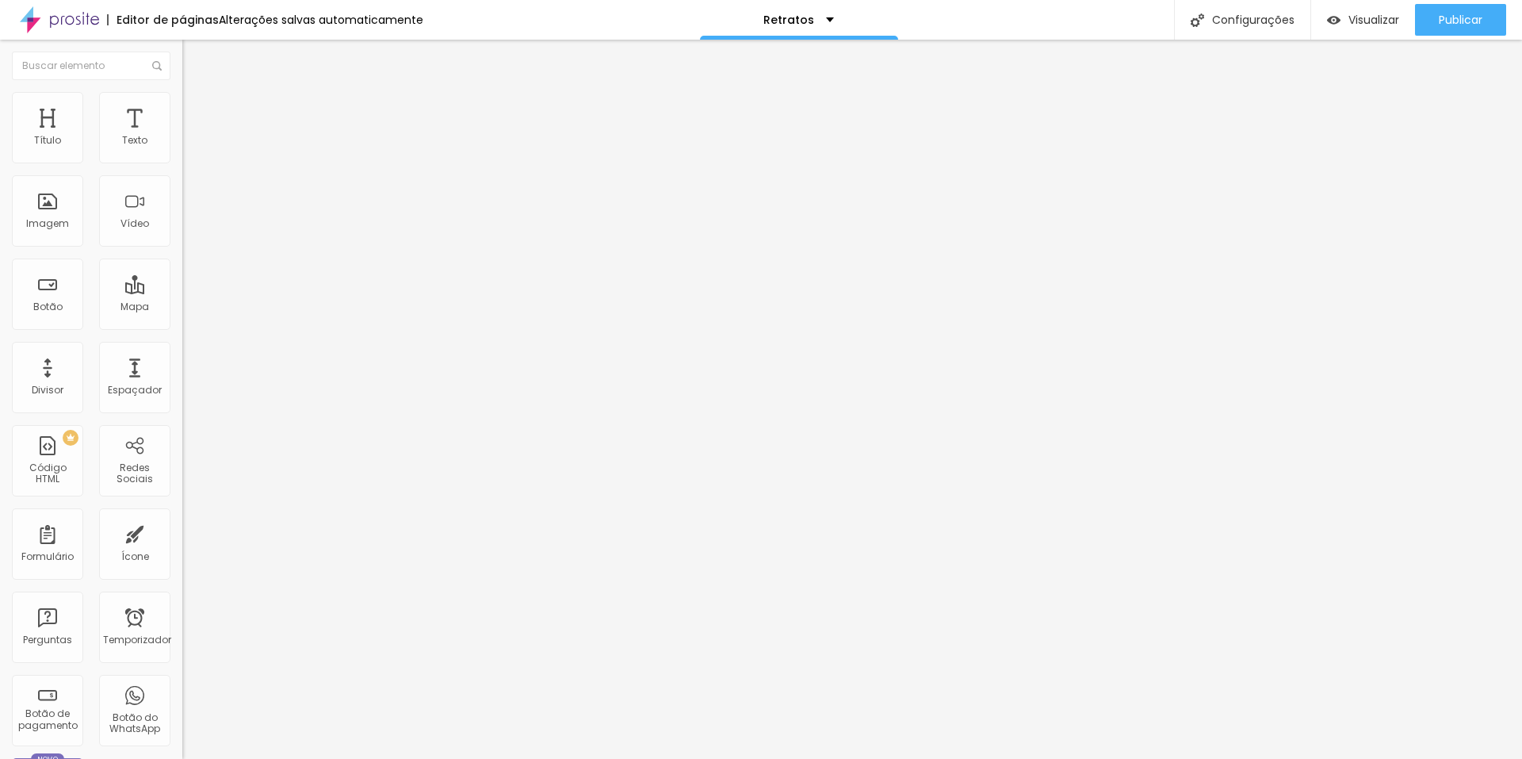
paste textarea "etratos Corporativos Profissionais | Fotografia Institucional"
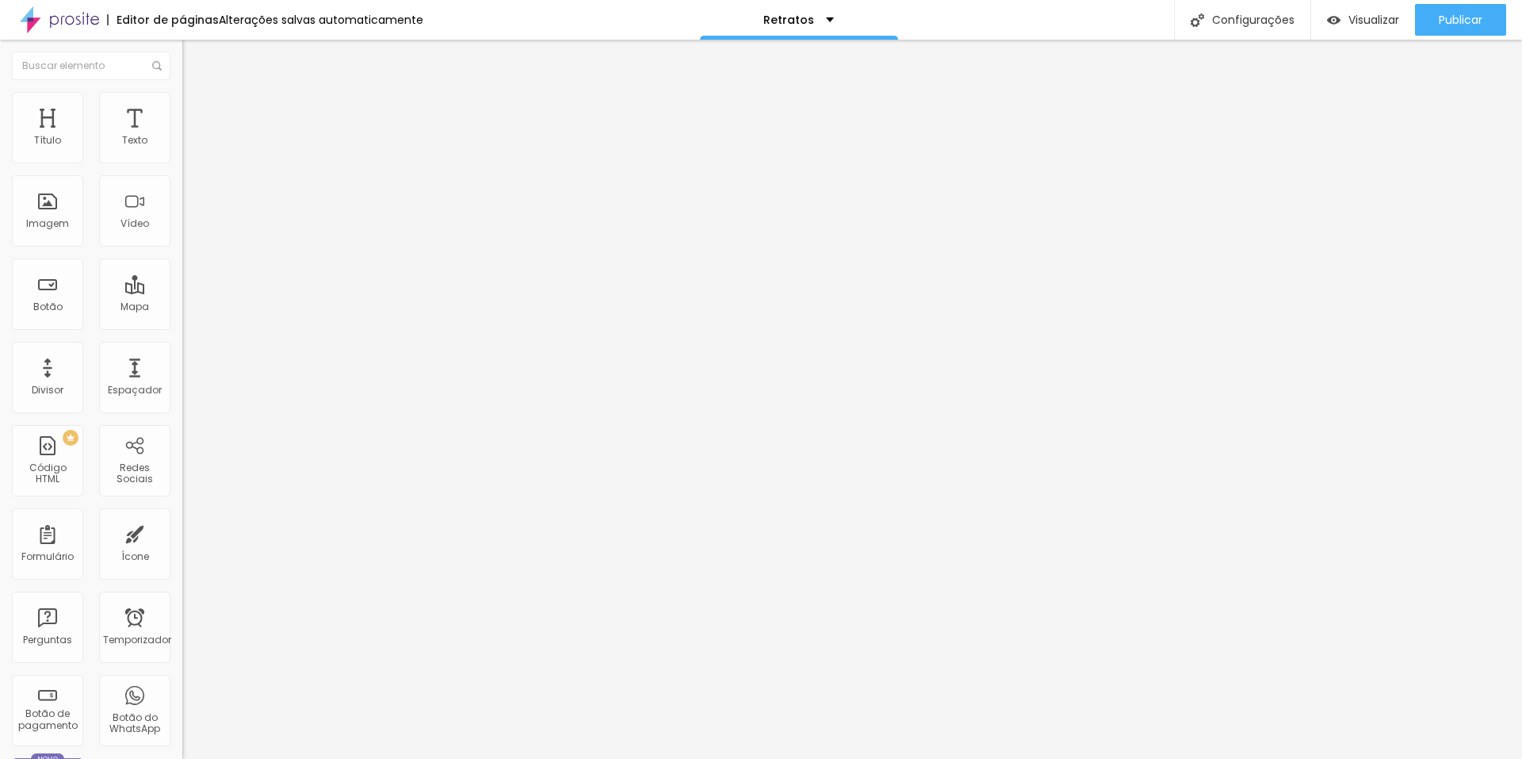
scroll to position [24, 0]
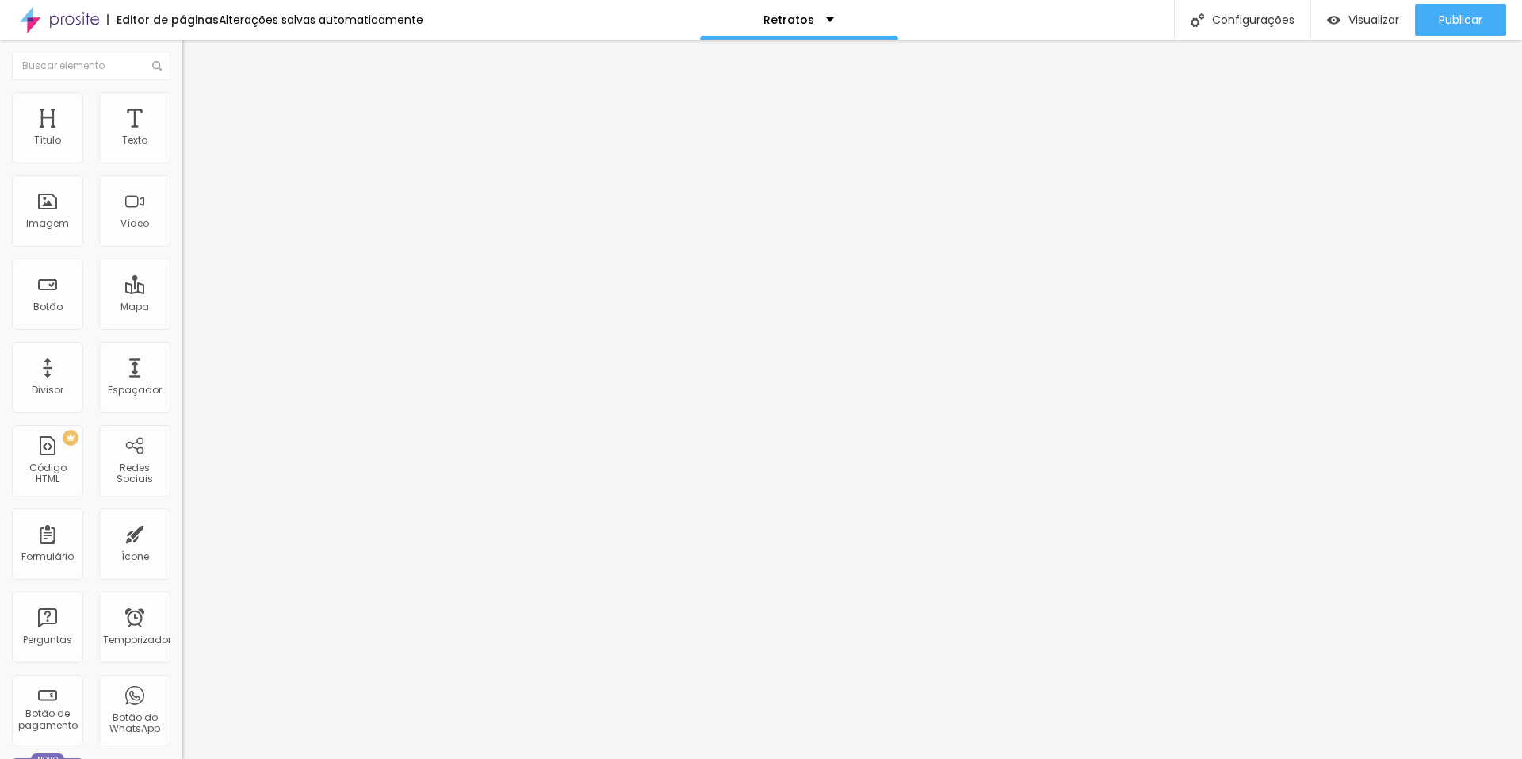
type textarea "retratos Corporativos Profissionais, Fotografia Institucional, retrato de empre…"
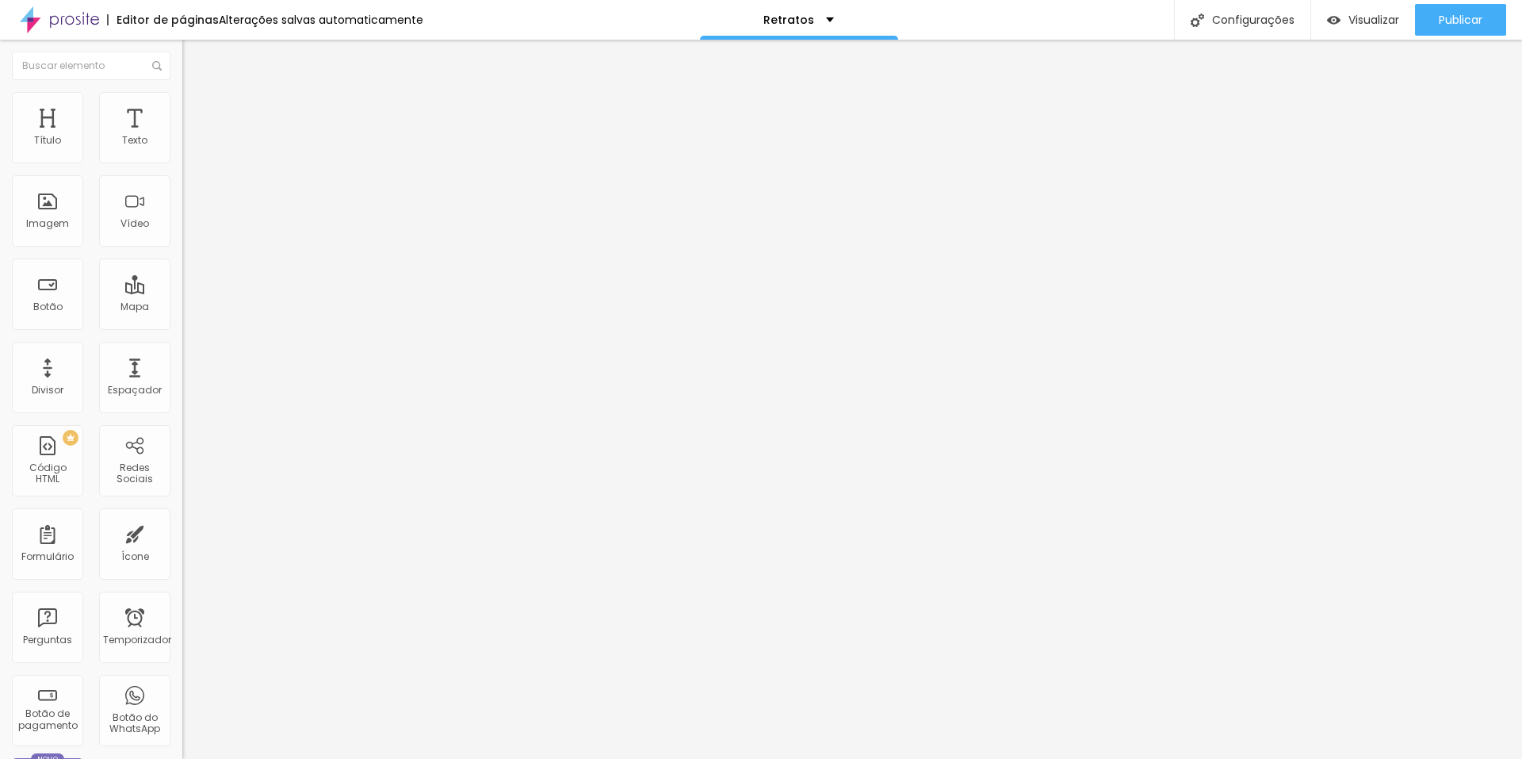
scroll to position [33, 0]
drag, startPoint x: 614, startPoint y: 487, endPoint x: 848, endPoint y: 488, distance: 233.8
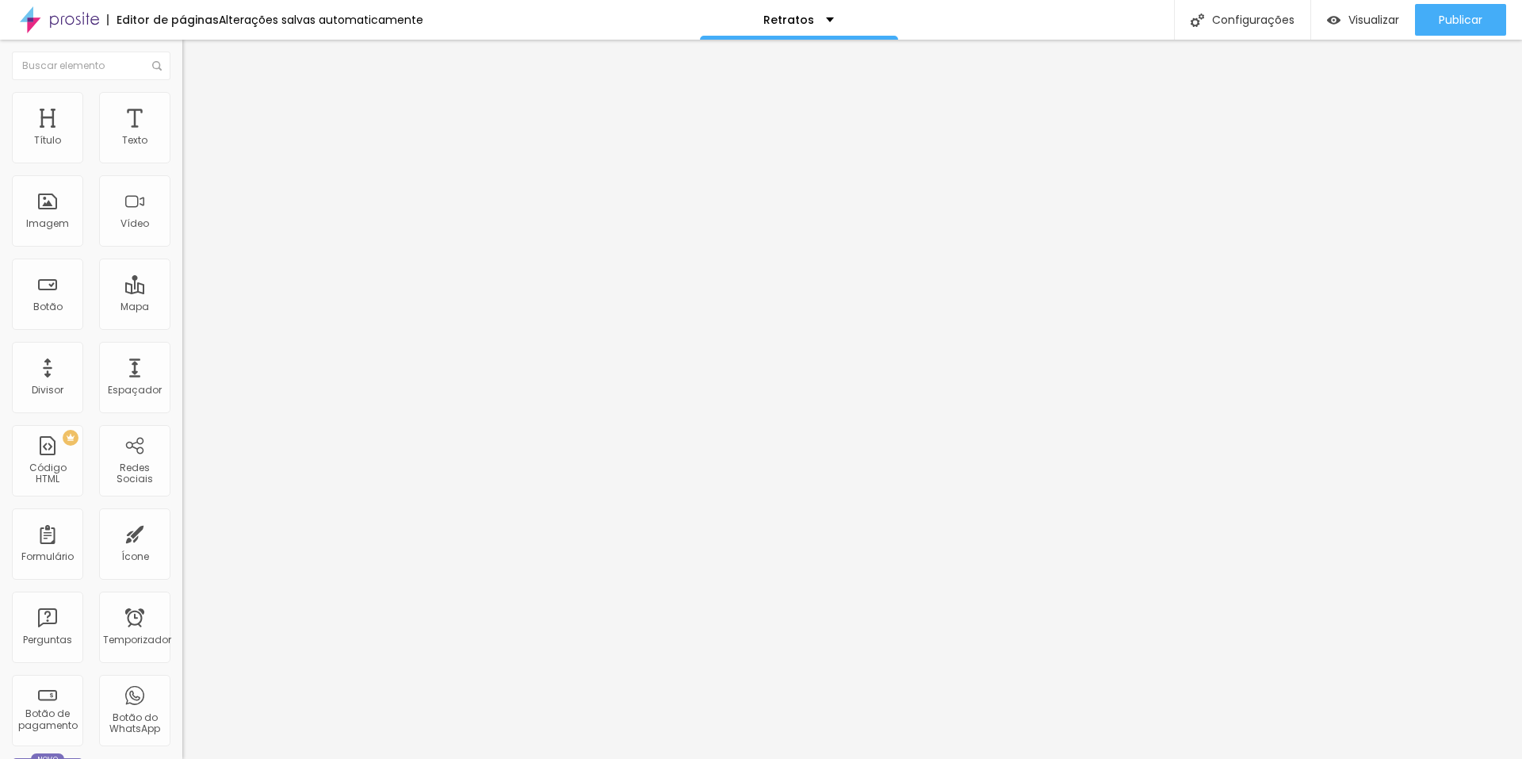
scroll to position [6, 0]
paste textarea "retratos profissionais para redes sociais -"
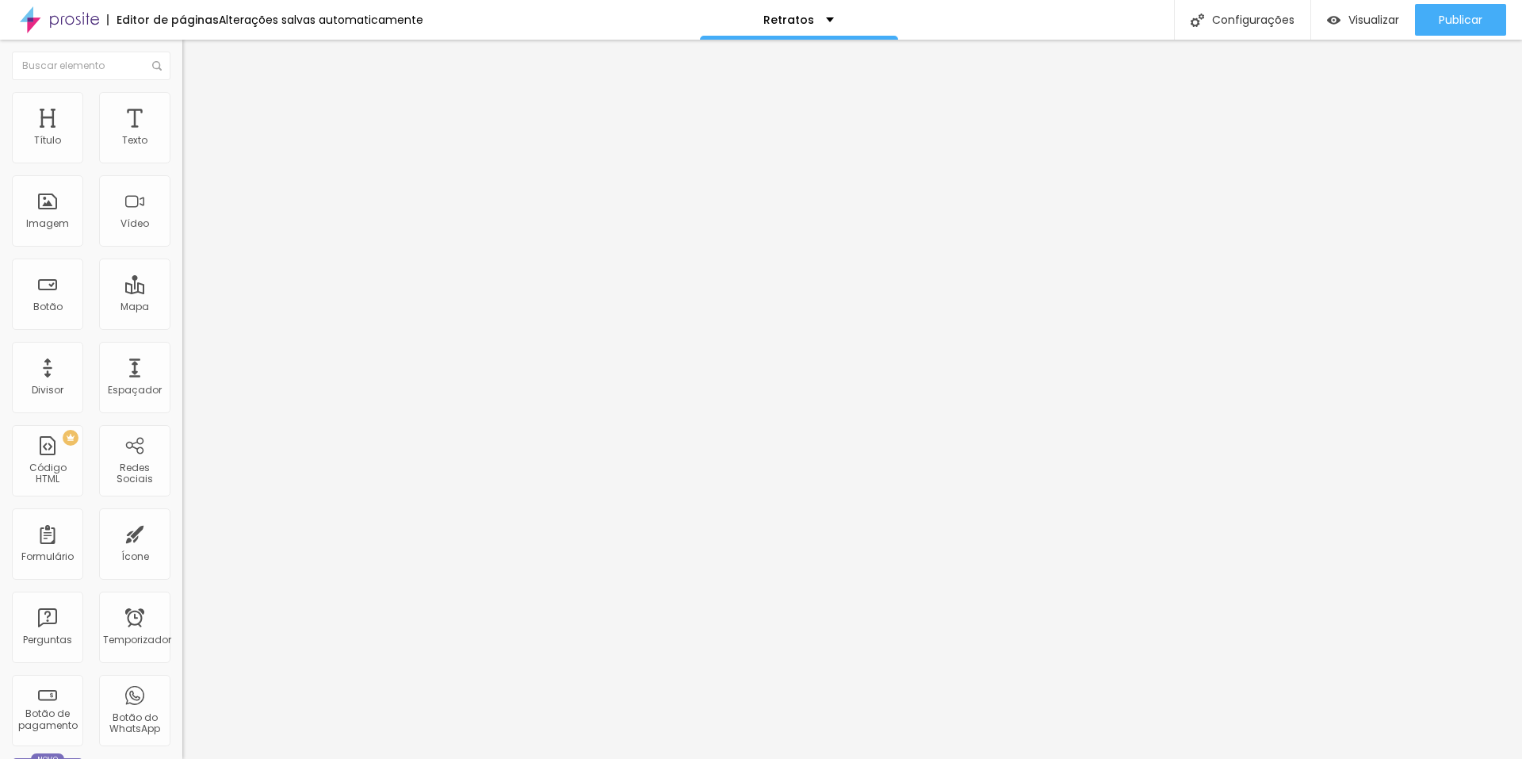
scroll to position [55, 0]
type textarea "retratos corporativos profissionais - fotografia institucional - ensaio de retr…"
click at [1229, 12] on font "Configurações" at bounding box center [1253, 20] width 82 height 16
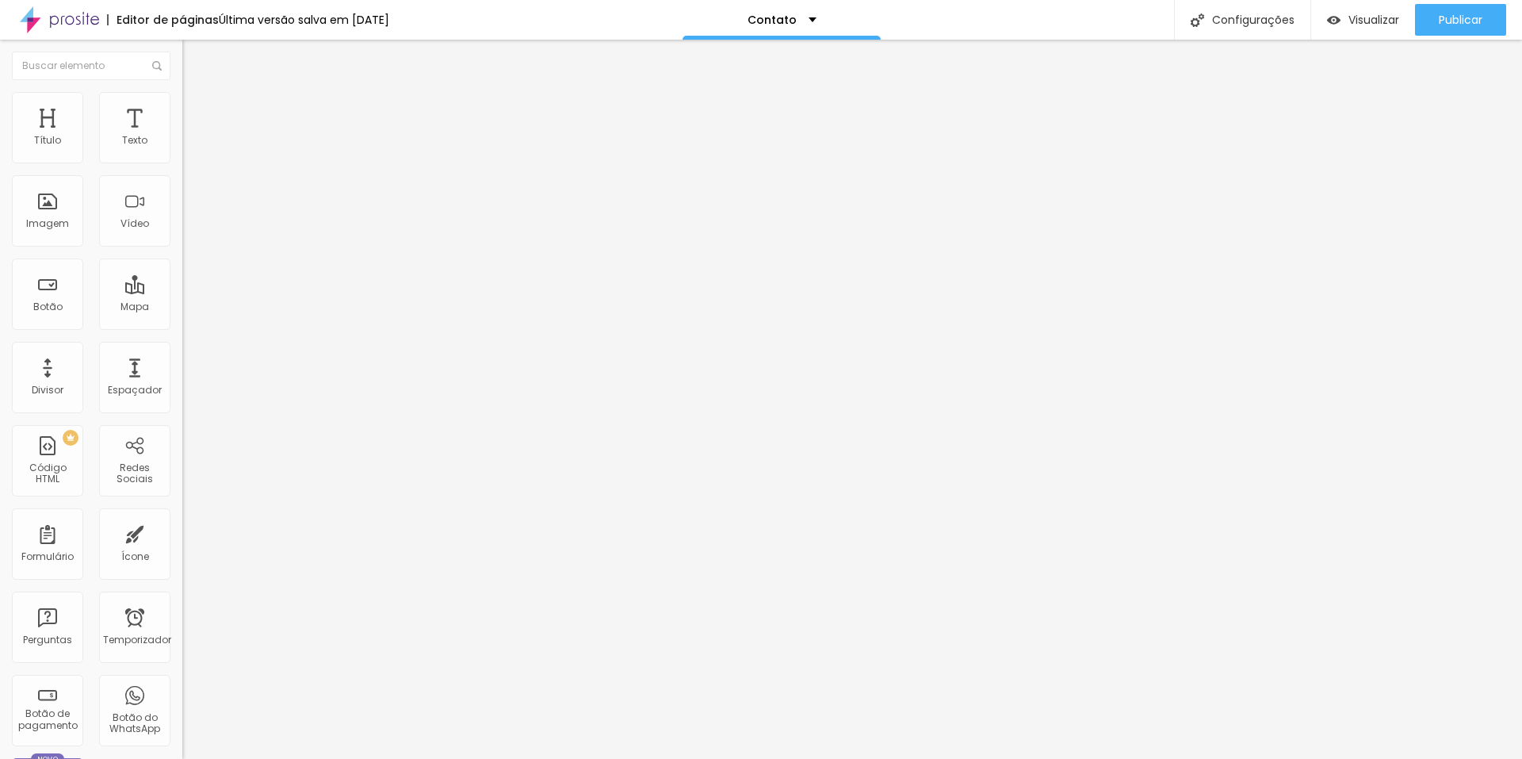
click at [1248, 17] on font "Configurações" at bounding box center [1253, 20] width 82 height 16
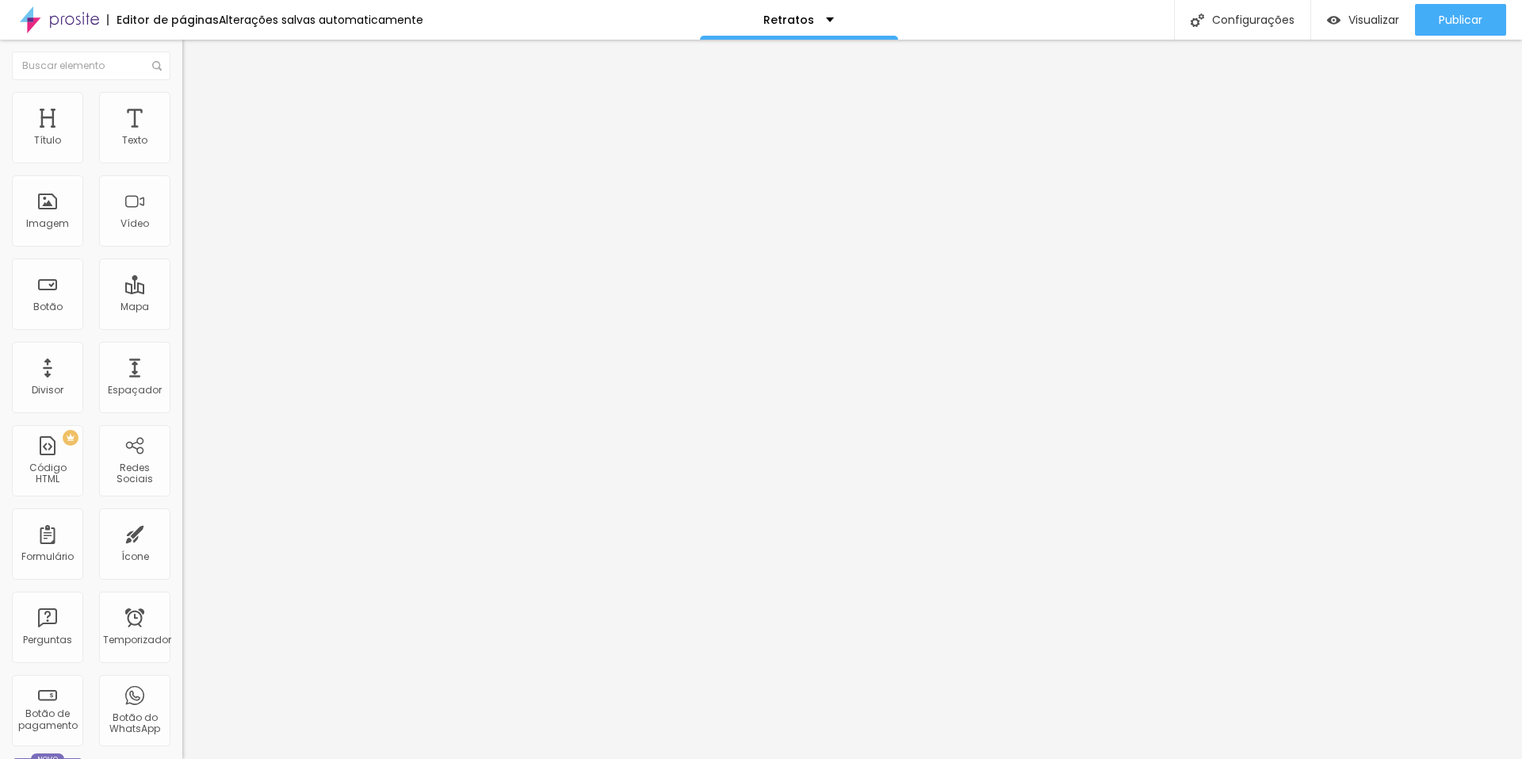
click at [182, 96] on img at bounding box center [189, 99] width 14 height 14
click at [182, 108] on img at bounding box center [189, 115] width 14 height 14
click at [1467, 10] on div "Publicar" at bounding box center [1461, 20] width 44 height 32
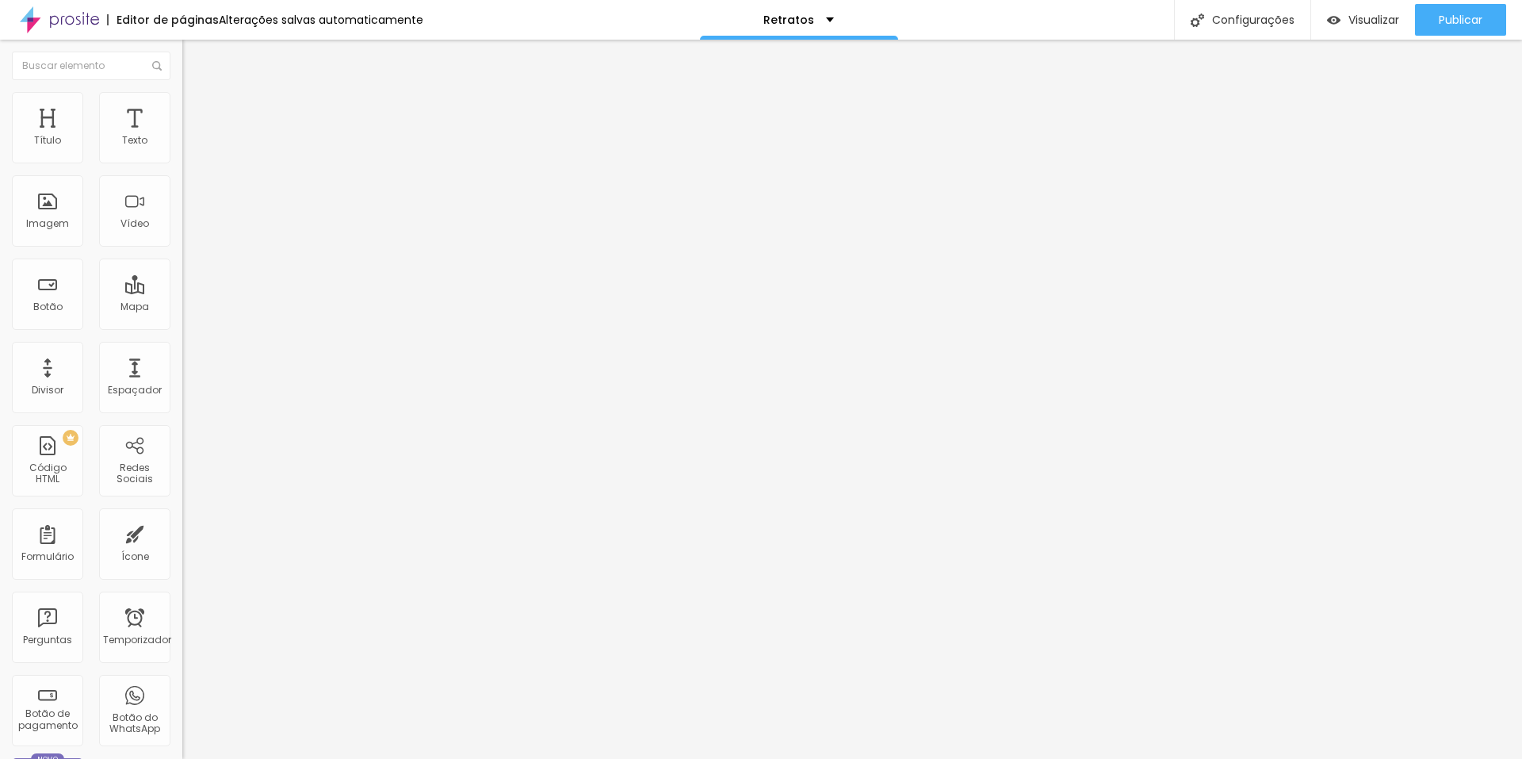
click at [197, 112] on font "Avançado" at bounding box center [223, 118] width 52 height 13
click at [182, 691] on div at bounding box center [273, 691] width 182 height 0
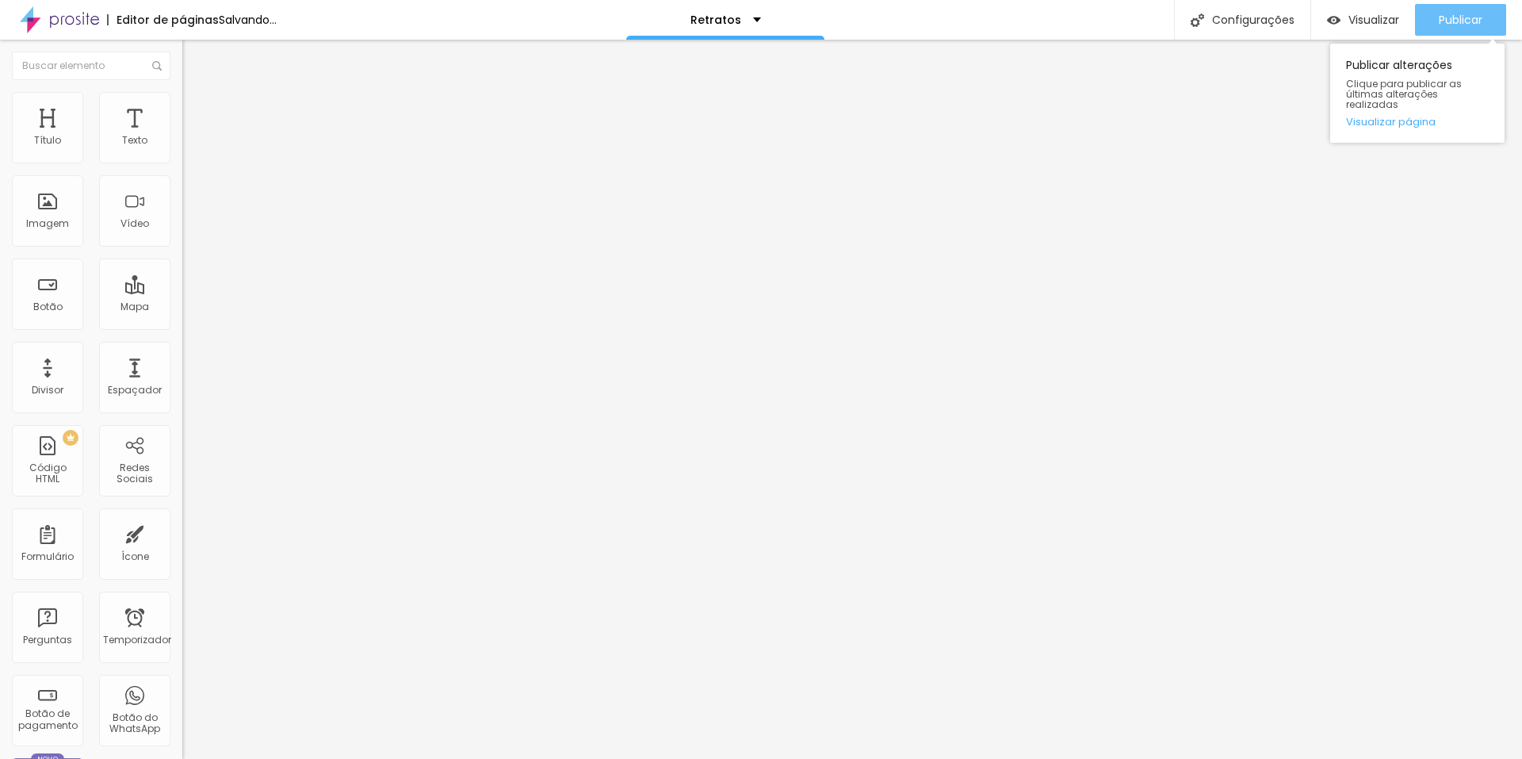
click at [1477, 10] on div "Publicar" at bounding box center [1461, 20] width 44 height 32
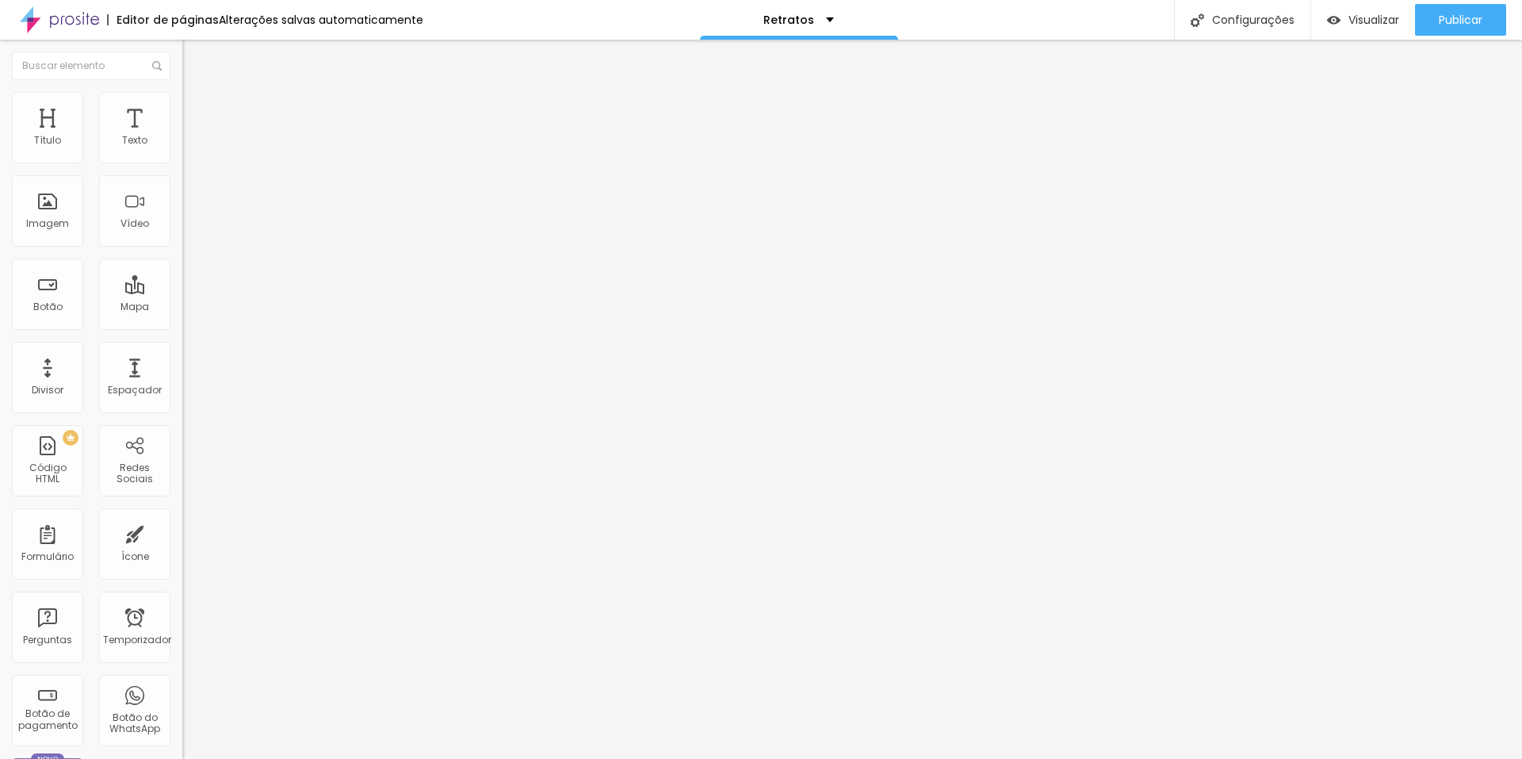
click at [182, 691] on div at bounding box center [273, 691] width 182 height 0
click at [182, 100] on li "Estilo" at bounding box center [273, 100] width 182 height 16
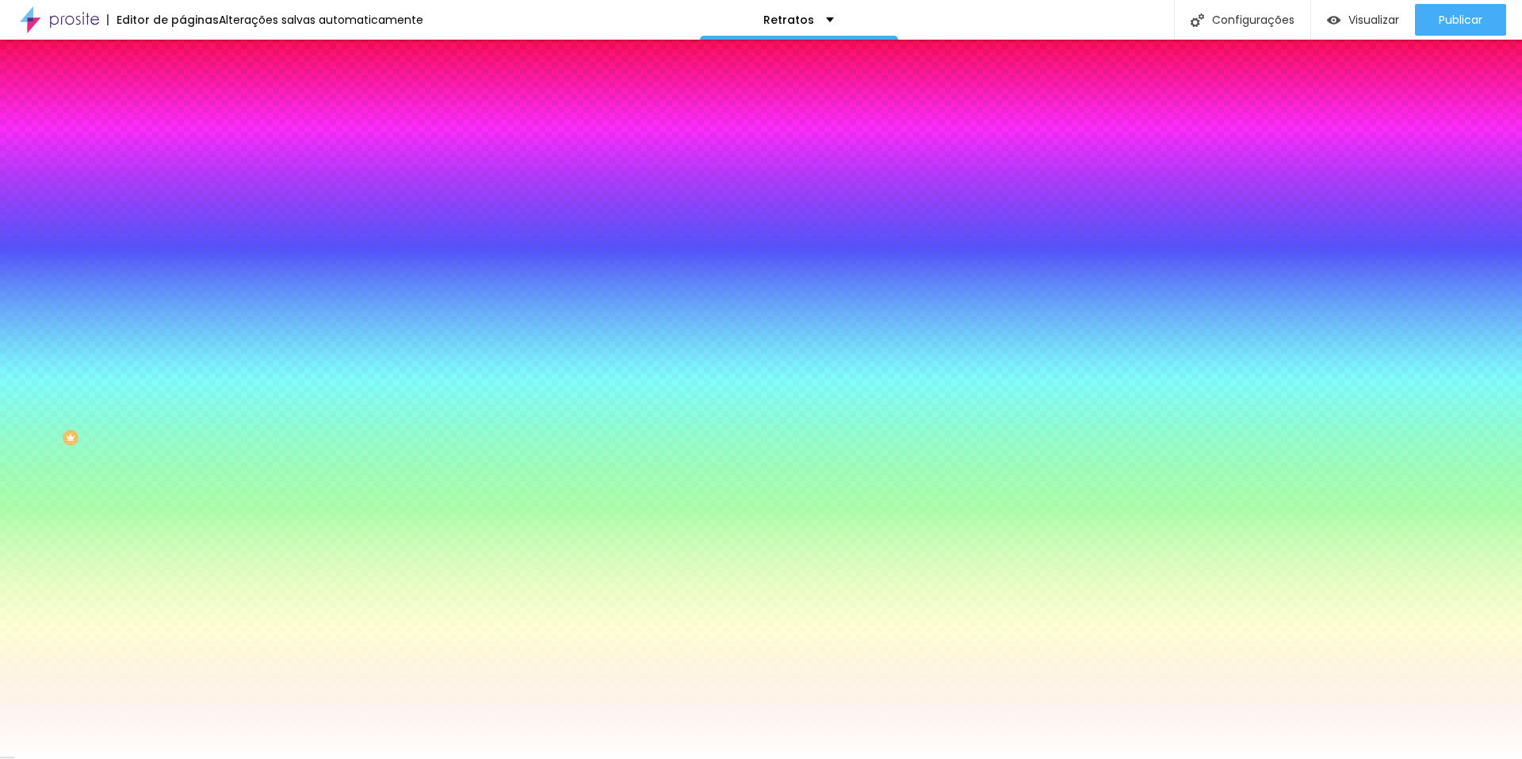
click at [182, 285] on button "button" at bounding box center [193, 276] width 22 height 17
click at [346, 758] on div at bounding box center [761, 768] width 1522 height 0
radio input "false"
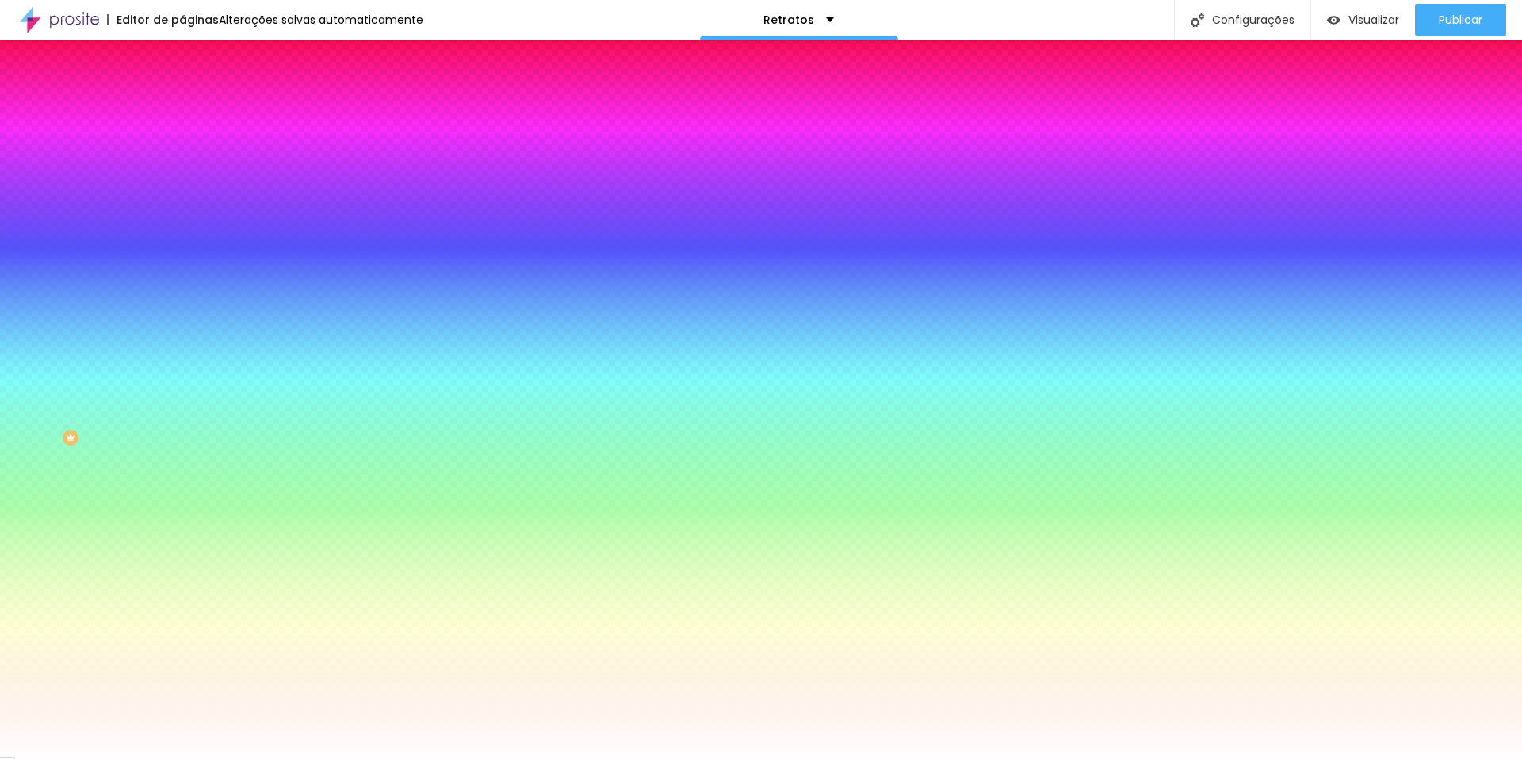
radio input "false"
radio input "true"
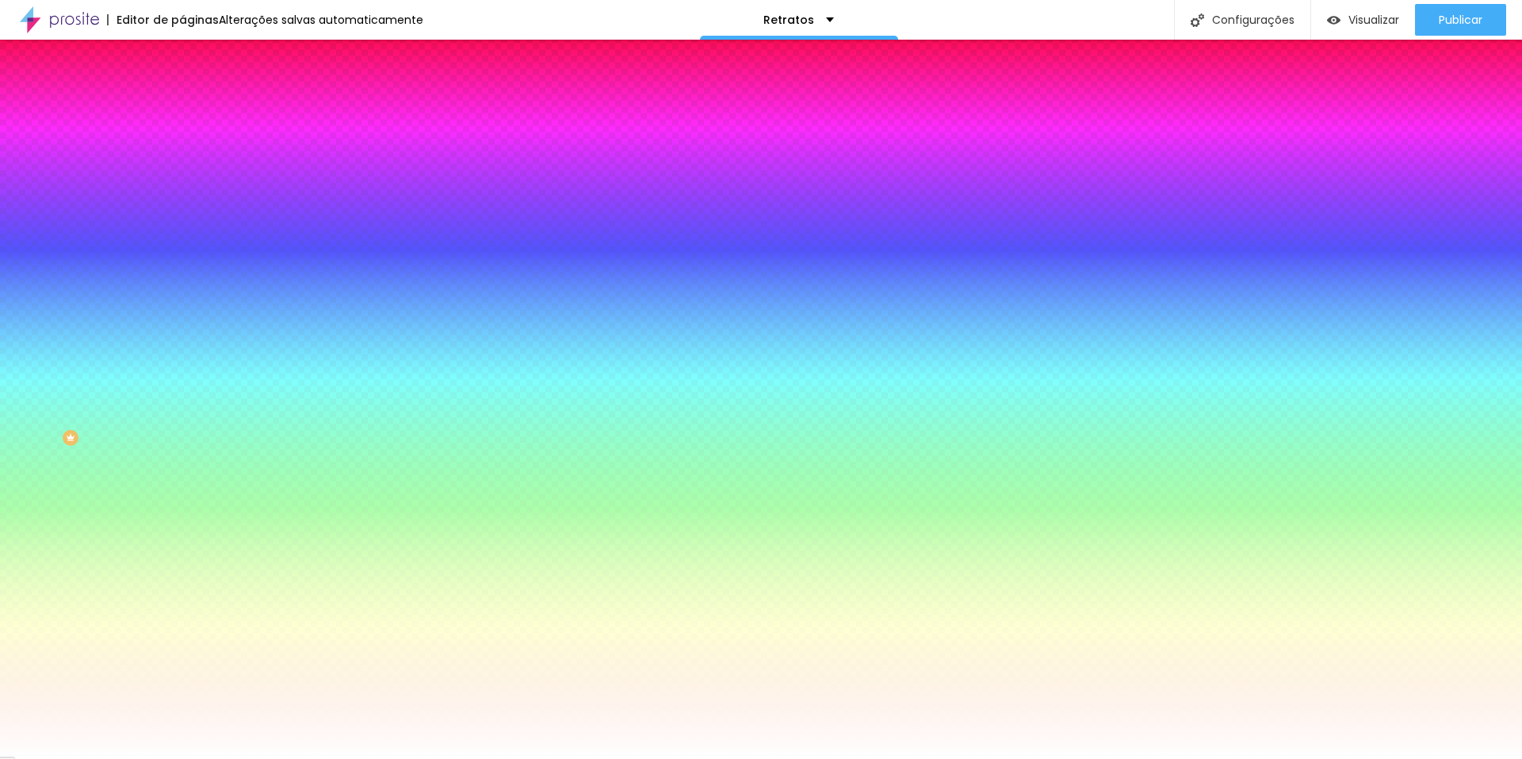
radio input "true"
radio input "false"
radio input "true"
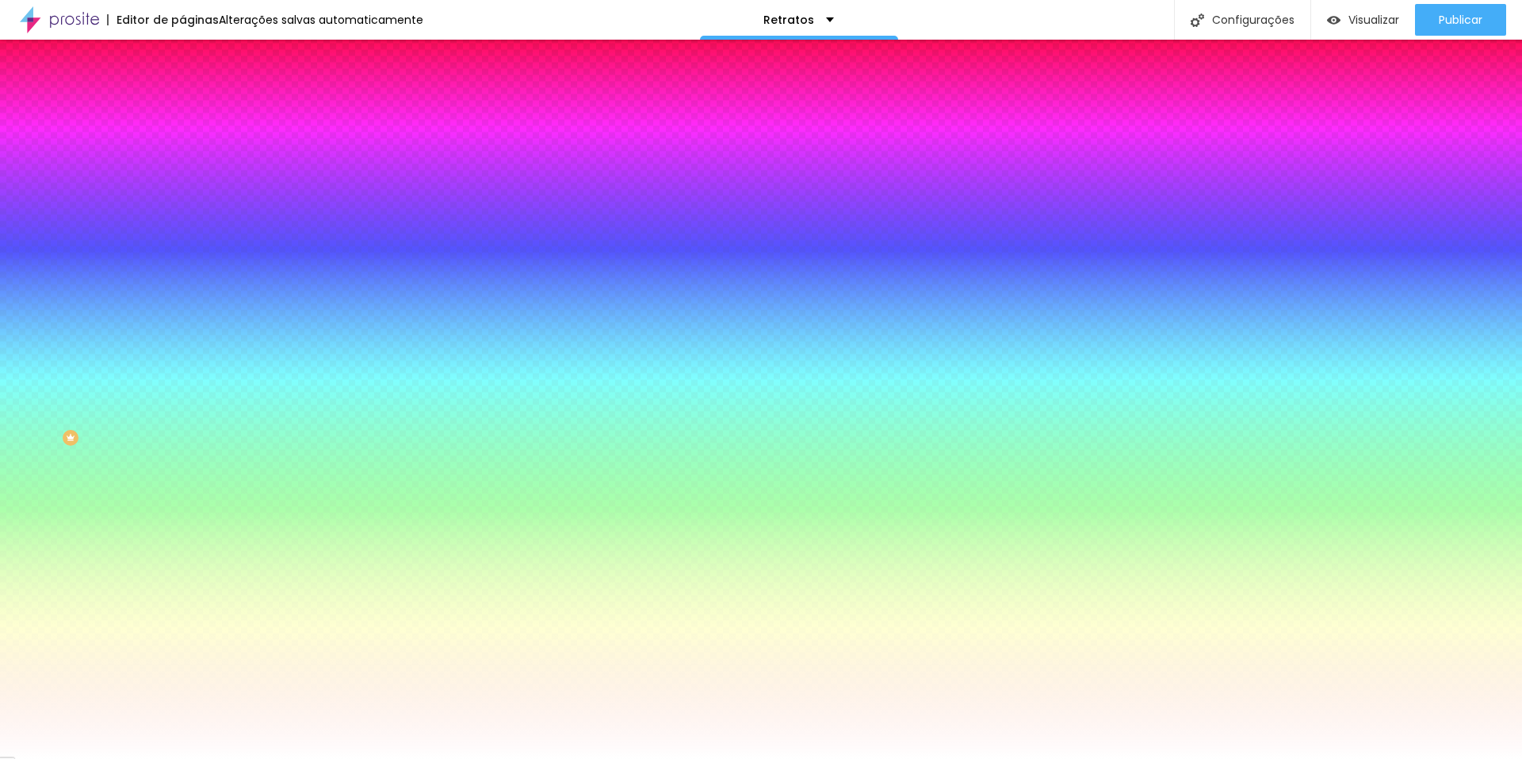
click at [328, 758] on div at bounding box center [761, 768] width 1522 height 0
click at [40, 758] on div at bounding box center [761, 759] width 1522 height 0
click at [182, 494] on div "Editar nulo Conteúdo Estilo Avançado Imagem de fundo Trocar imagem Efeito da Im…" at bounding box center [273, 399] width 182 height 719
click at [182, 216] on div at bounding box center [273, 216] width 182 height 0
click at [37, 319] on div at bounding box center [761, 379] width 1522 height 759
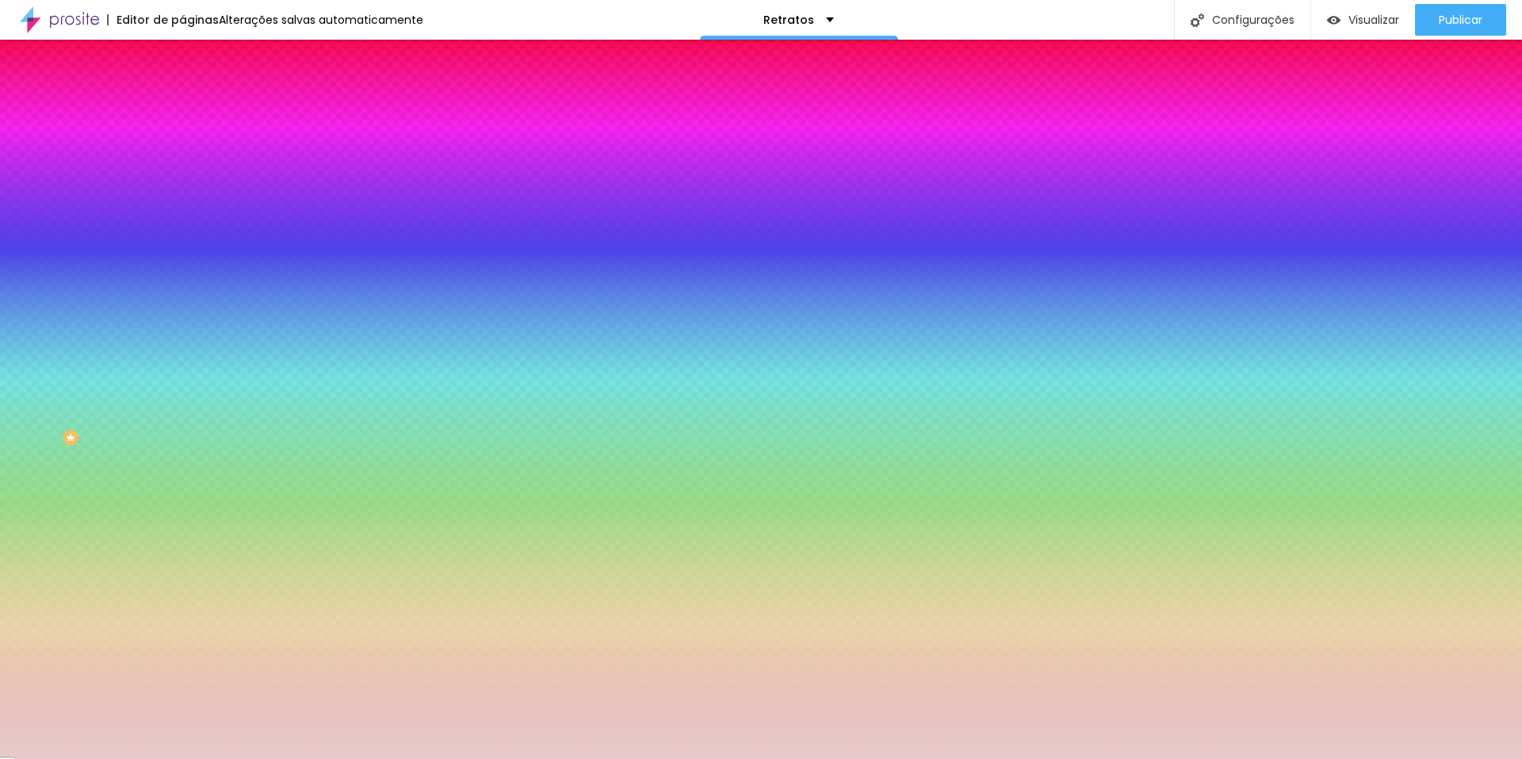
click at [30, 312] on div at bounding box center [761, 379] width 1522 height 759
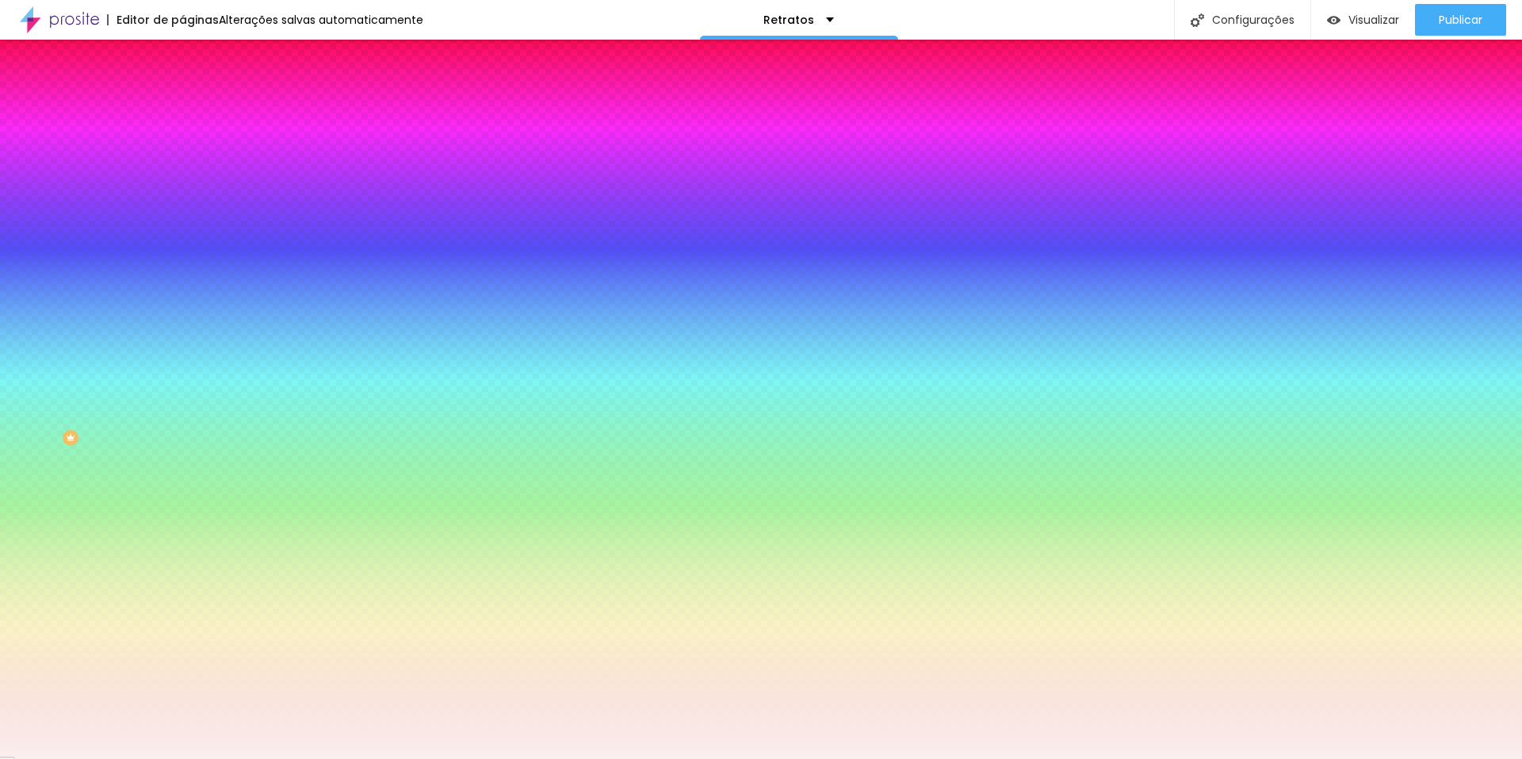
click at [65, 17] on div at bounding box center [66, 14] width 3 height 3
click at [182, 532] on div "Editar nulo Conteúdo Estilo Avançado Imagem de fundo Trocar imagem Efeito da Im…" at bounding box center [273, 399] width 182 height 719
click at [182, 216] on div at bounding box center [273, 216] width 182 height 0
drag, startPoint x: 140, startPoint y: 367, endPoint x: 168, endPoint y: 327, distance: 48.4
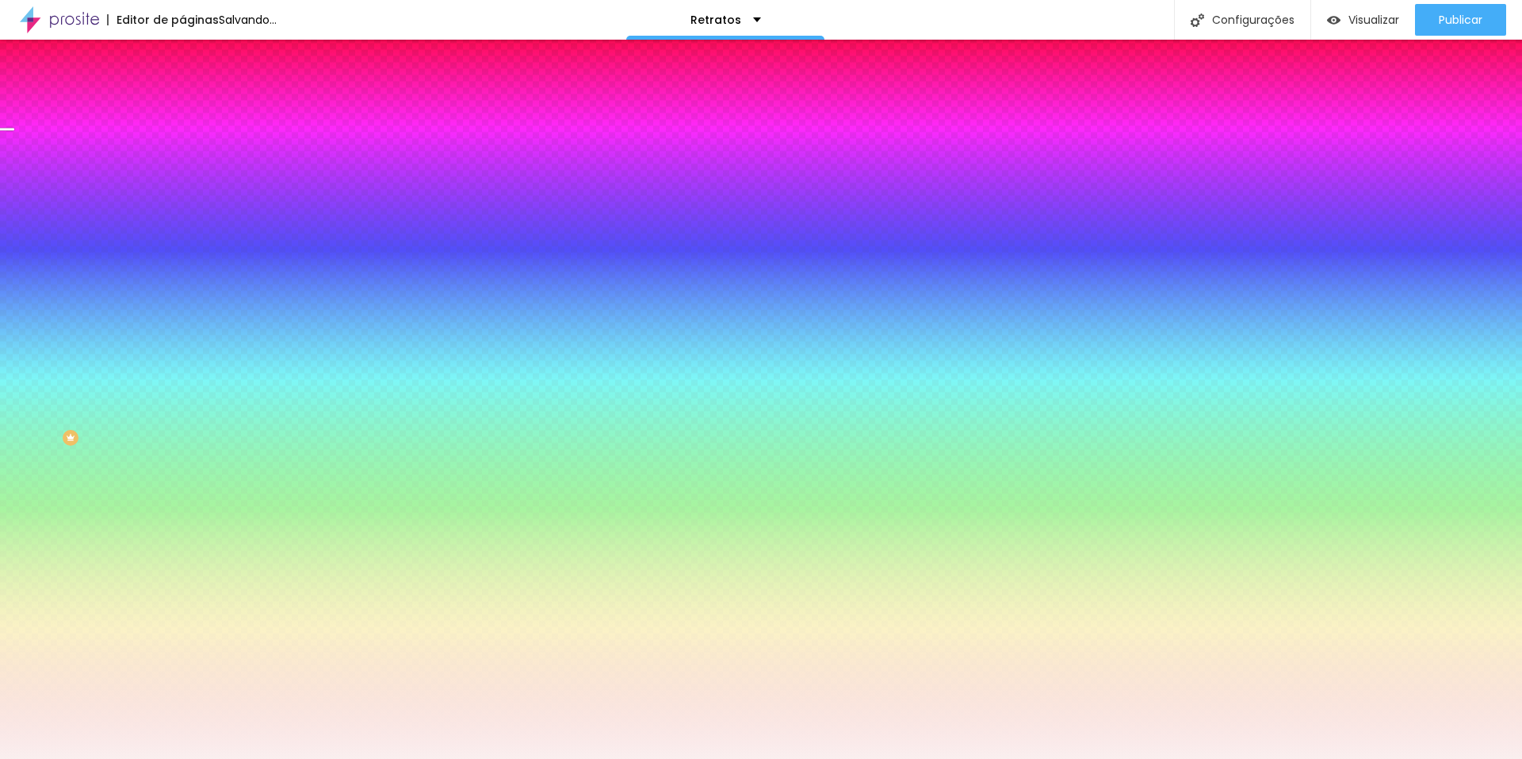
click at [182, 231] on div at bounding box center [273, 231] width 182 height 0
click at [182, 549] on div "Editar nulo Conteúdo Estilo Avançado Imagem de fundo Trocar imagem Efeito da Im…" at bounding box center [273, 399] width 182 height 719
click at [182, 216] on div at bounding box center [273, 216] width 182 height 0
click at [182, 231] on input "#FAEFEF" at bounding box center [277, 224] width 190 height 16
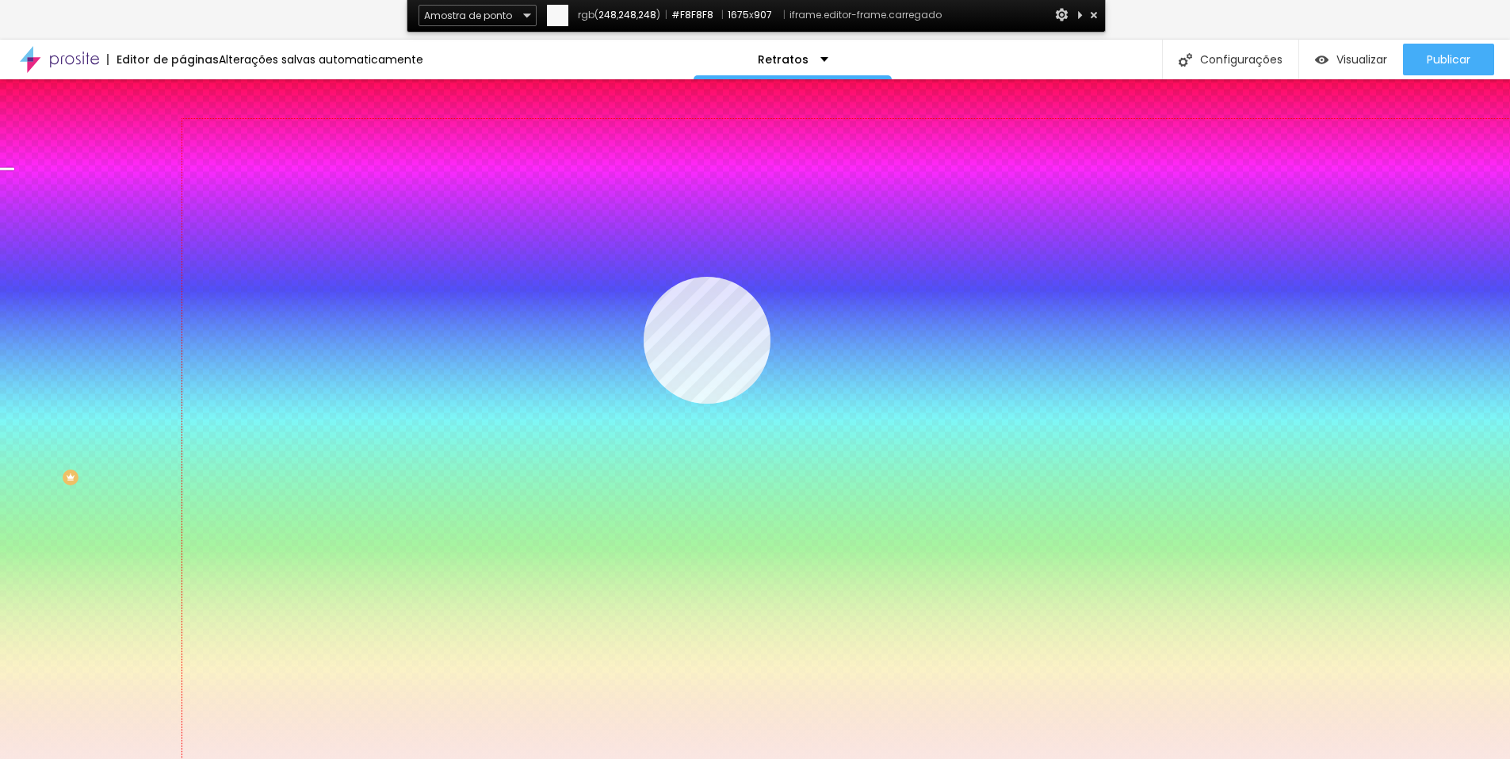
click at [644, 277] on div at bounding box center [846, 478] width 1328 height 719
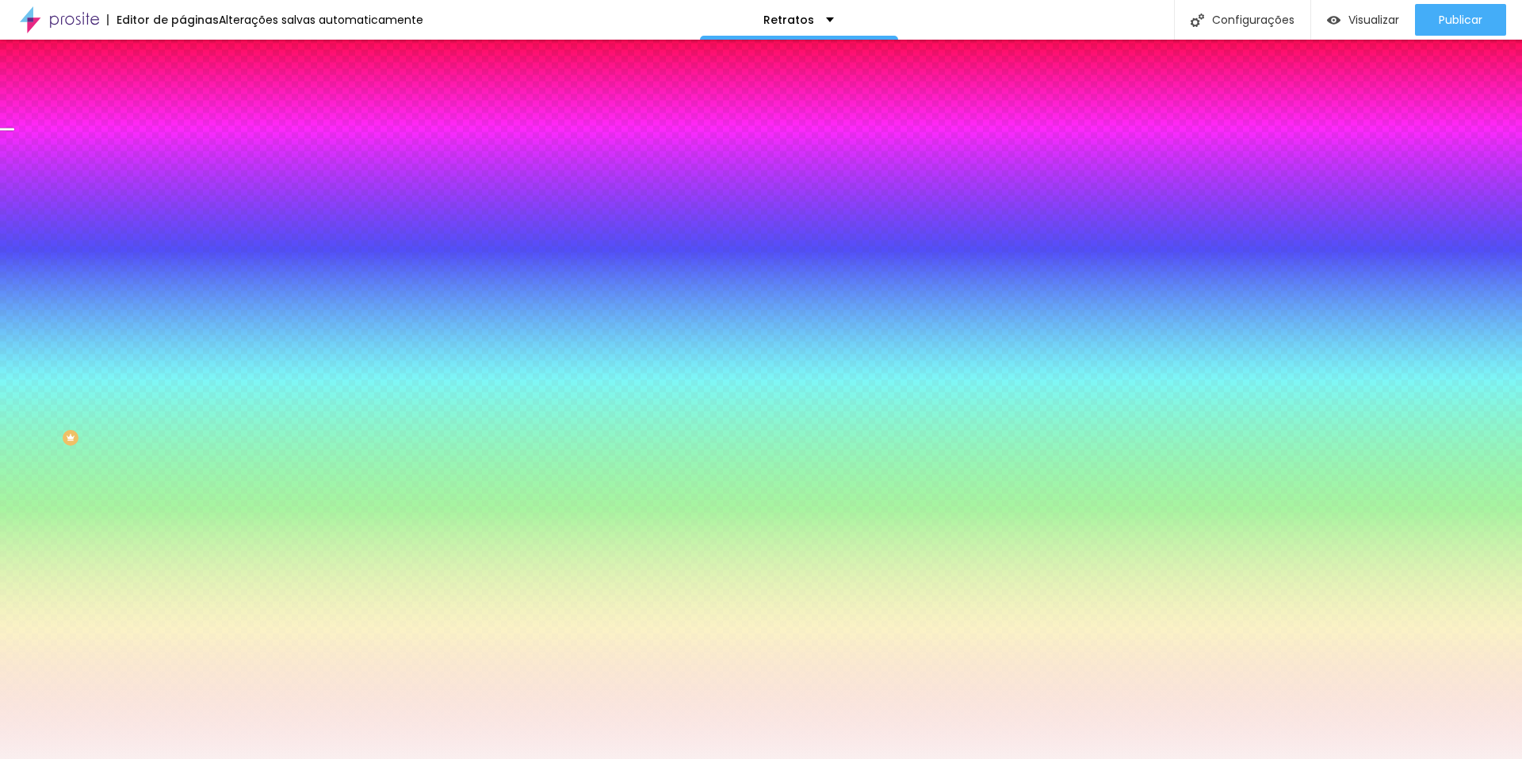
click at [182, 231] on input "#FAEFEF" at bounding box center [277, 224] width 190 height 16
drag, startPoint x: 119, startPoint y: 283, endPoint x: 176, endPoint y: 280, distance: 57.2
click at [182, 280] on div "Imagem de fundo Trocar imagem Efeito da Imagem Nenhum Nenhum Paralaxe Cor de fu…" at bounding box center [273, 226] width 182 height 205
click at [182, 231] on input "#FAEFEF" at bounding box center [277, 224] width 190 height 16
paste input "8F8F8"
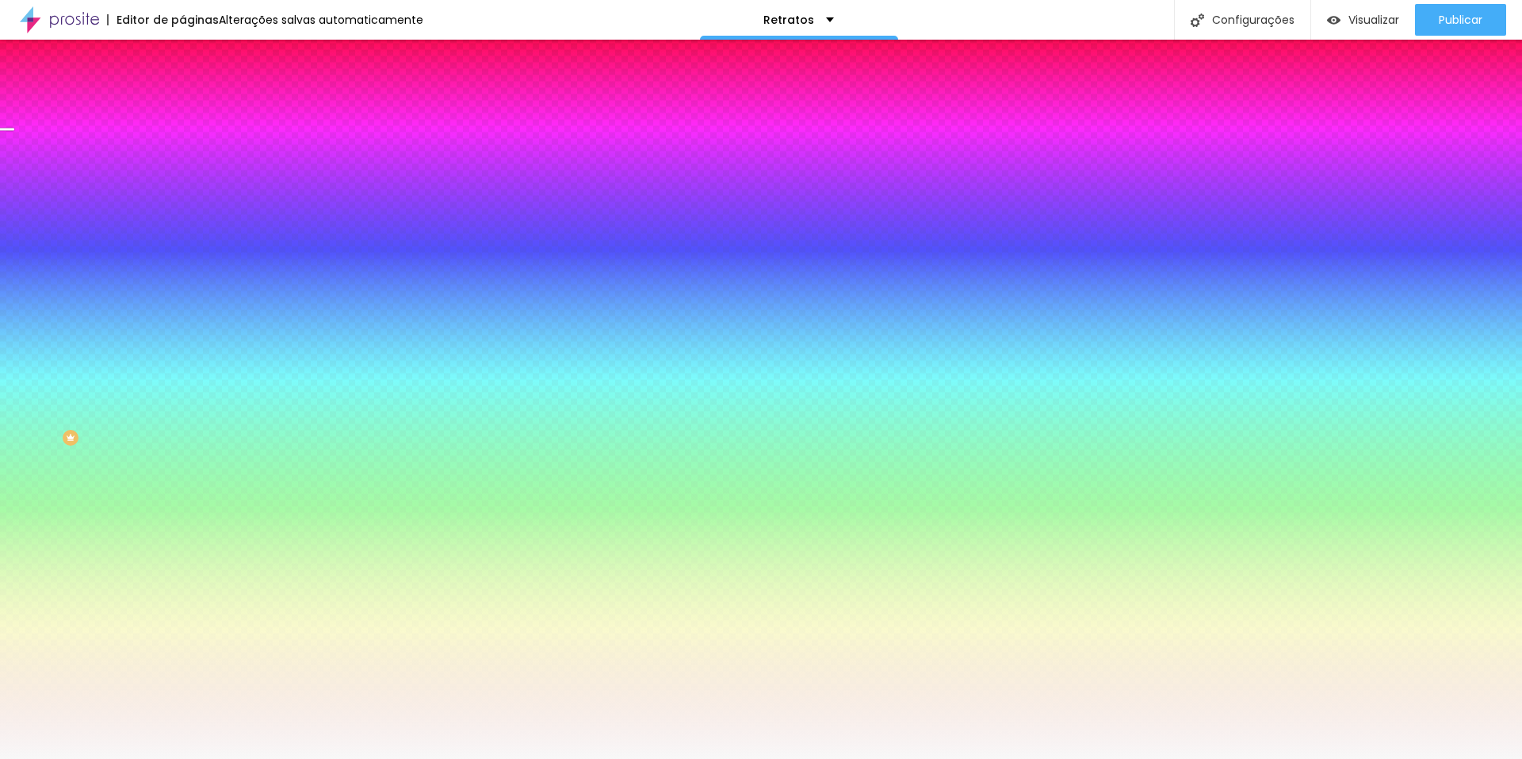
type input "#F8F8F8"
click at [182, 579] on div "Editar nulo Conteúdo Estilo Avançado Imagem de fundo Trocar imagem Efeito da Im…" at bounding box center [273, 399] width 182 height 719
click at [182, 165] on span "Nenhum" at bounding box center [202, 157] width 41 height 13
click at [182, 189] on span "Paralaxe" at bounding box center [203, 182] width 42 height 13
click at [182, 173] on div "Nenhum" at bounding box center [273, 168] width 182 height 10
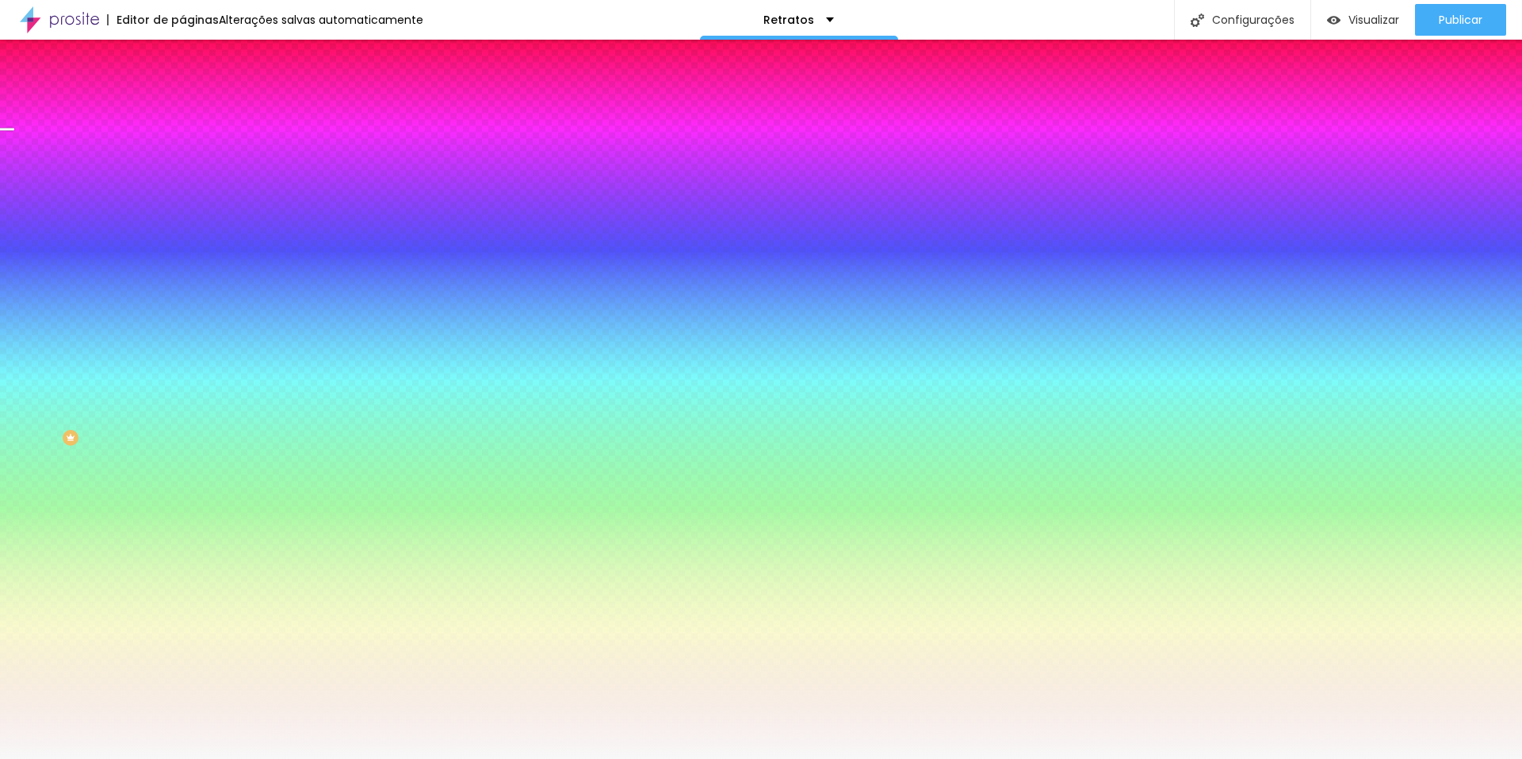
click at [182, 90] on img at bounding box center [189, 83] width 14 height 14
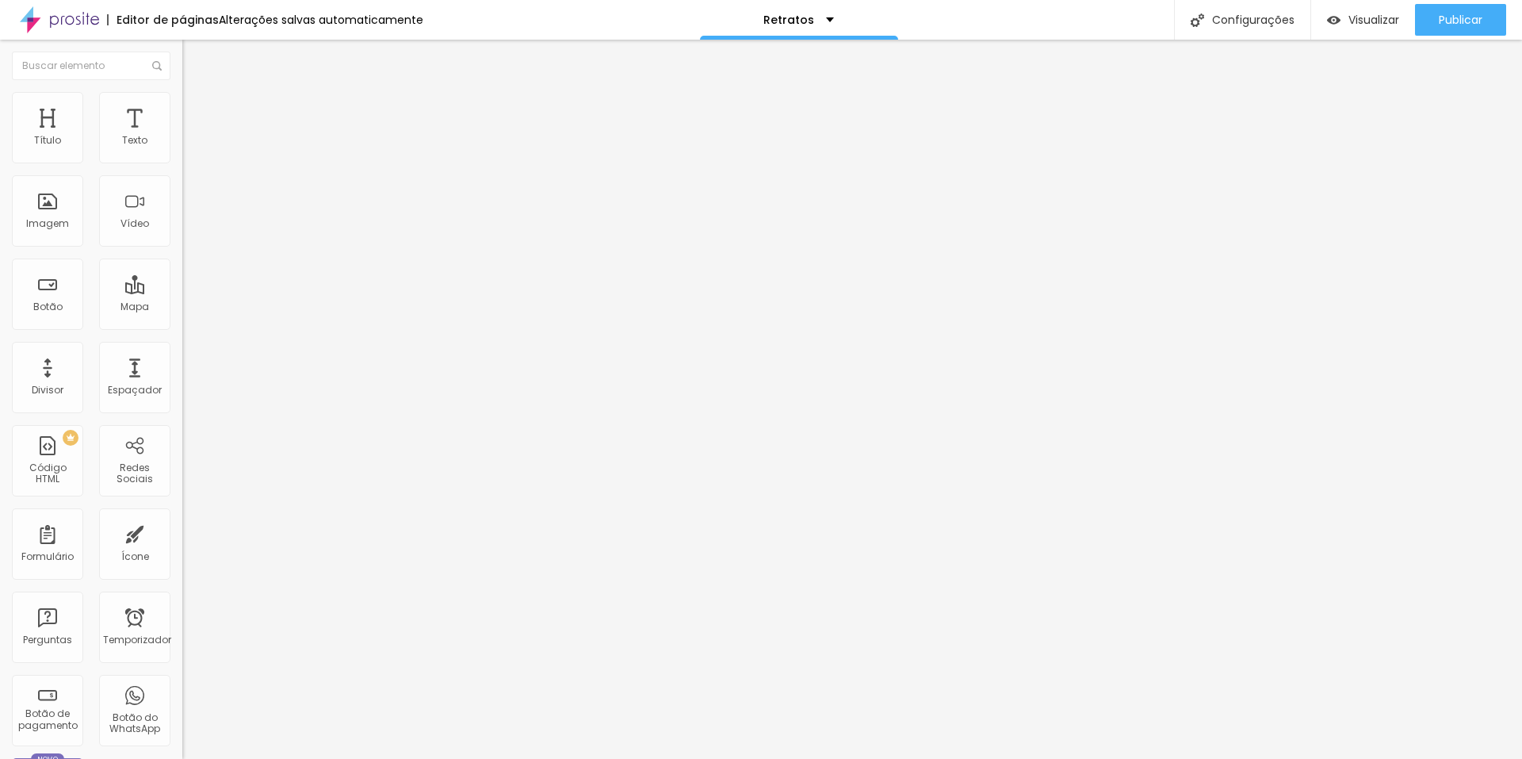
click at [182, 144] on font "Encaixotado" at bounding box center [213, 137] width 62 height 13
click at [182, 169] on span "Completo" at bounding box center [206, 161] width 48 height 13
click at [182, 161] on div "Encaixotado Completo" at bounding box center [273, 155] width 182 height 25
click at [182, 154] on span "Encaixotado" at bounding box center [213, 146] width 62 height 13
click at [182, 144] on font "Encaixotado" at bounding box center [213, 137] width 62 height 13
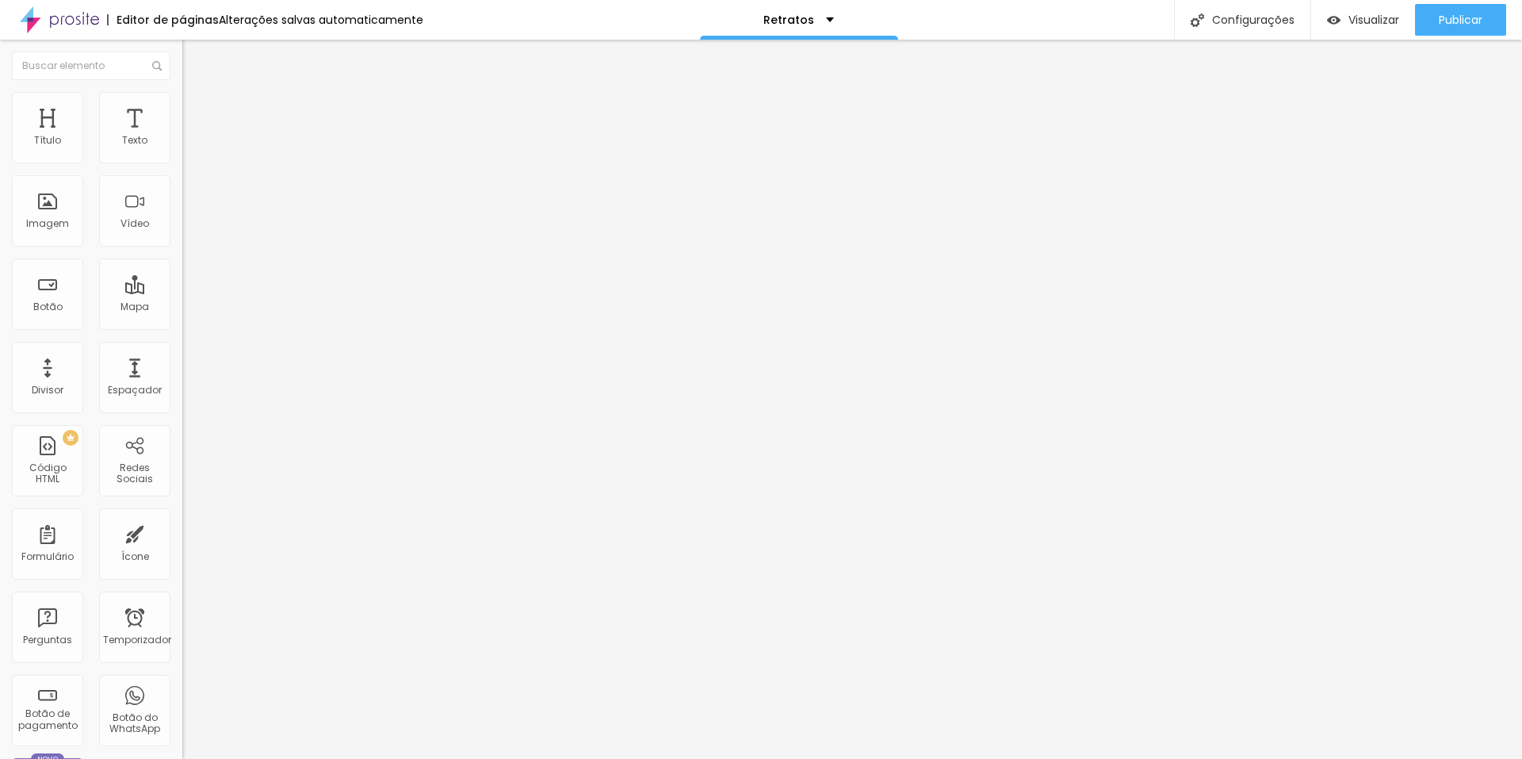
click at [182, 169] on font "Completo" at bounding box center [206, 161] width 48 height 13
click at [182, 154] on font "Encaixotado" at bounding box center [213, 146] width 62 height 13
click at [182, 102] on img at bounding box center [189, 99] width 14 height 14
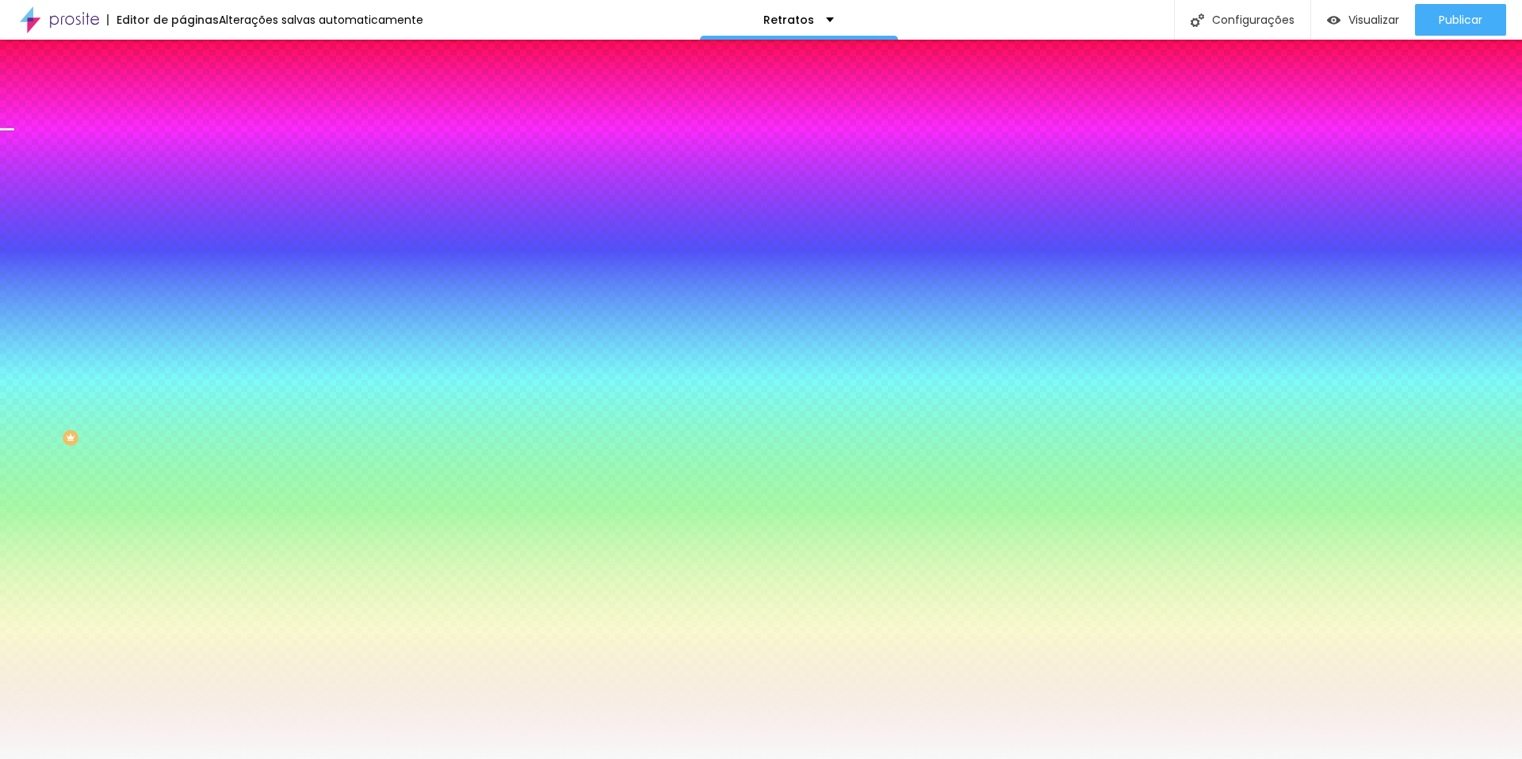
click at [197, 112] on font "Avançado" at bounding box center [223, 118] width 52 height 13
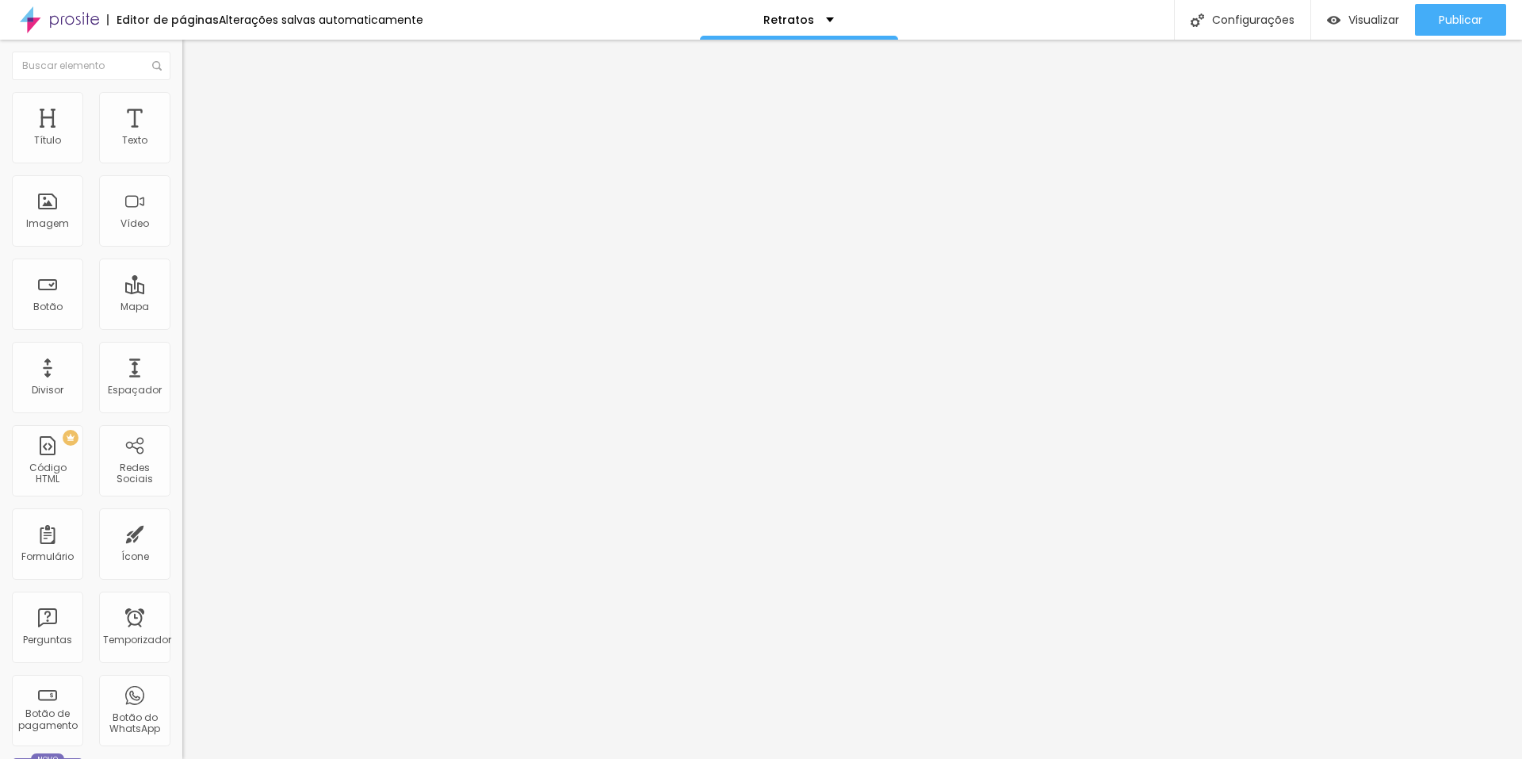
type input "15"
type input "10"
type input "5"
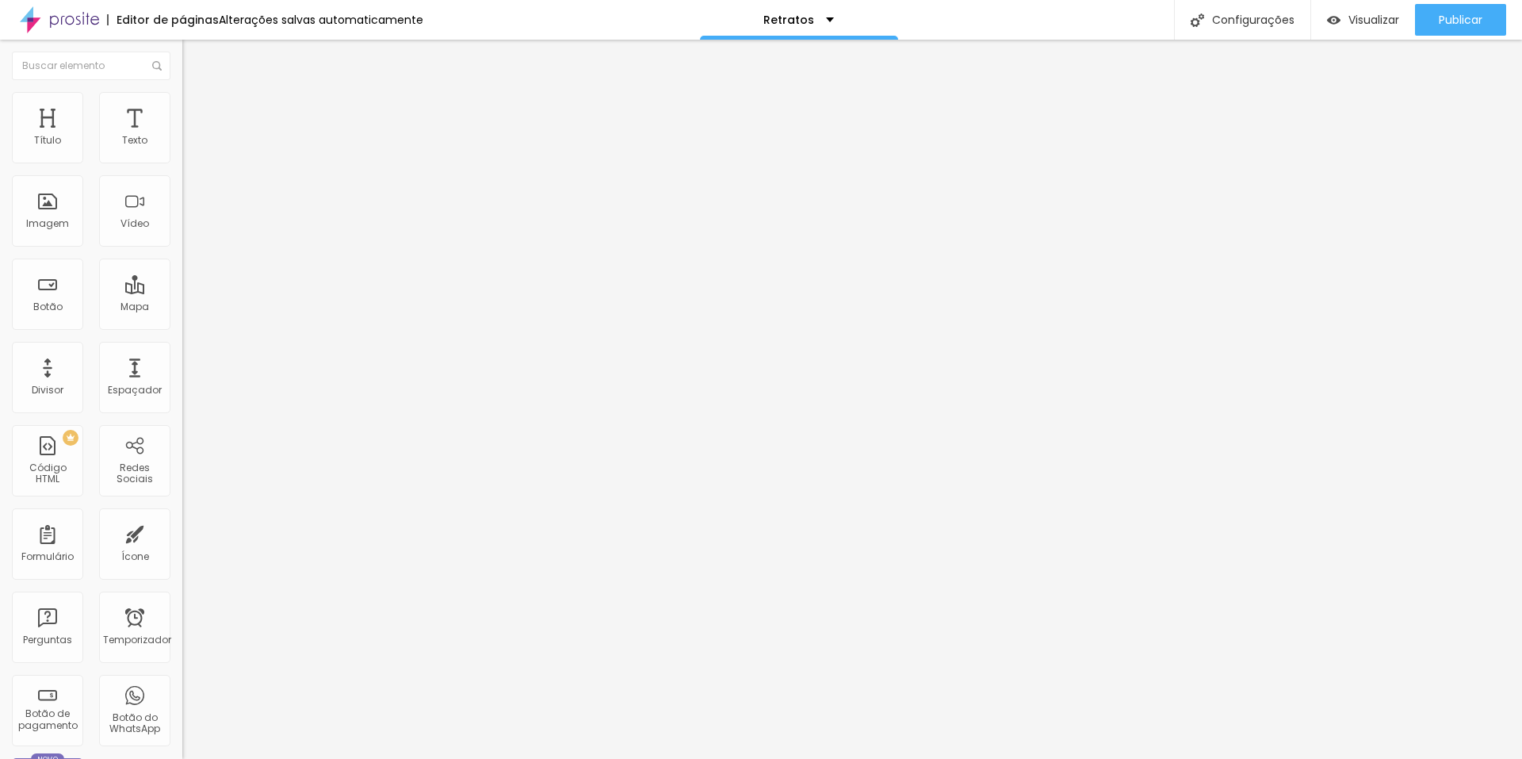
type input "5"
type input "0"
type input "5"
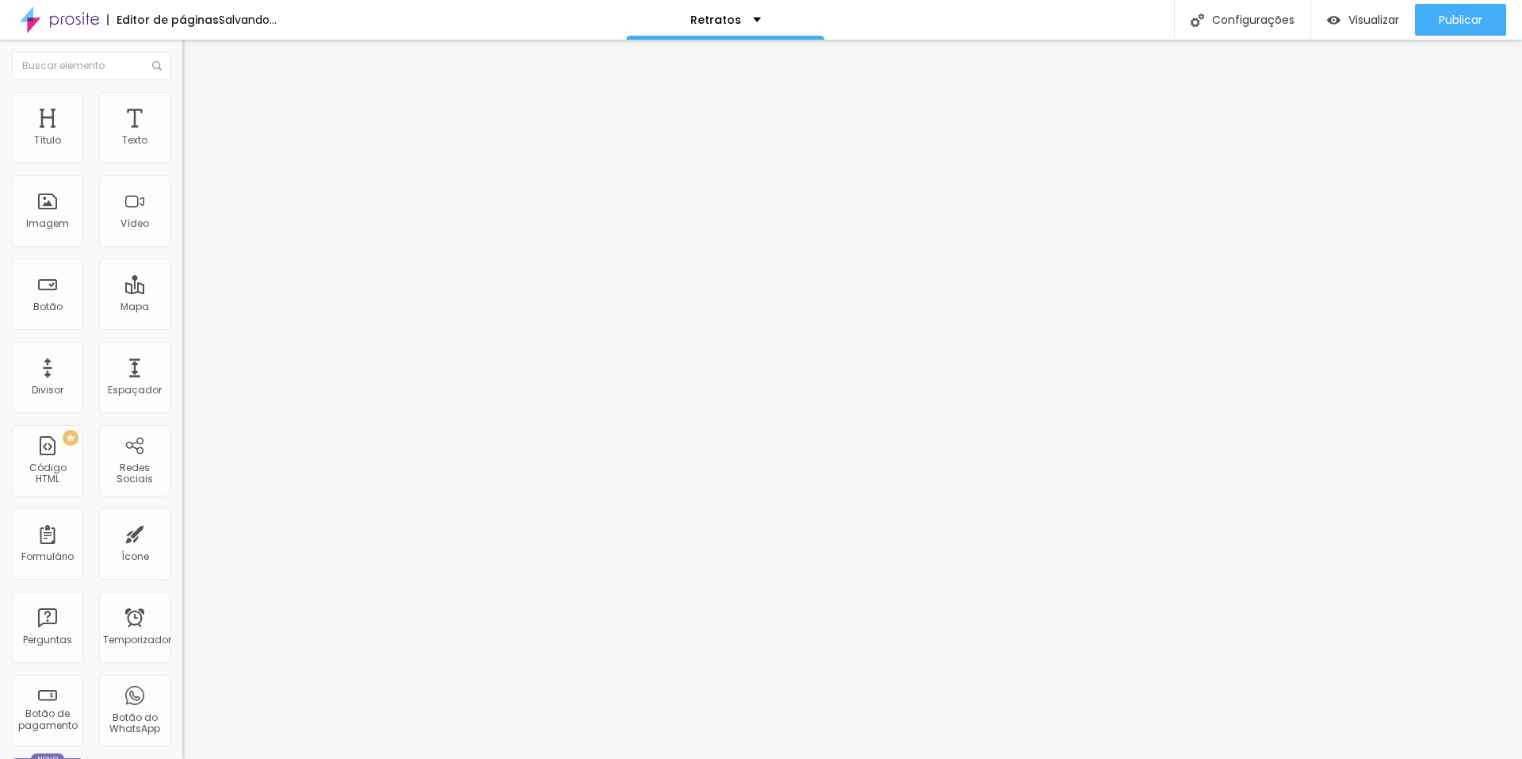
type input "10"
type input "15"
type input "20"
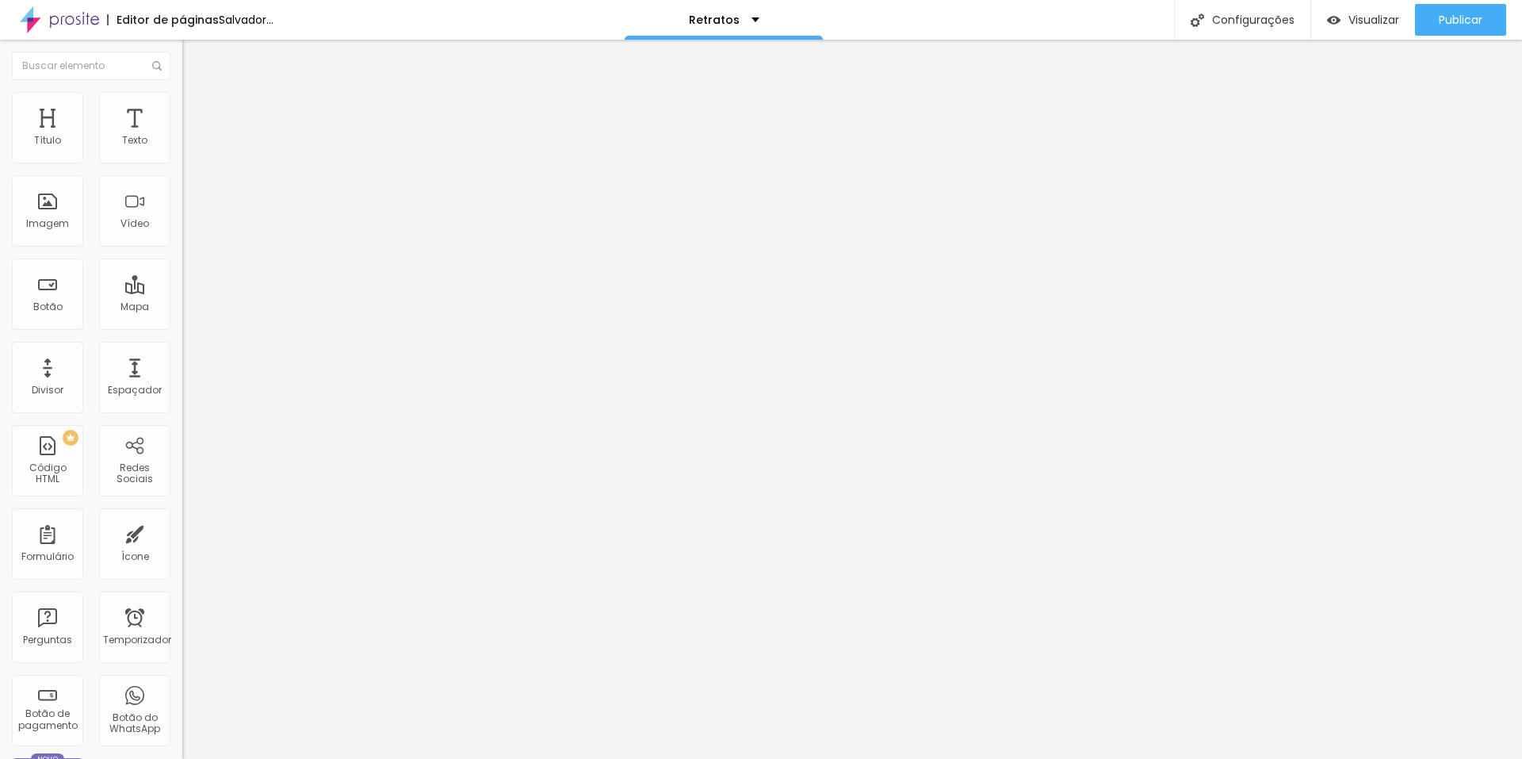
type input "20"
type input "25"
type input "30"
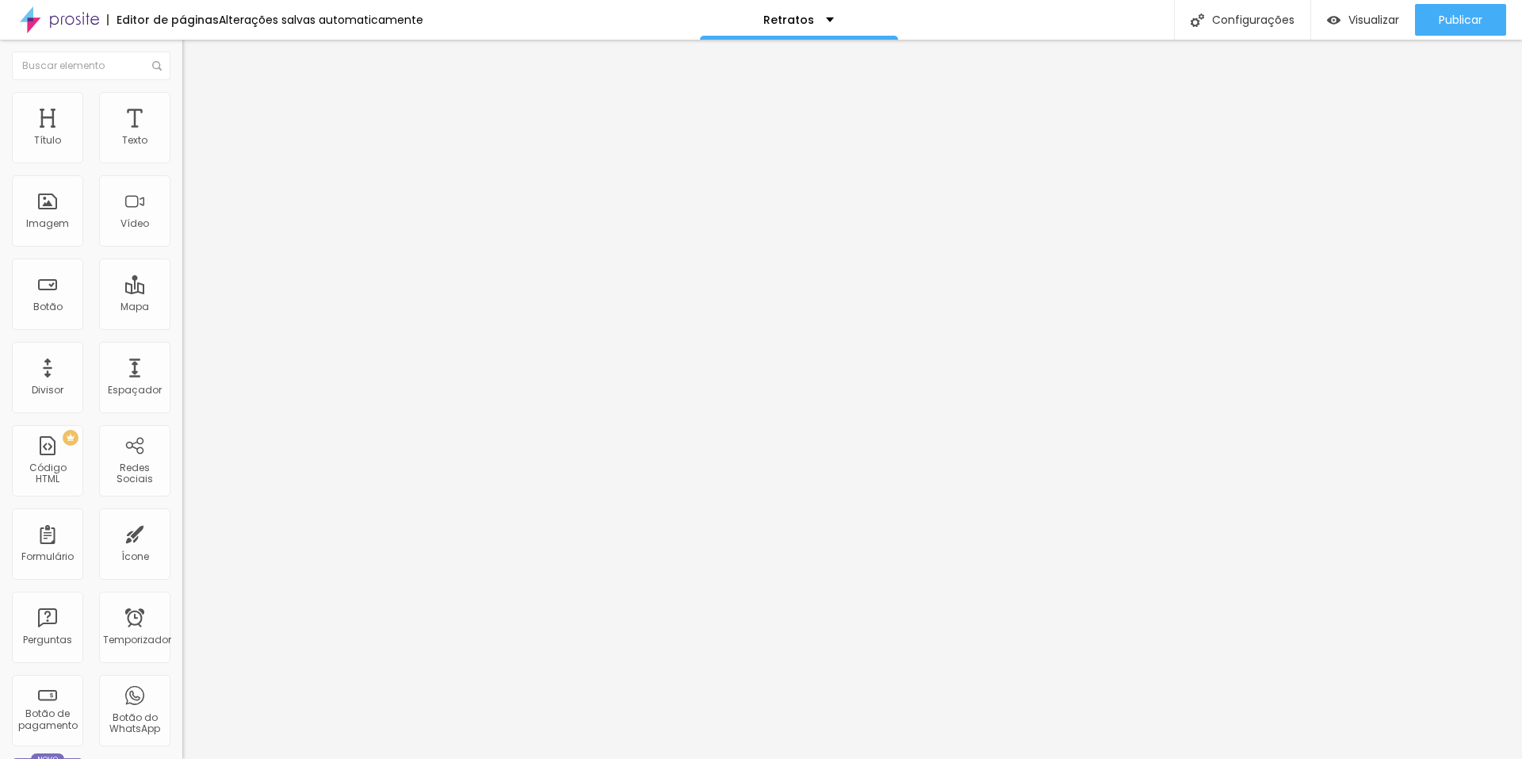
type input "25"
type input "20"
type input "15"
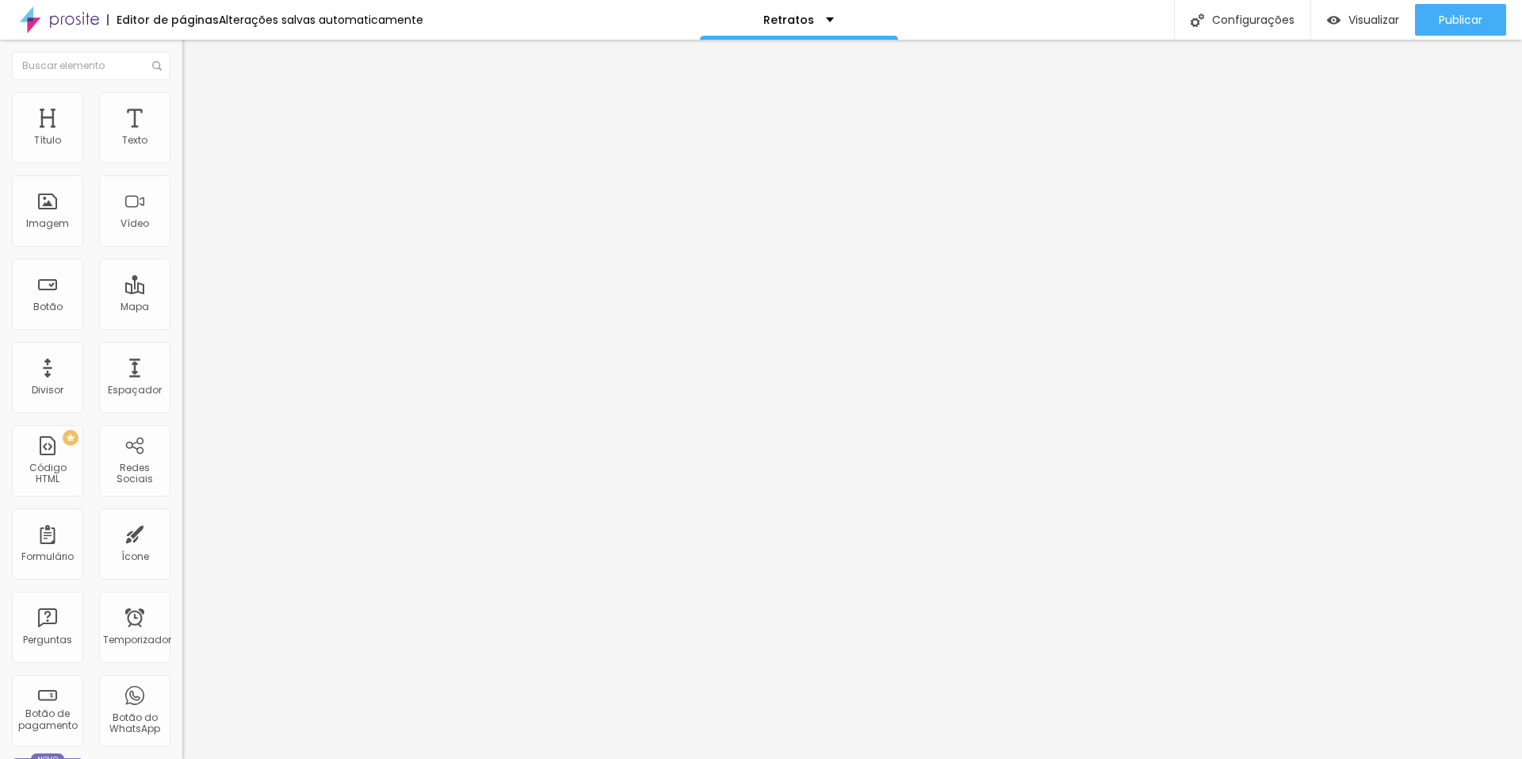
type input "15"
type input "10"
drag, startPoint x: 83, startPoint y: 151, endPoint x: 65, endPoint y: 150, distance: 18.2
type input "25"
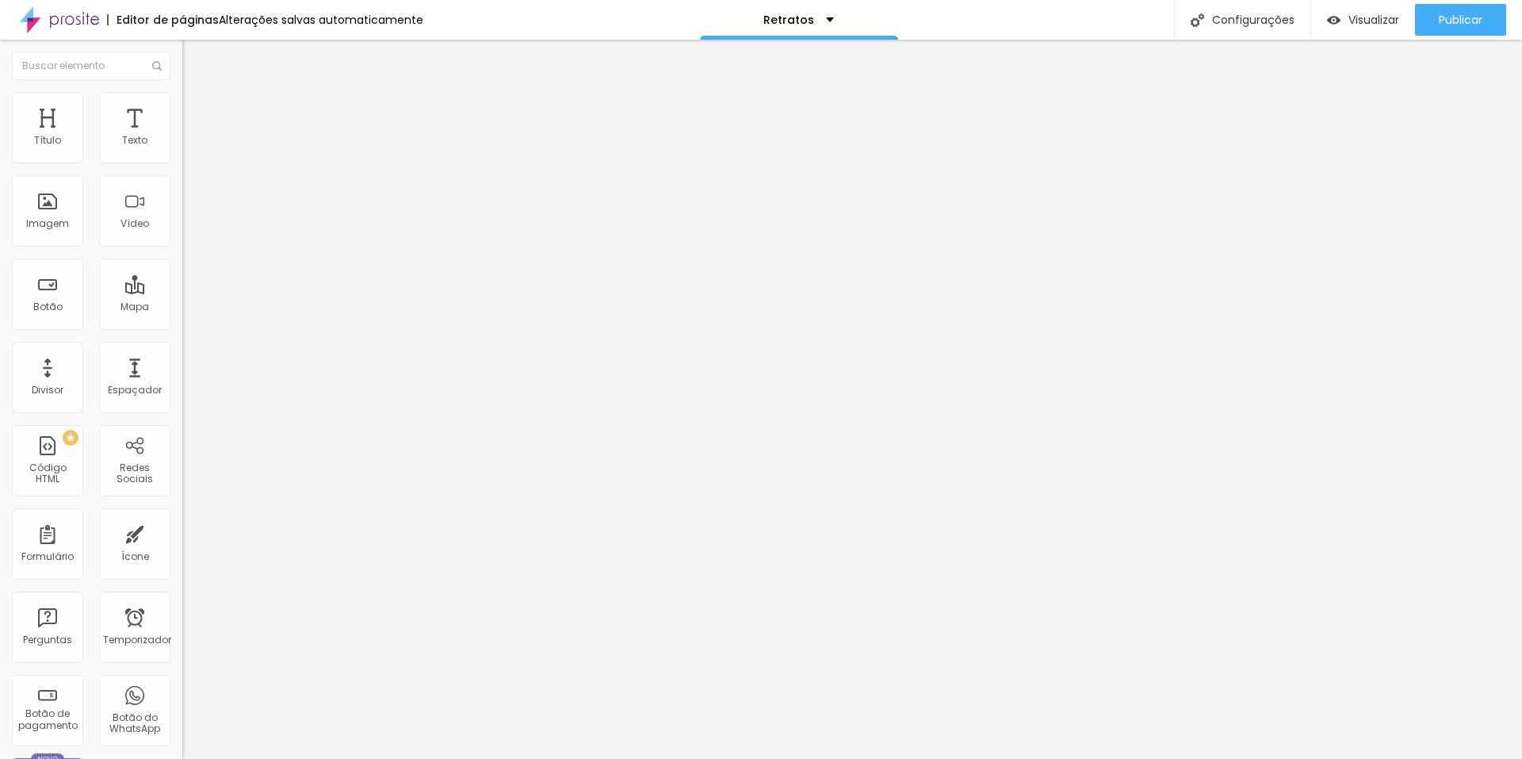
type input "25"
drag, startPoint x: 65, startPoint y: 150, endPoint x: 114, endPoint y: 665, distance: 517.6
click at [182, 320] on input "range" at bounding box center [233, 314] width 102 height 13
click at [182, 322] on input "25" at bounding box center [211, 330] width 59 height 17
drag, startPoint x: 156, startPoint y: 151, endPoint x: 174, endPoint y: 153, distance: 17.6
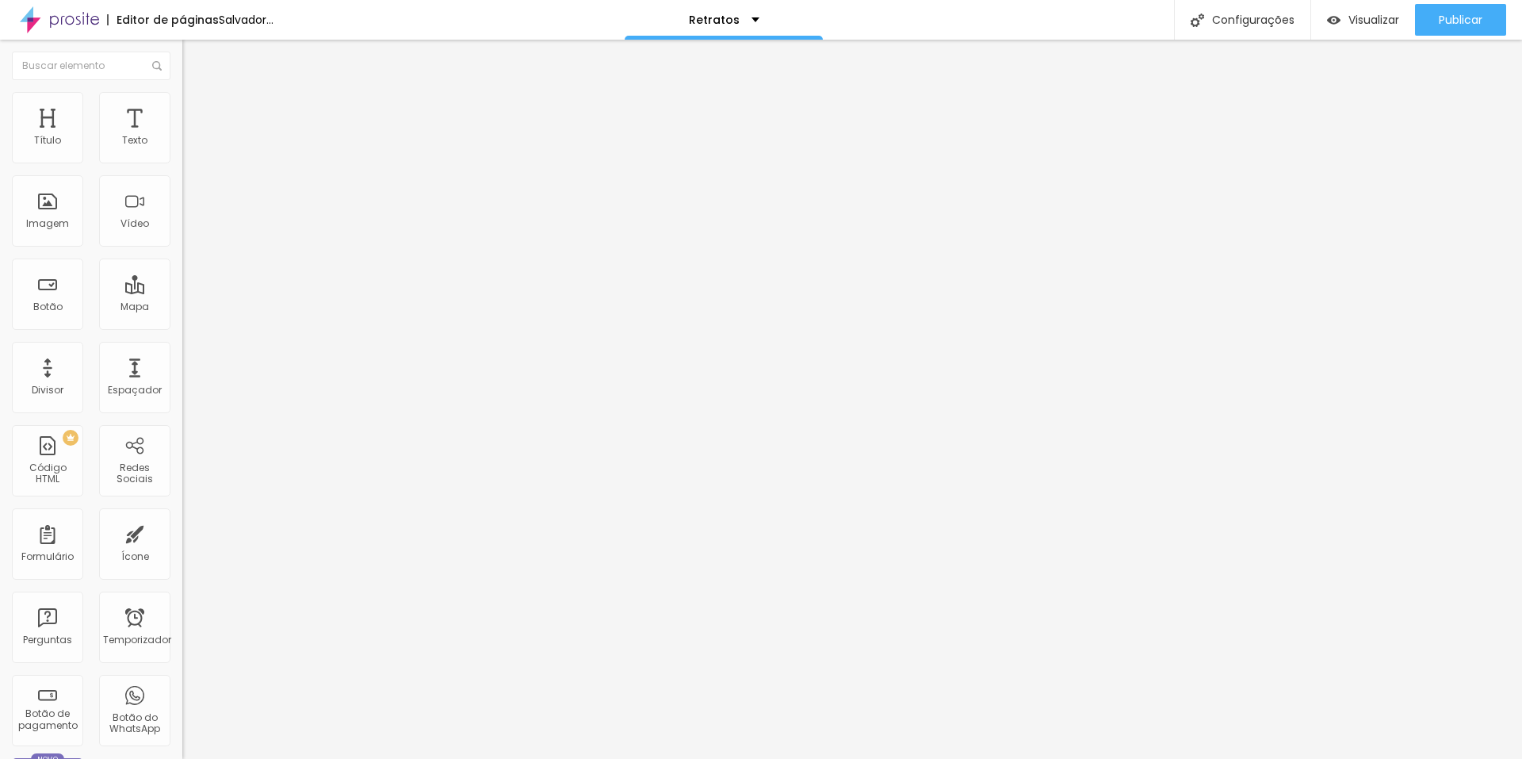
click at [182, 153] on div "25 Espaçamento entre colunas" at bounding box center [273, 236] width 182 height 224
type input "0"
type input "2"
type input "20"
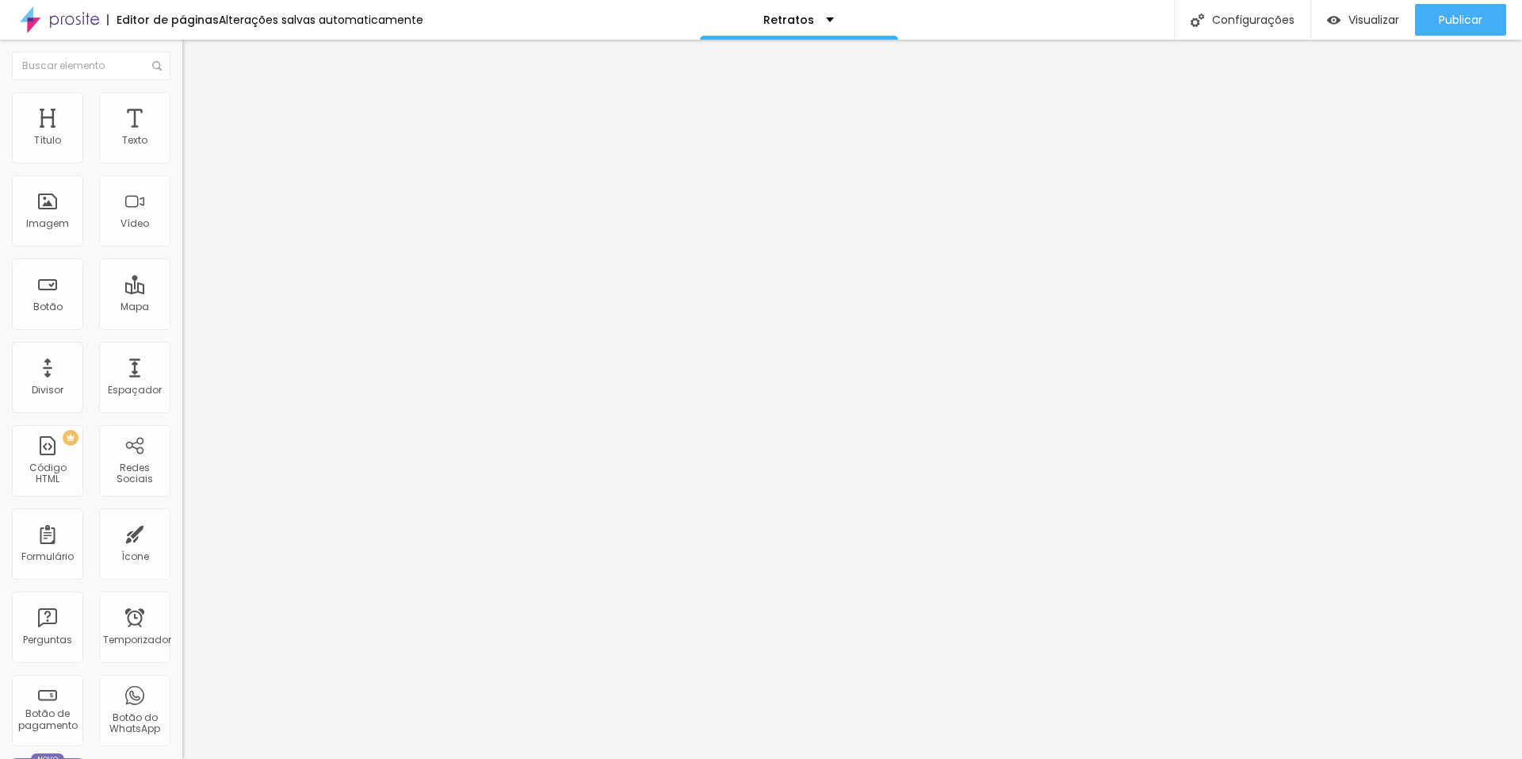
click at [182, 572] on div "ID HTML" at bounding box center [273, 577] width 182 height 10
click at [1469, 13] on font "Publicar" at bounding box center [1461, 20] width 44 height 16
click at [182, 98] on img at bounding box center [189, 99] width 14 height 14
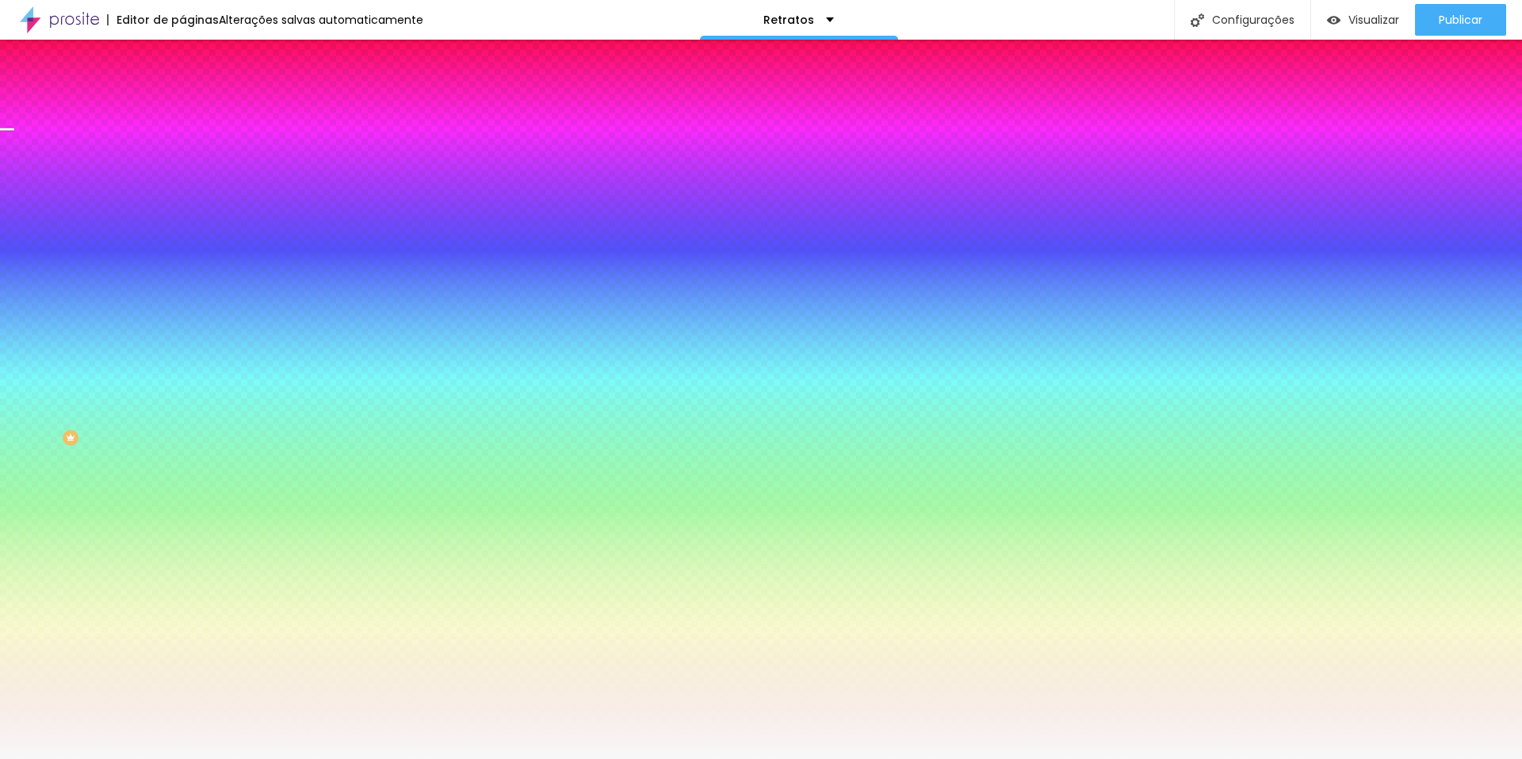
click at [182, 144] on div "Trocar imagem" at bounding box center [273, 138] width 182 height 11
click at [192, 146] on font "Trocar imagem" at bounding box center [230, 138] width 77 height 13
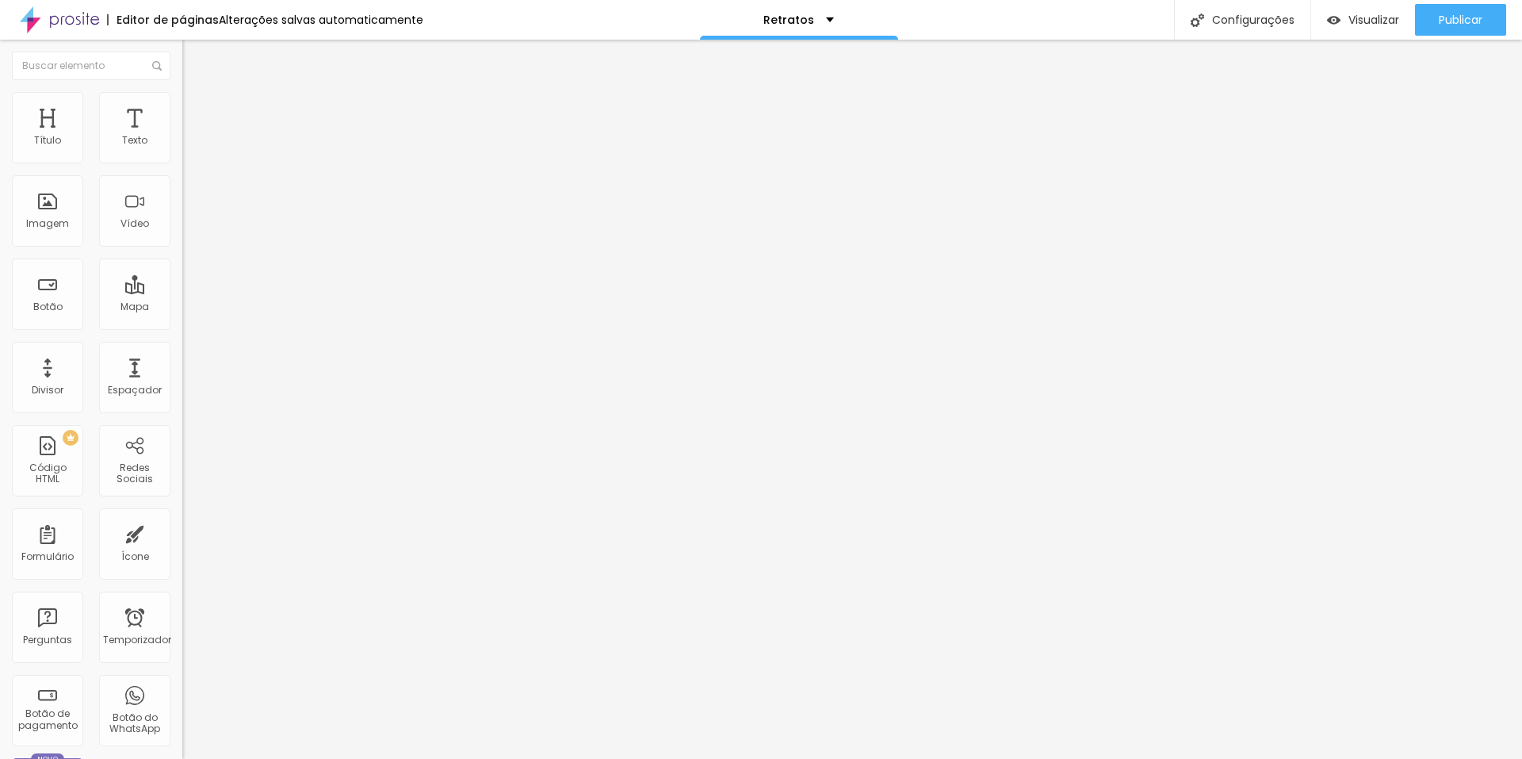
click at [182, 98] on img at bounding box center [189, 99] width 14 height 14
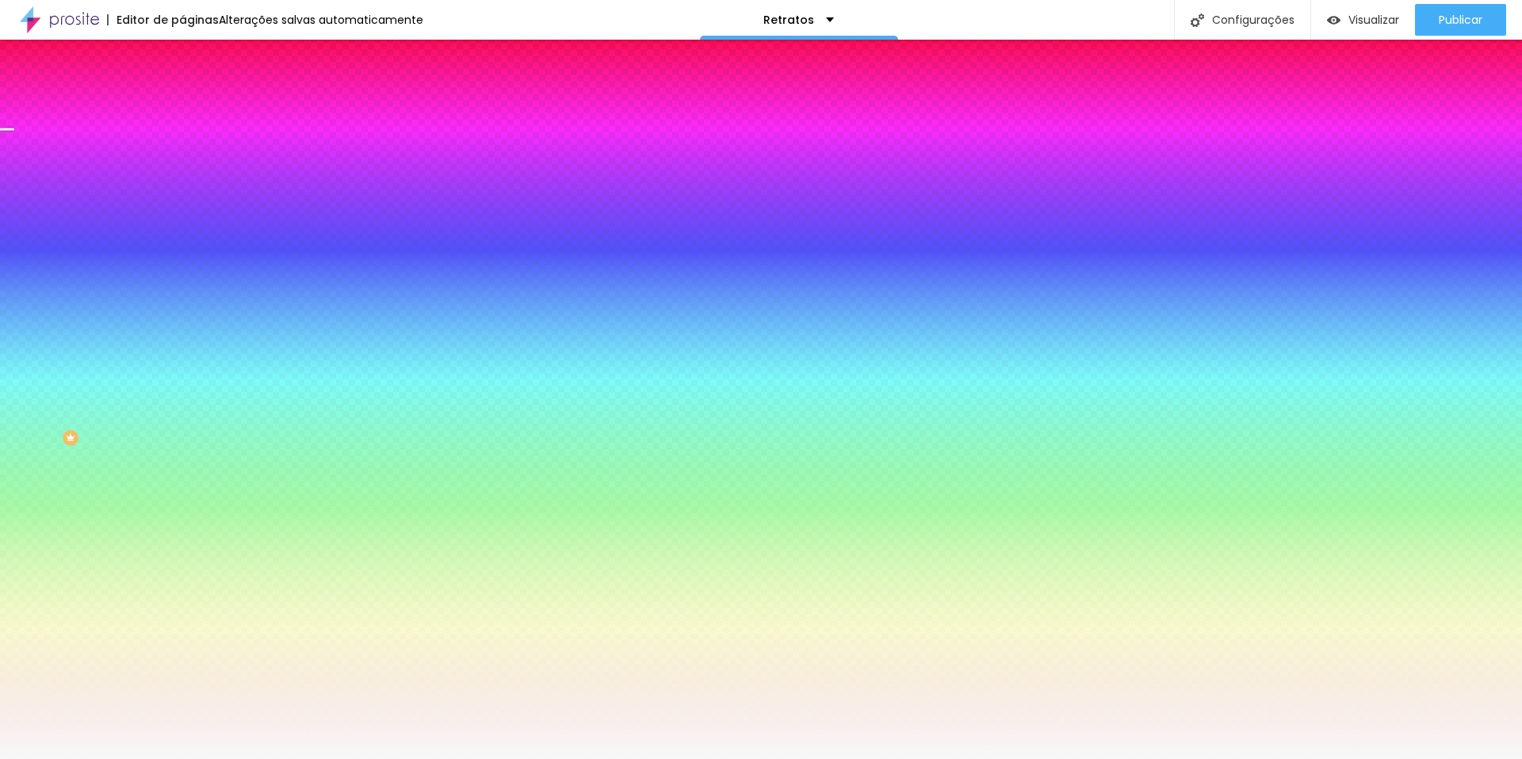
click at [192, 146] on font "Trocar imagem" at bounding box center [230, 138] width 77 height 13
drag, startPoint x: 835, startPoint y: 179, endPoint x: 571, endPoint y: 132, distance: 268.2
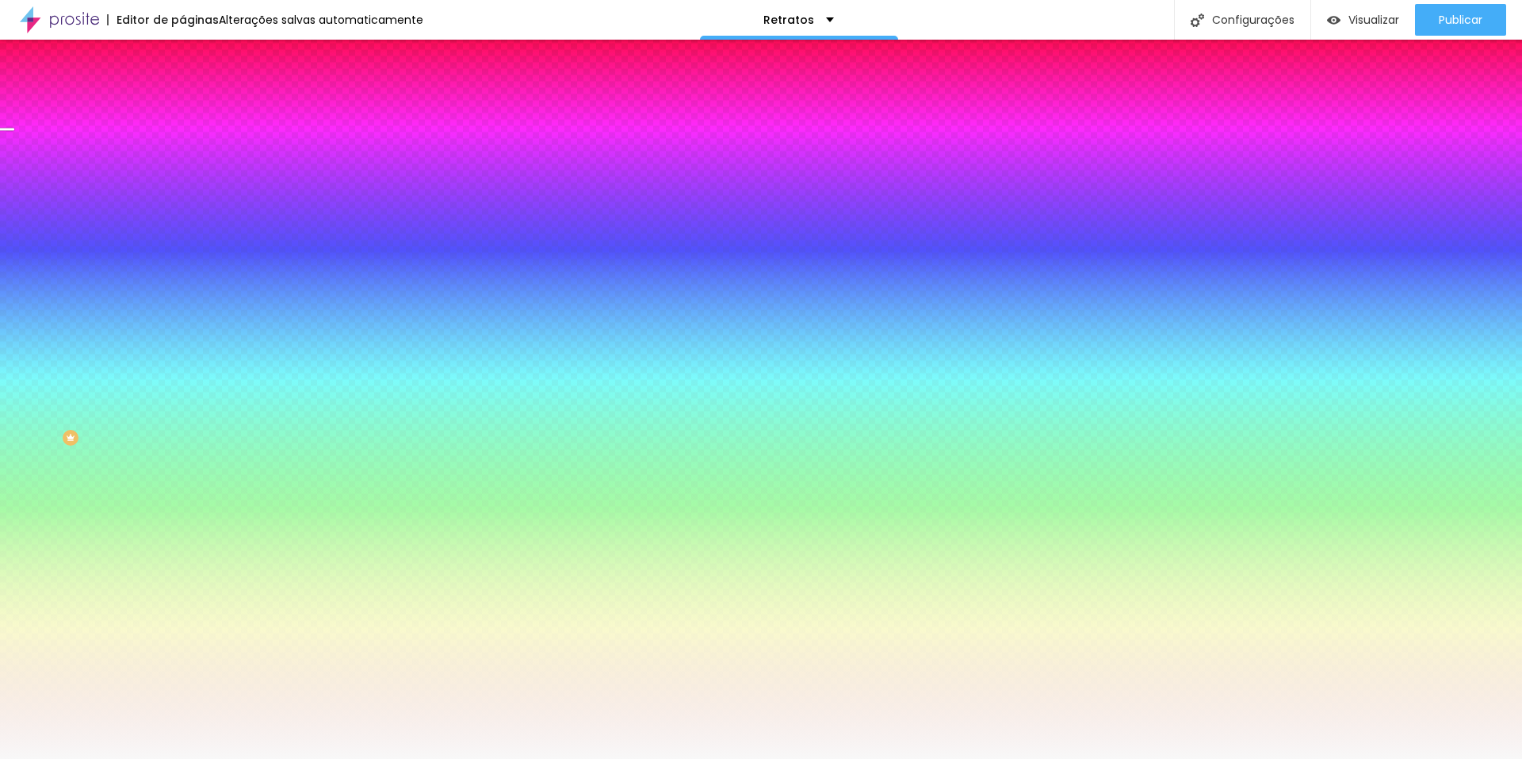
click at [192, 146] on font "Trocar imagem" at bounding box center [230, 138] width 77 height 13
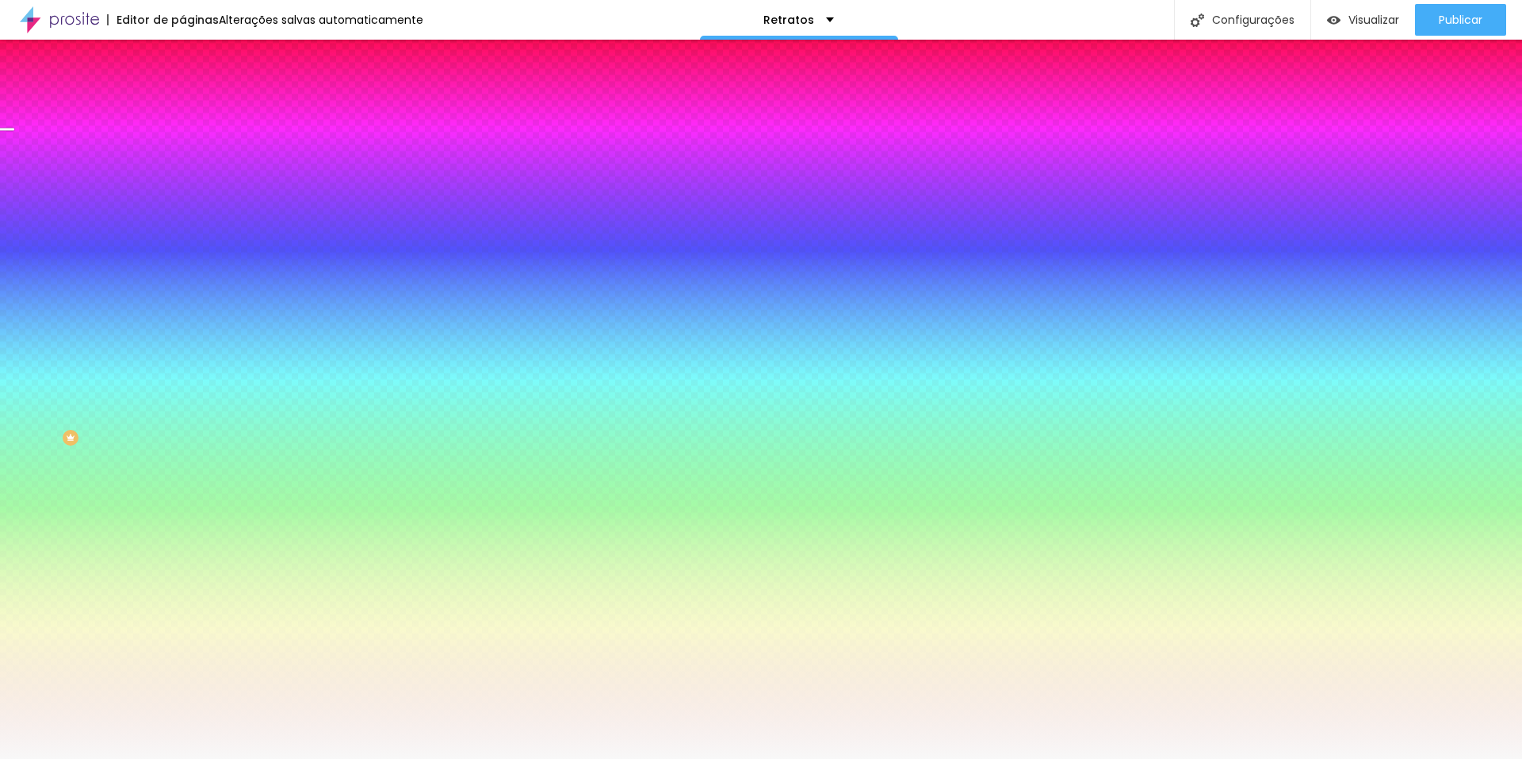
scroll to position [0, 0]
click at [269, 143] on img at bounding box center [274, 138] width 10 height 10
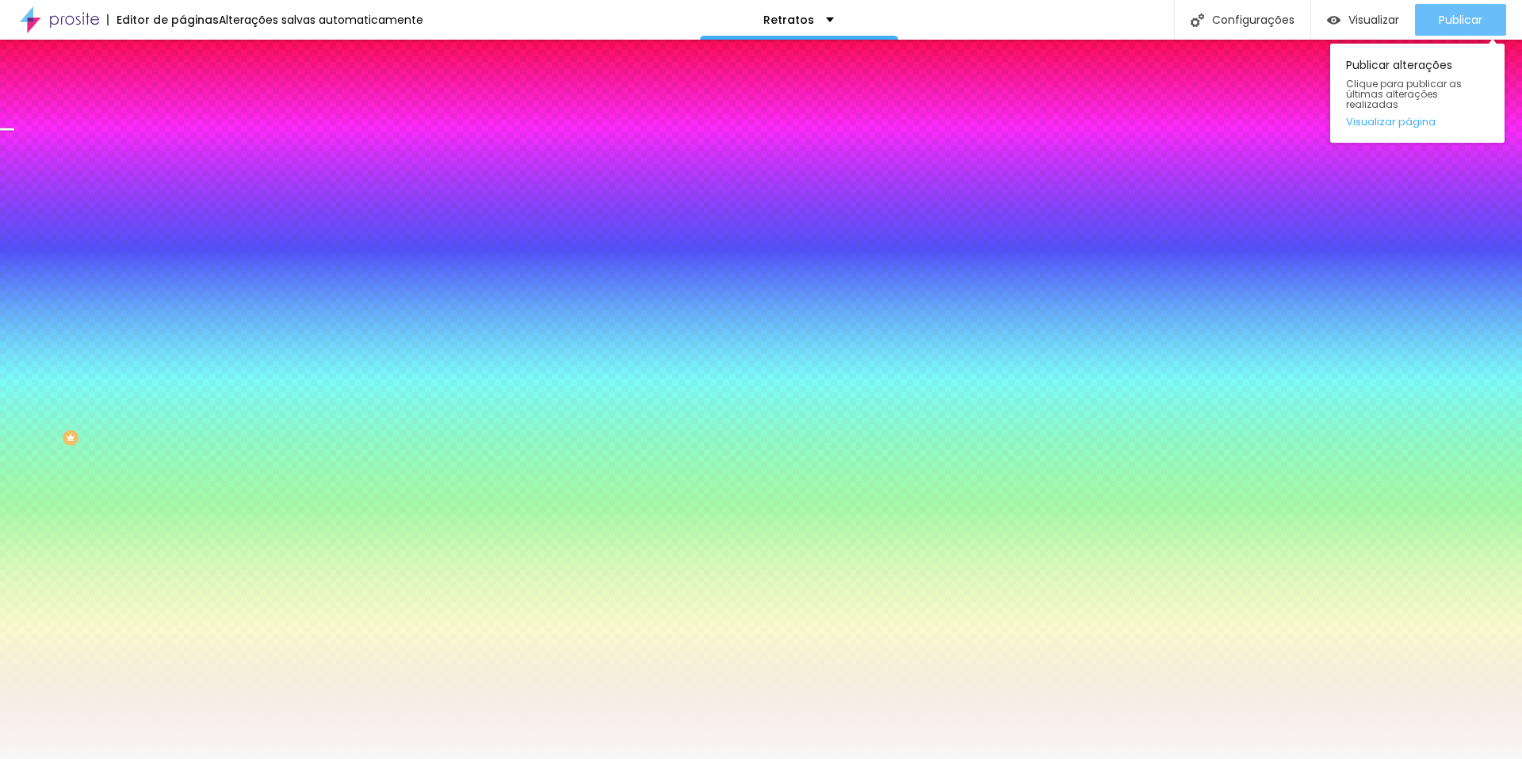
click at [1466, 12] on font "Publicar" at bounding box center [1461, 20] width 44 height 16
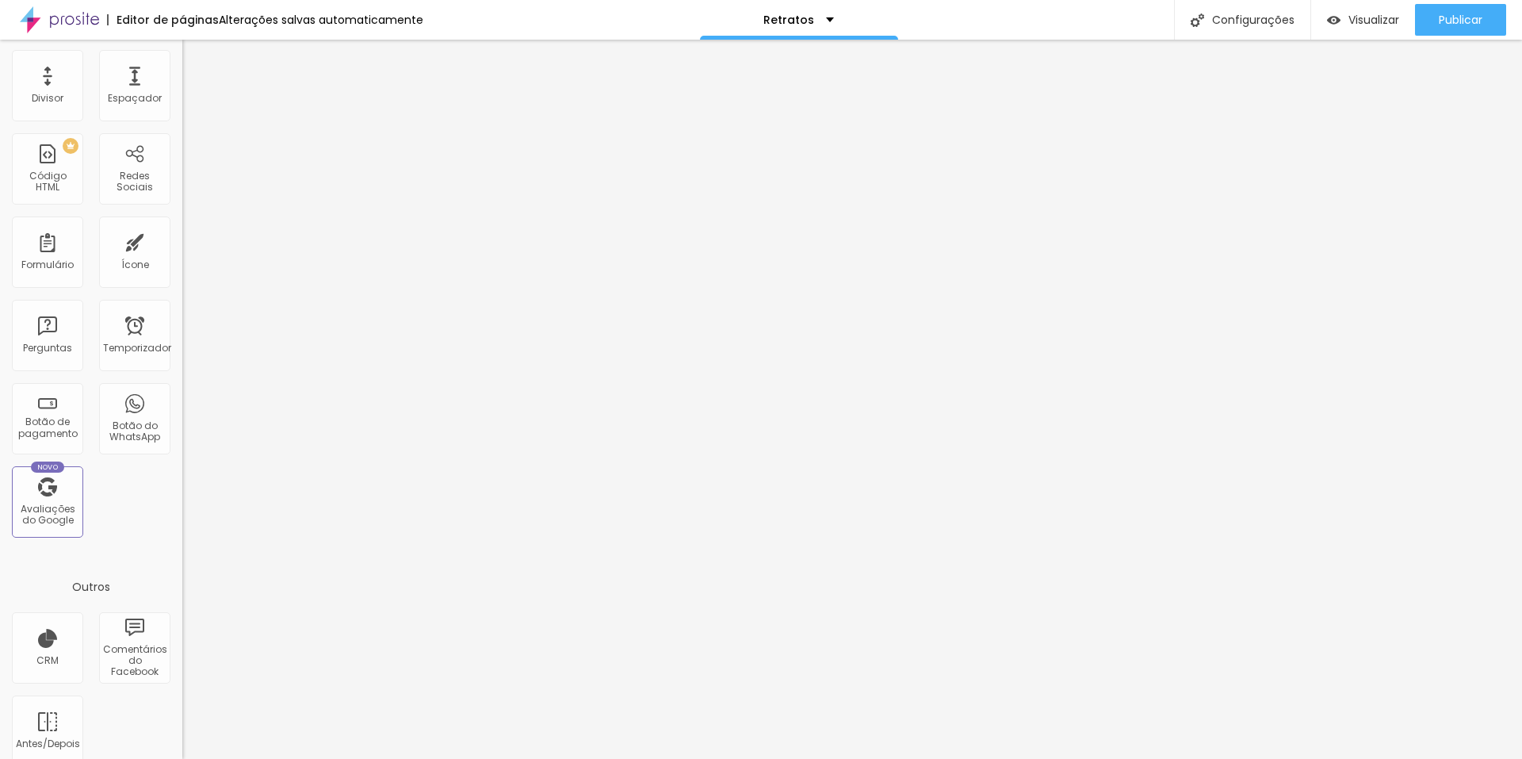
scroll to position [312, 0]
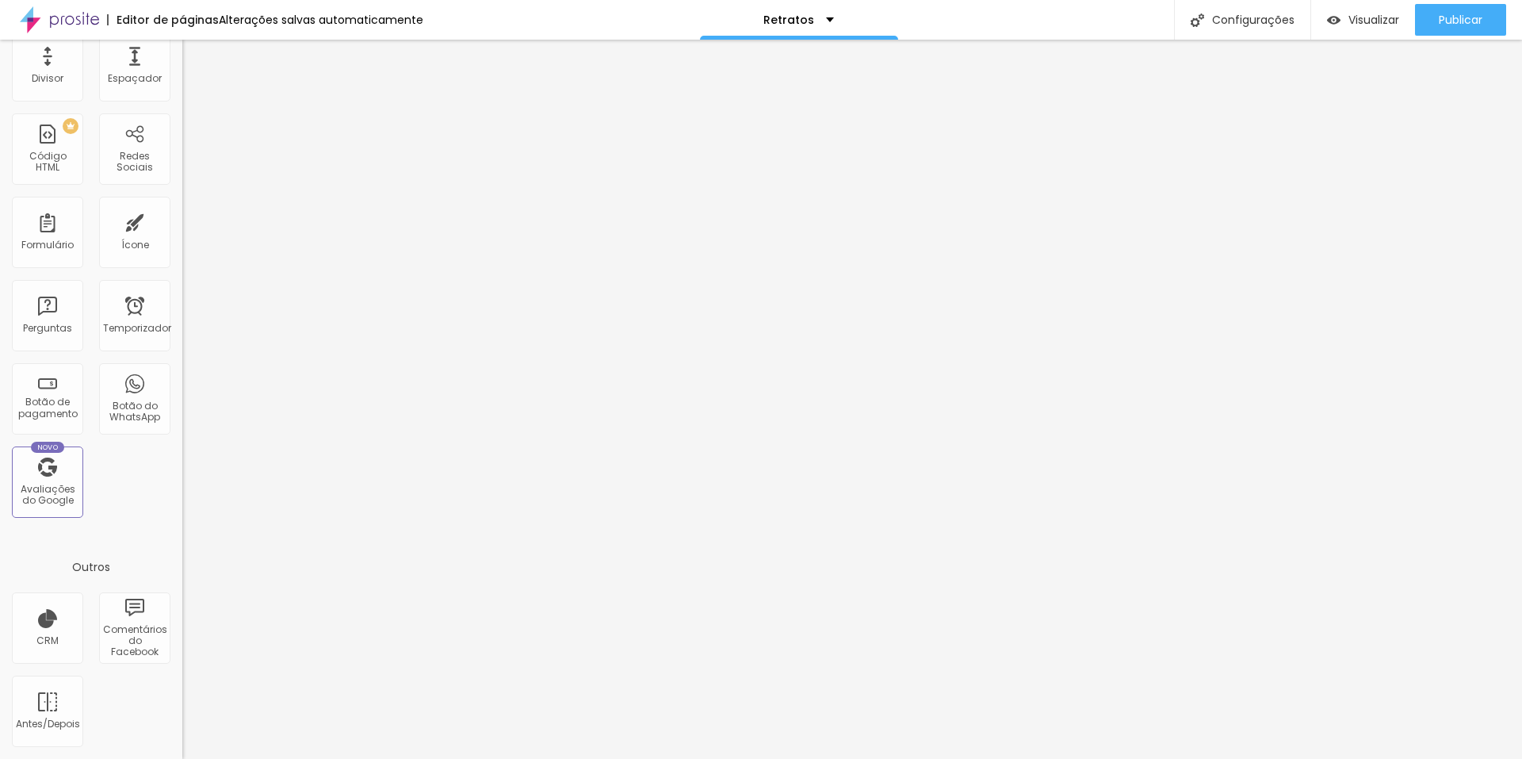
click at [71, 13] on img at bounding box center [59, 20] width 79 height 40
